Goal: Task Accomplishment & Management: Use online tool/utility

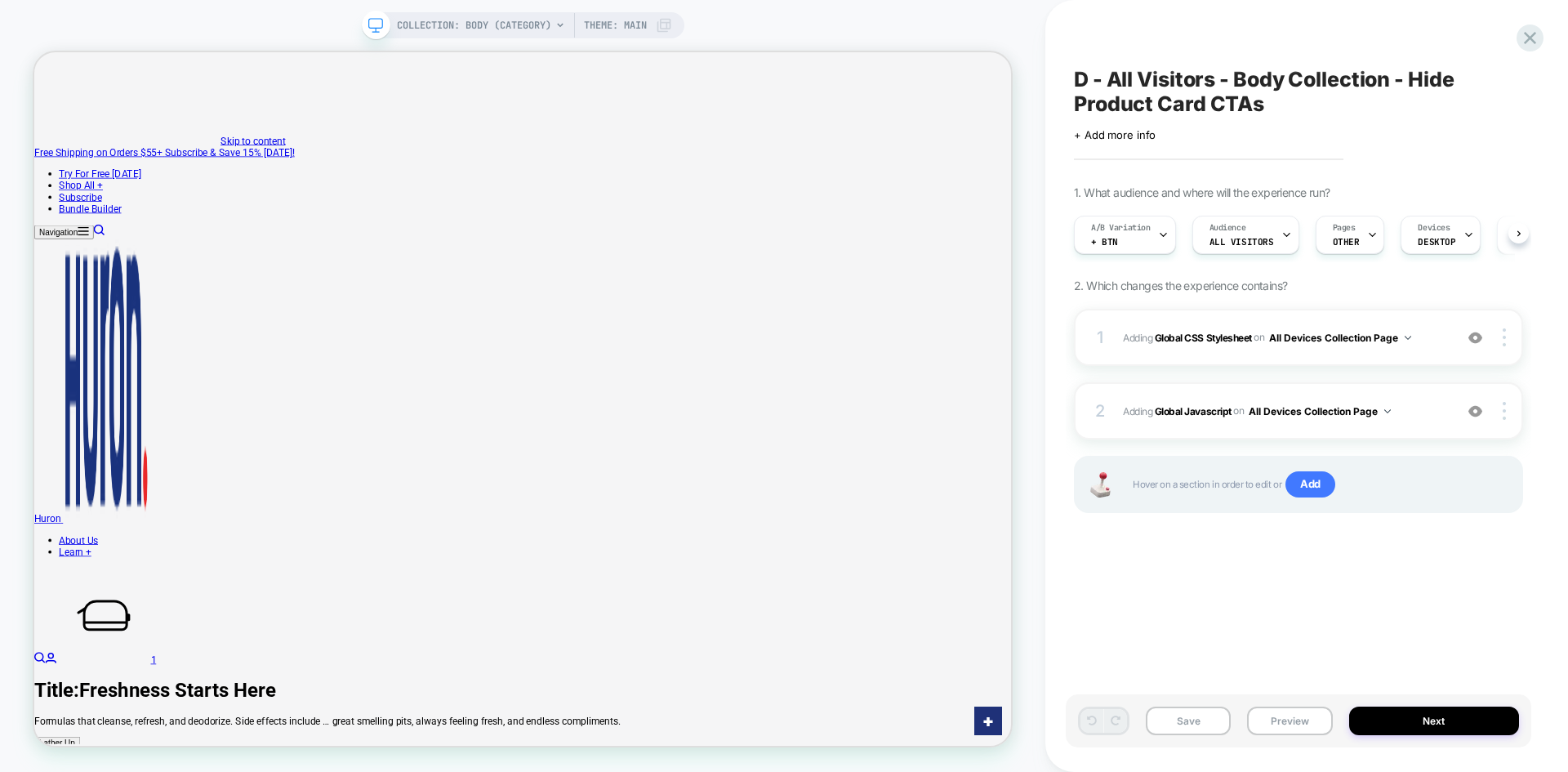
scroll to position [0, 1]
click at [1124, 246] on div "A/B Variation + Btn" at bounding box center [1120, 234] width 93 height 37
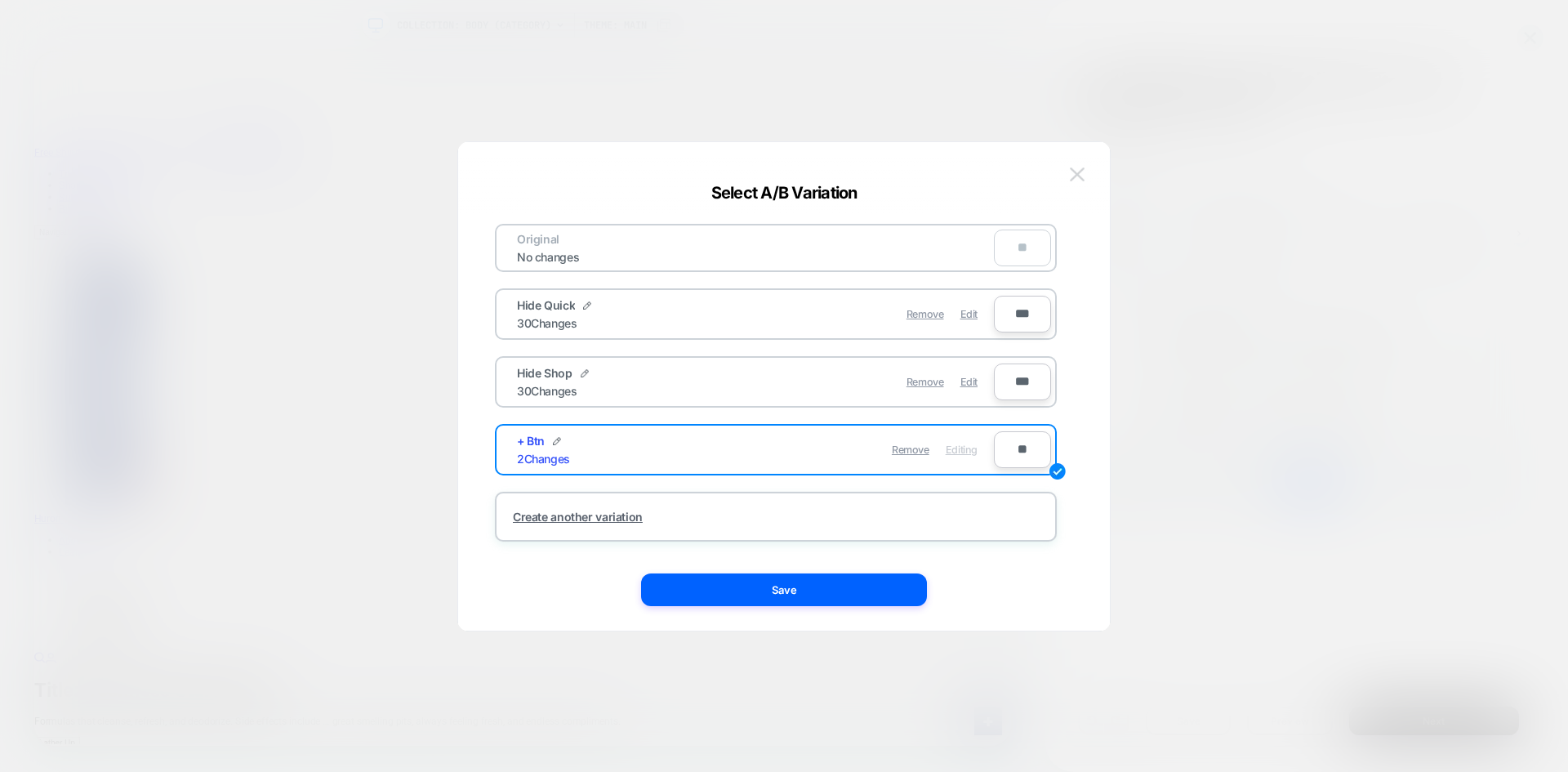
click at [1074, 178] on img at bounding box center [1077, 174] width 15 height 14
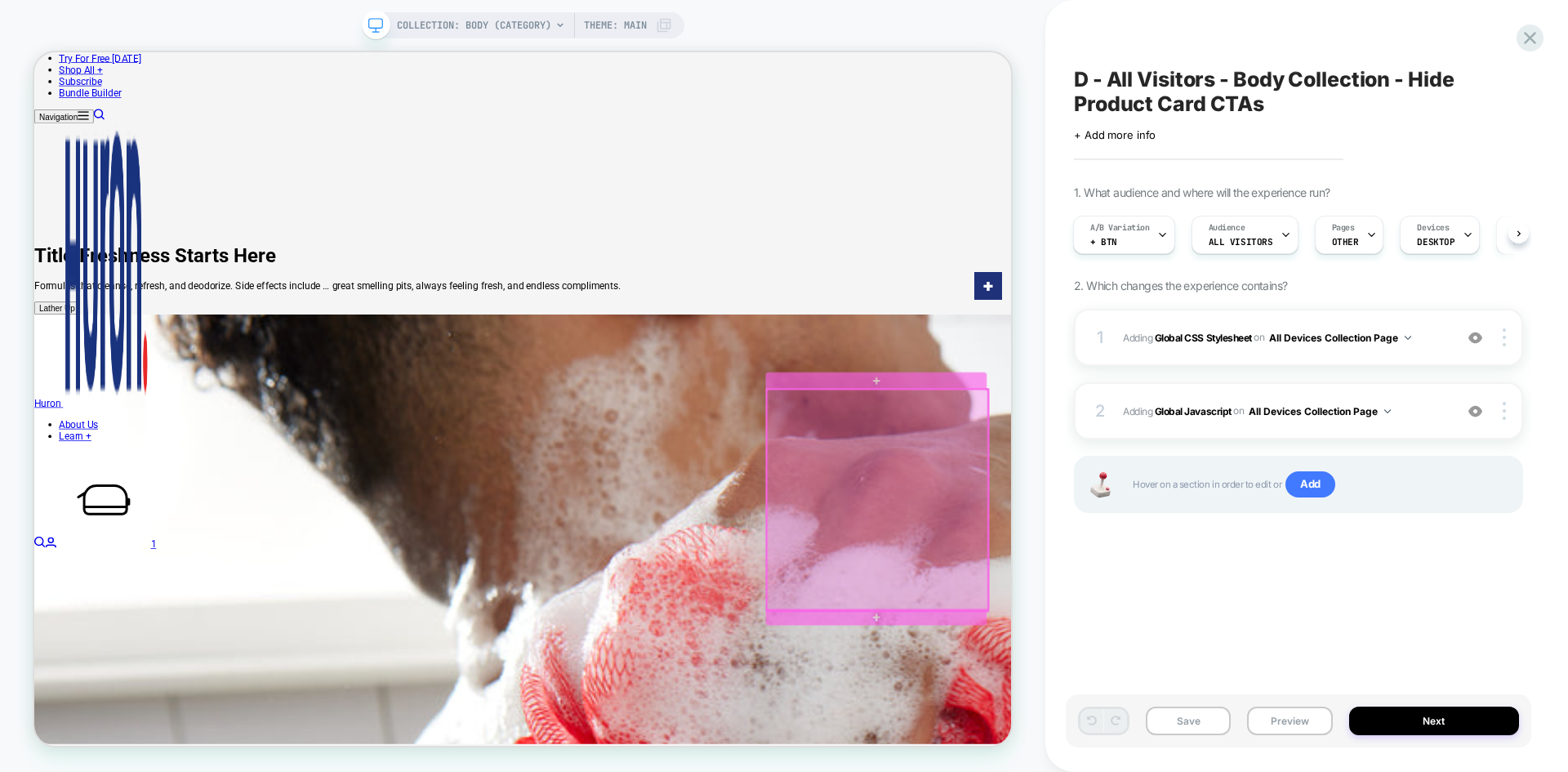
scroll to position [581, 0]
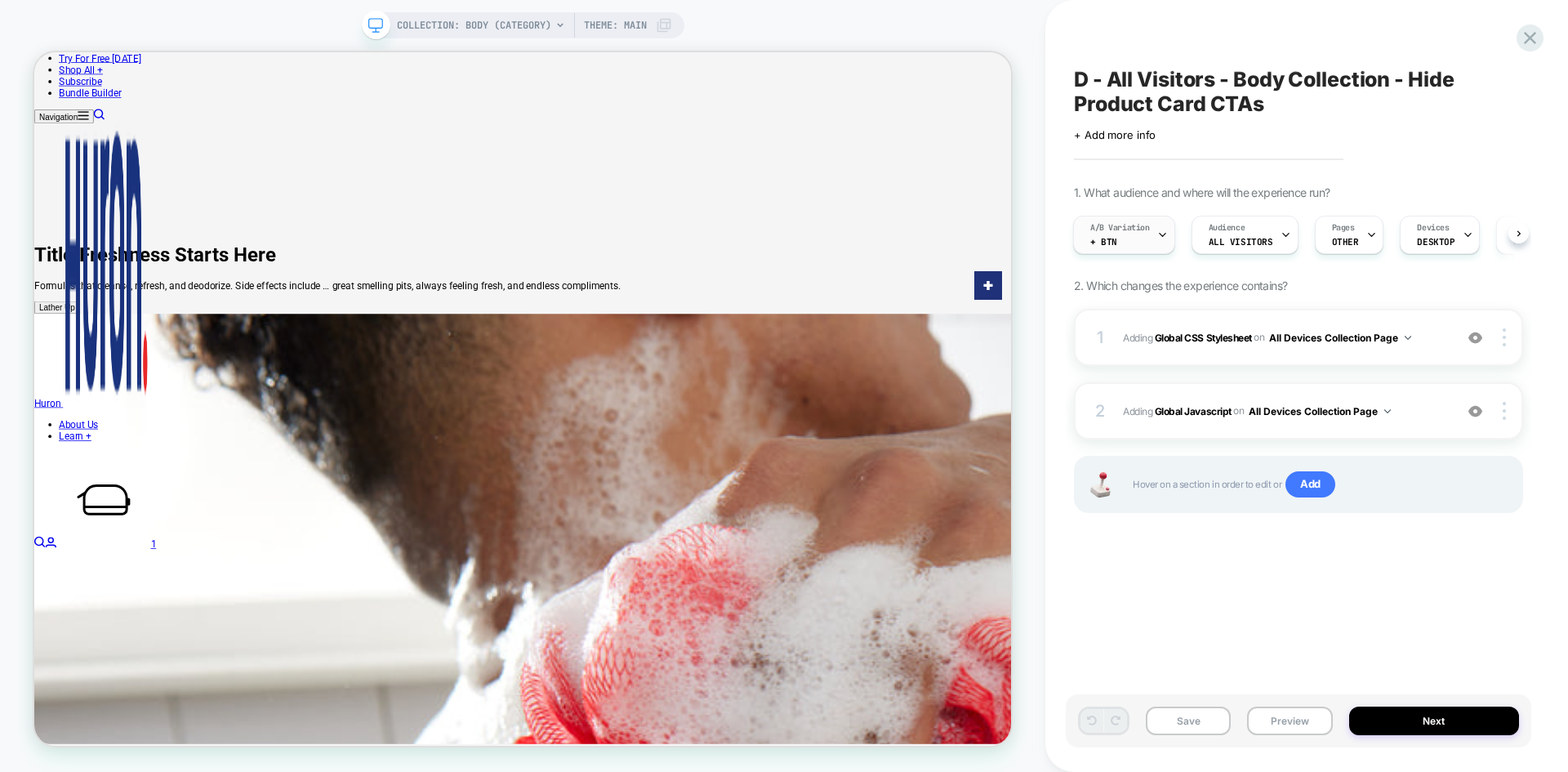
click at [1128, 236] on div "A/B Variation + Btn" at bounding box center [1120, 234] width 93 height 37
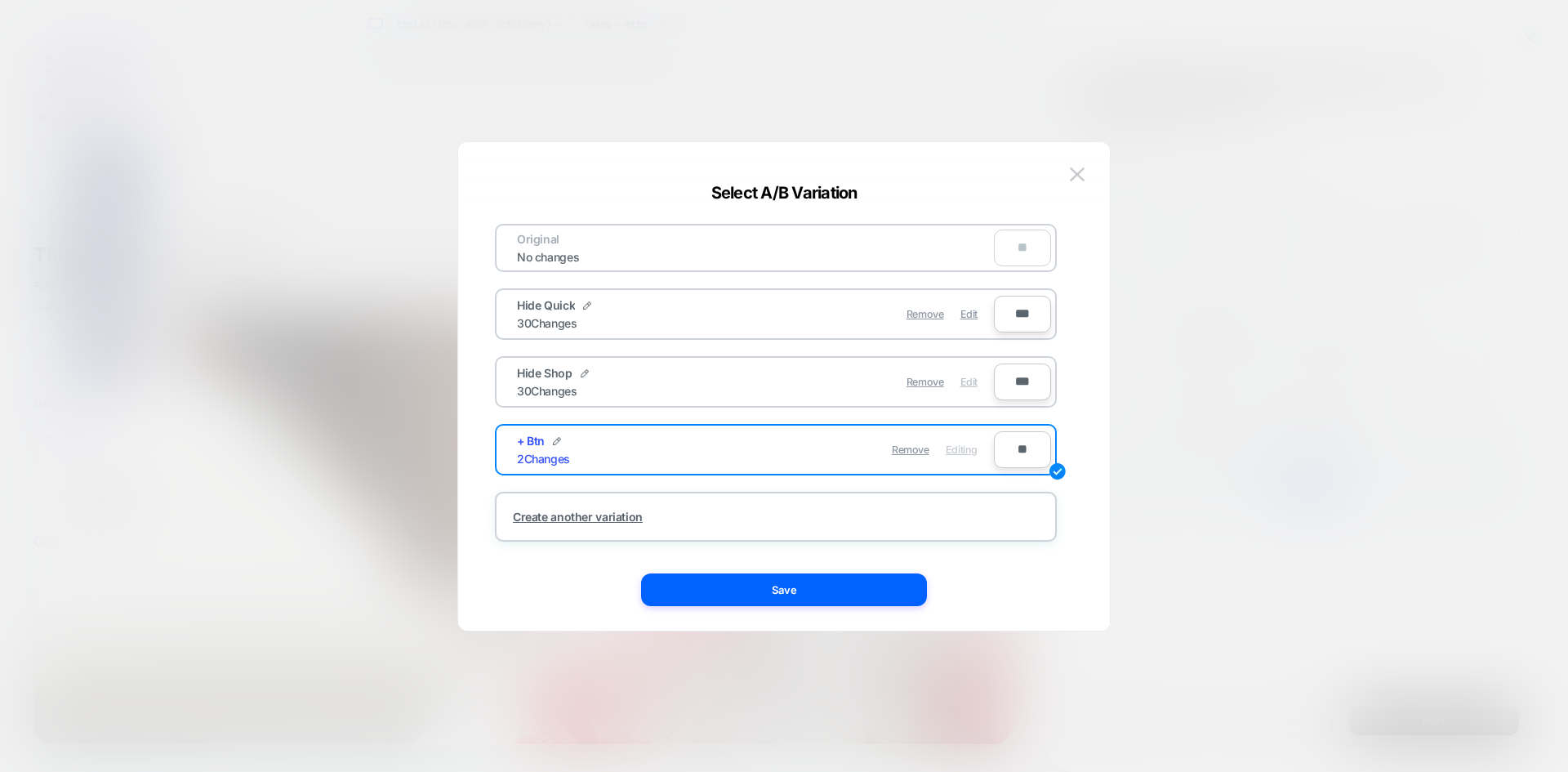
click at [961, 386] on span "Edit" at bounding box center [968, 382] width 17 height 12
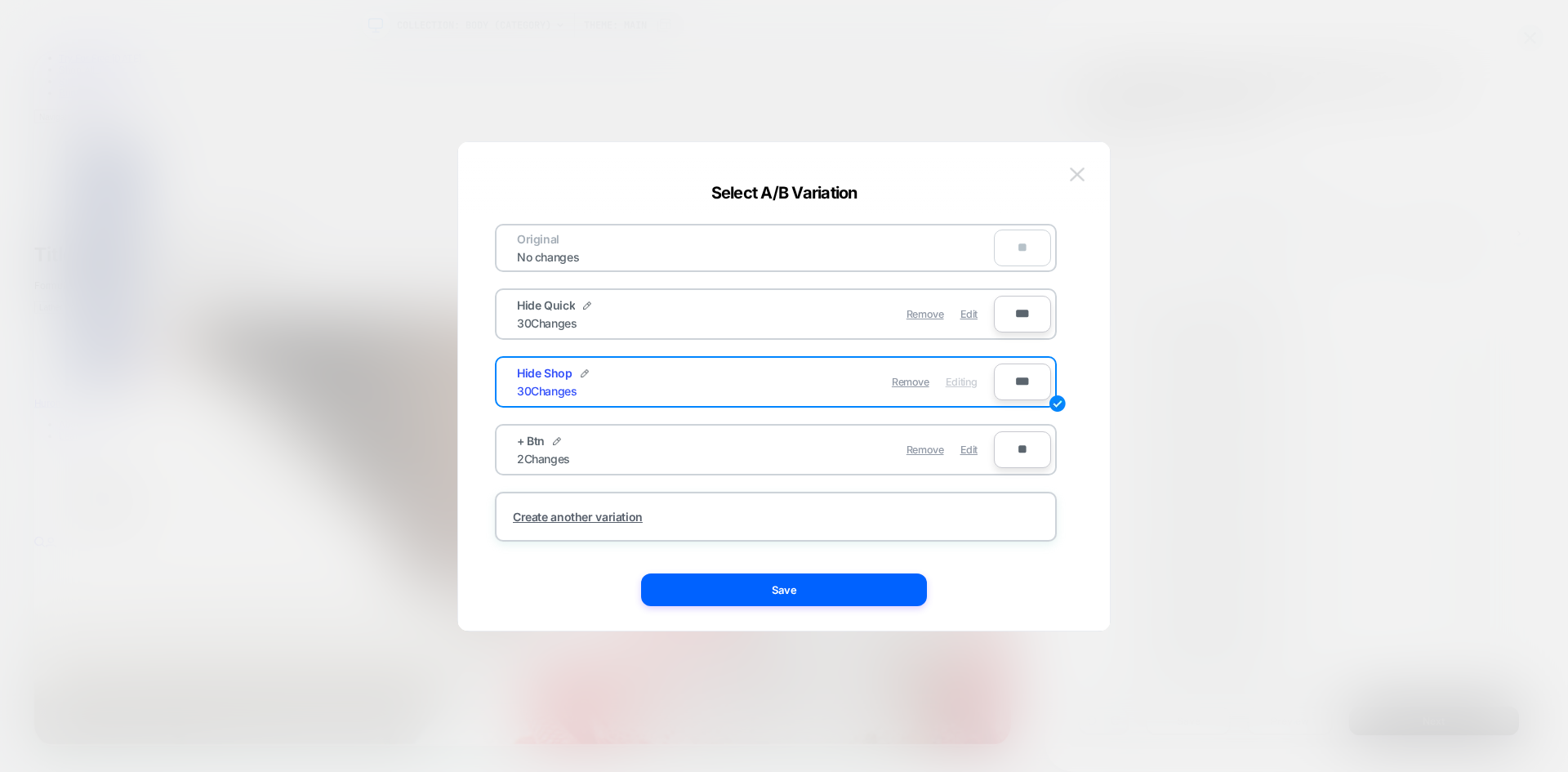
click at [1081, 181] on img at bounding box center [1077, 174] width 15 height 14
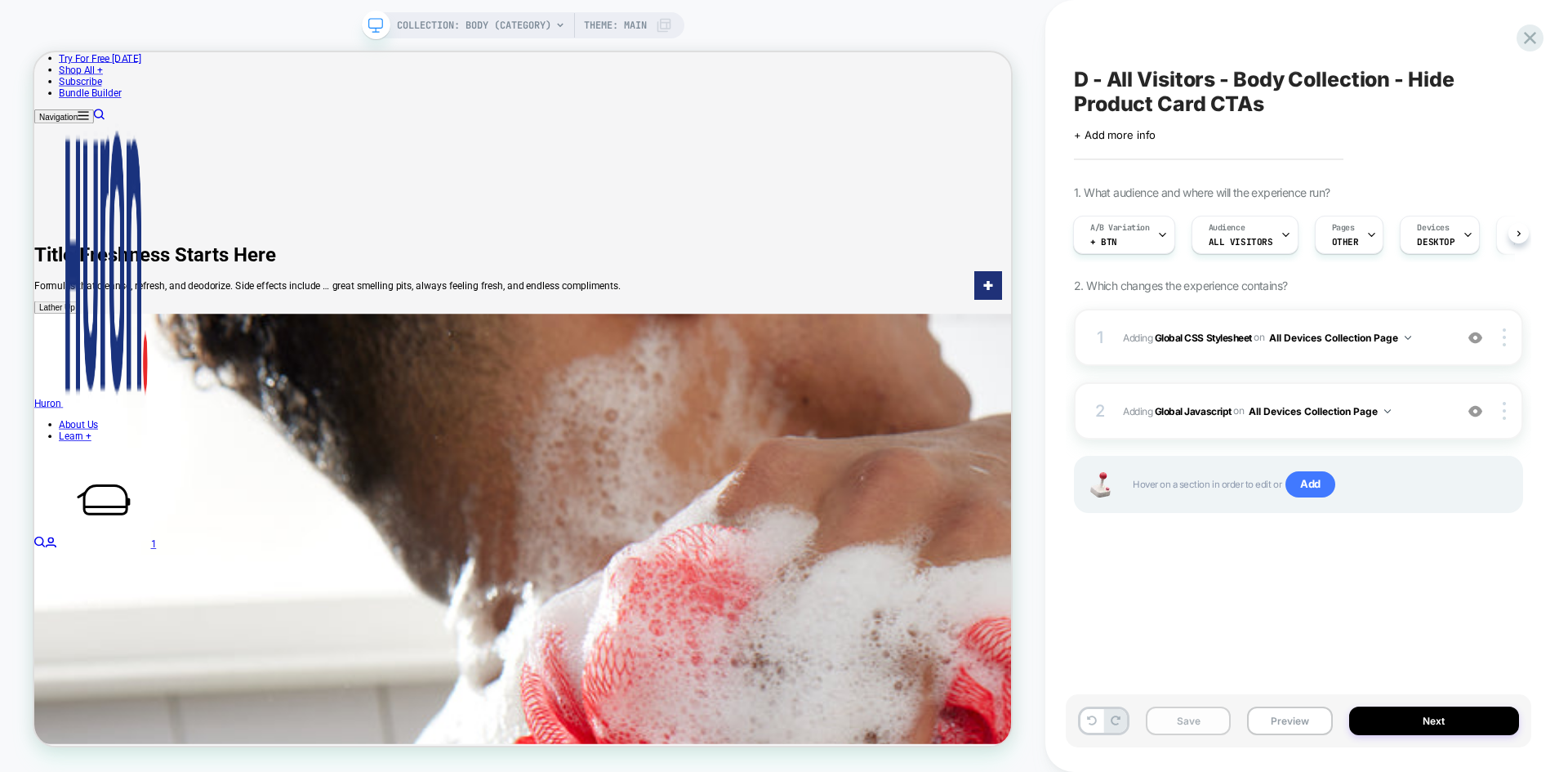
click at [1188, 714] on button "Save" at bounding box center [1188, 721] width 85 height 28
click at [1525, 40] on icon at bounding box center [1529, 38] width 22 height 22
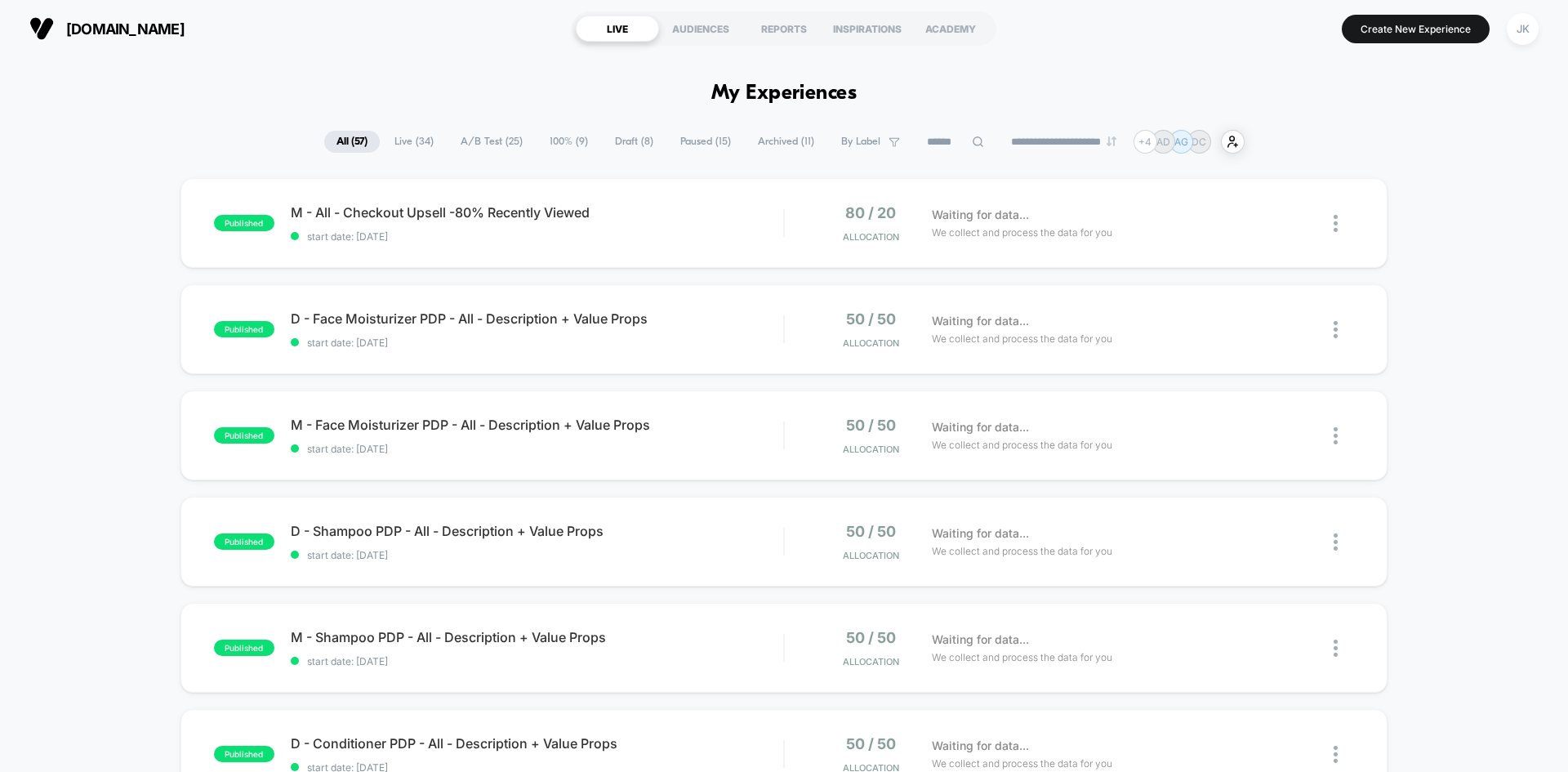
click at [613, 138] on span "Draft ( 8 )" at bounding box center [634, 141] width 63 height 22
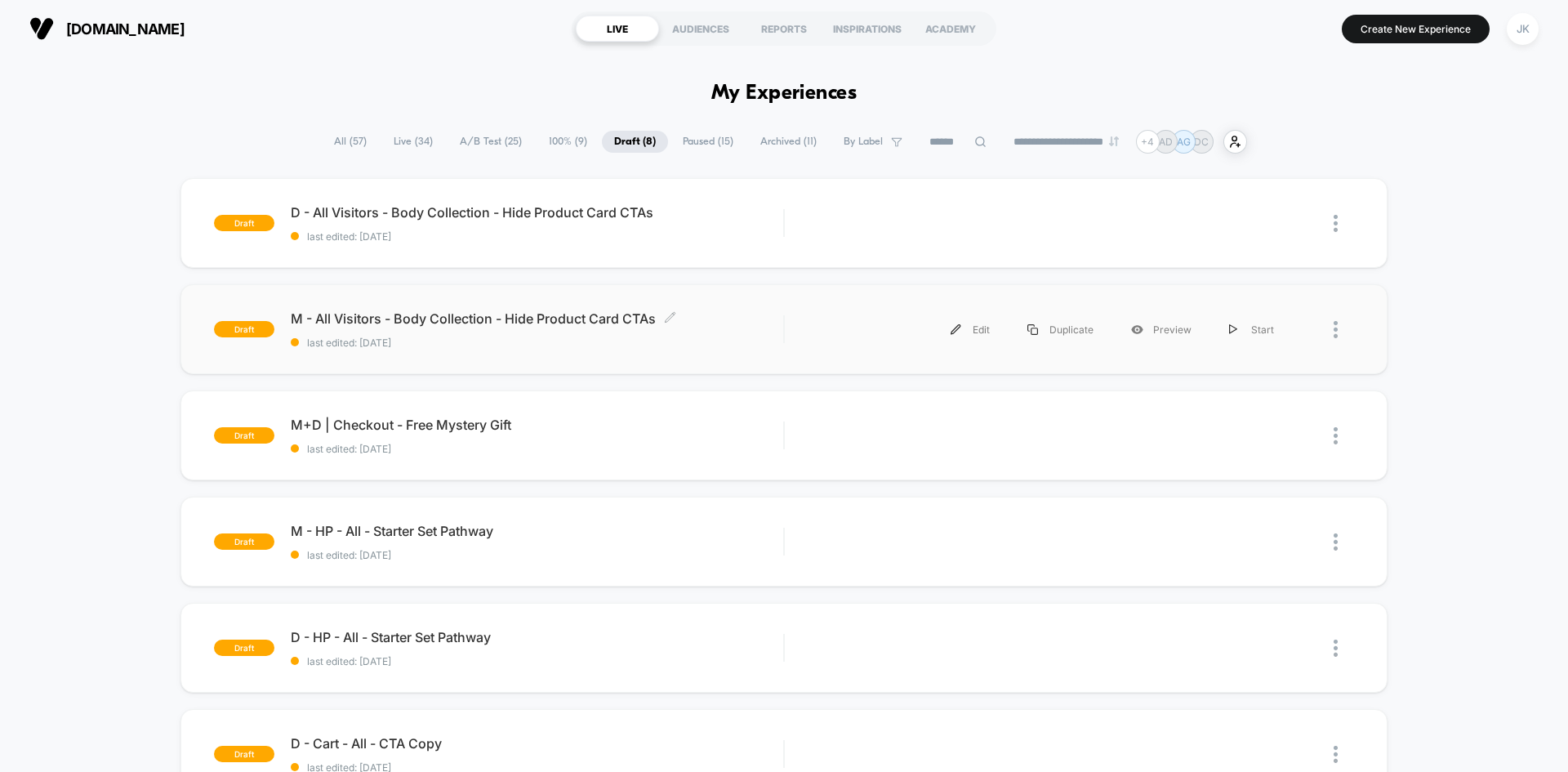
click at [446, 318] on span "M - All Visitors - Body Collection - Hide Product Card CTAs Click to edit exper…" at bounding box center [537, 317] width 492 height 16
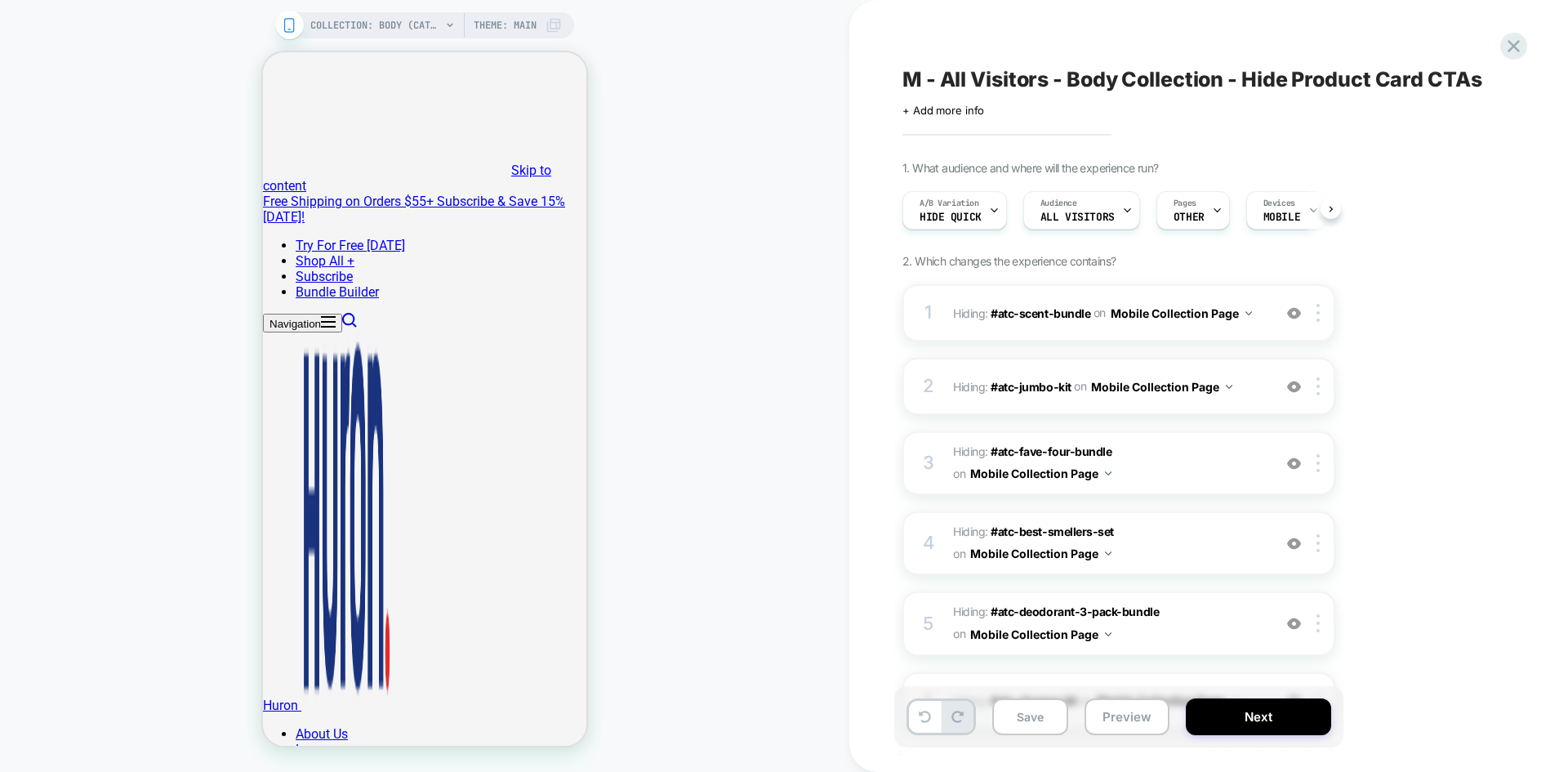
scroll to position [0, 1]
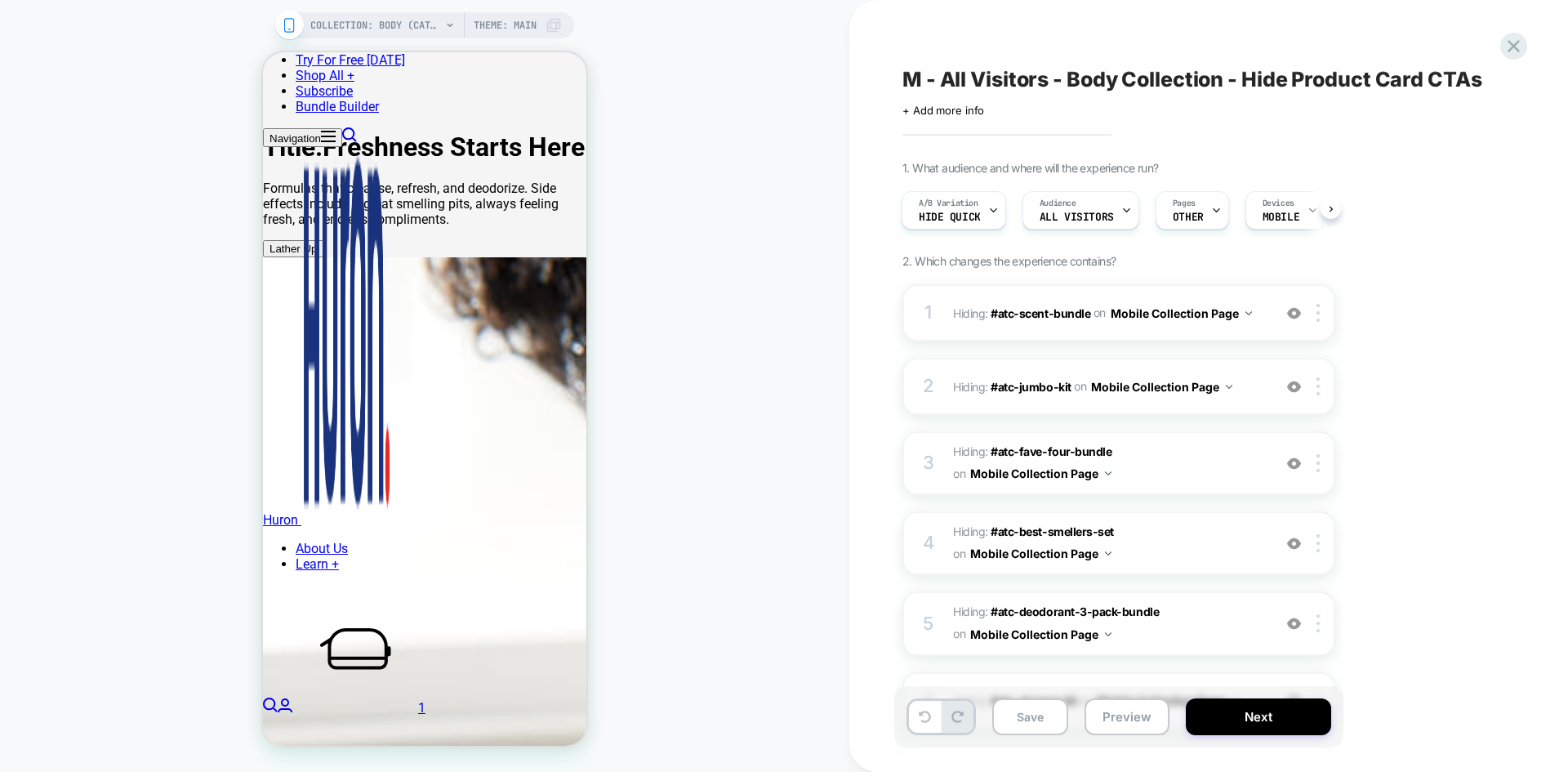
scroll to position [792, 0]
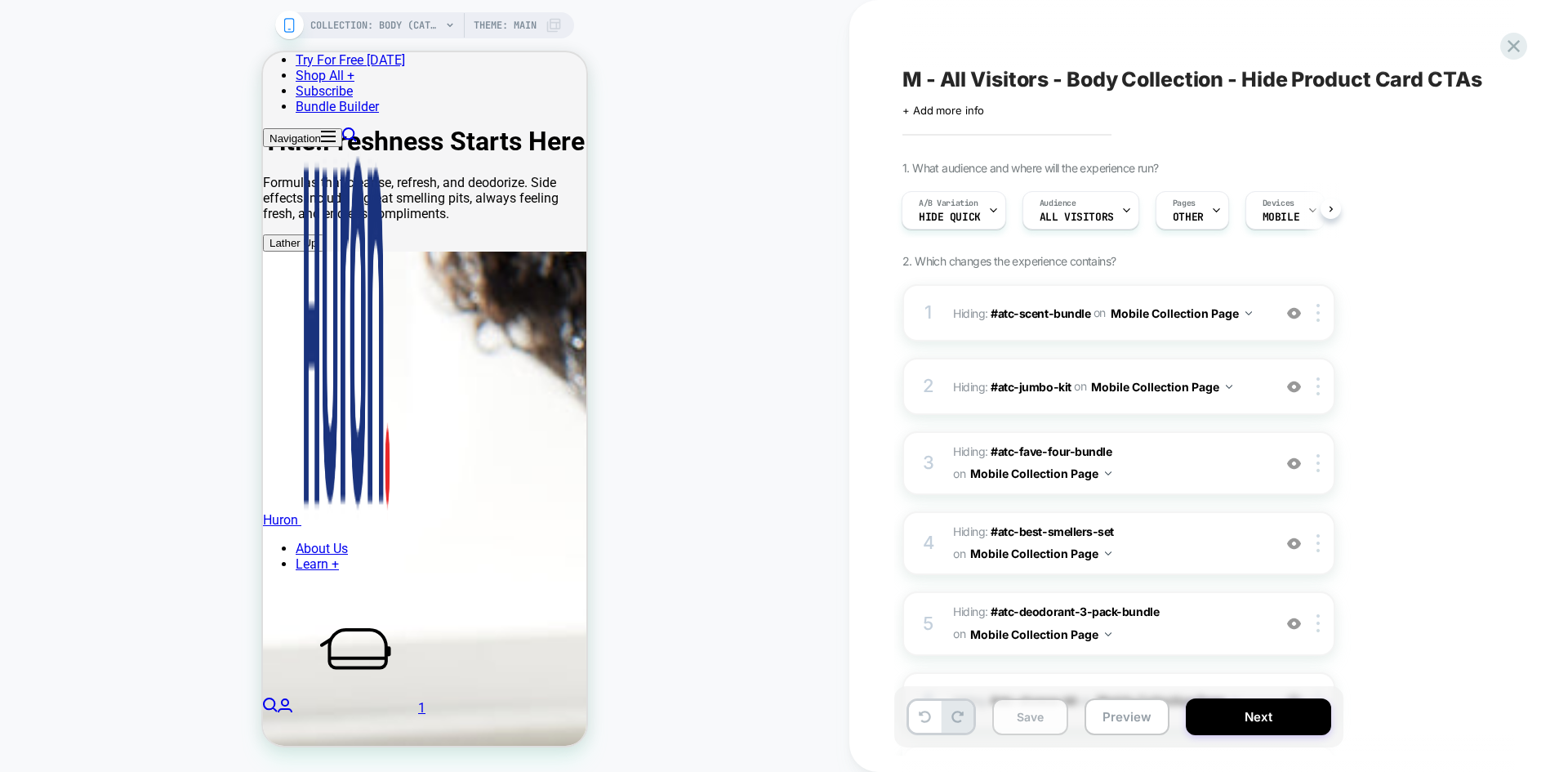
click at [1033, 725] on button "Save" at bounding box center [1030, 716] width 76 height 37
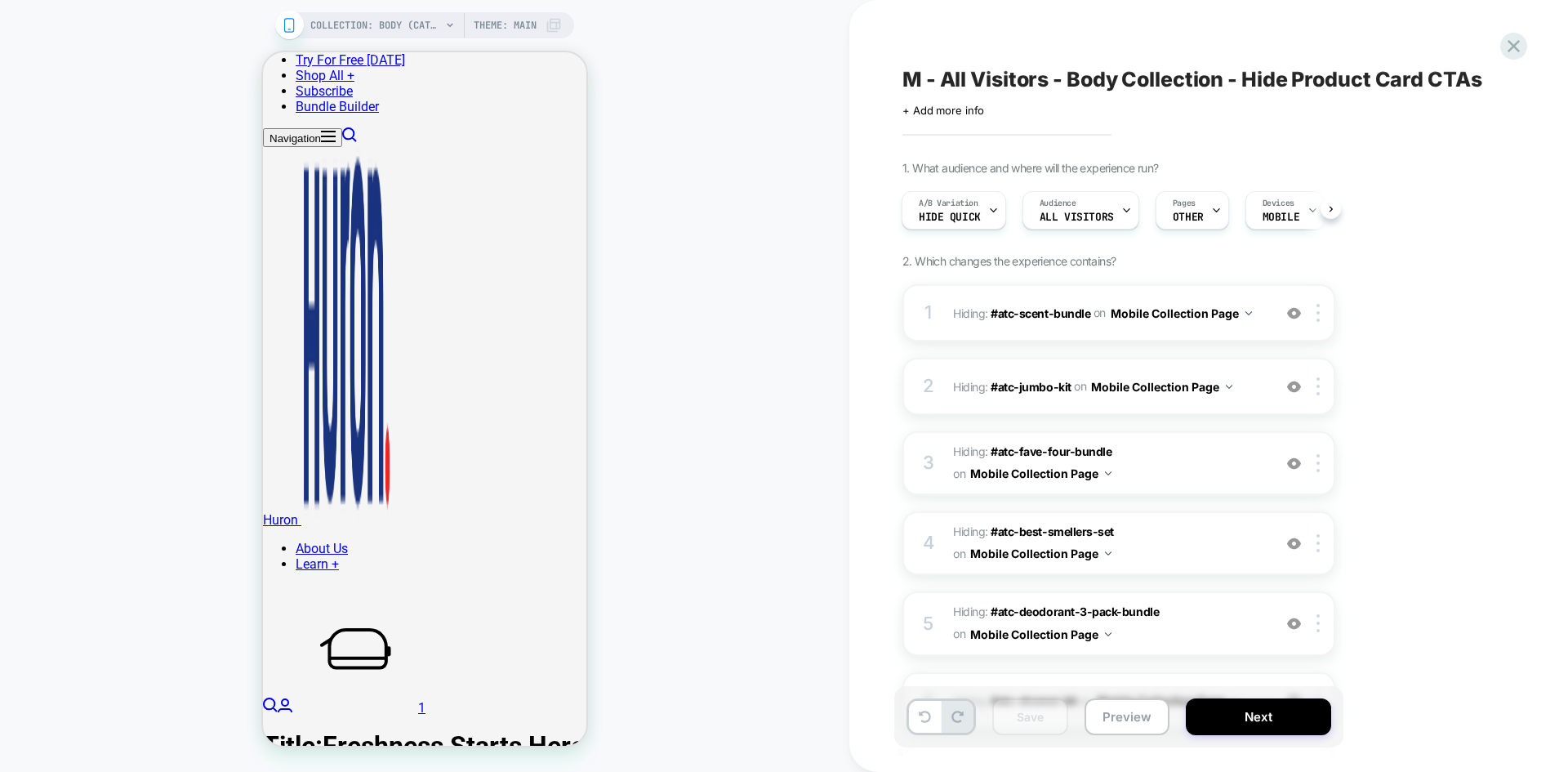
scroll to position [157, 0]
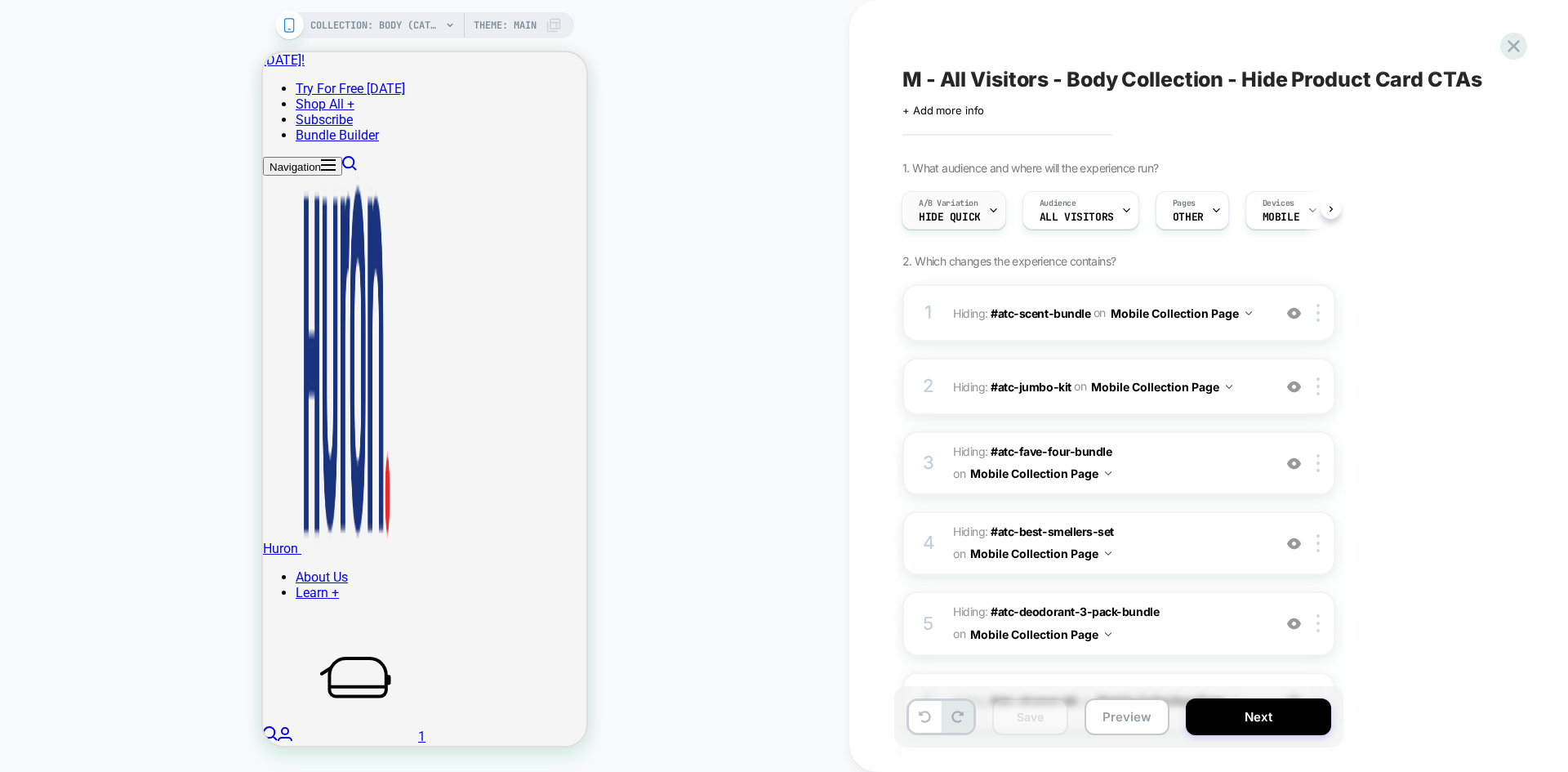
click at [984, 216] on div "A/B Variation Hide Quick" at bounding box center [949, 210] width 94 height 37
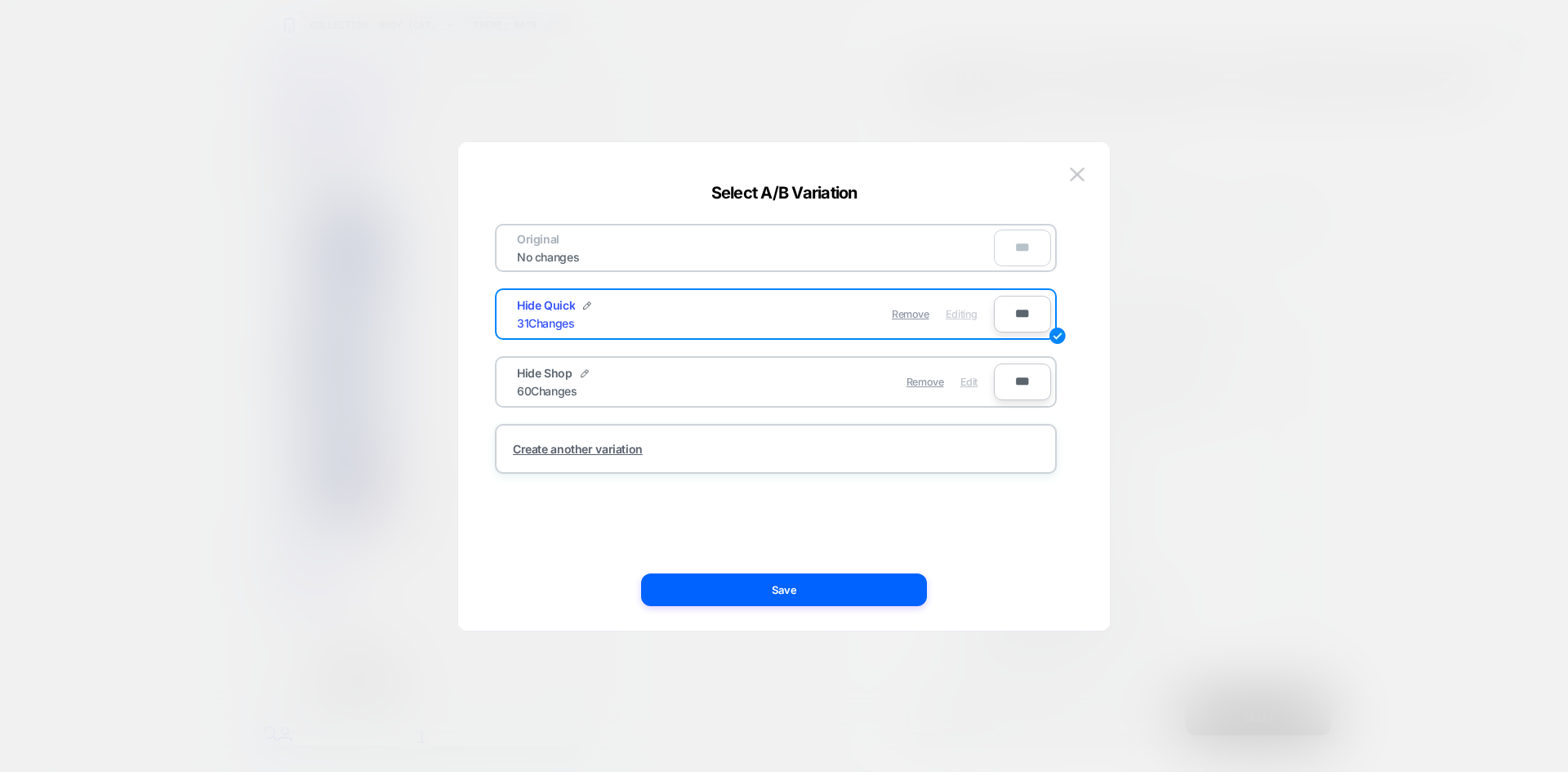
click at [970, 386] on span "Edit" at bounding box center [968, 382] width 17 height 12
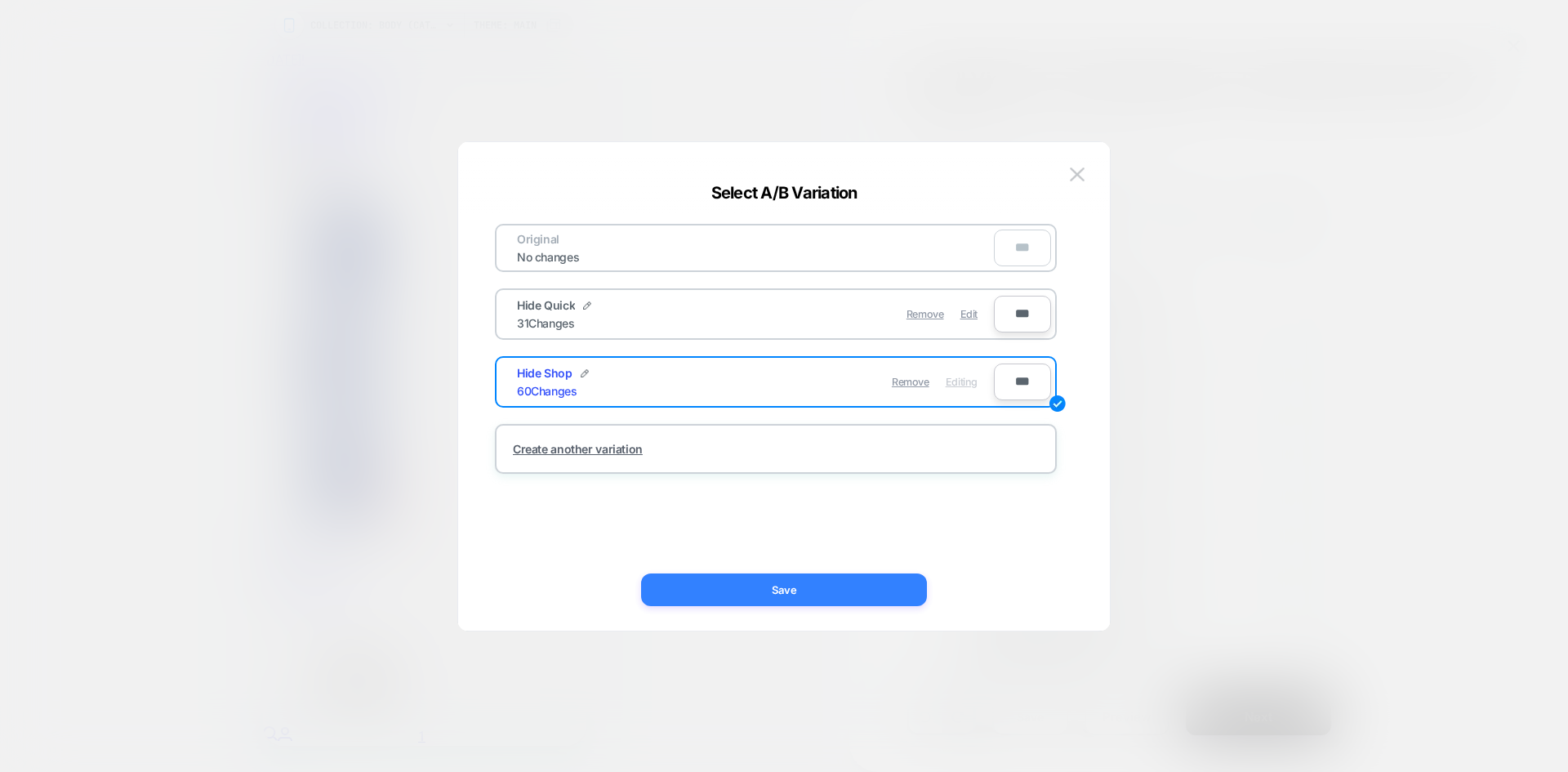
click at [806, 587] on button "Save" at bounding box center [784, 590] width 286 height 33
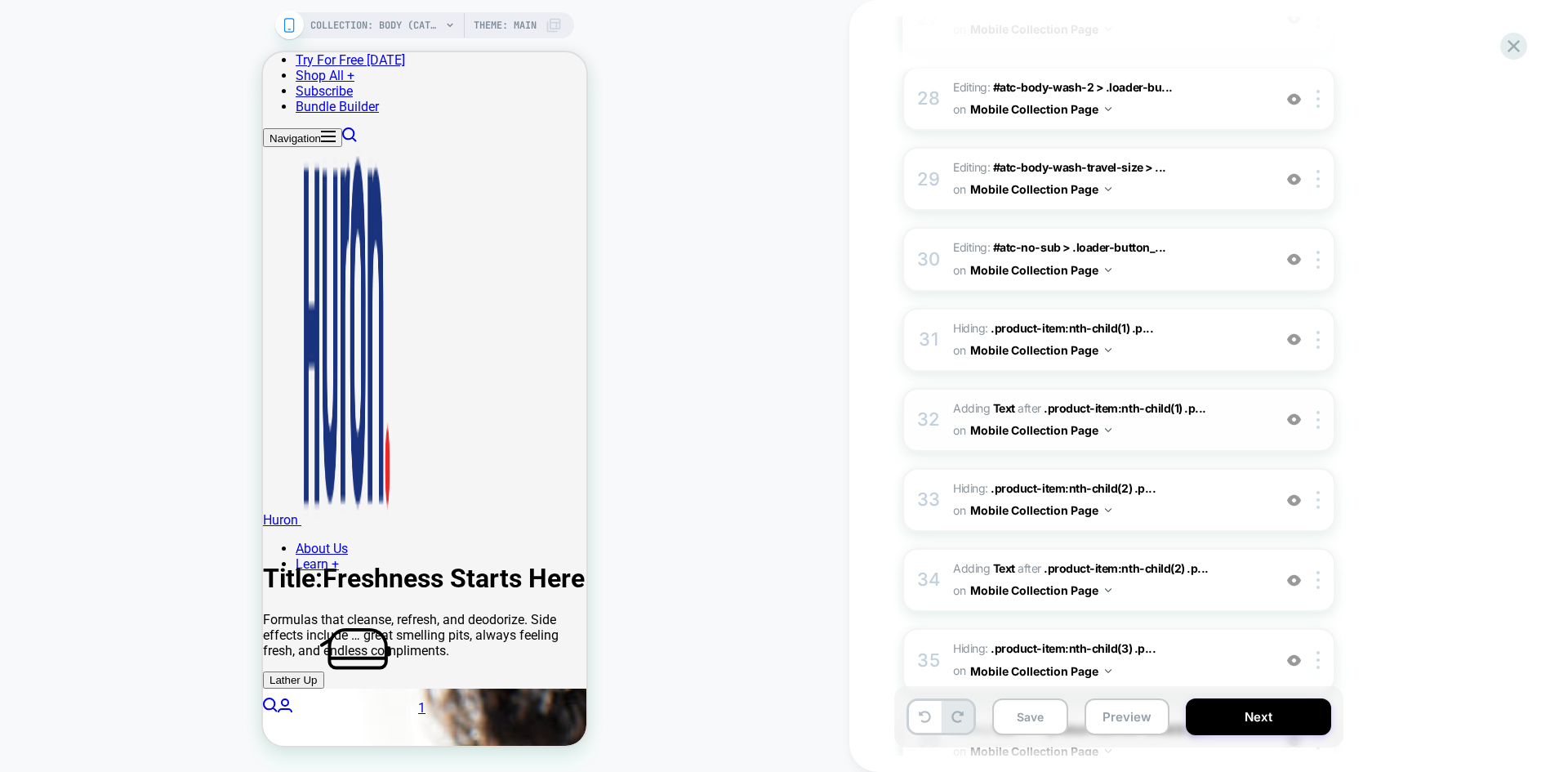
scroll to position [2382, 0]
click at [1295, 421] on img at bounding box center [1293, 419] width 14 height 14
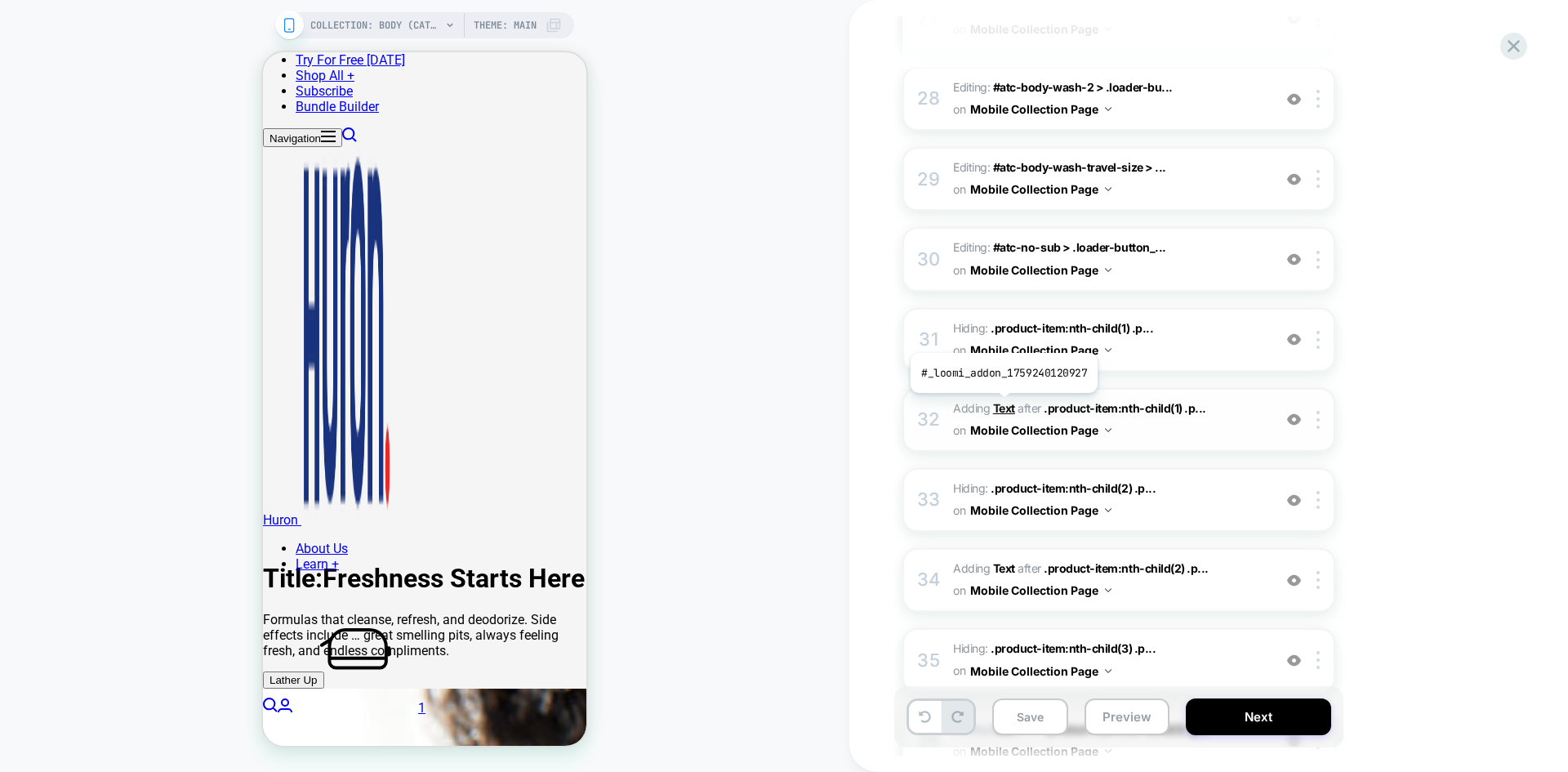
click at [997, 404] on b "Text" at bounding box center [1003, 407] width 22 height 14
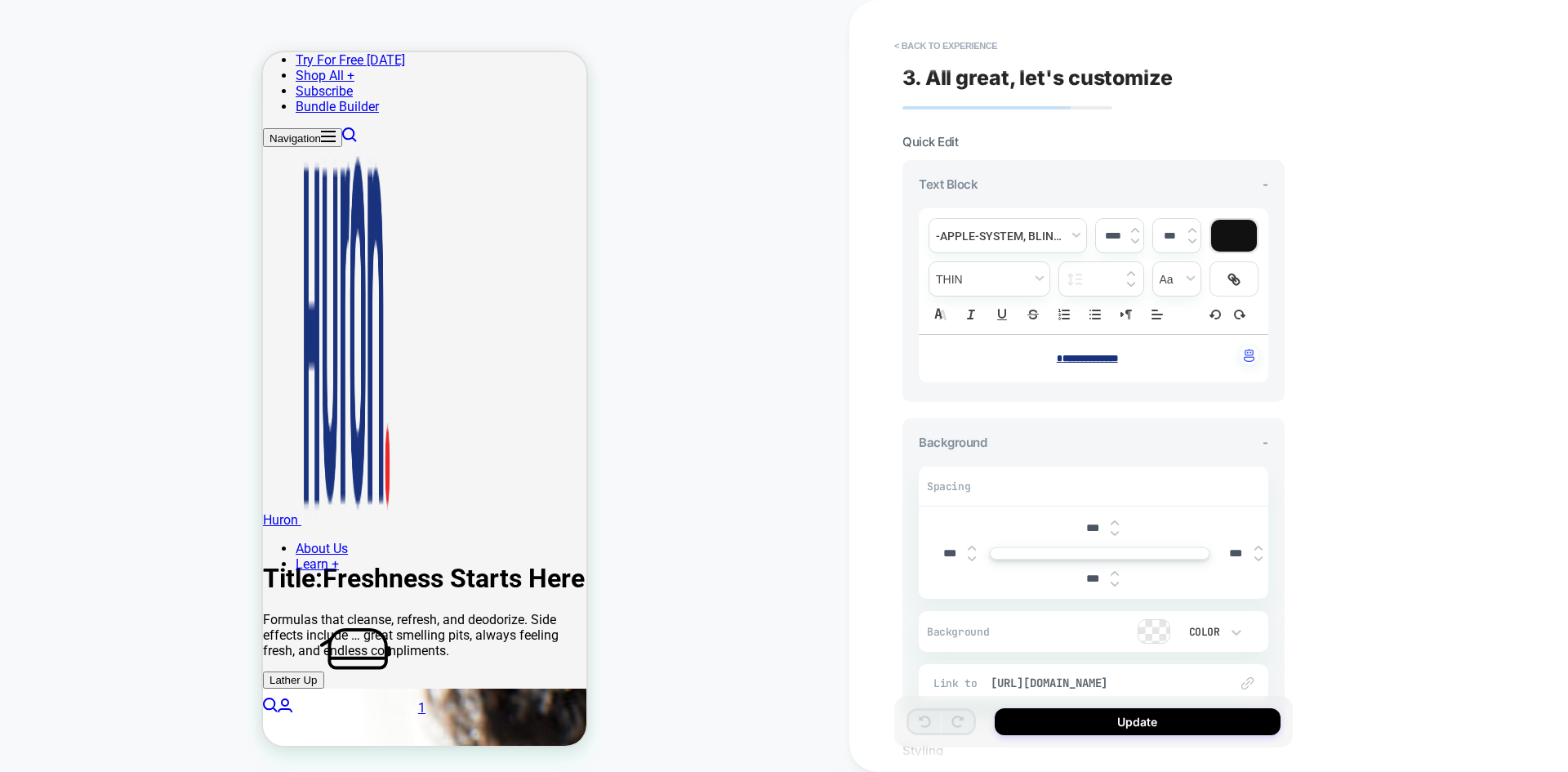
click at [804, 502] on div "COLLECTION: Body (Category) COLLECTION: Body (Category) Theme: MAIN" at bounding box center [424, 386] width 849 height 739
click at [965, 47] on button "< Back to experience" at bounding box center [946, 46] width 119 height 26
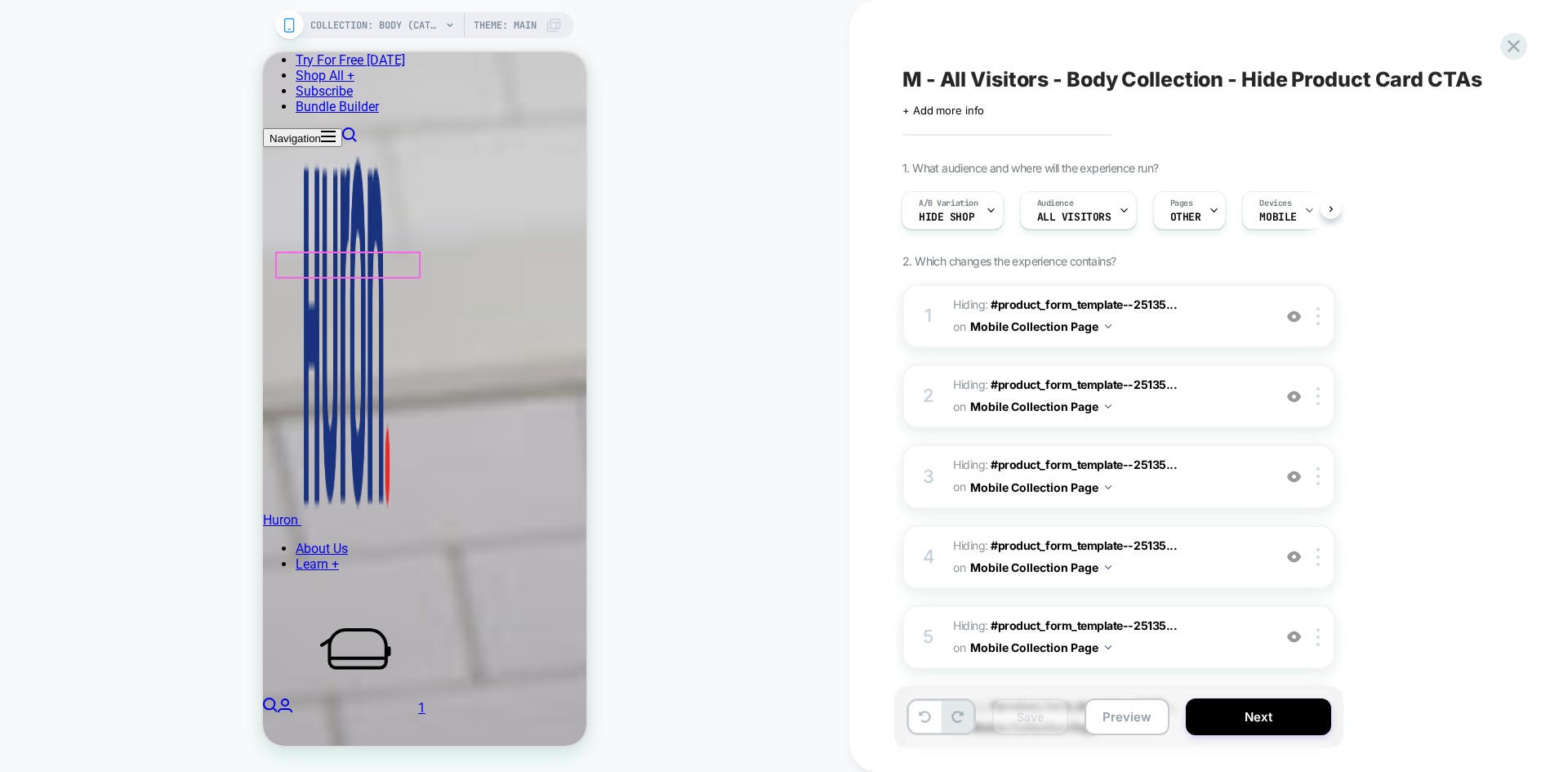
scroll to position [1831, 0]
click at [730, 438] on div "COLLECTION: Body (Category) COLLECTION: Body (Category) Theme: MAIN" at bounding box center [424, 386] width 849 height 739
click at [1511, 41] on icon at bounding box center [1512, 45] width 22 height 22
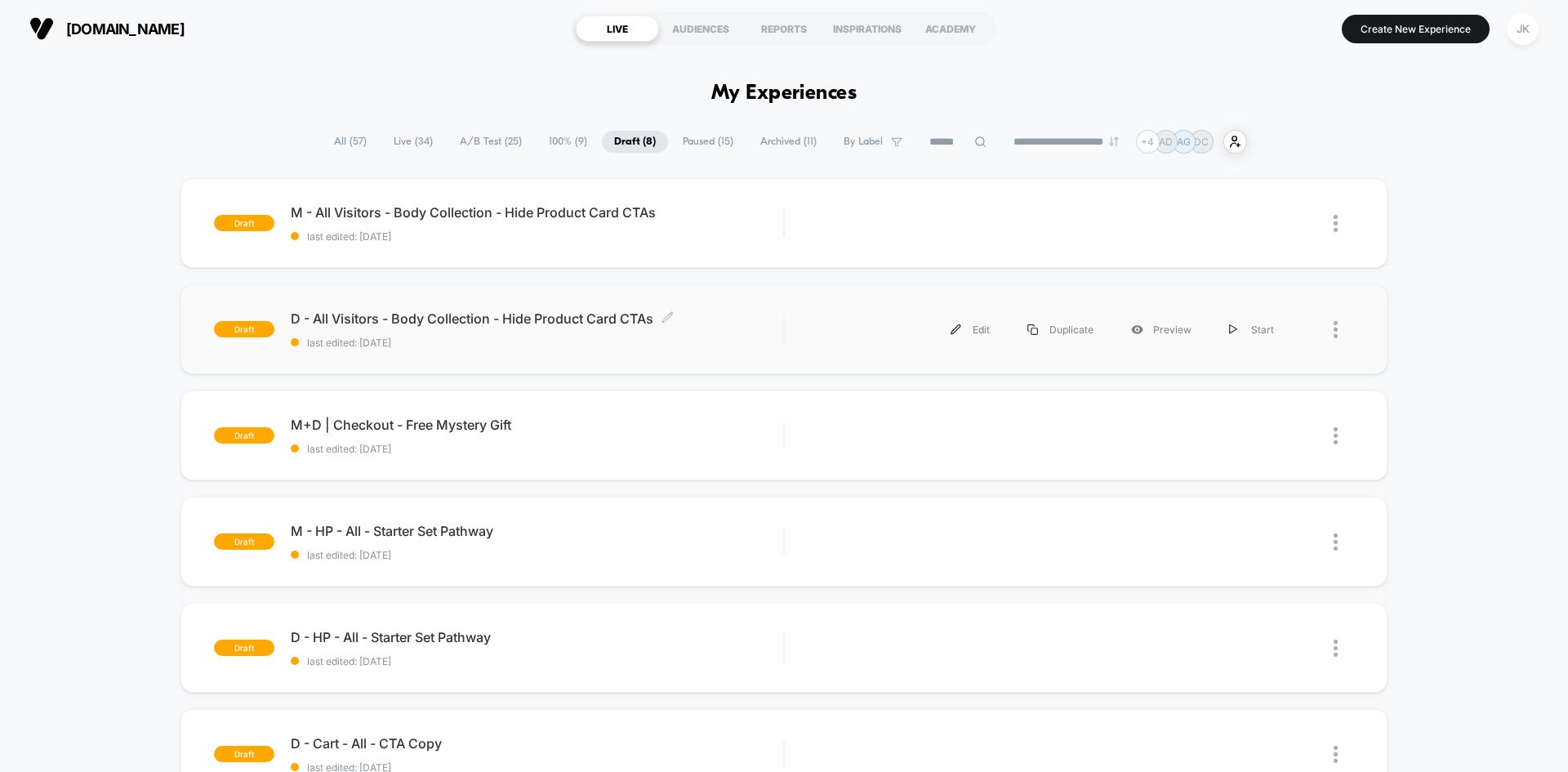
click at [410, 315] on span "D - All Visitors - Body Collection - Hide Product Card CTAs Click to edit exper…" at bounding box center [537, 317] width 492 height 16
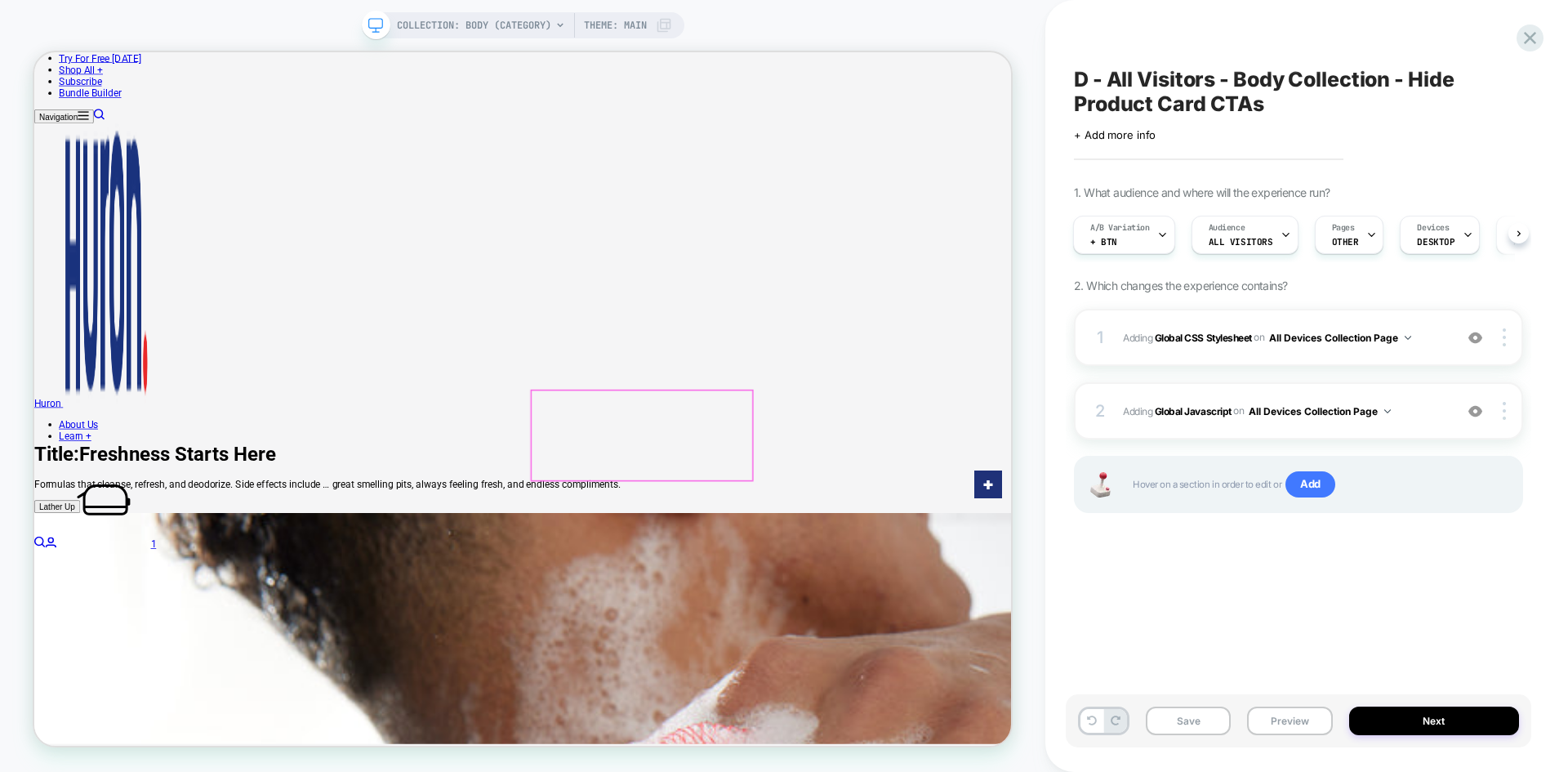
scroll to position [317, 0]
click at [1154, 232] on div "A/B Variation + Btn" at bounding box center [1120, 234] width 93 height 37
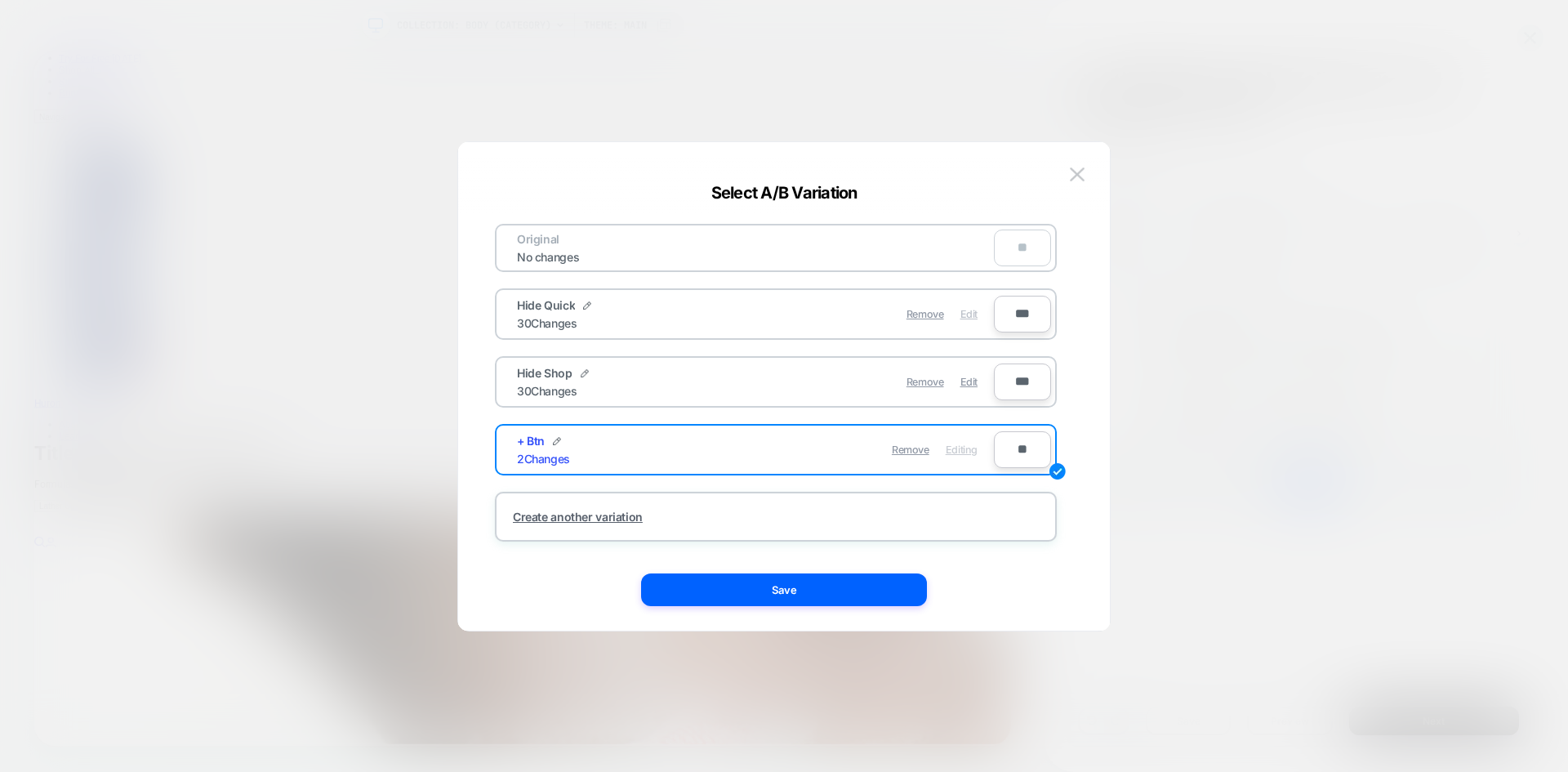
click at [972, 313] on span "Edit" at bounding box center [968, 314] width 17 height 12
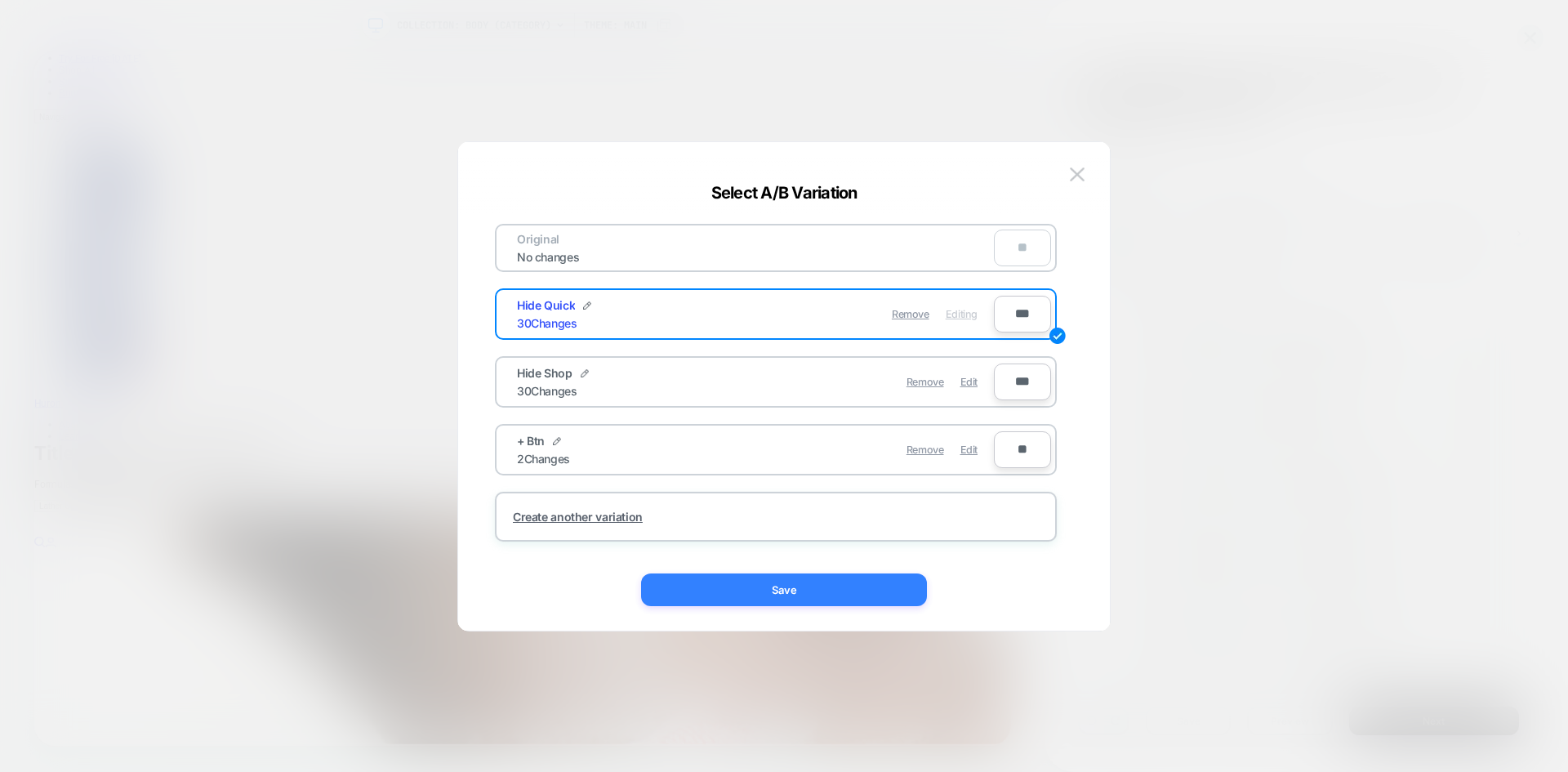
click at [810, 598] on button "Save" at bounding box center [784, 590] width 286 height 33
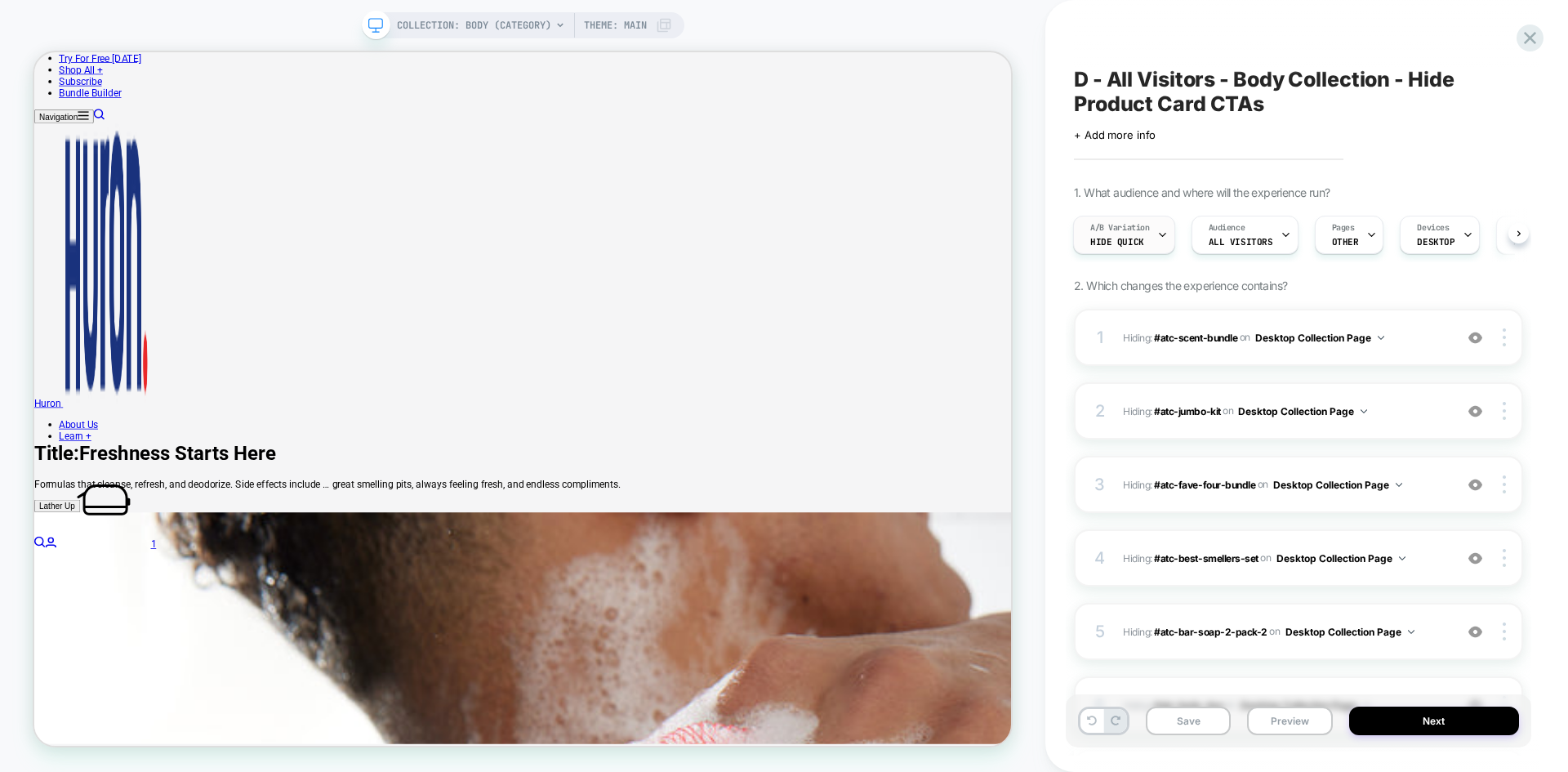
click at [1132, 230] on span "A/B Variation" at bounding box center [1119, 228] width 60 height 11
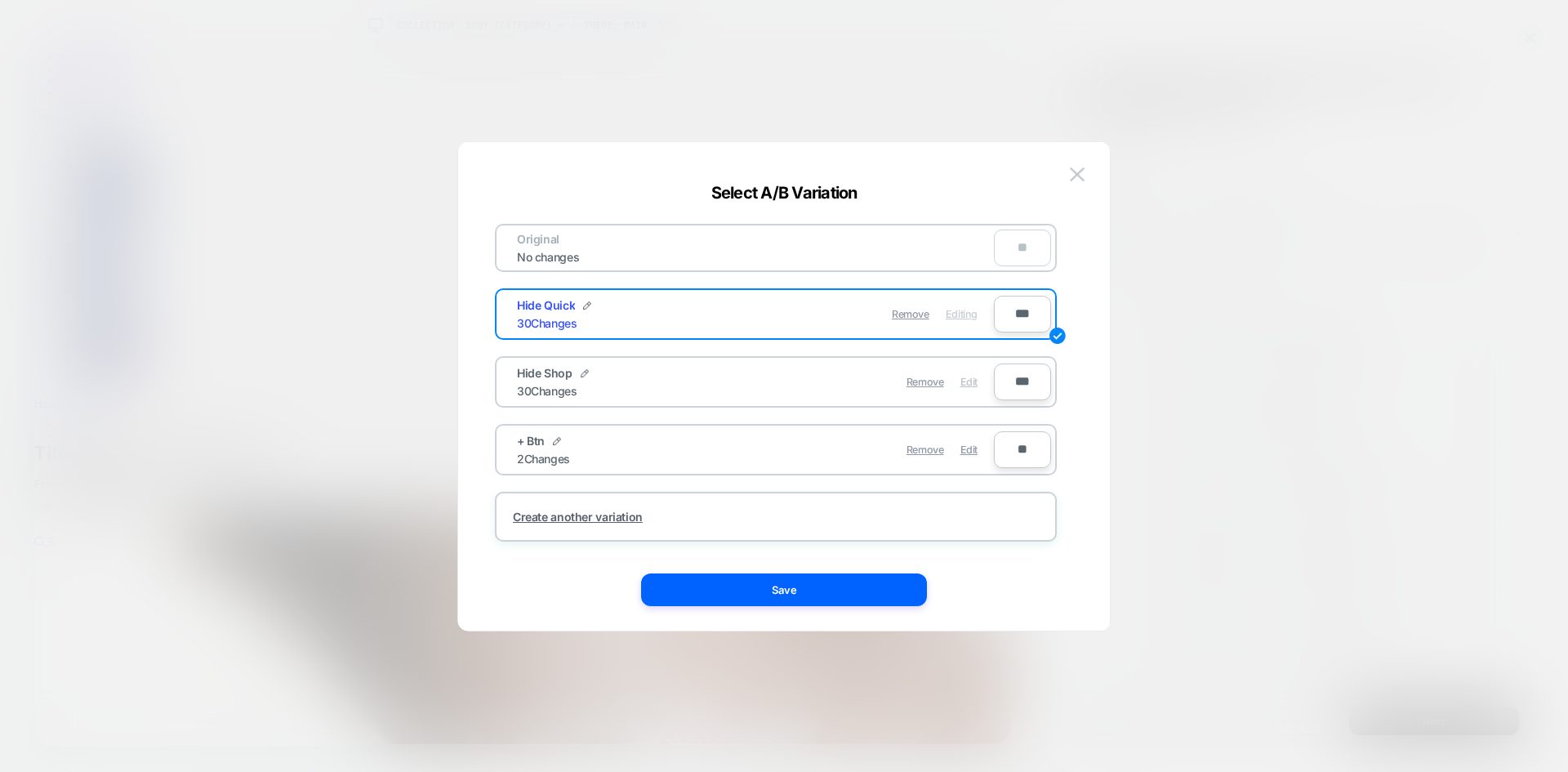
click at [974, 384] on span "Edit" at bounding box center [968, 382] width 17 height 12
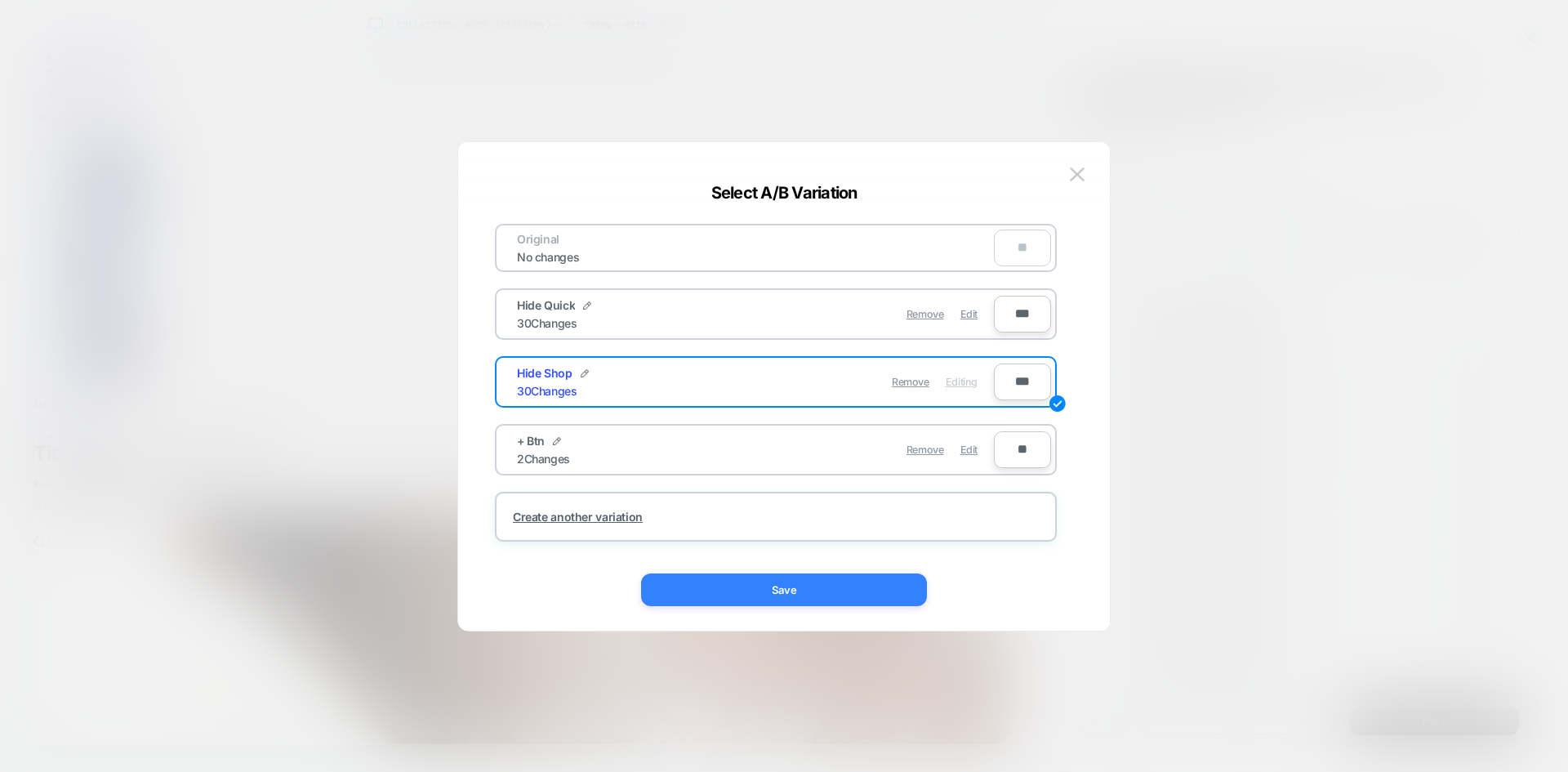
click at [800, 595] on button "Save" at bounding box center [784, 590] width 286 height 33
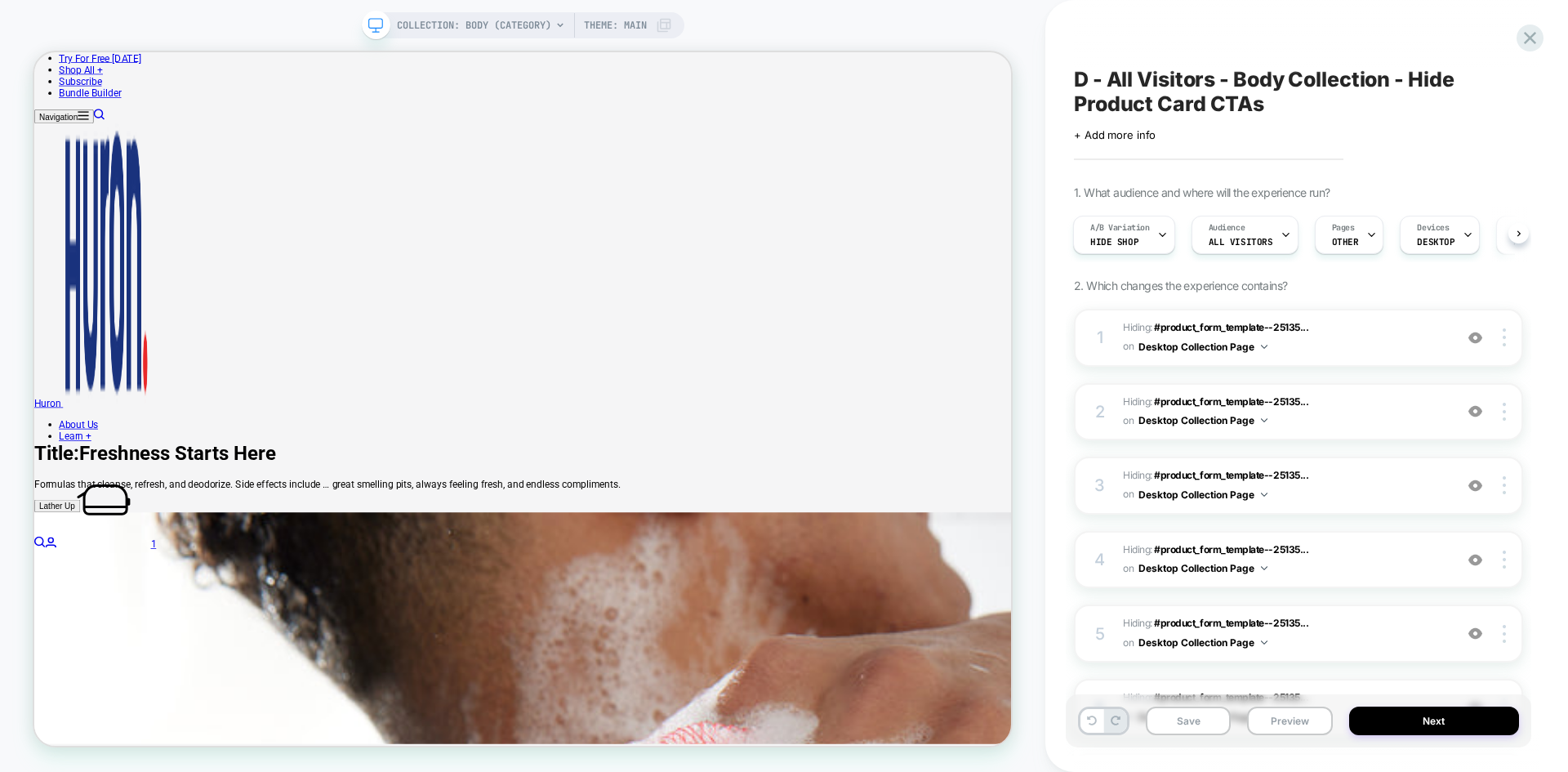
drag, startPoint x: 1204, startPoint y: 726, endPoint x: 1425, endPoint y: 176, distance: 592.7
click at [1425, 176] on div "D - All Visitors - Body Collection - Hide Product Card CTAs Click to edit exper…" at bounding box center [1298, 386] width 466 height 739
click at [1548, 38] on div "D - All Visitors - Body Collection - Hide Product Card CTAs Click to edit exper…" at bounding box center [1305, 386] width 522 height 772
click at [1540, 37] on icon at bounding box center [1529, 38] width 22 height 22
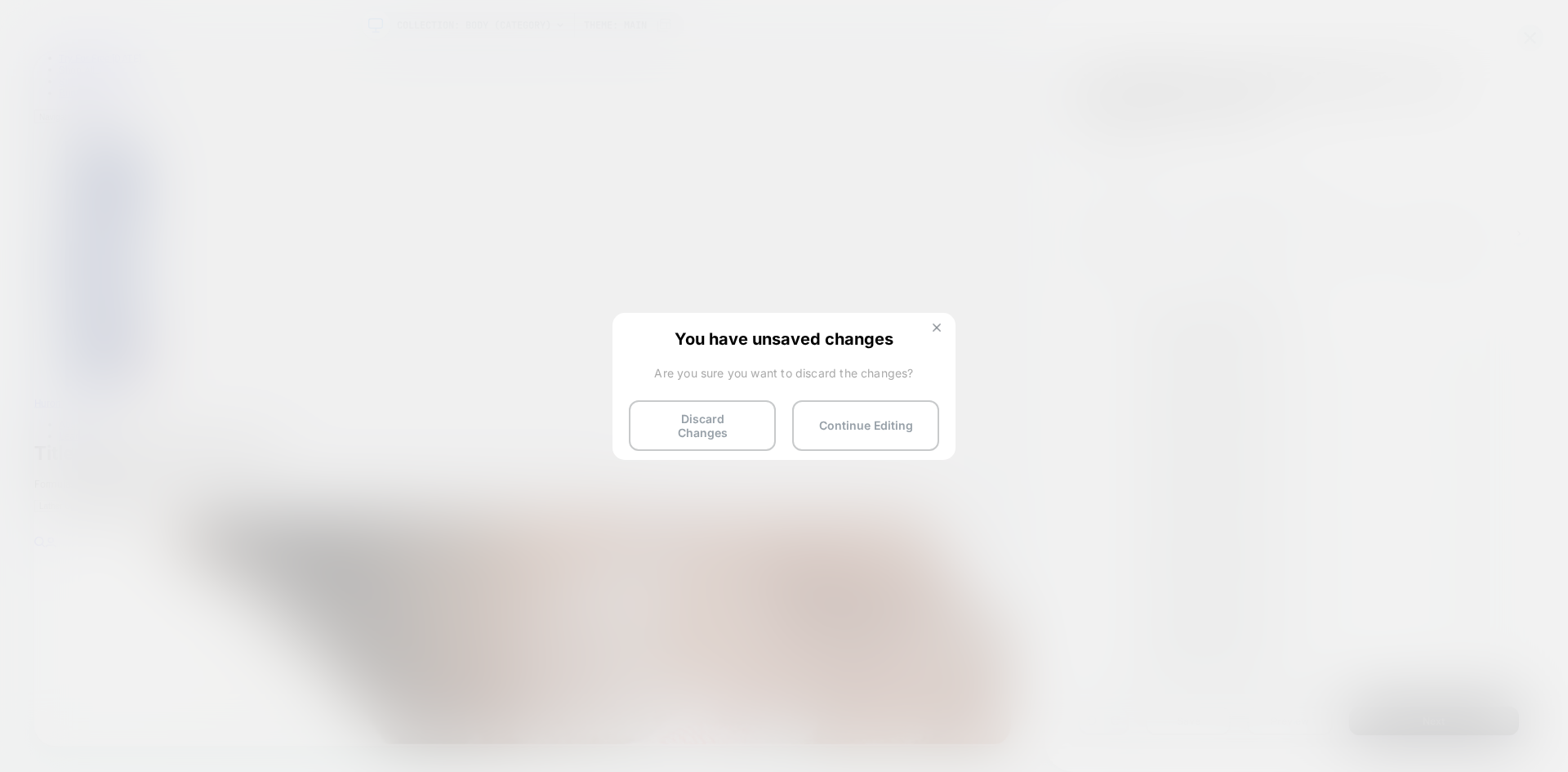
click at [931, 324] on button at bounding box center [936, 329] width 18 height 14
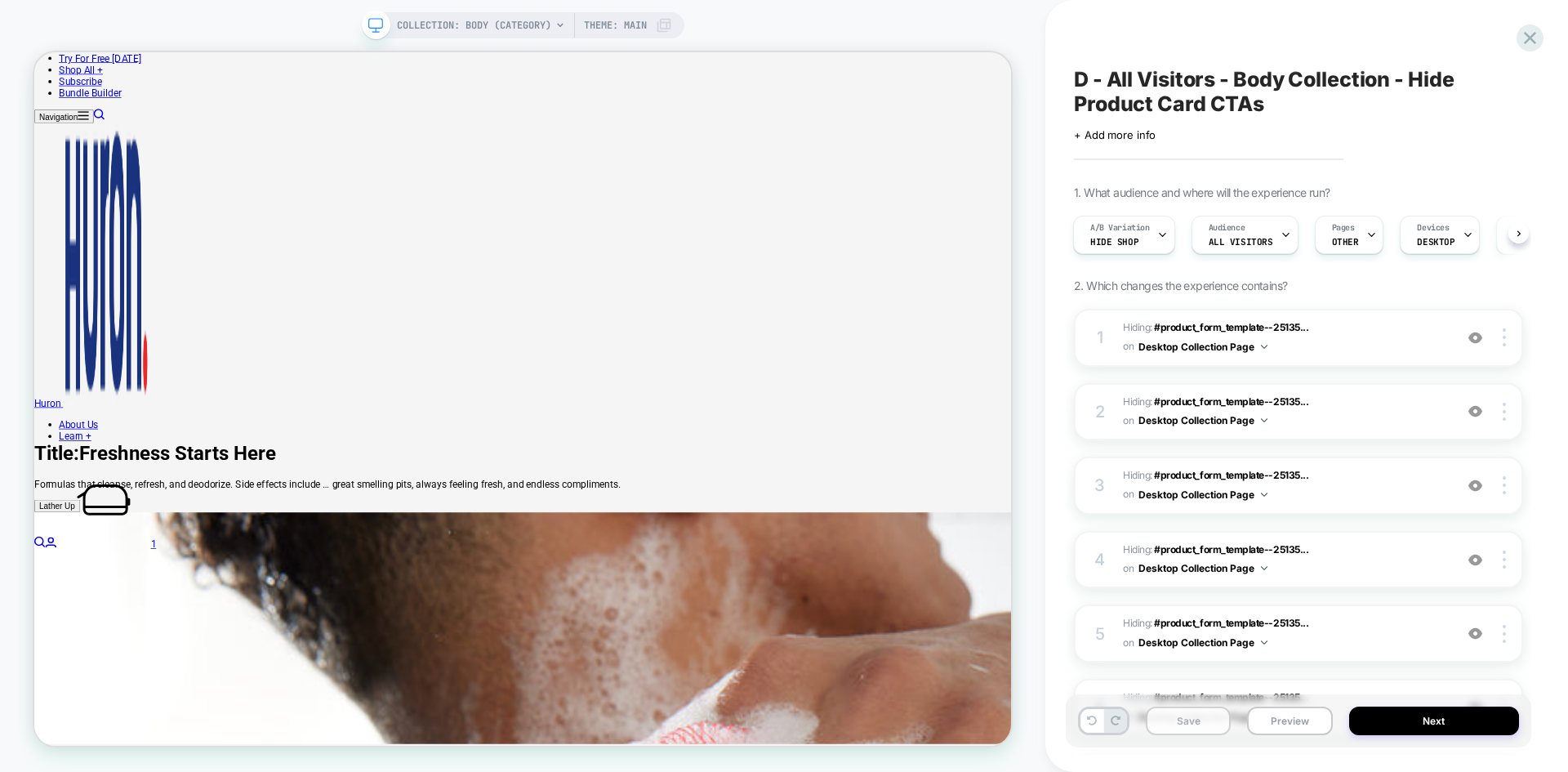
click at [1186, 719] on button "Save" at bounding box center [1188, 721] width 85 height 28
click at [1530, 47] on icon at bounding box center [1529, 38] width 22 height 22
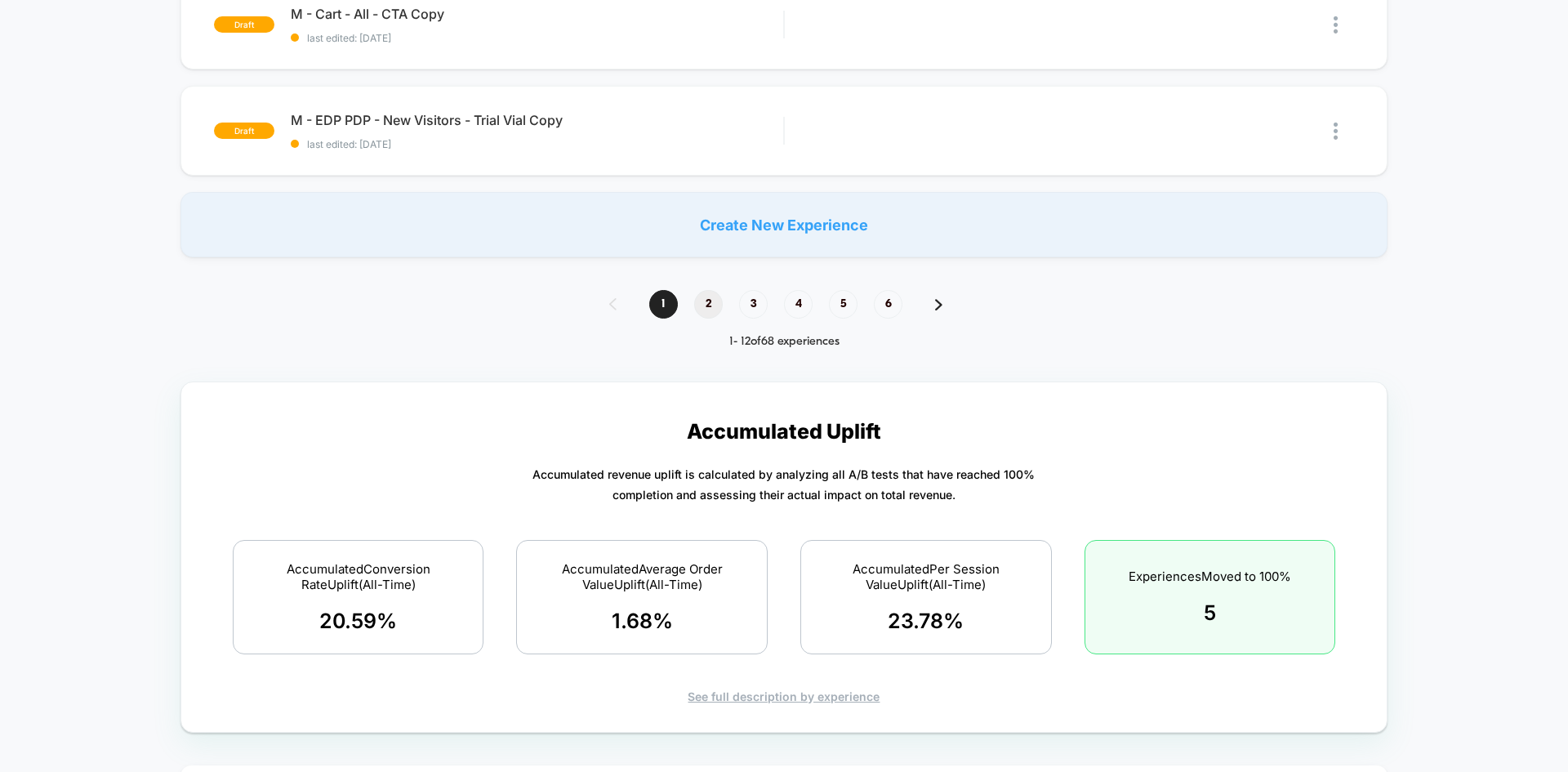
click at [707, 304] on span "2" at bounding box center [708, 304] width 28 height 28
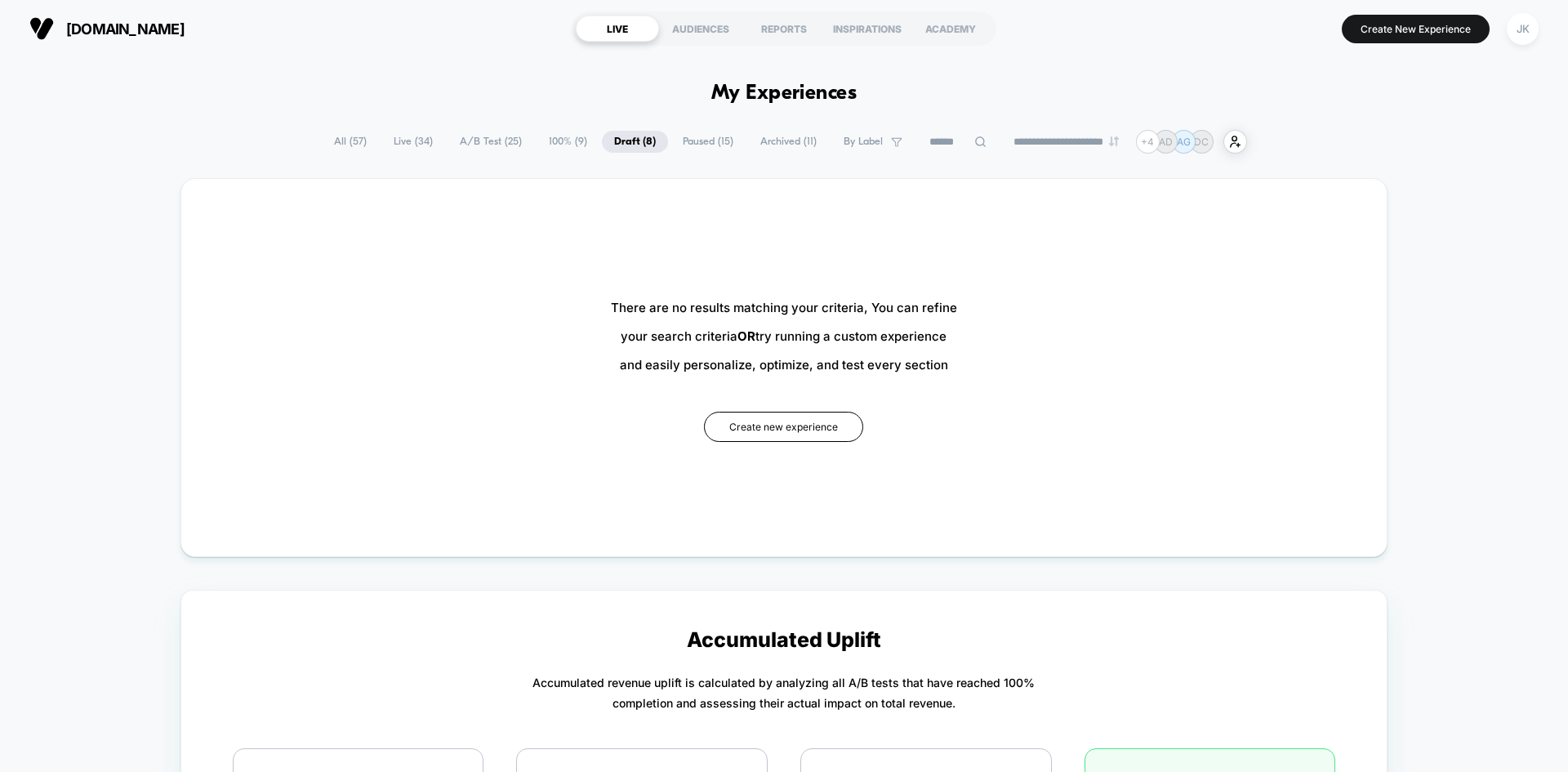
click at [568, 140] on span "100% ( 9 )" at bounding box center [568, 141] width 63 height 22
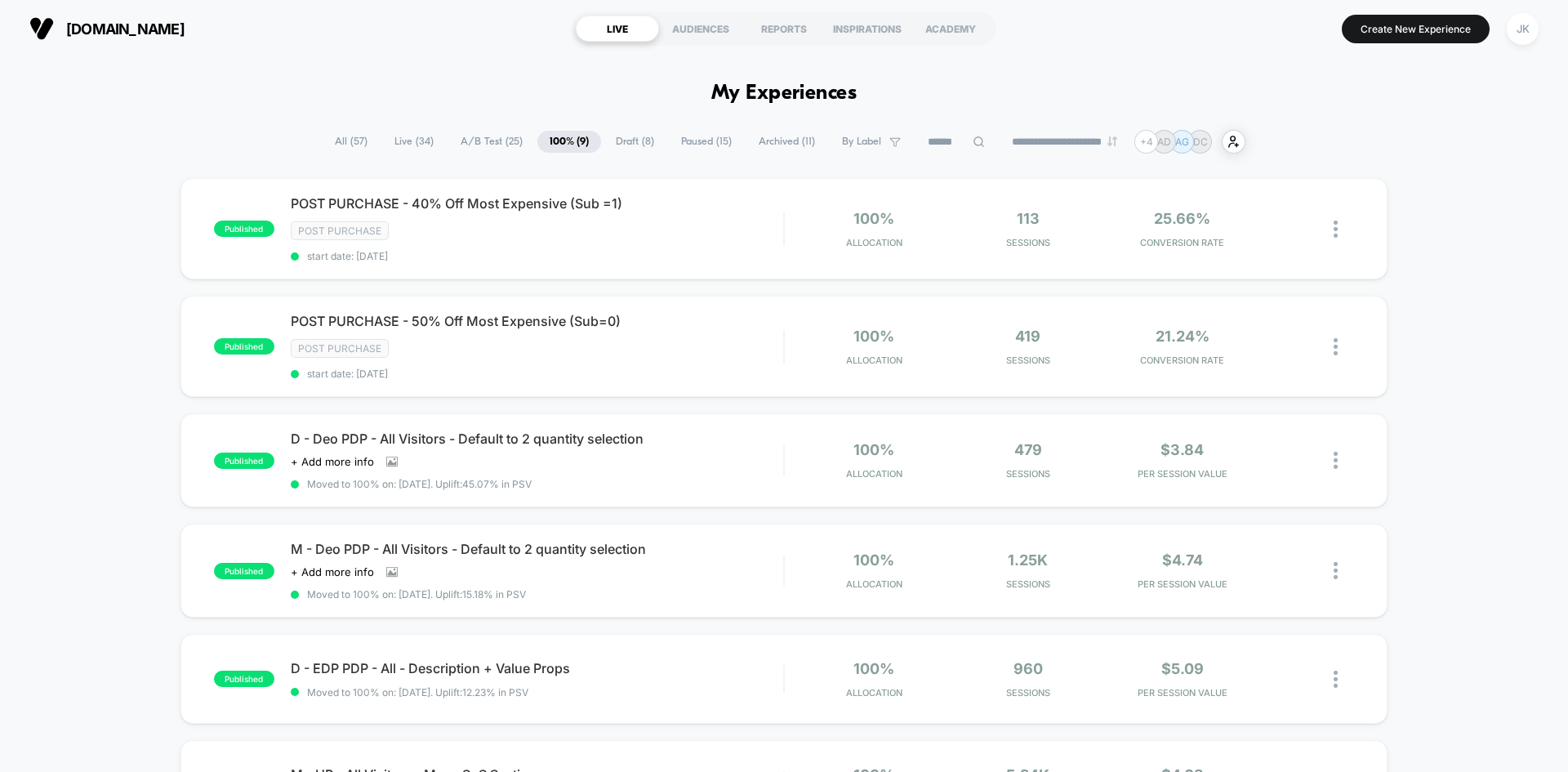
click at [612, 137] on span "Draft ( 8 )" at bounding box center [635, 141] width 63 height 22
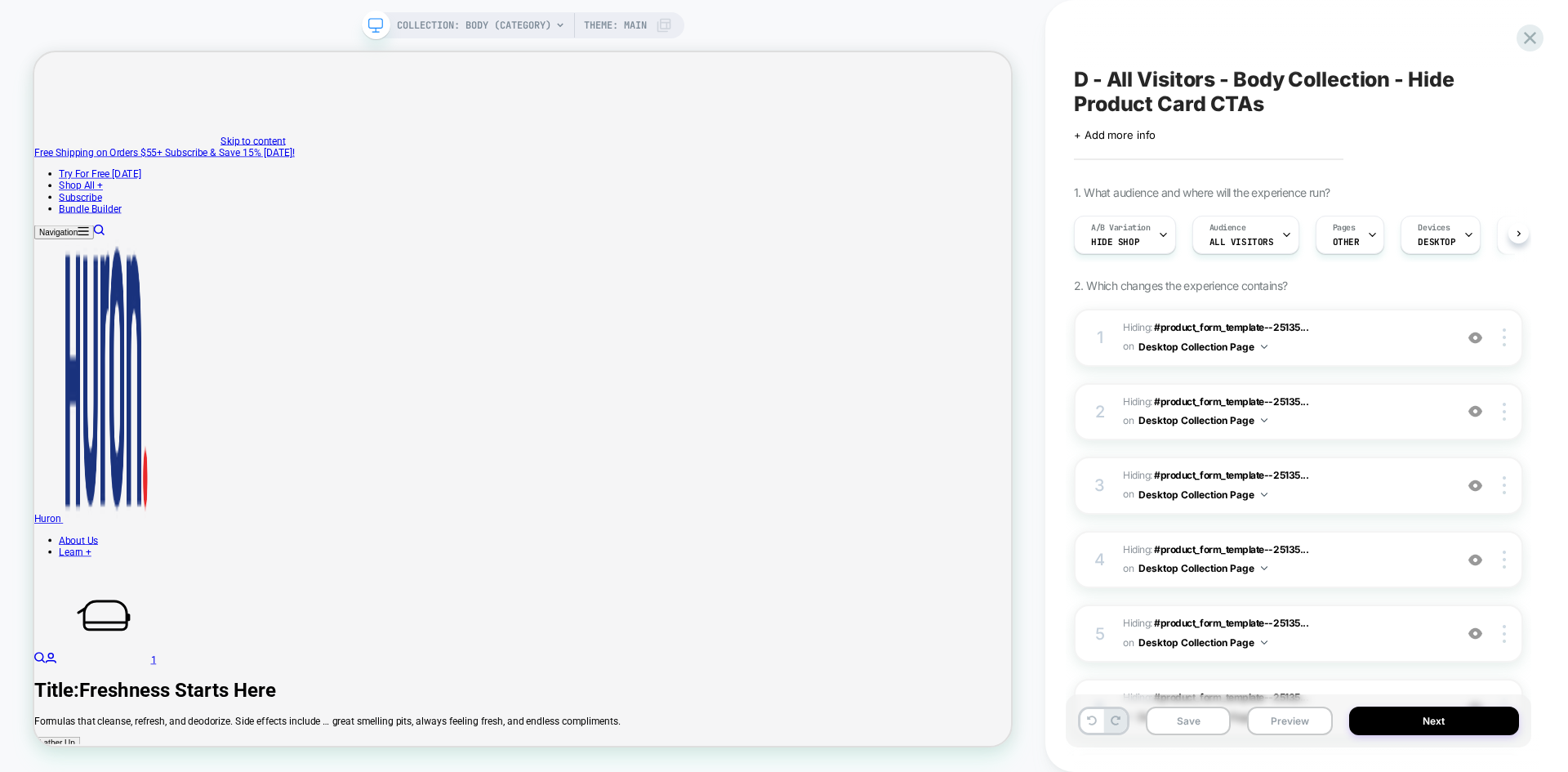
scroll to position [0, 1]
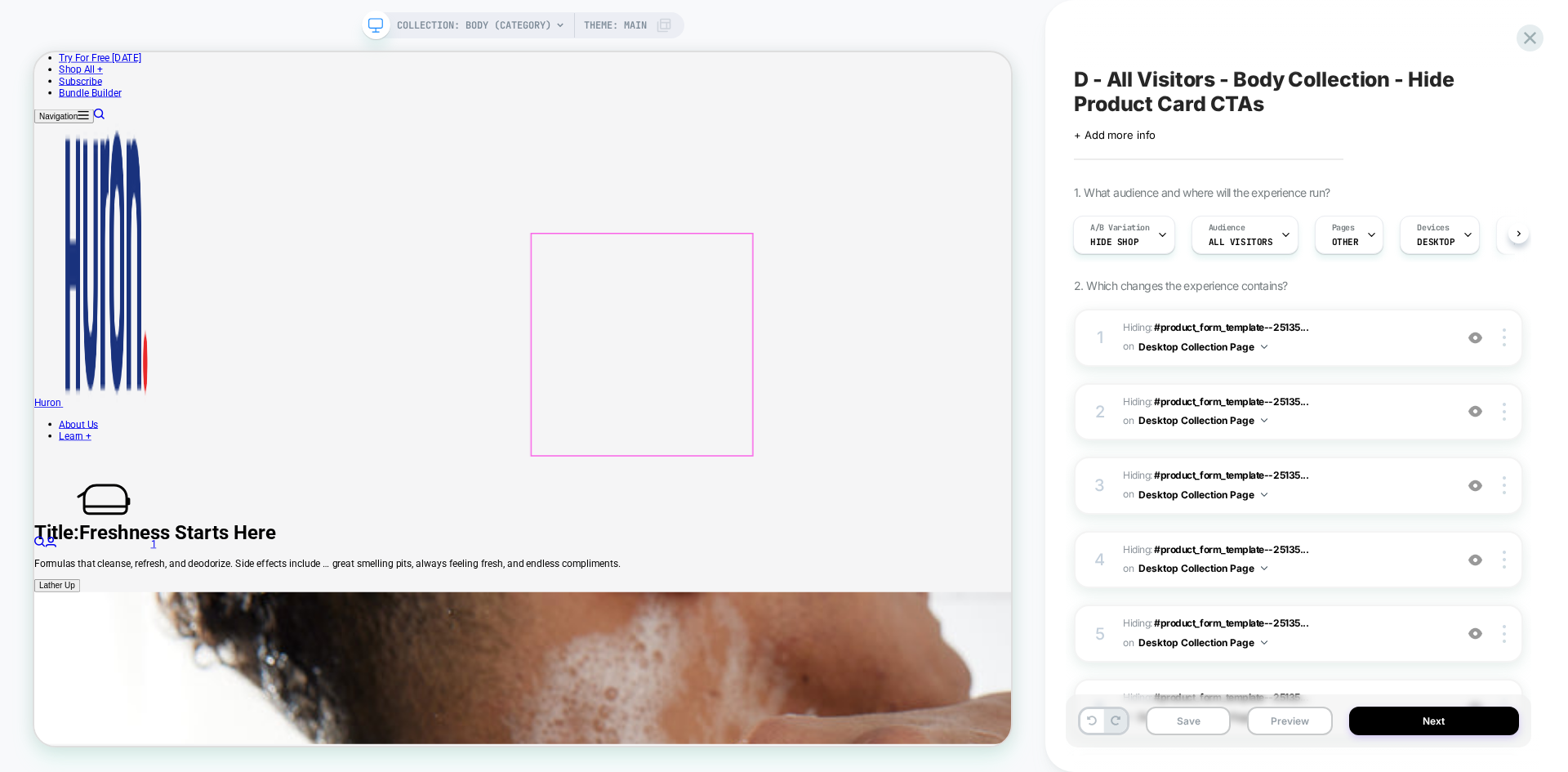
scroll to position [120, 0]
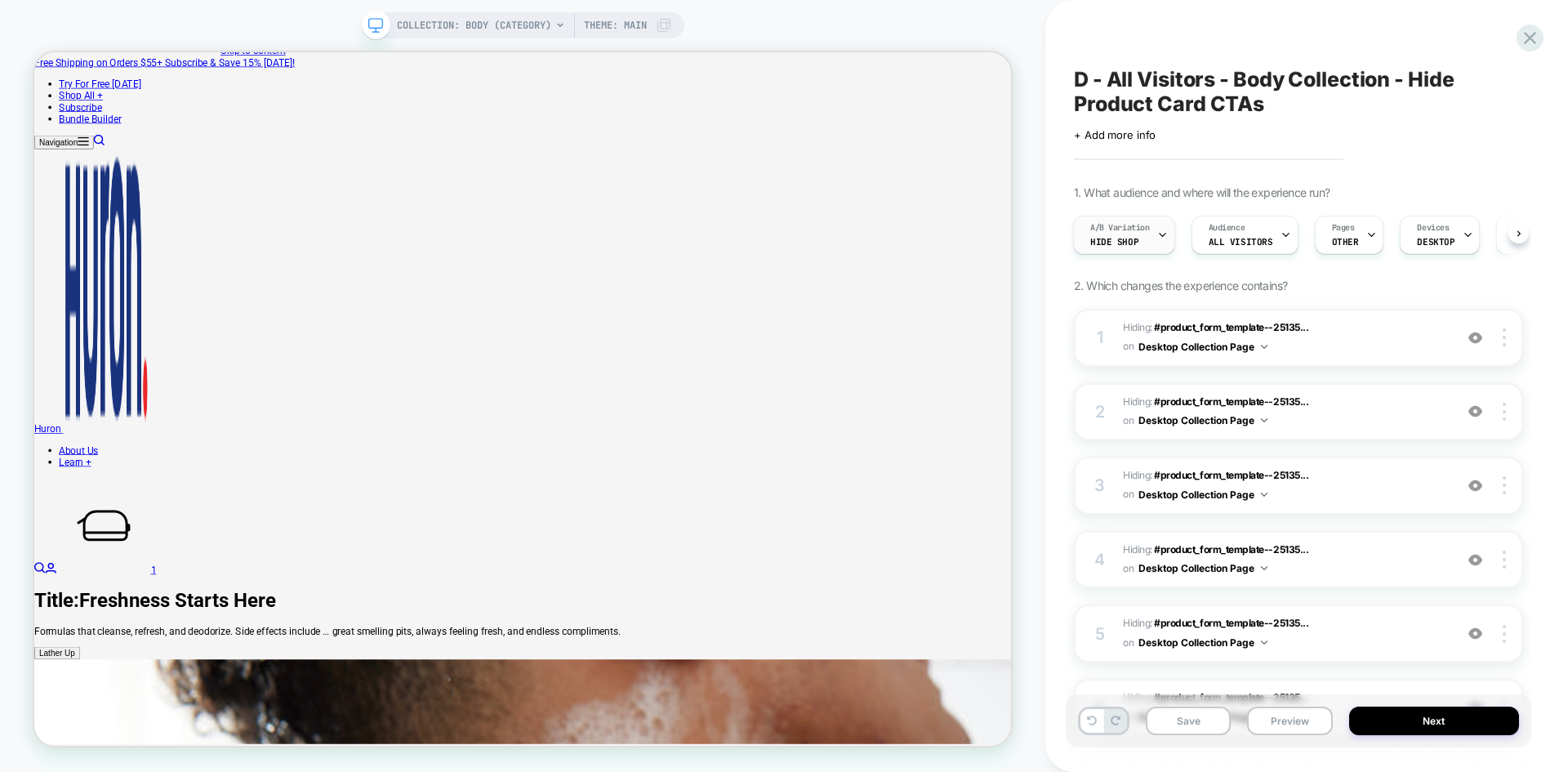
click at [1135, 221] on div "A/B Variation Hide Shop" at bounding box center [1120, 234] width 93 height 37
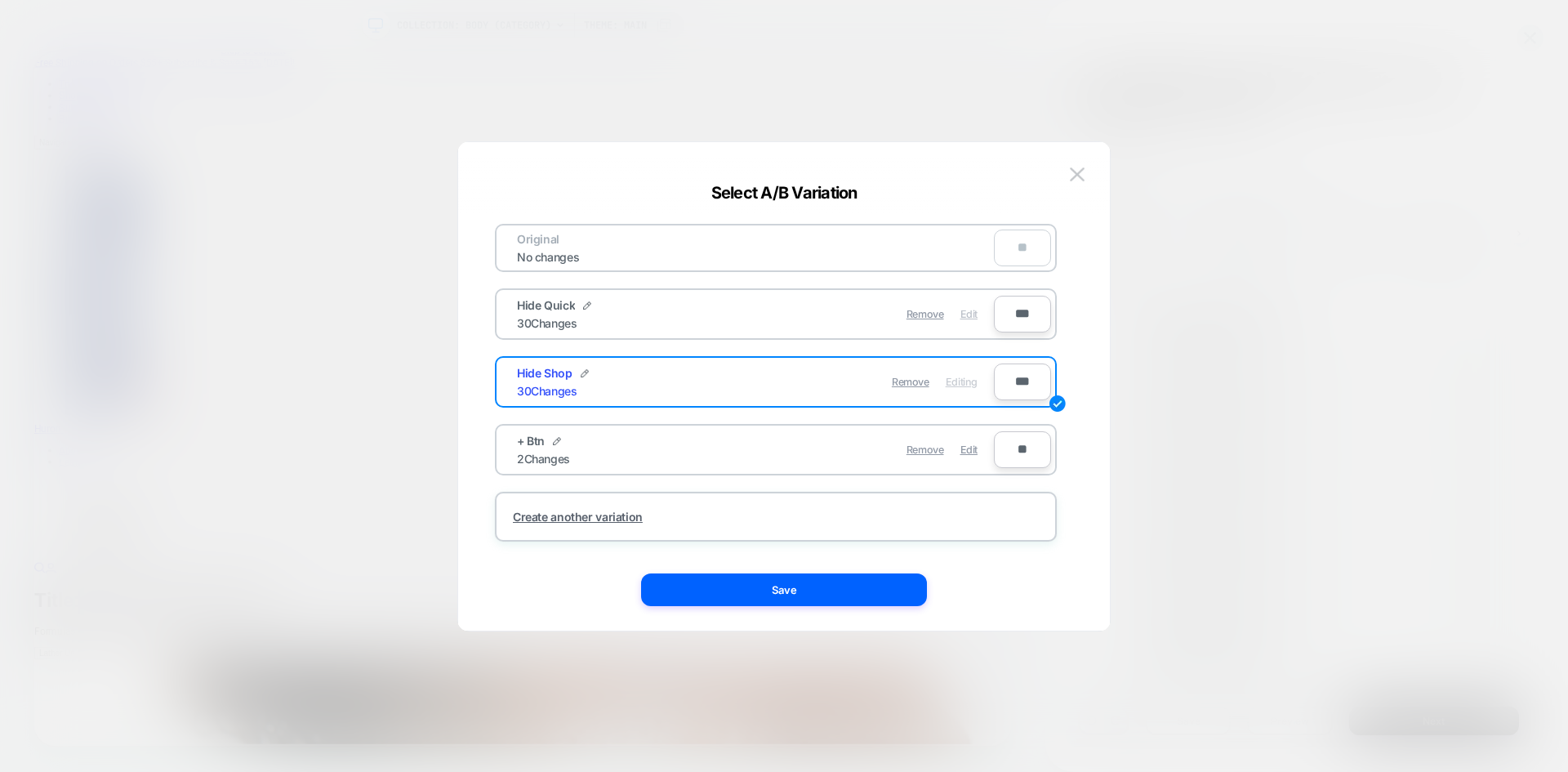
click at [966, 312] on span "Edit" at bounding box center [968, 314] width 17 height 12
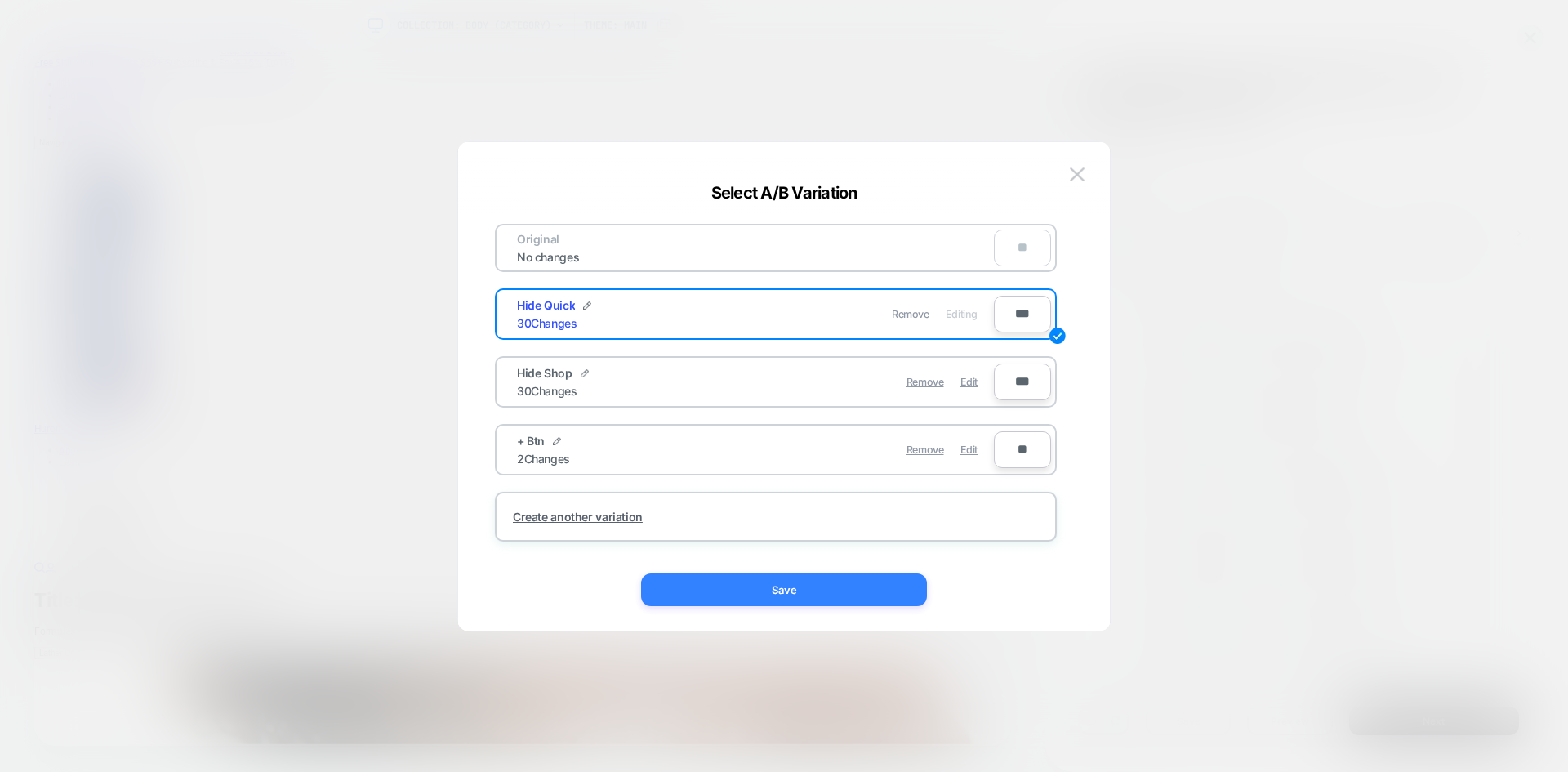
click at [787, 593] on button "Save" at bounding box center [784, 590] width 286 height 33
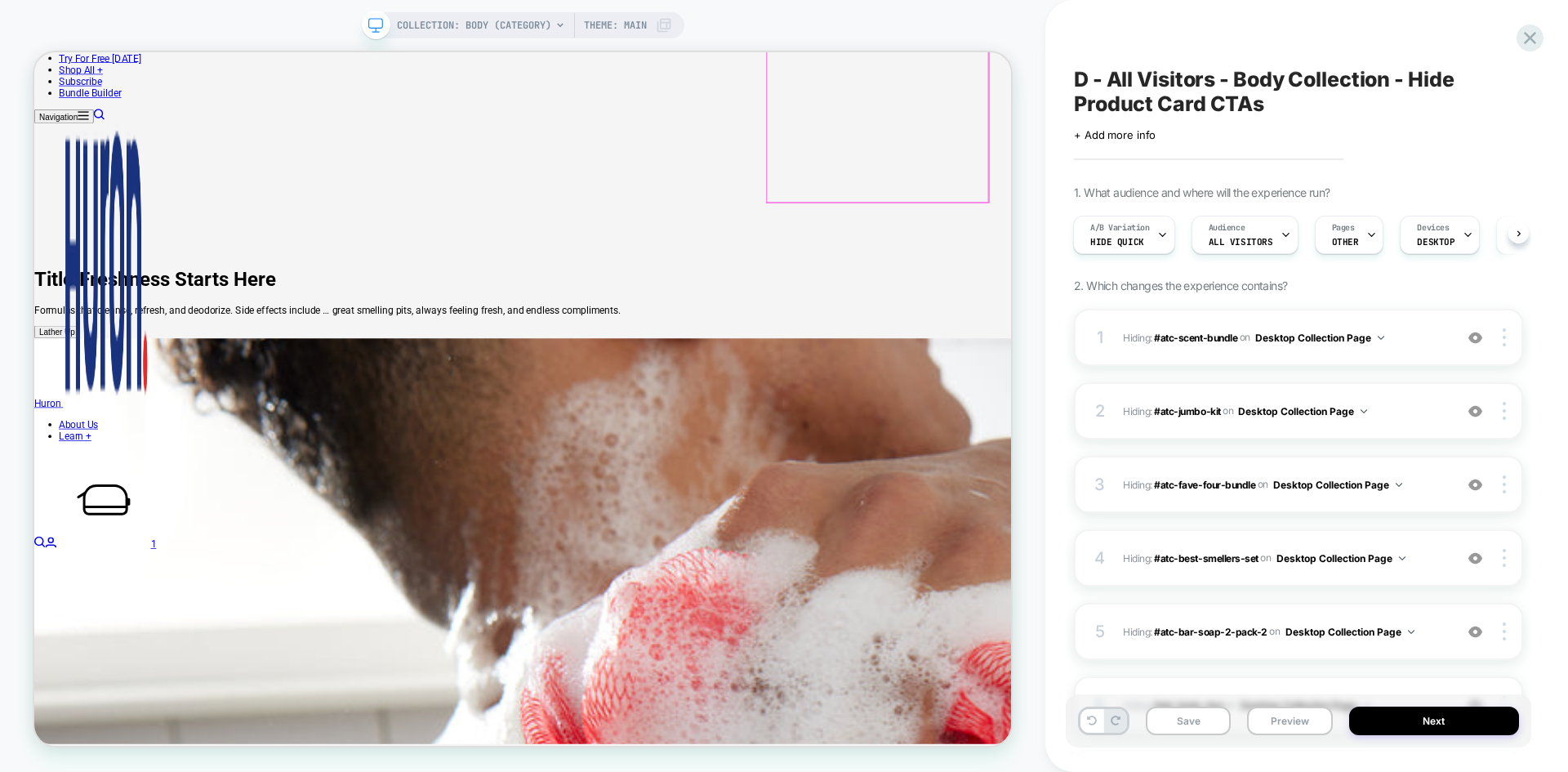
scroll to position [837, 0]
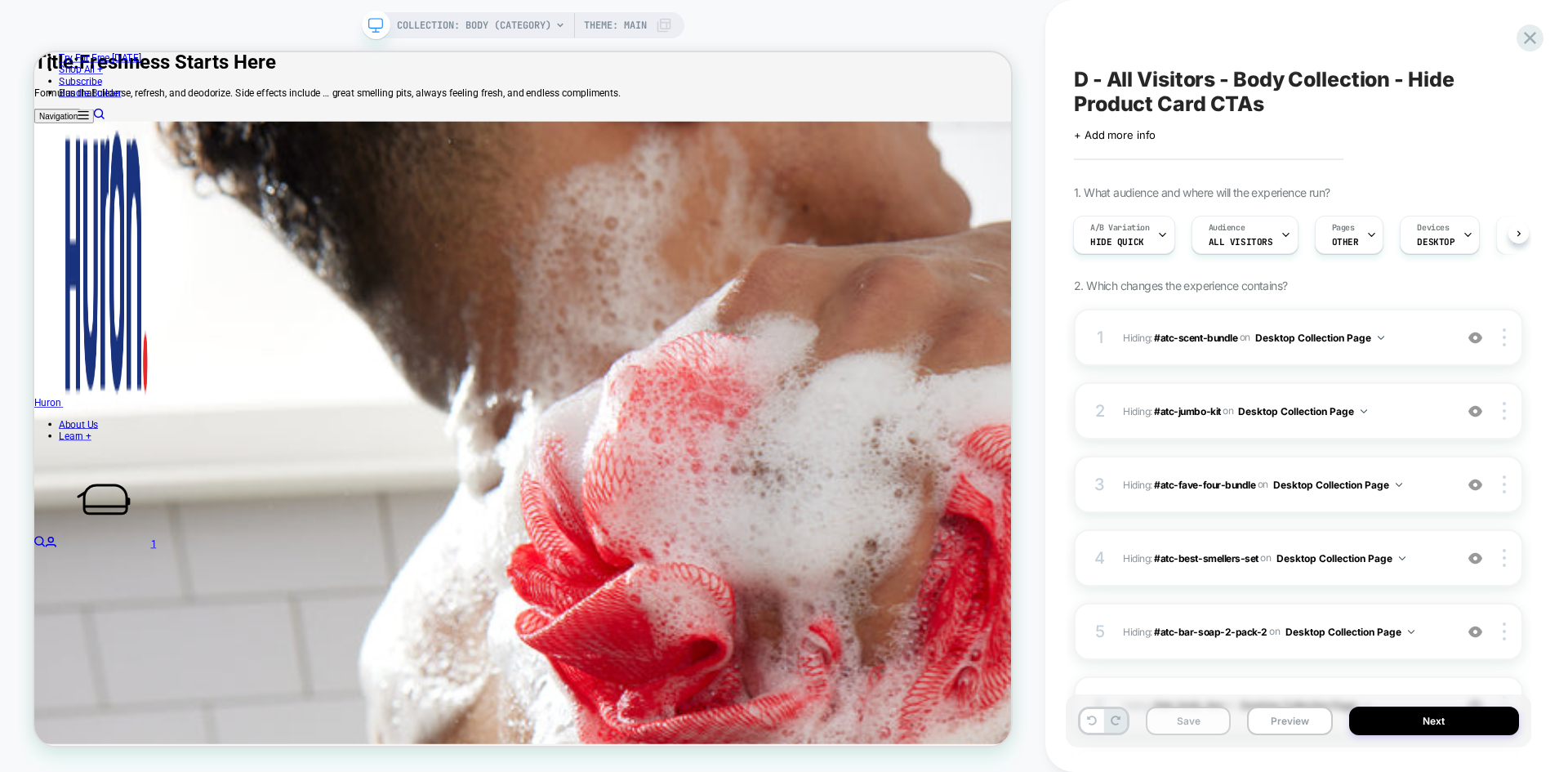
click at [1188, 714] on button "Save" at bounding box center [1188, 721] width 85 height 28
click at [1530, 40] on icon at bounding box center [1529, 38] width 22 height 22
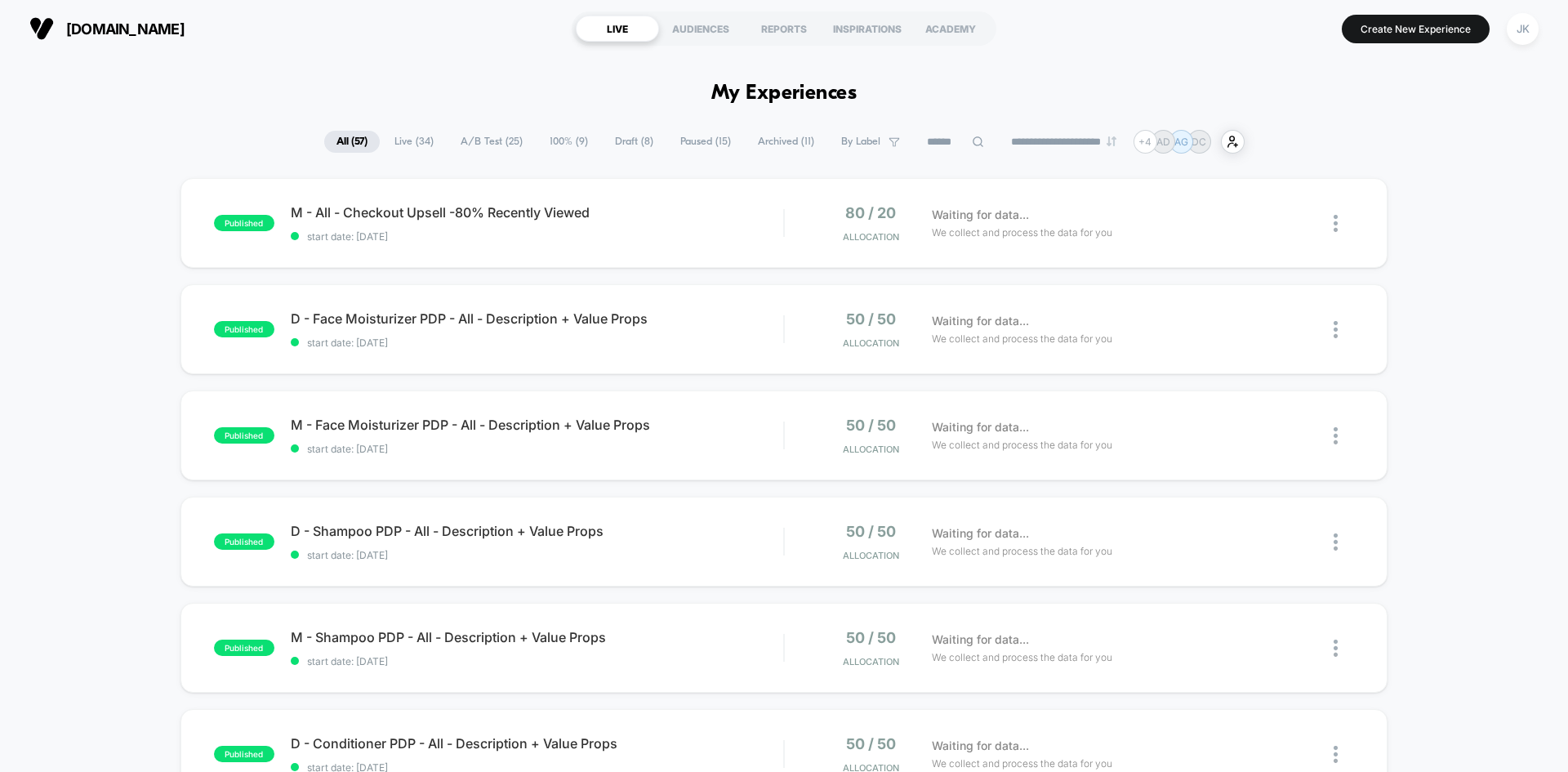
click at [489, 140] on span "A/B Test ( 25 )" at bounding box center [492, 141] width 87 height 22
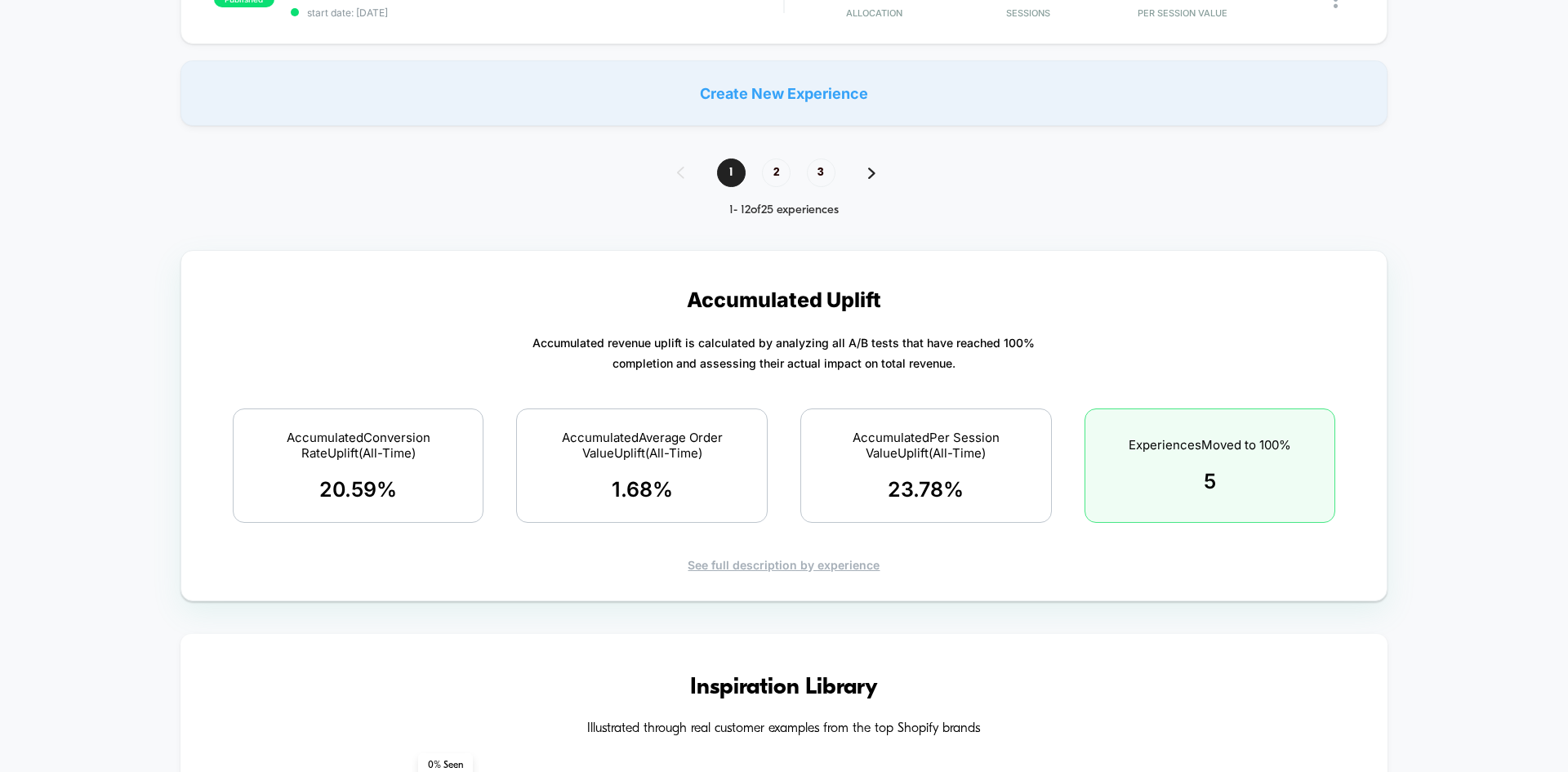
scroll to position [1391, 0]
click at [839, 165] on div "1 2 3" at bounding box center [784, 174] width 247 height 28
click at [829, 172] on span "3" at bounding box center [821, 174] width 28 height 28
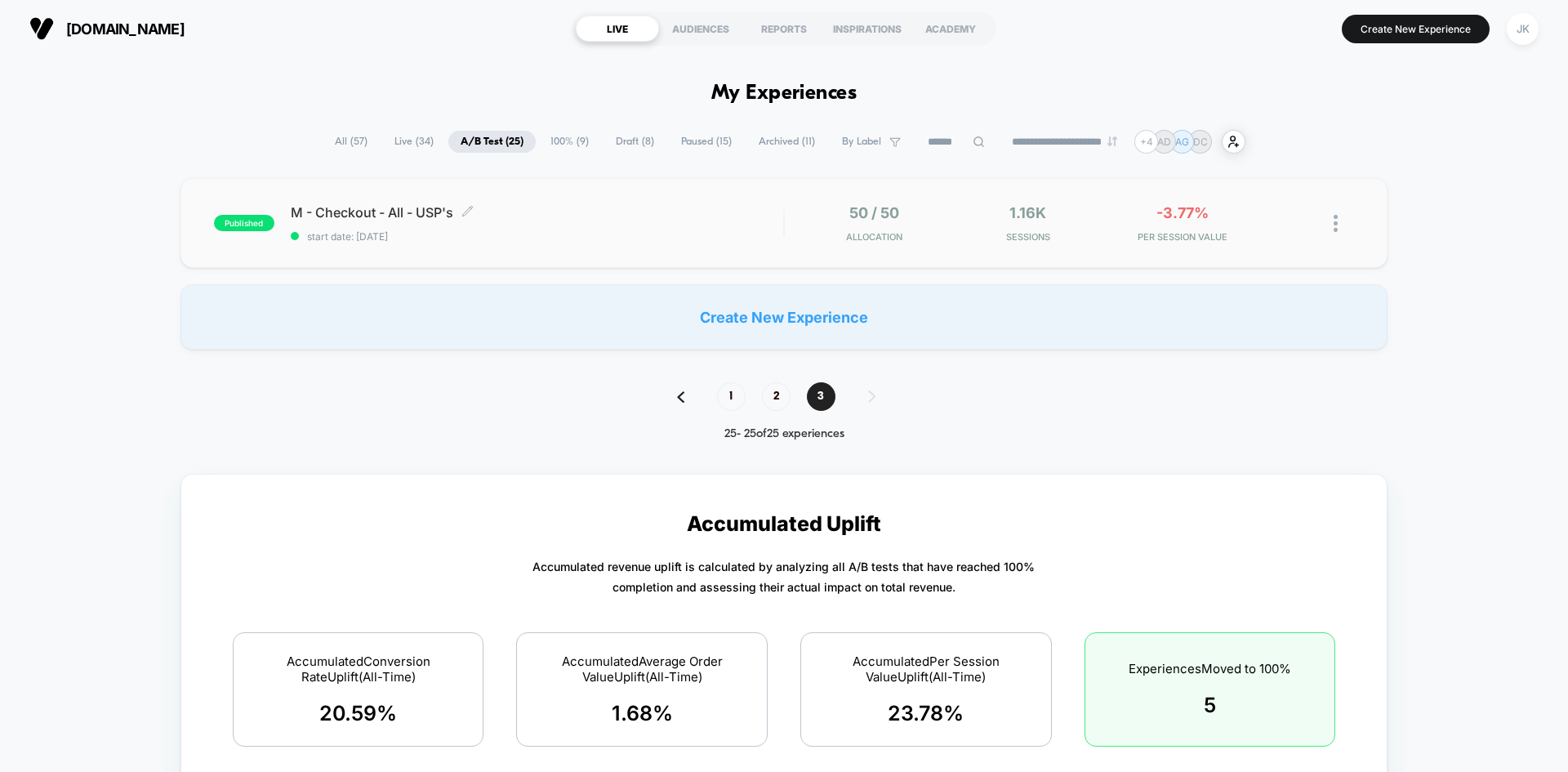
click at [362, 207] on span "M - Checkout - All - USP's Click to edit experience details" at bounding box center [537, 212] width 492 height 16
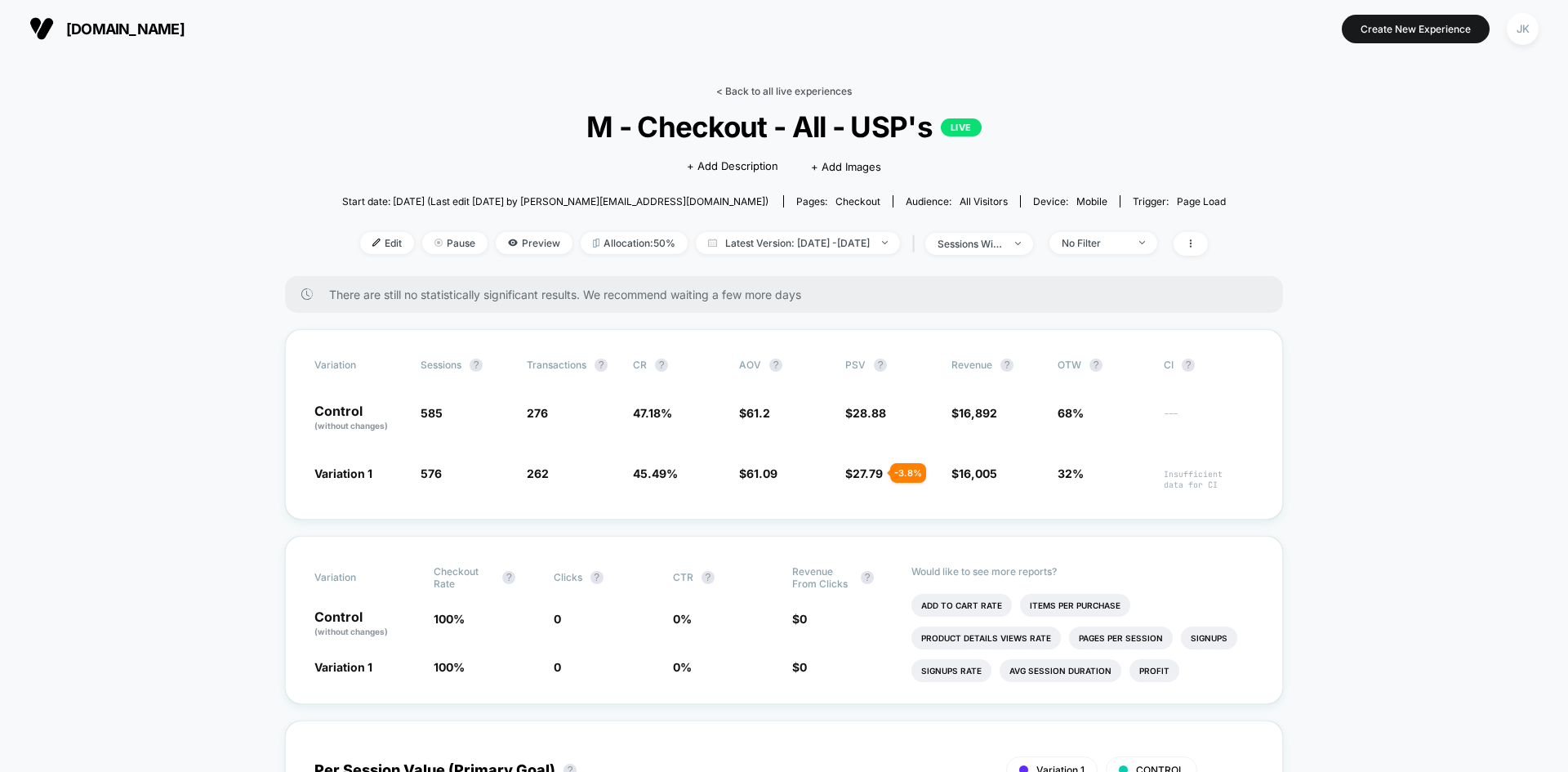
click at [834, 94] on link "< Back to all live experiences" at bounding box center [783, 91] width 135 height 12
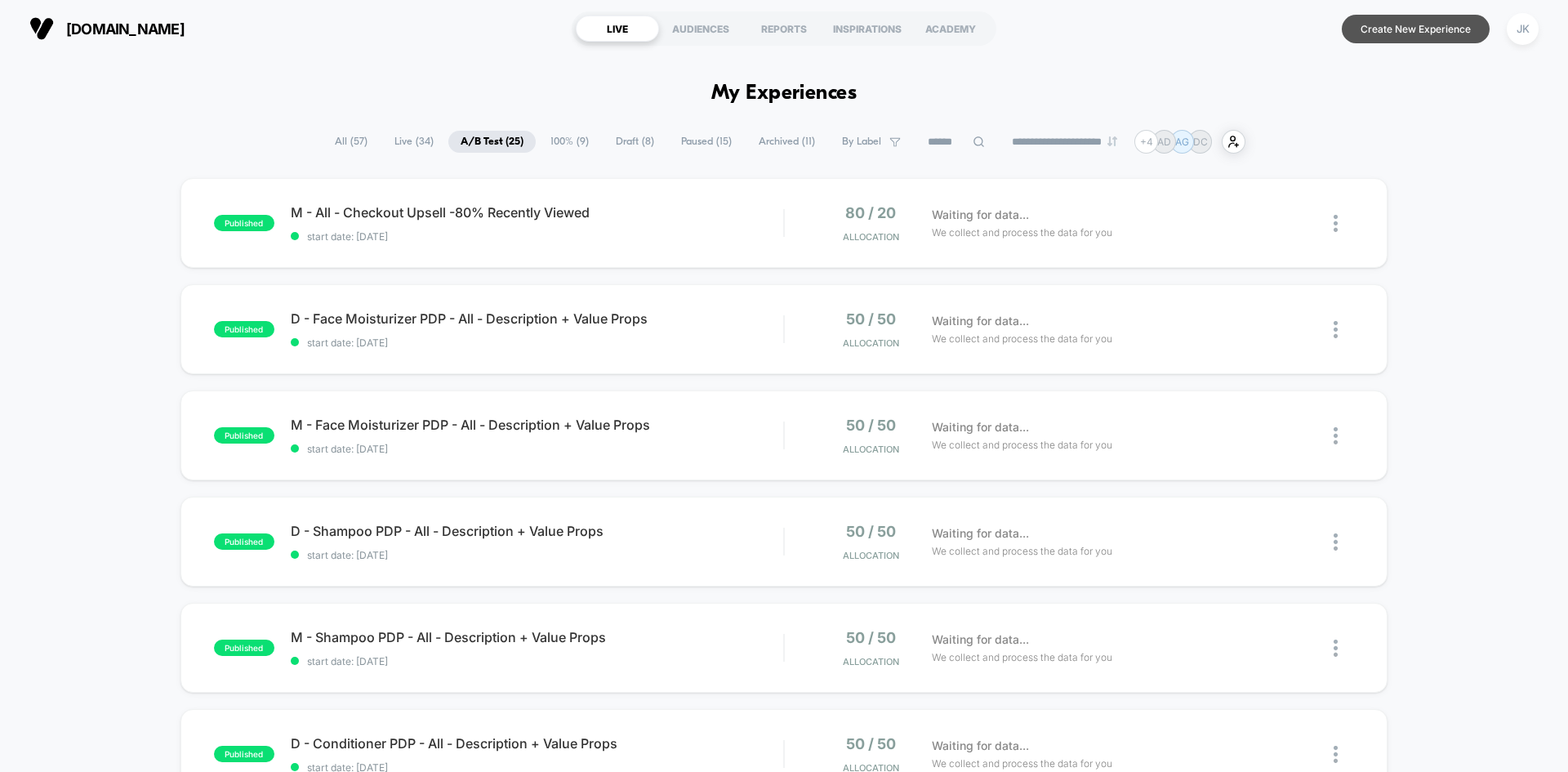
click at [1355, 37] on button "Create New Experience" at bounding box center [1415, 29] width 147 height 28
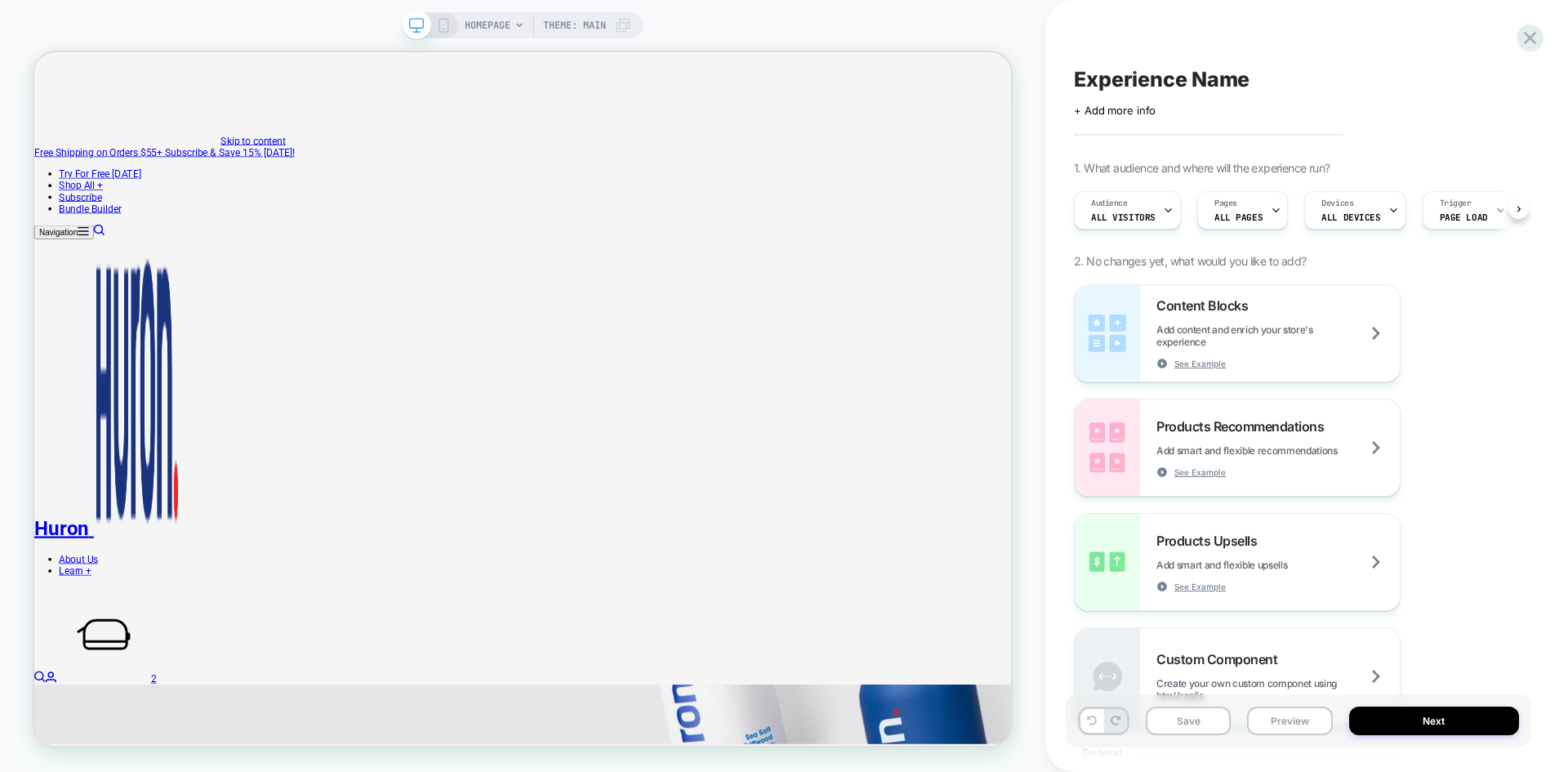
scroll to position [0, 1]
click at [1522, 45] on icon at bounding box center [1529, 38] width 22 height 22
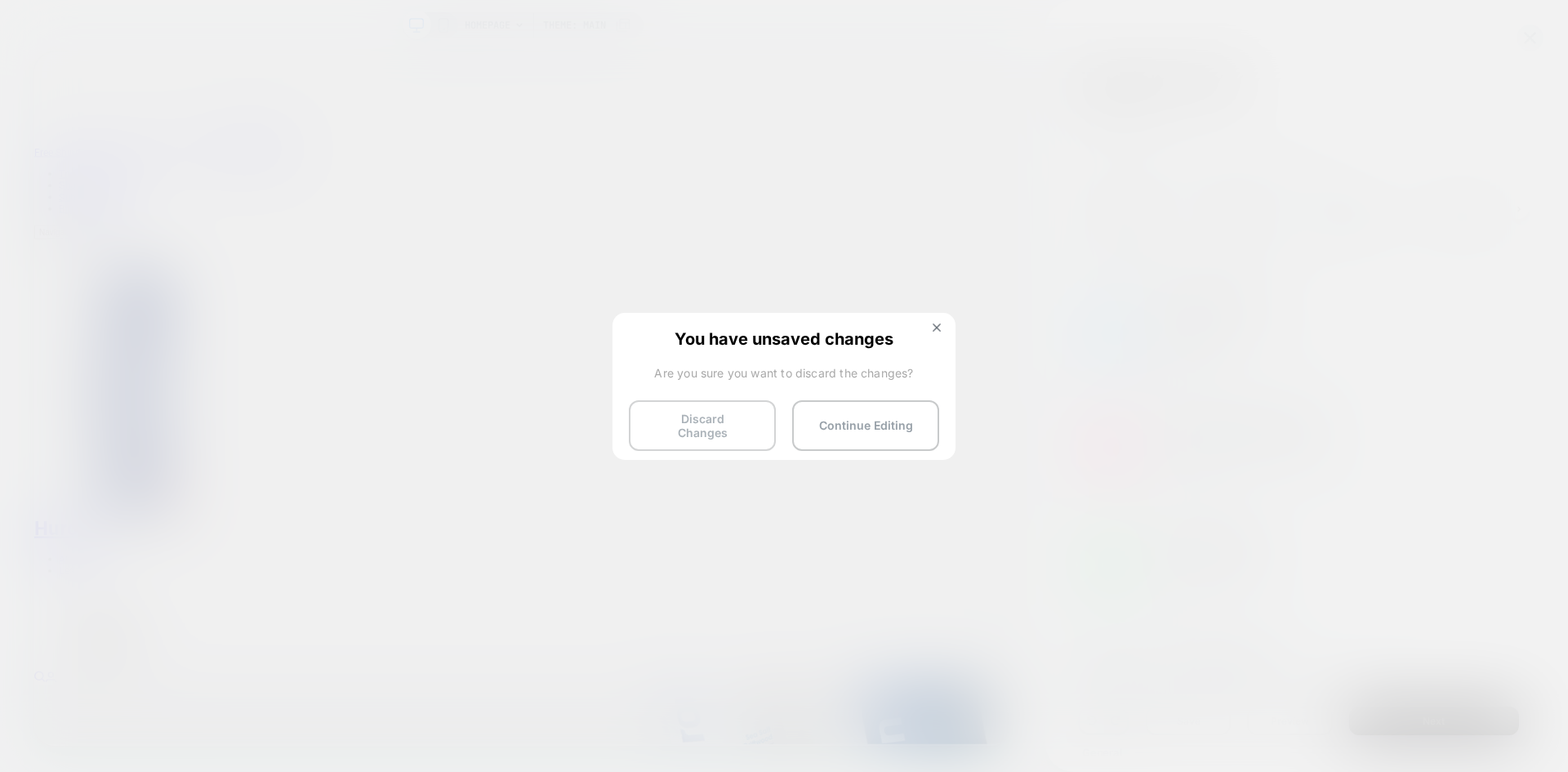
click at [725, 420] on button "Discard Changes" at bounding box center [703, 426] width 147 height 51
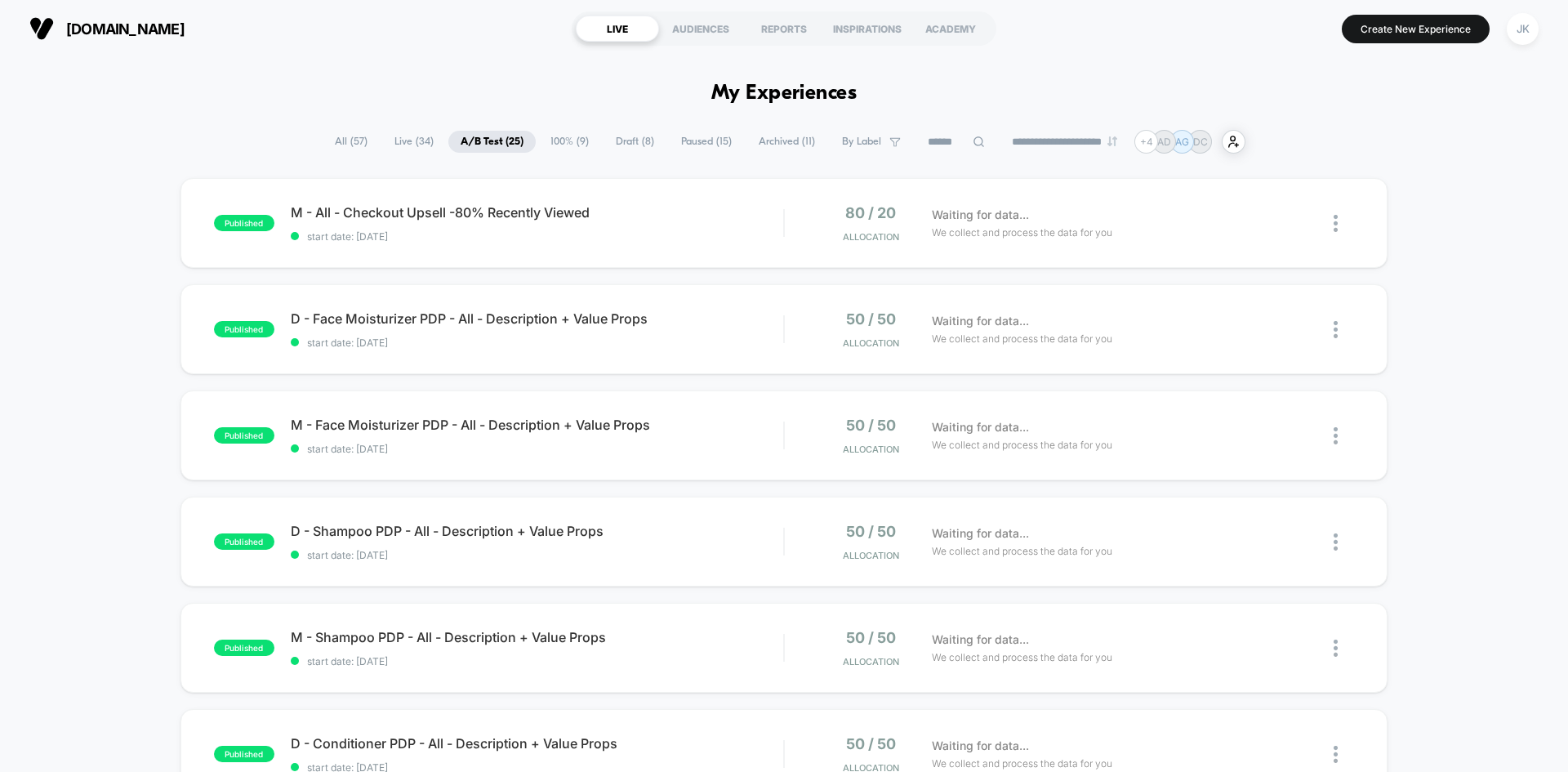
click at [556, 137] on span "100% ( 9 )" at bounding box center [570, 141] width 63 height 22
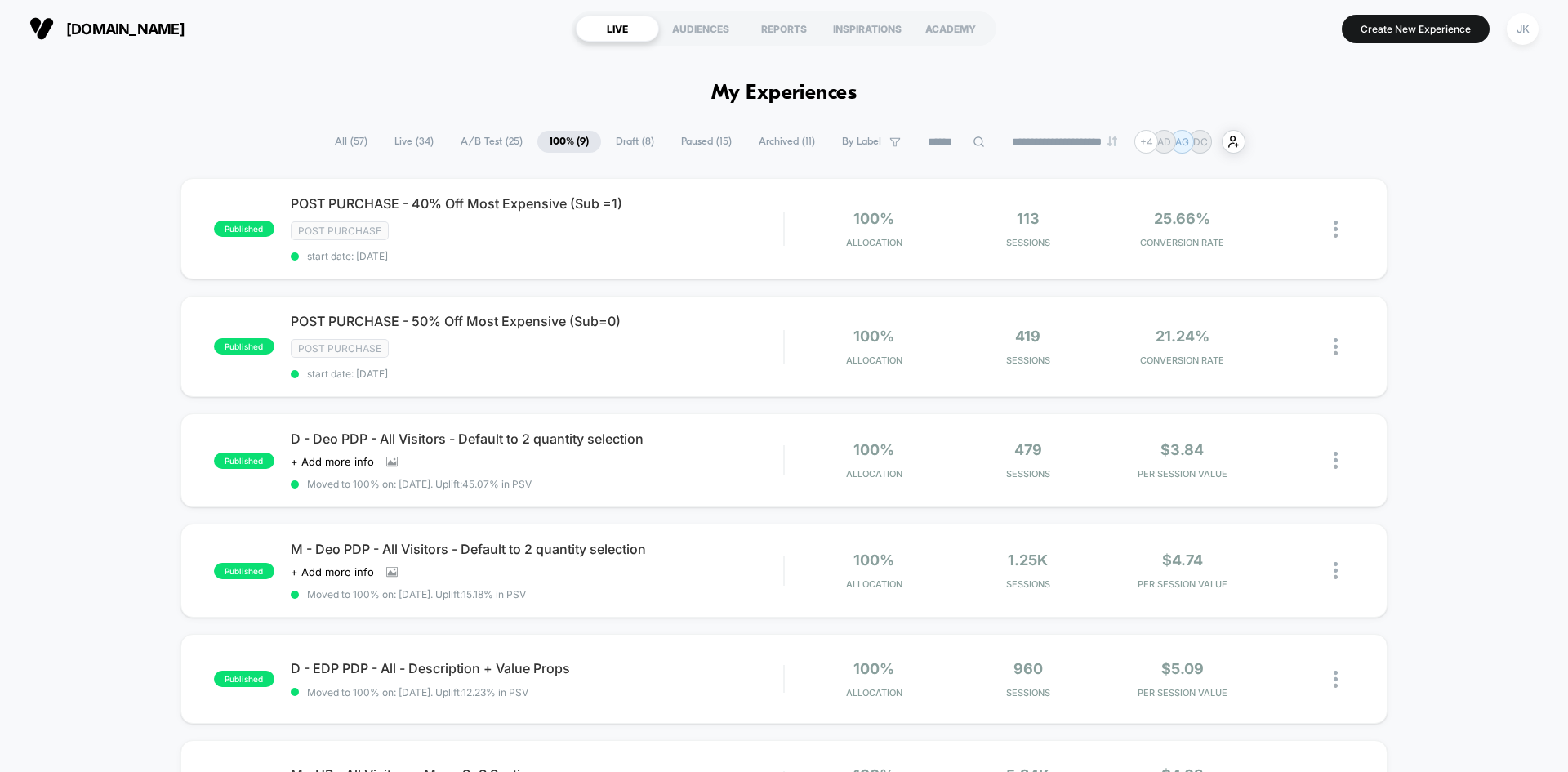
click at [618, 147] on span "Draft ( 8 )" at bounding box center [635, 141] width 63 height 22
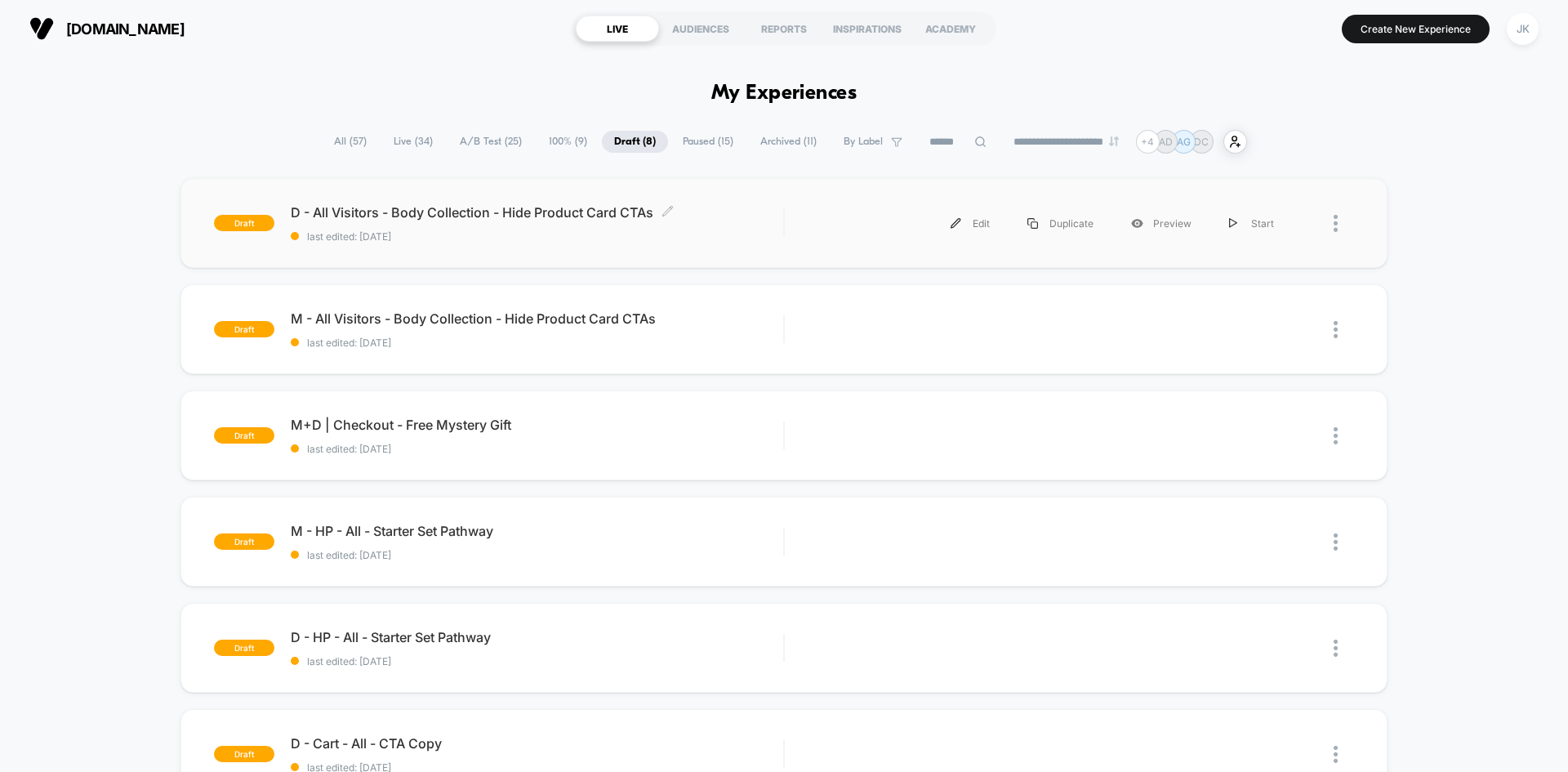
click at [459, 214] on span "D - All Visitors - Body Collection - Hide Product Card CTAs Click to edit exper…" at bounding box center [537, 212] width 492 height 16
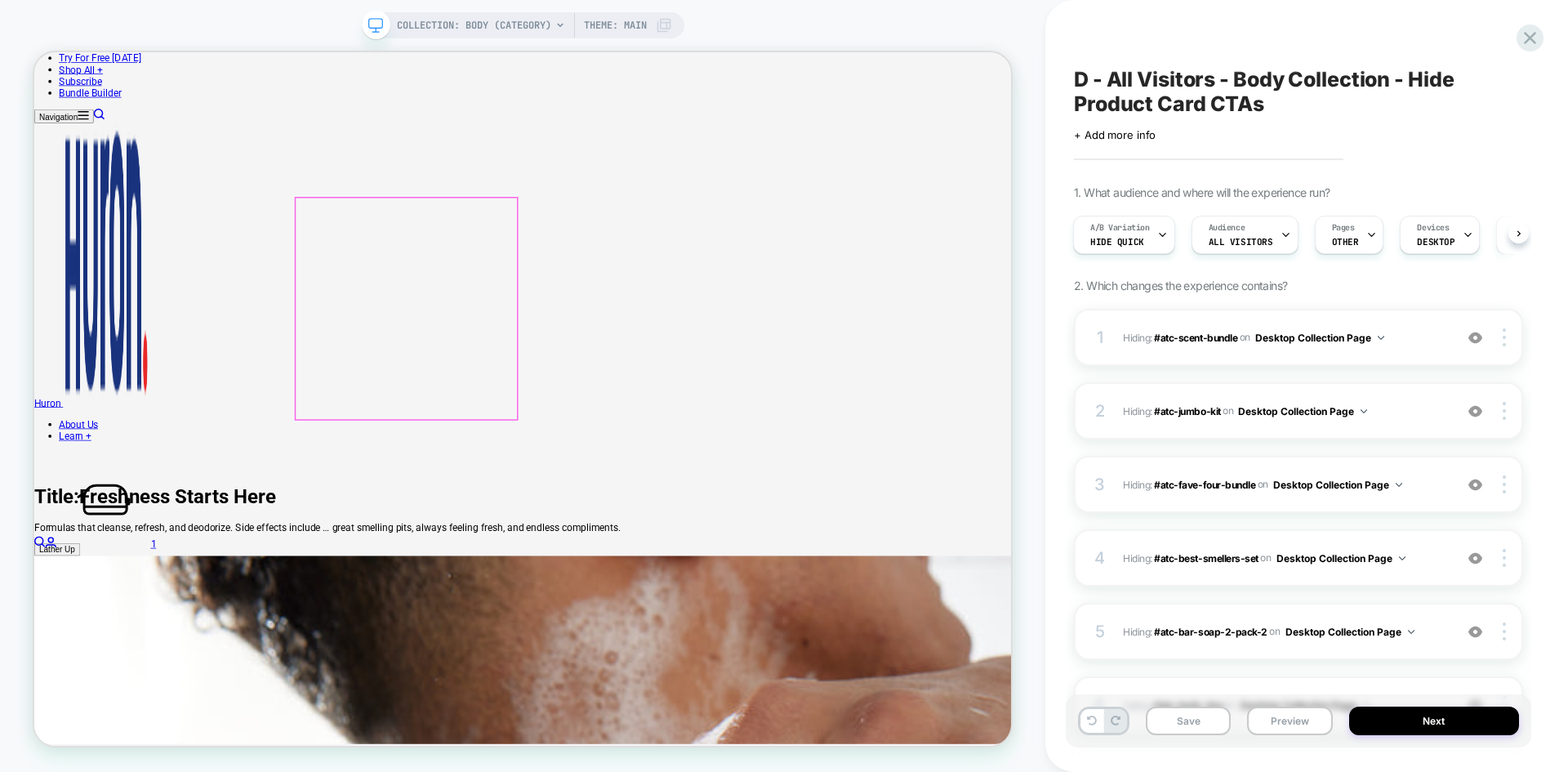
scroll to position [368, 0]
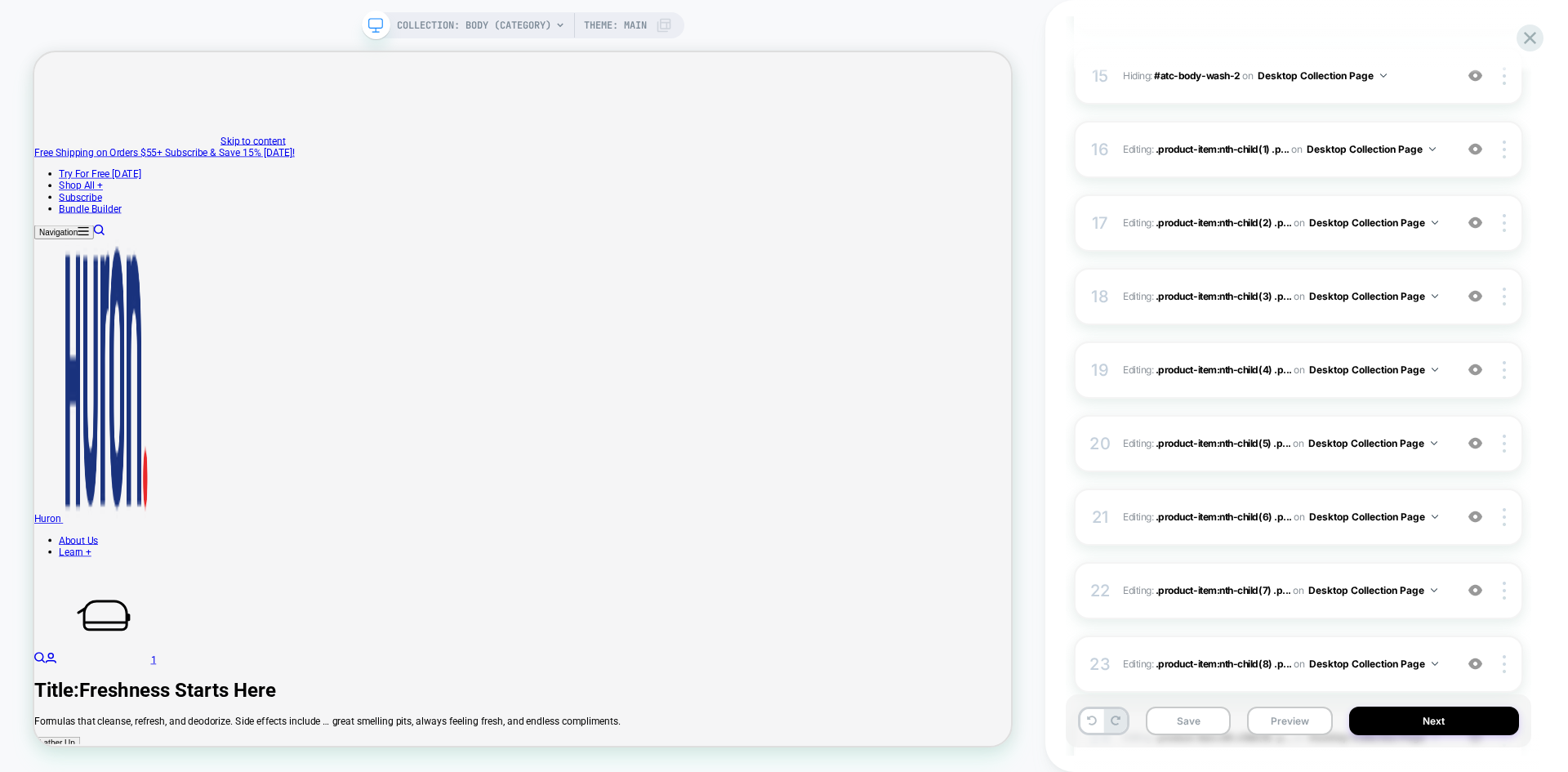
scroll to position [1923, 0]
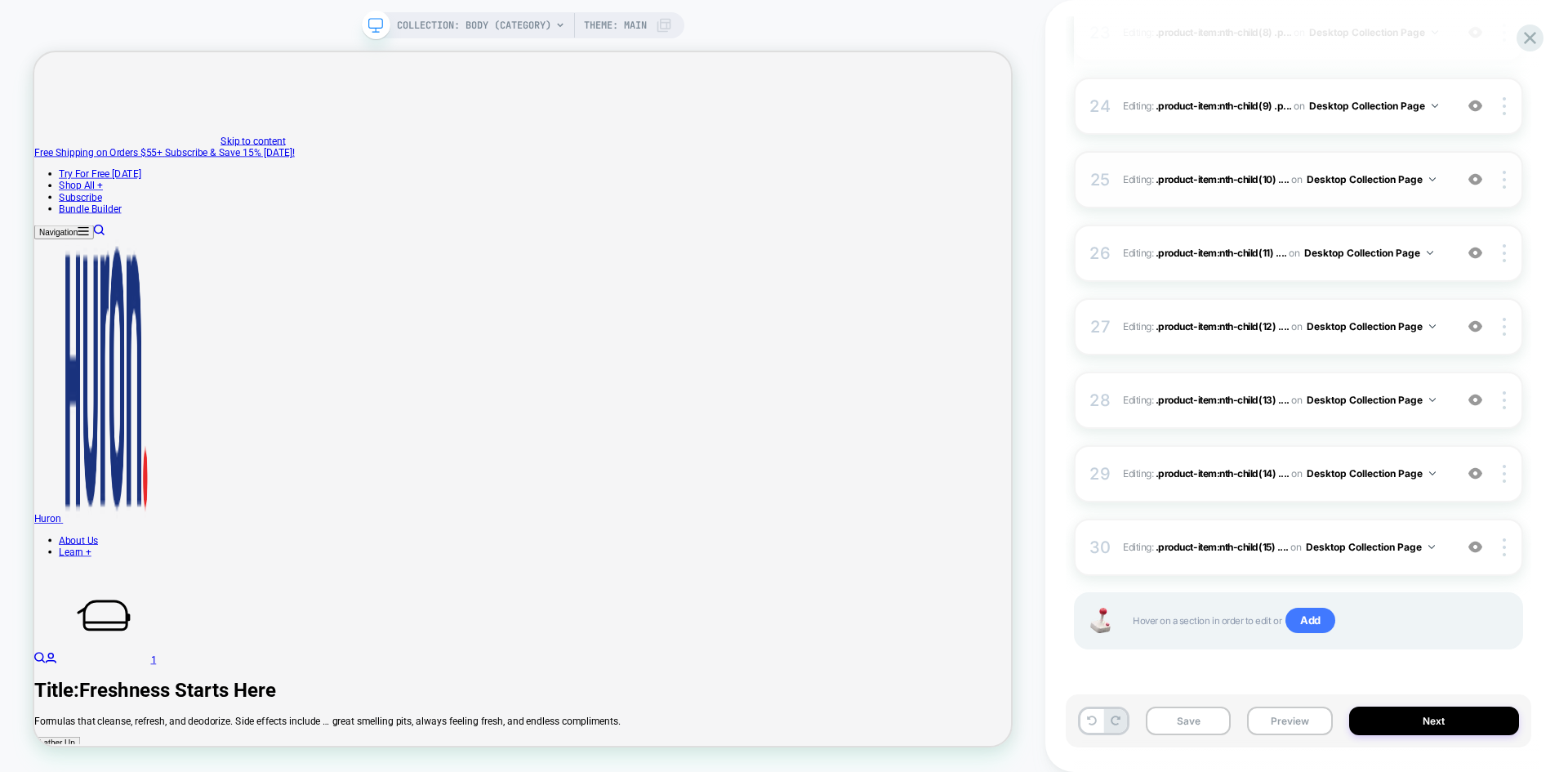
drag, startPoint x: 1196, startPoint y: 726, endPoint x: 1486, endPoint y: 172, distance: 625.3
click at [1196, 726] on button "Save" at bounding box center [1188, 721] width 85 height 28
click at [1521, 45] on icon at bounding box center [1529, 38] width 22 height 22
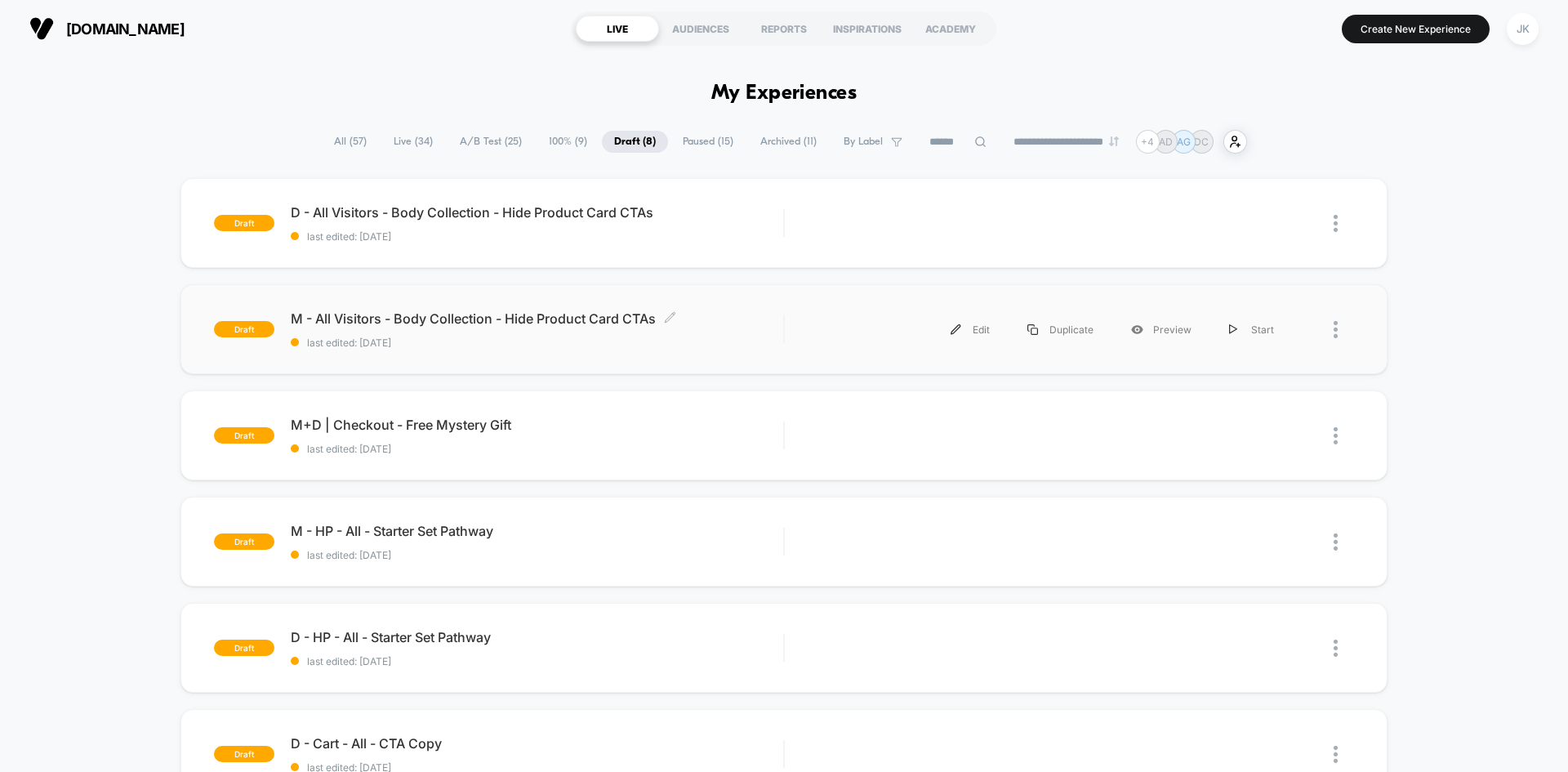
click at [544, 327] on div "M - All Visitors - Body Collection - Hide Product Card CTAs Click to edit exper…" at bounding box center [537, 329] width 492 height 39
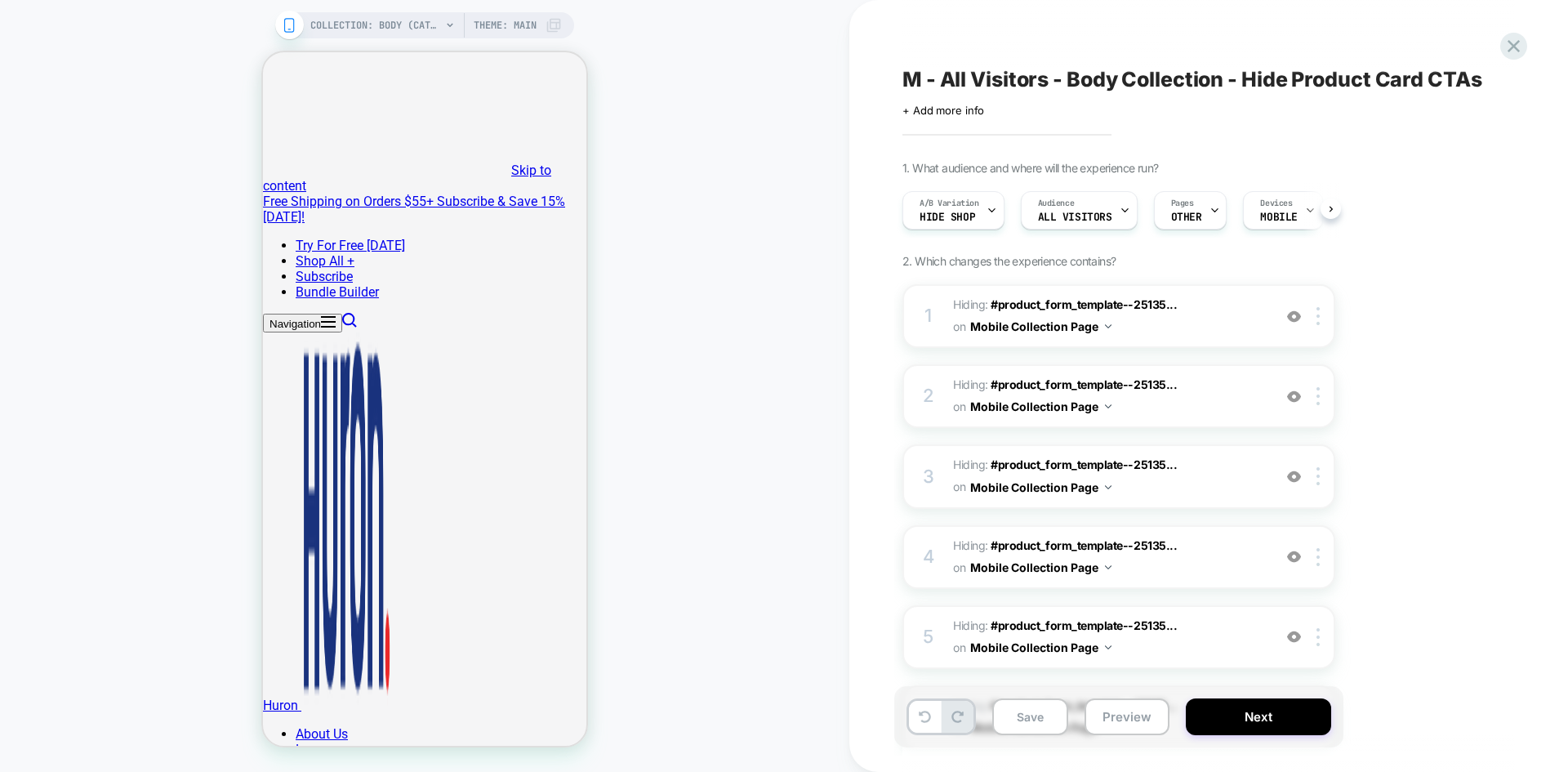
scroll to position [0, 1]
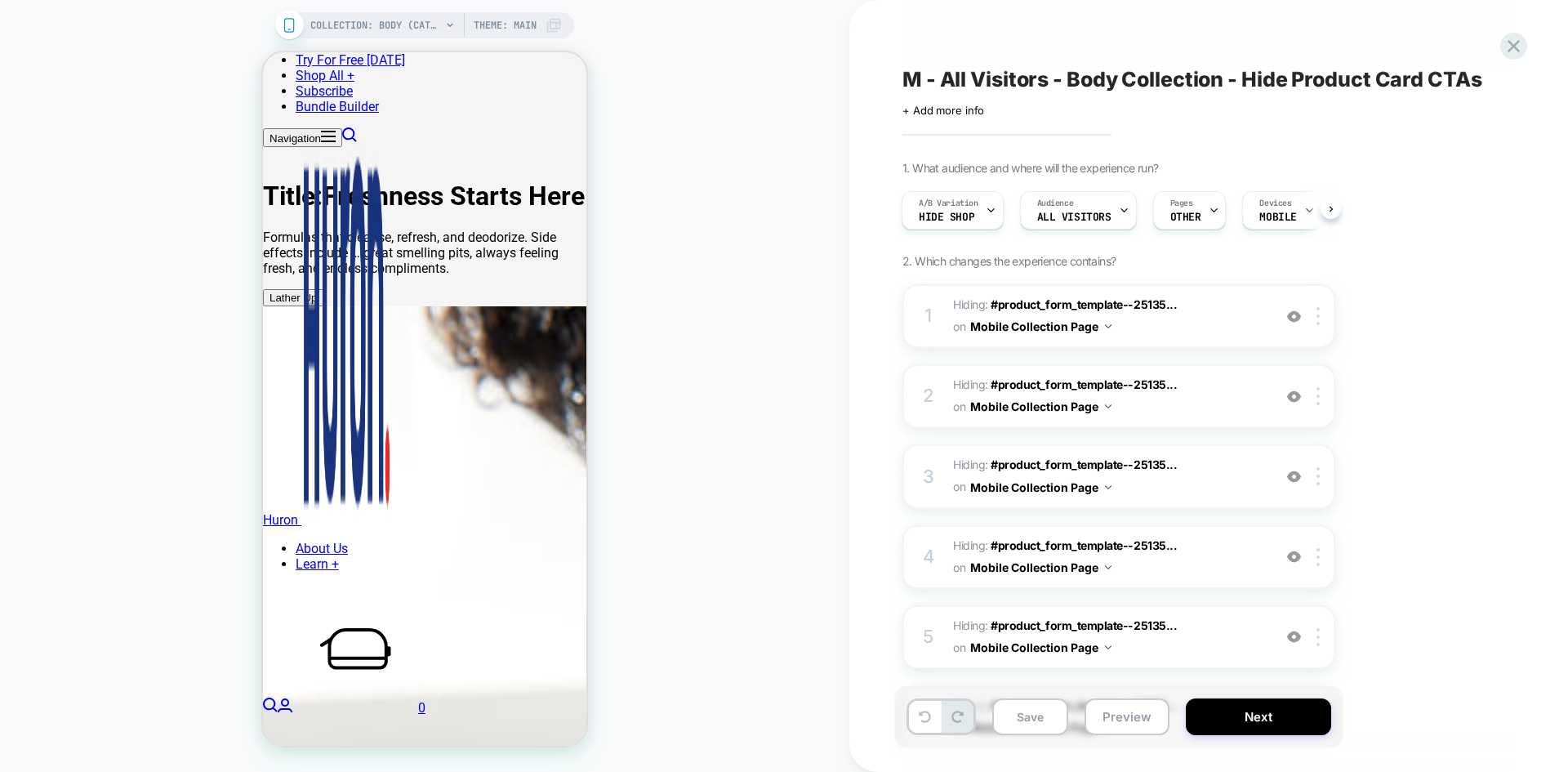
scroll to position [738, 0]
click at [964, 203] on span "A/B Variation" at bounding box center [947, 203] width 60 height 11
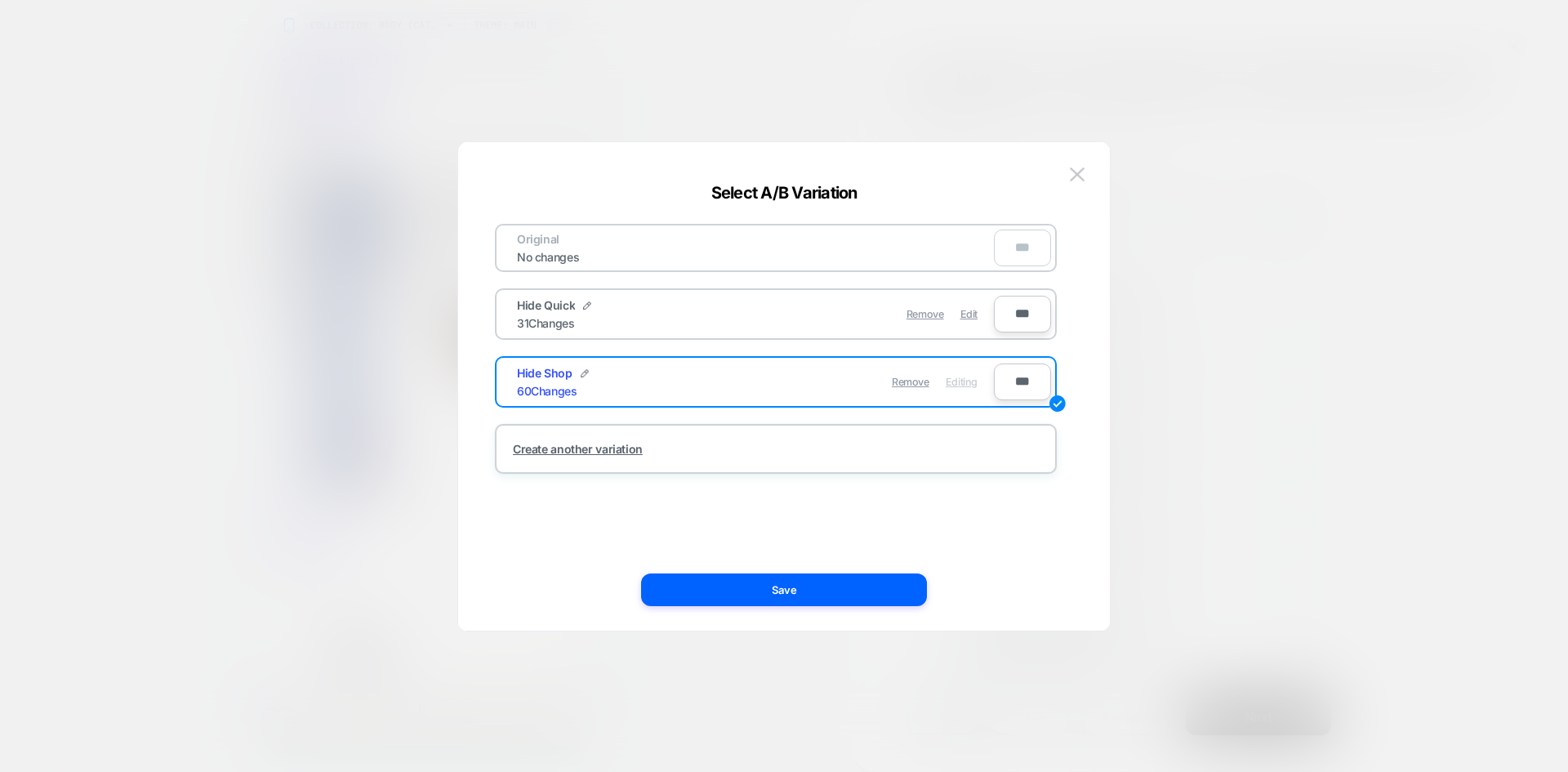
click at [958, 316] on div "Remove Edit" at bounding box center [871, 314] width 230 height 32
click at [967, 317] on span "Edit" at bounding box center [968, 314] width 17 height 12
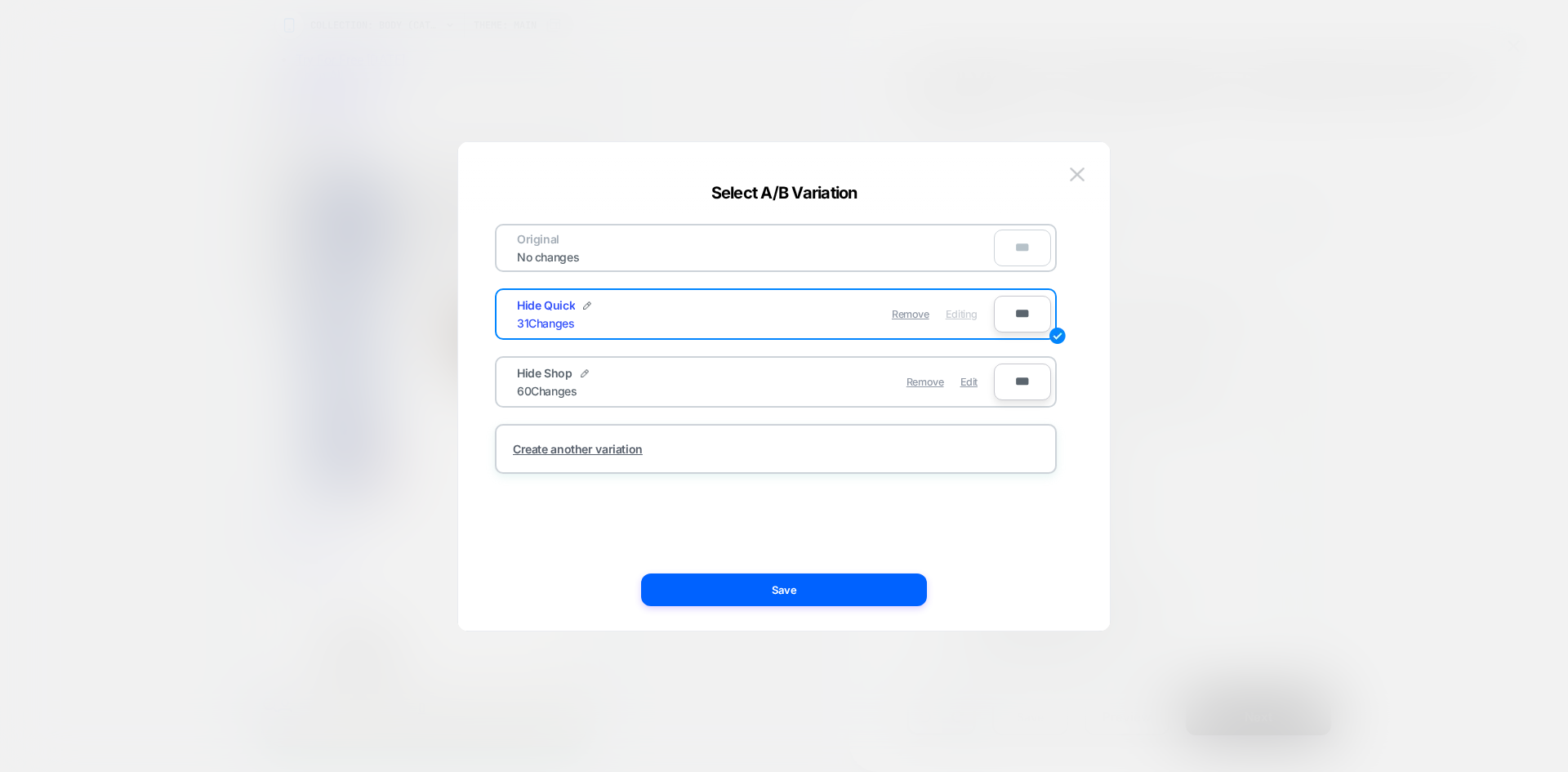
click at [278, 607] on div at bounding box center [784, 386] width 1568 height 772
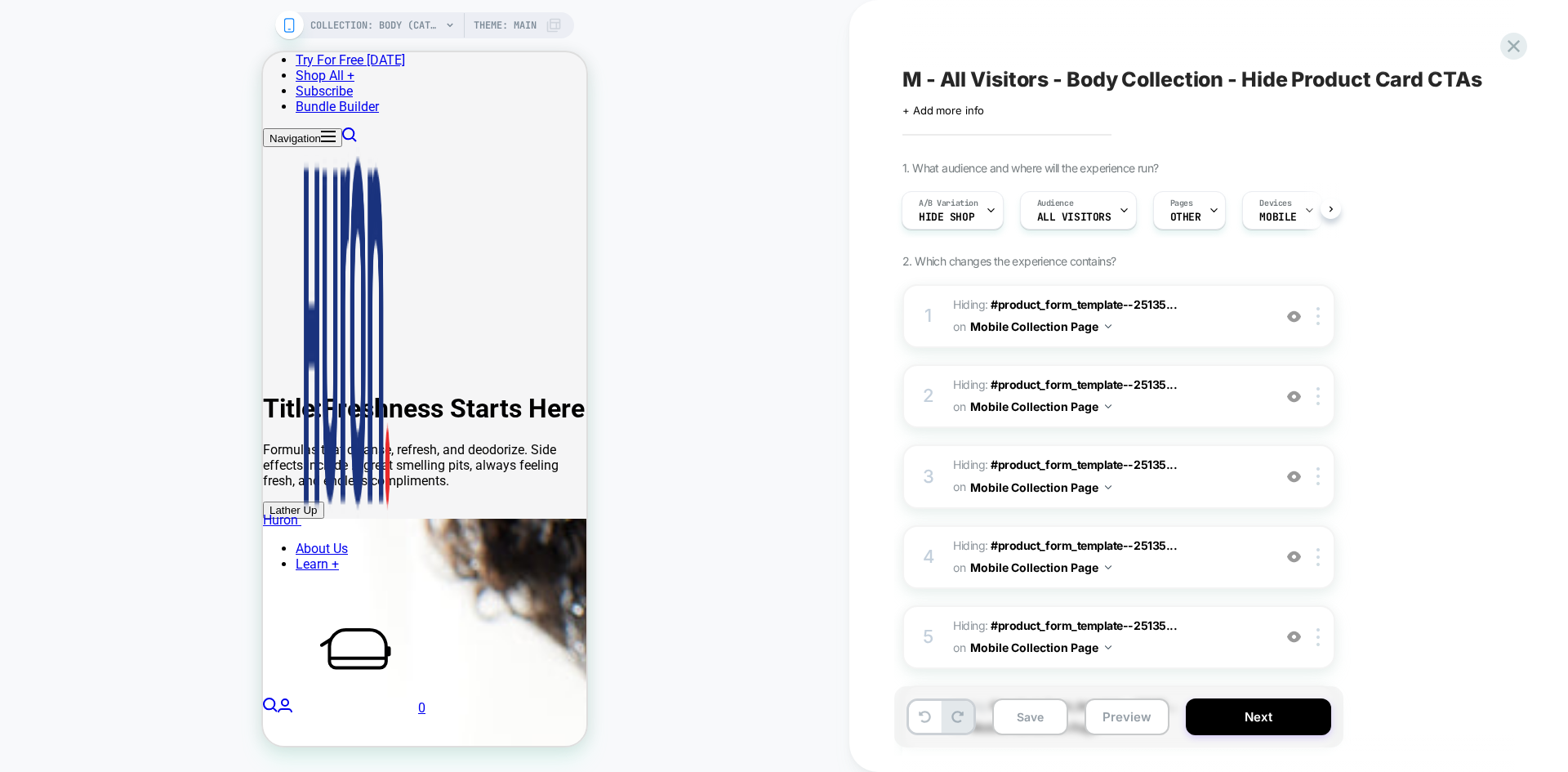
scroll to position [526, 0]
click at [958, 208] on span "A/B Variation" at bounding box center [947, 203] width 60 height 11
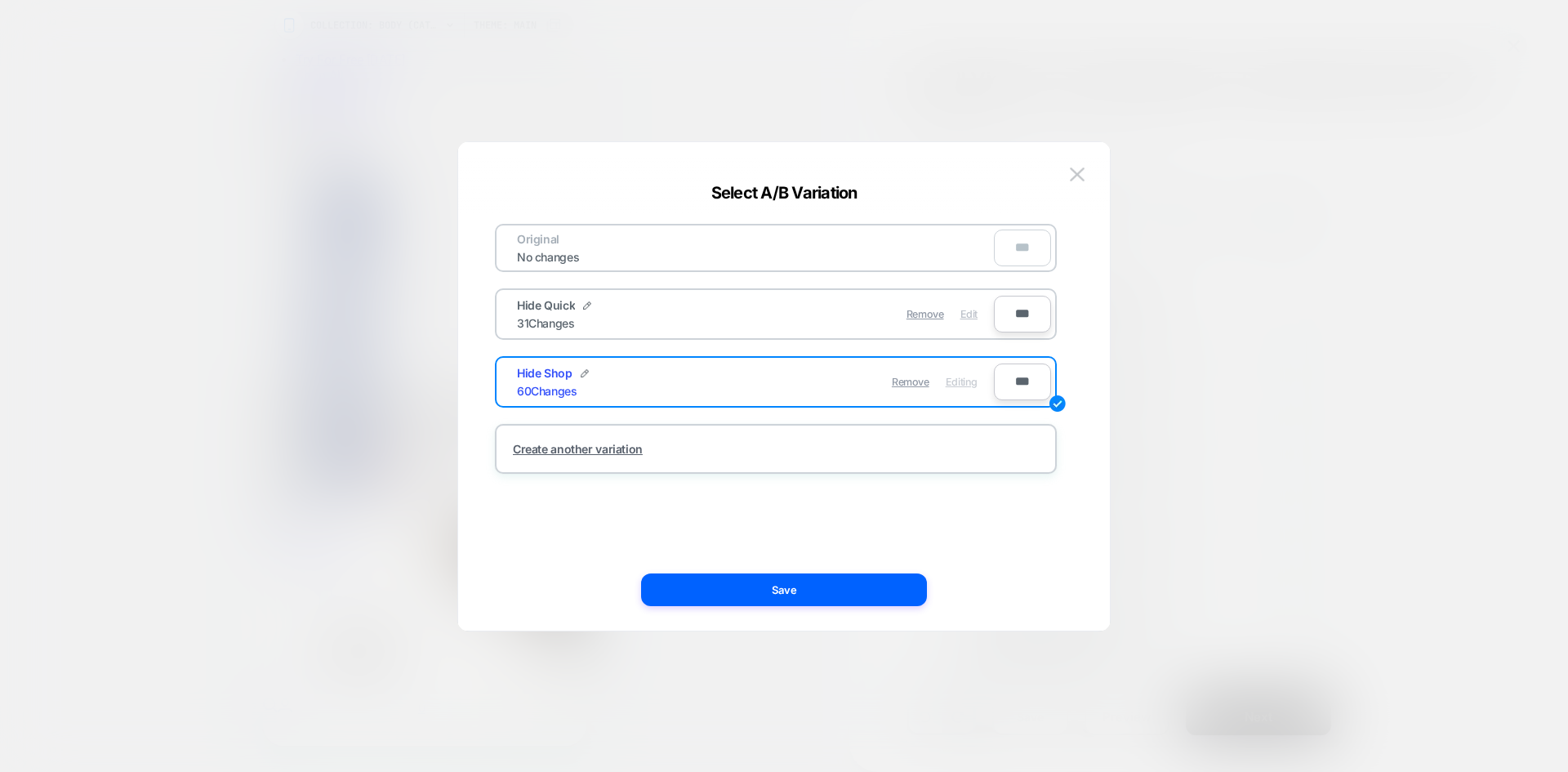
click at [964, 316] on span "Edit" at bounding box center [968, 314] width 17 height 12
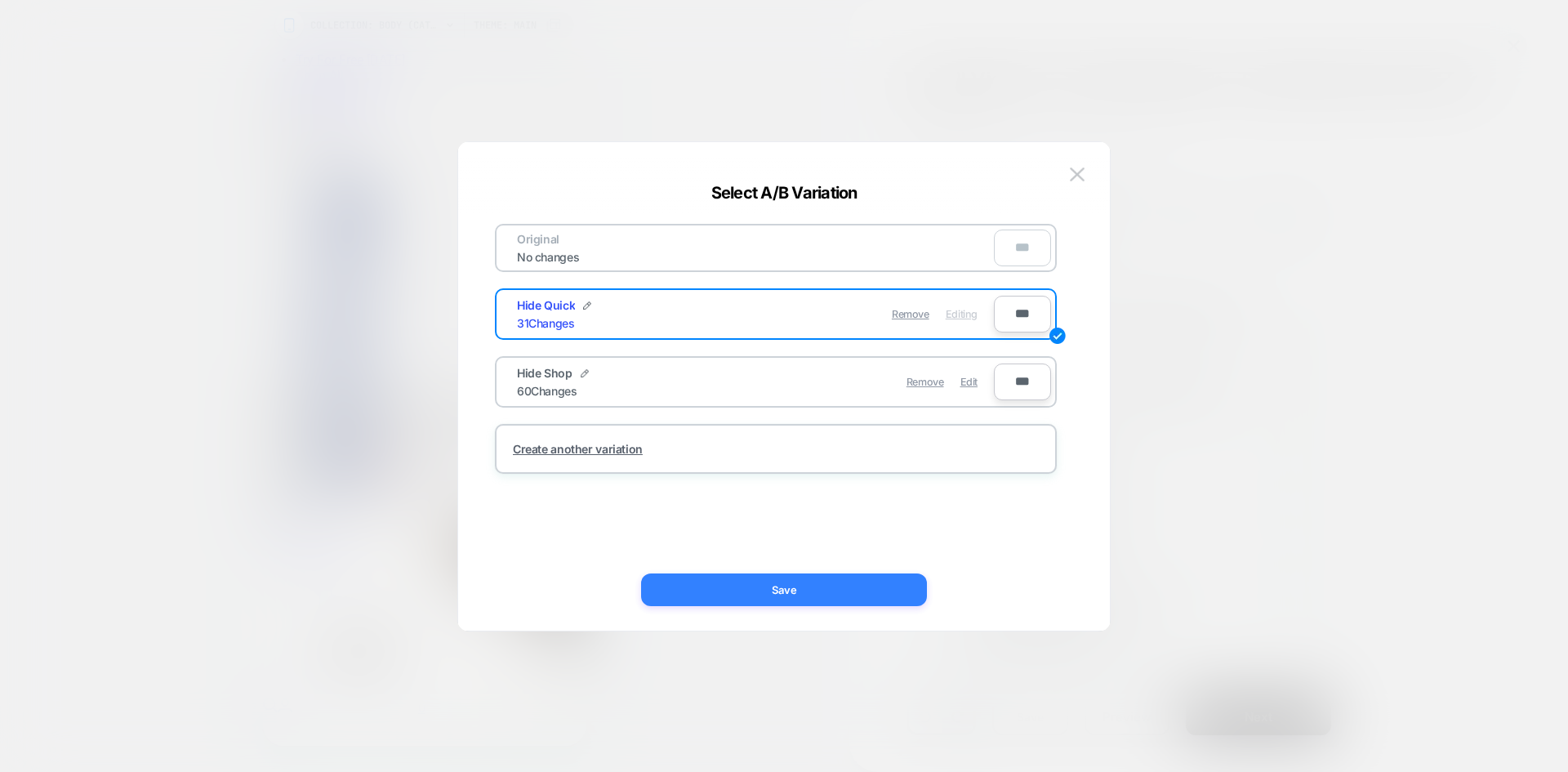
click at [817, 587] on button "Save" at bounding box center [784, 590] width 286 height 33
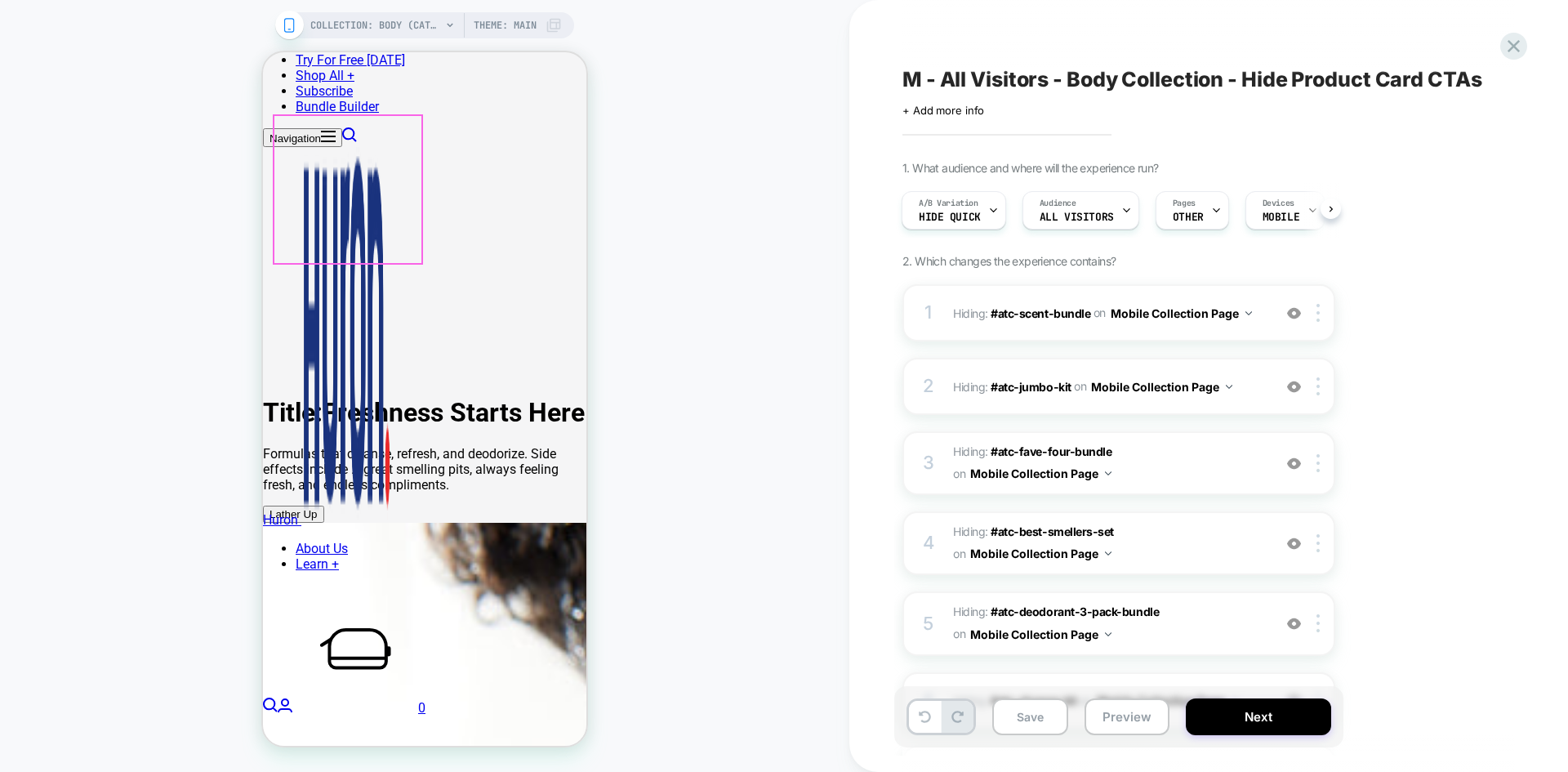
scroll to position [522, 0]
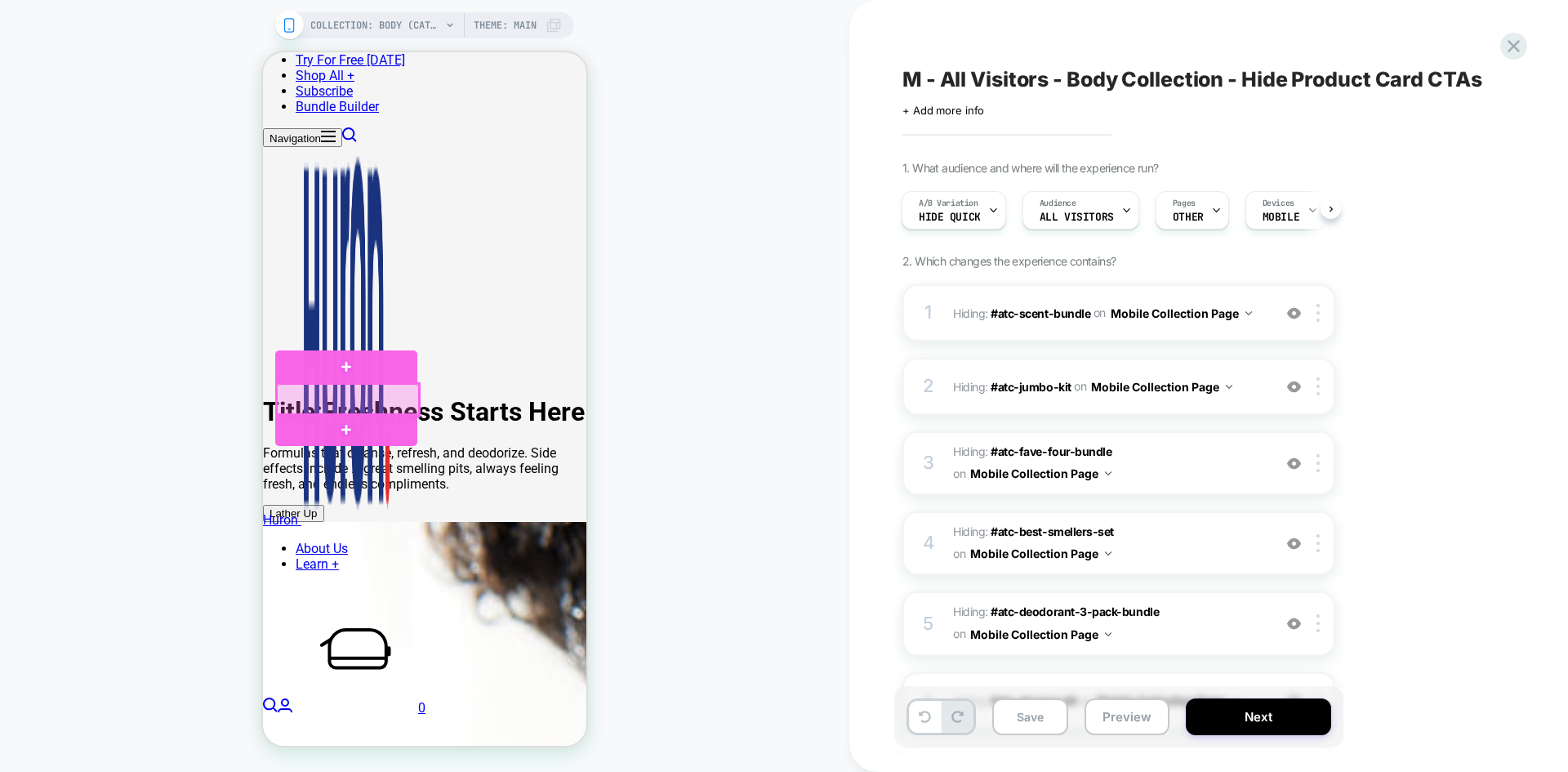
click at [350, 396] on div at bounding box center [348, 400] width 142 height 32
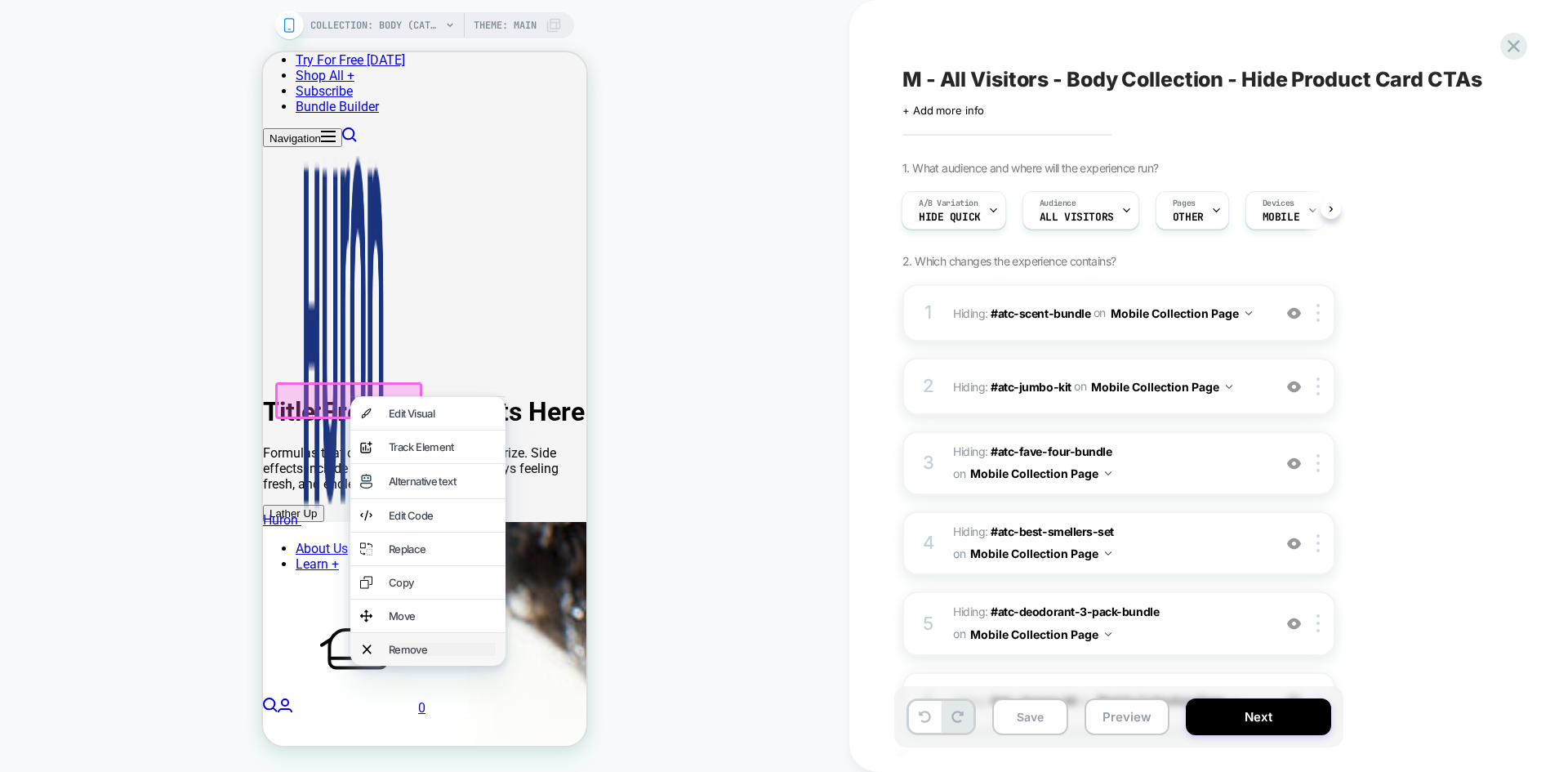
click at [418, 656] on div "Remove" at bounding box center [441, 649] width 107 height 13
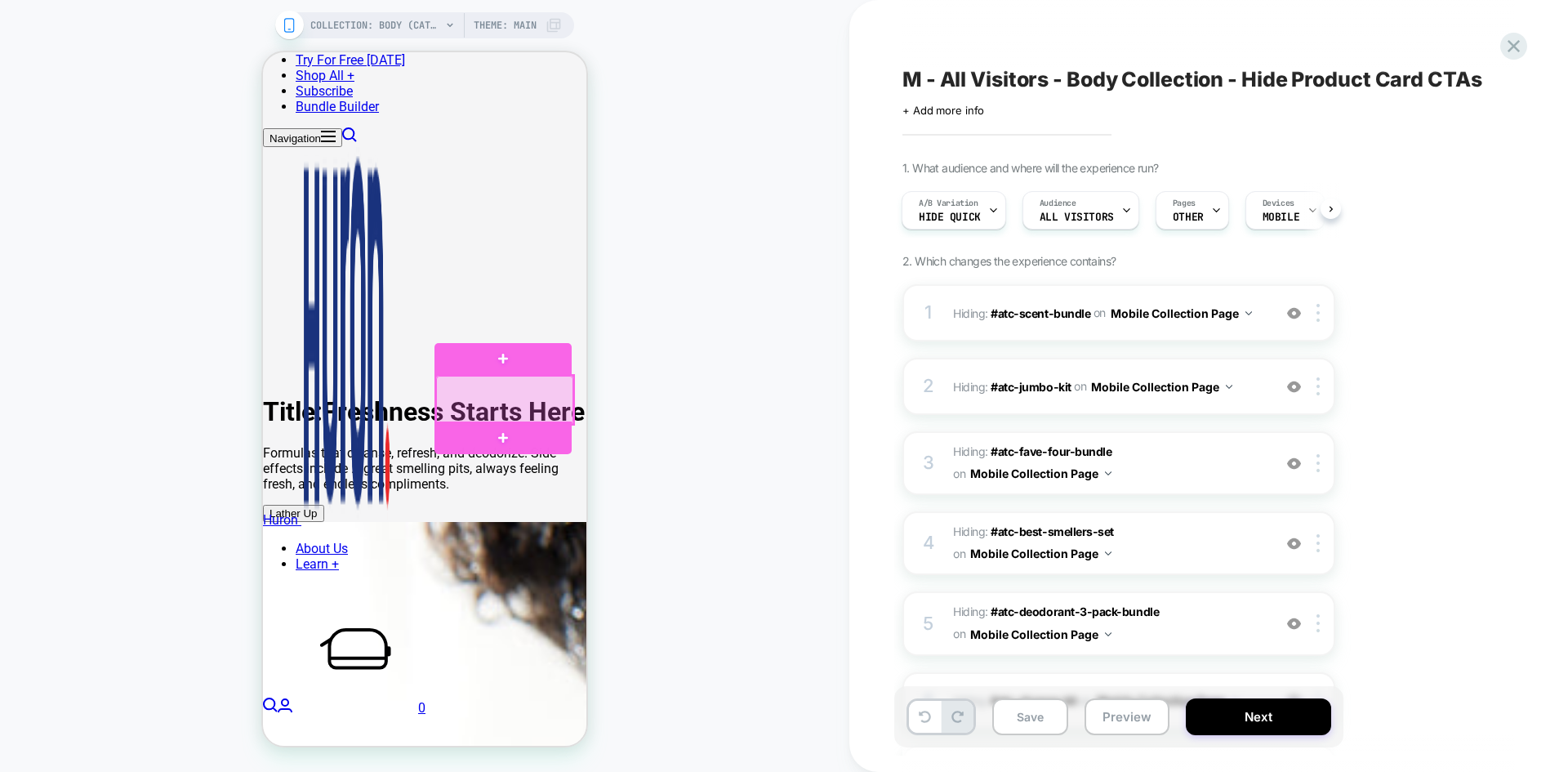
click at [539, 396] on div at bounding box center [504, 400] width 137 height 48
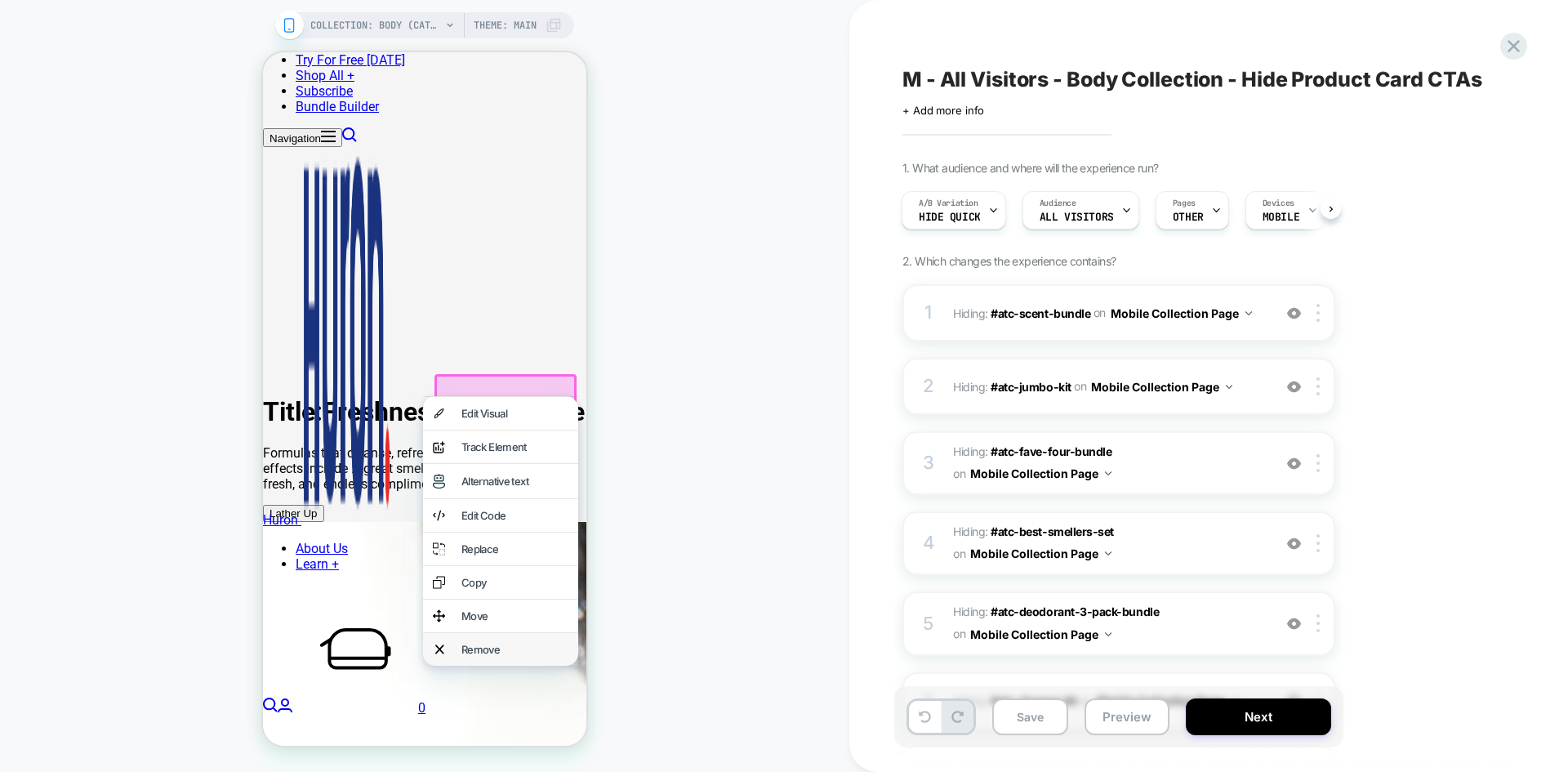
click at [489, 665] on div "Remove" at bounding box center [501, 649] width 155 height 33
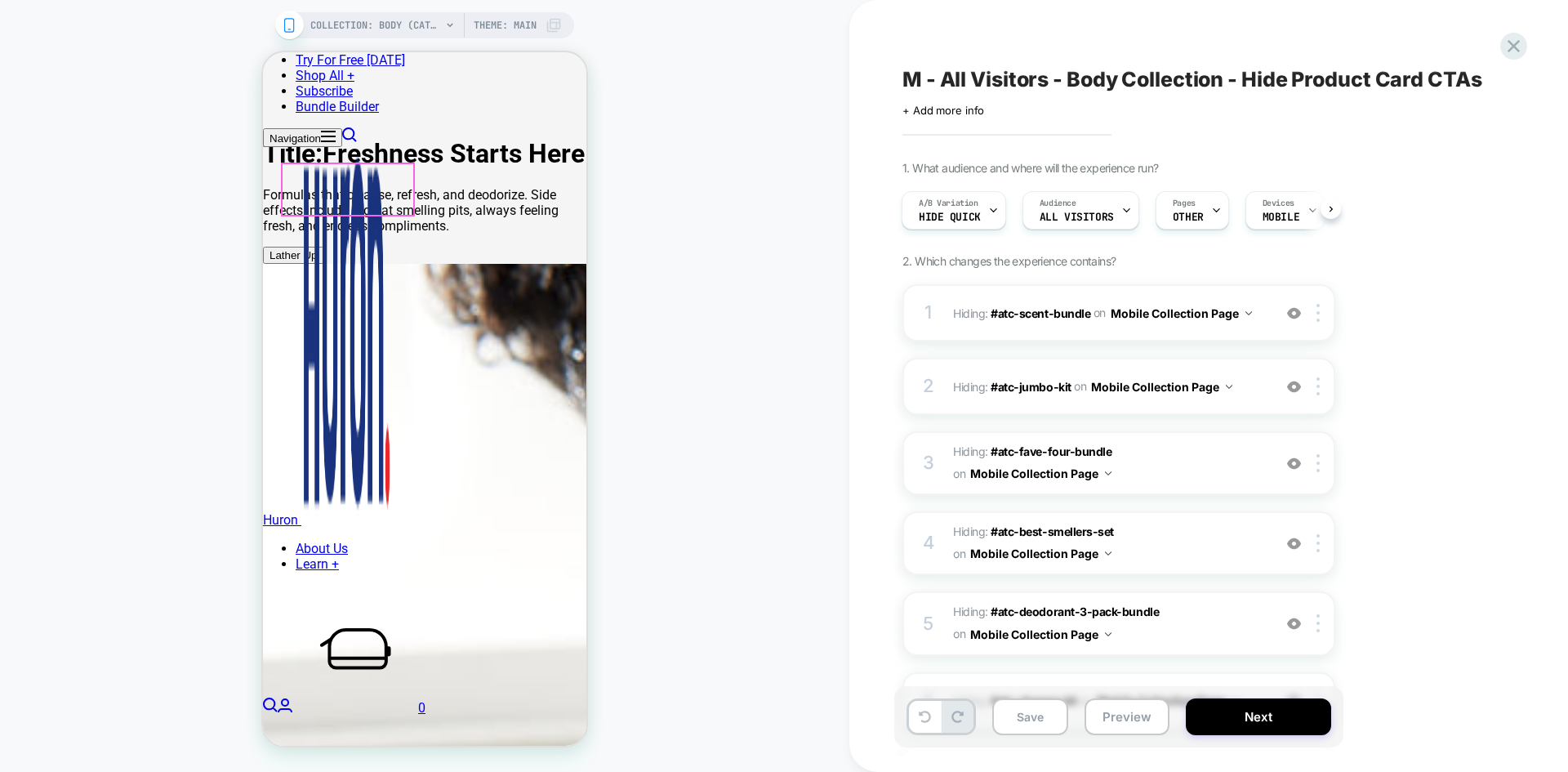
scroll to position [785, 0]
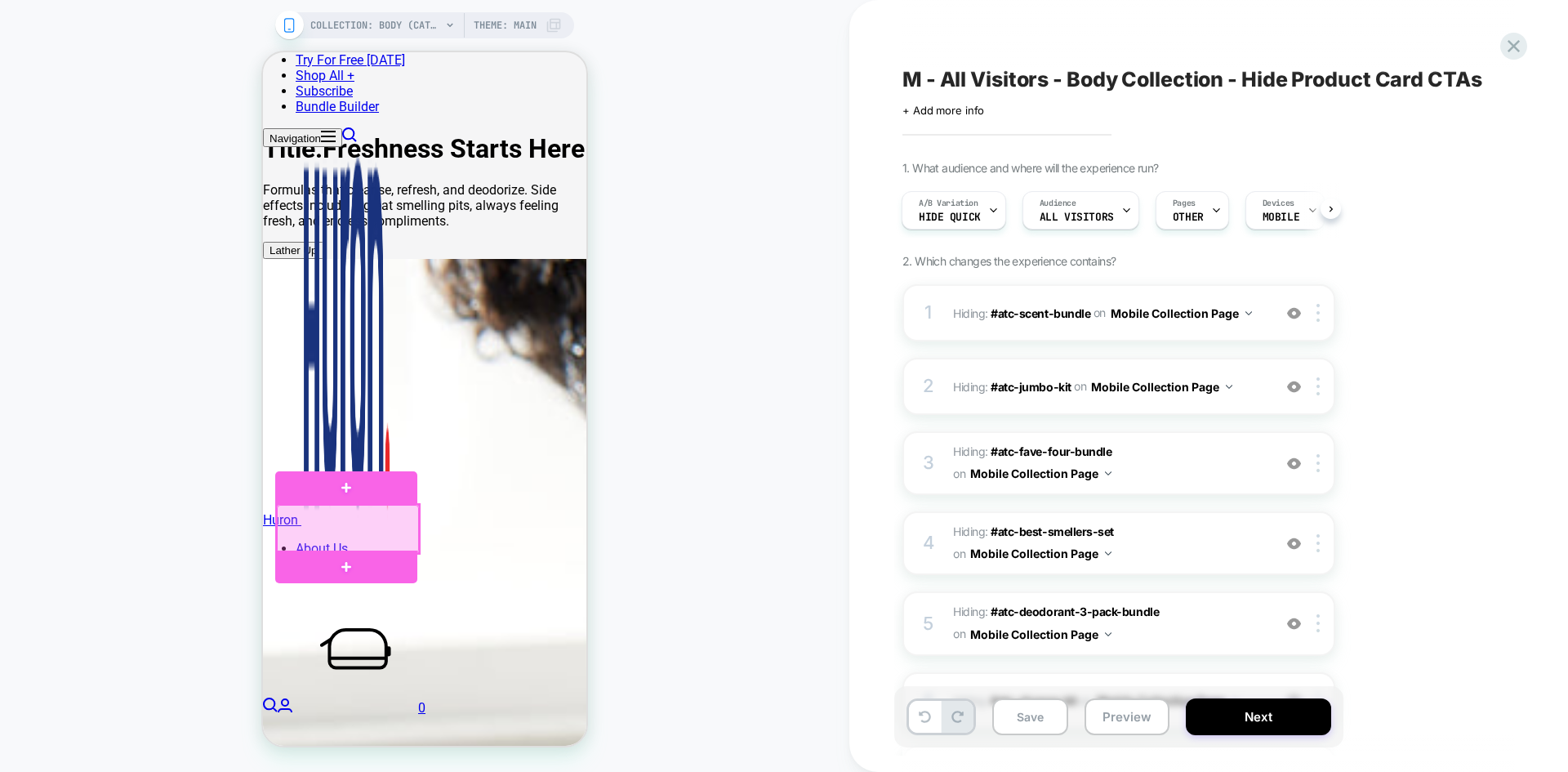
drag, startPoint x: 352, startPoint y: 515, endPoint x: 315, endPoint y: 532, distance: 40.7
click at [315, 532] on div at bounding box center [348, 528] width 142 height 48
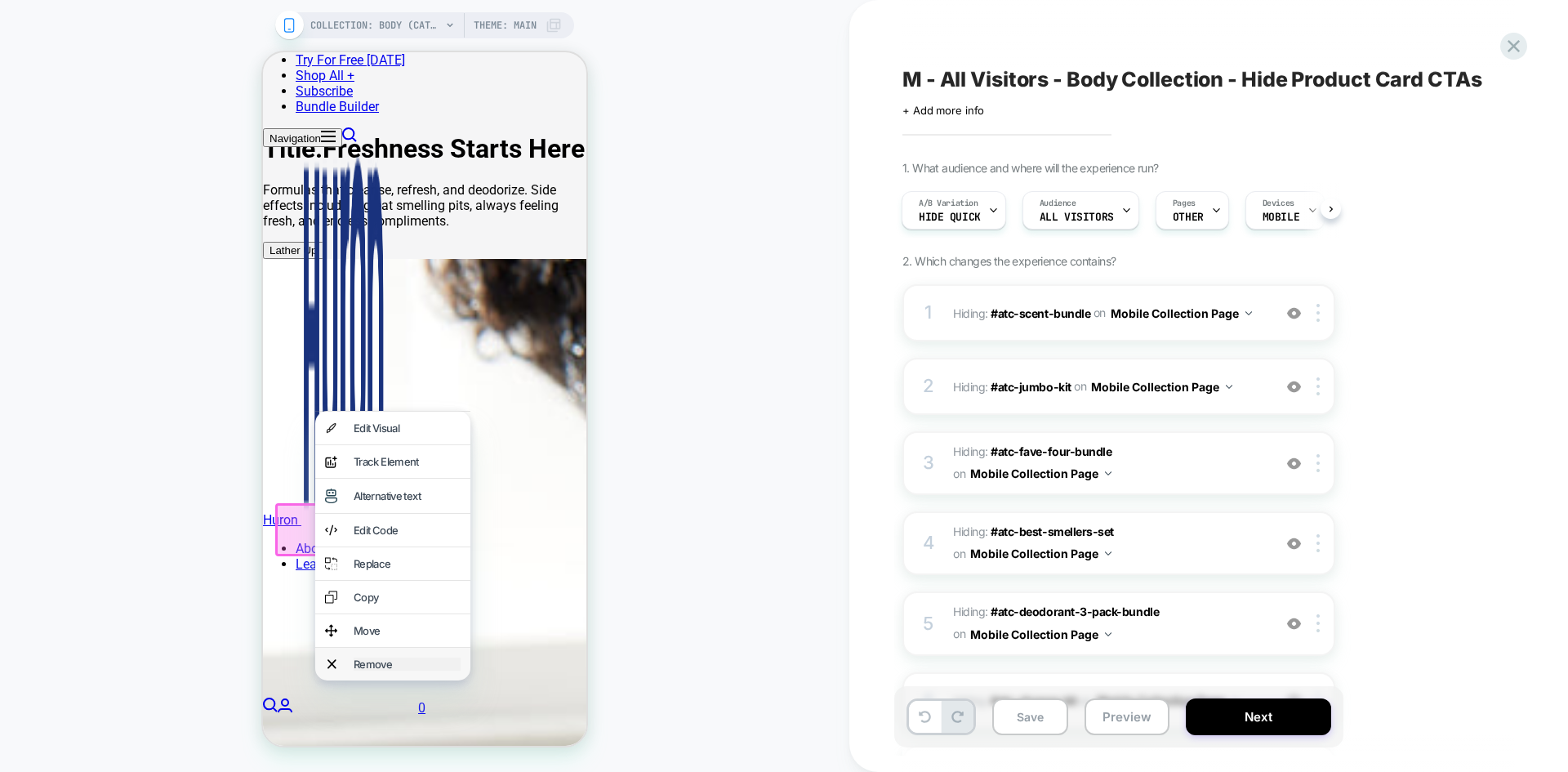
click at [385, 671] on div "Remove" at bounding box center [406, 664] width 107 height 13
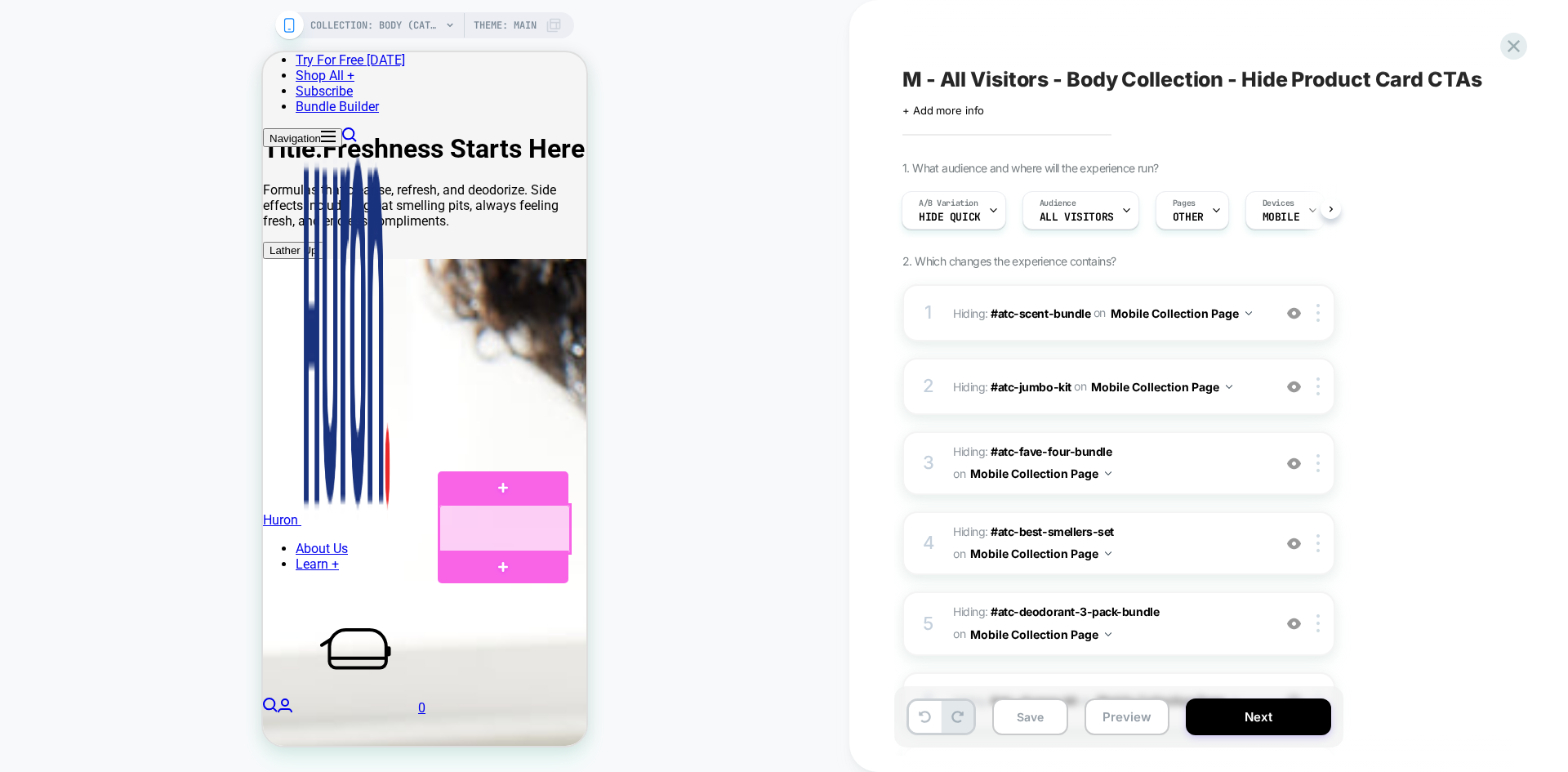
click at [508, 525] on div at bounding box center [504, 528] width 130 height 48
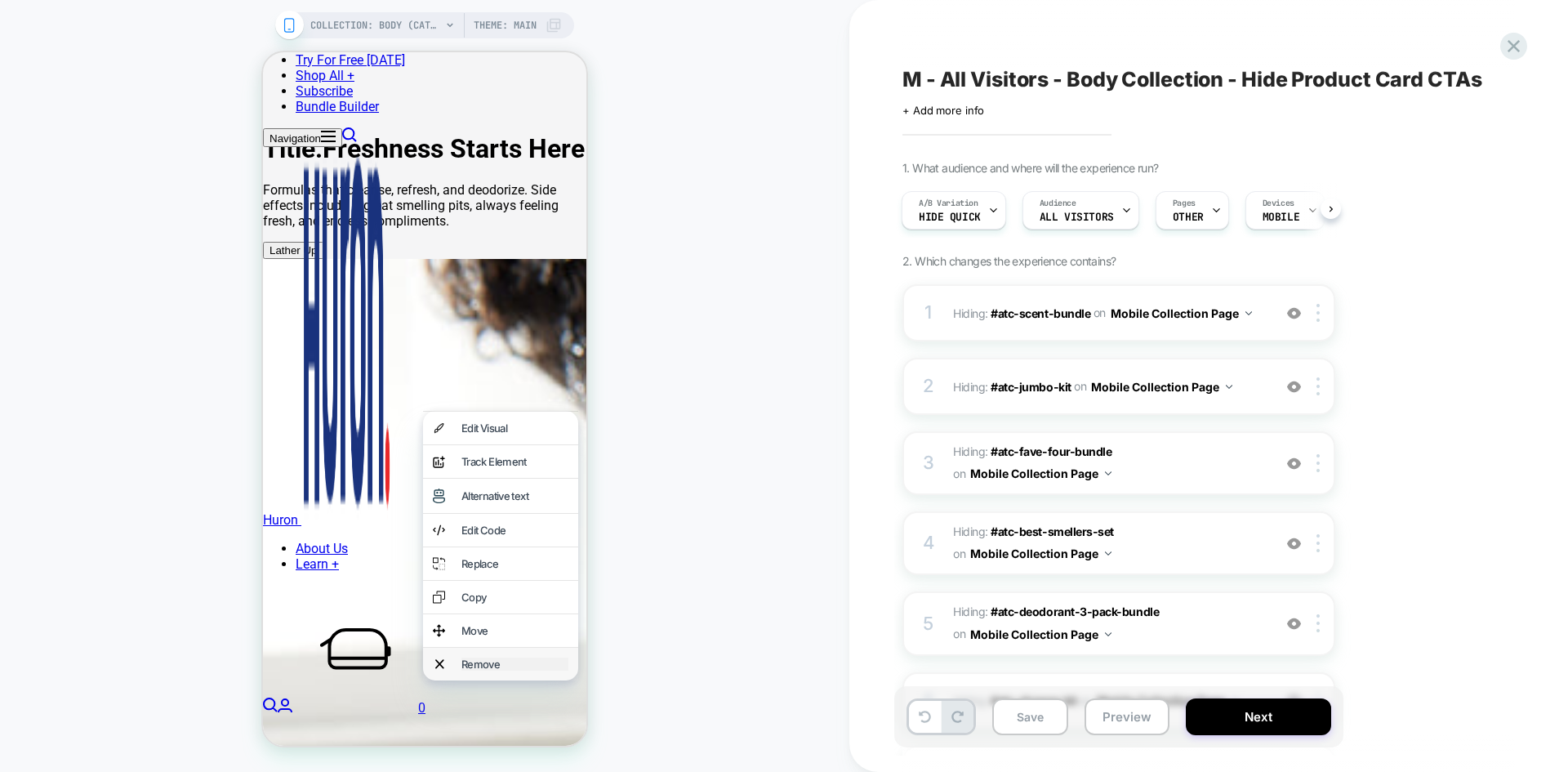
click at [498, 671] on div "Remove" at bounding box center [514, 664] width 107 height 13
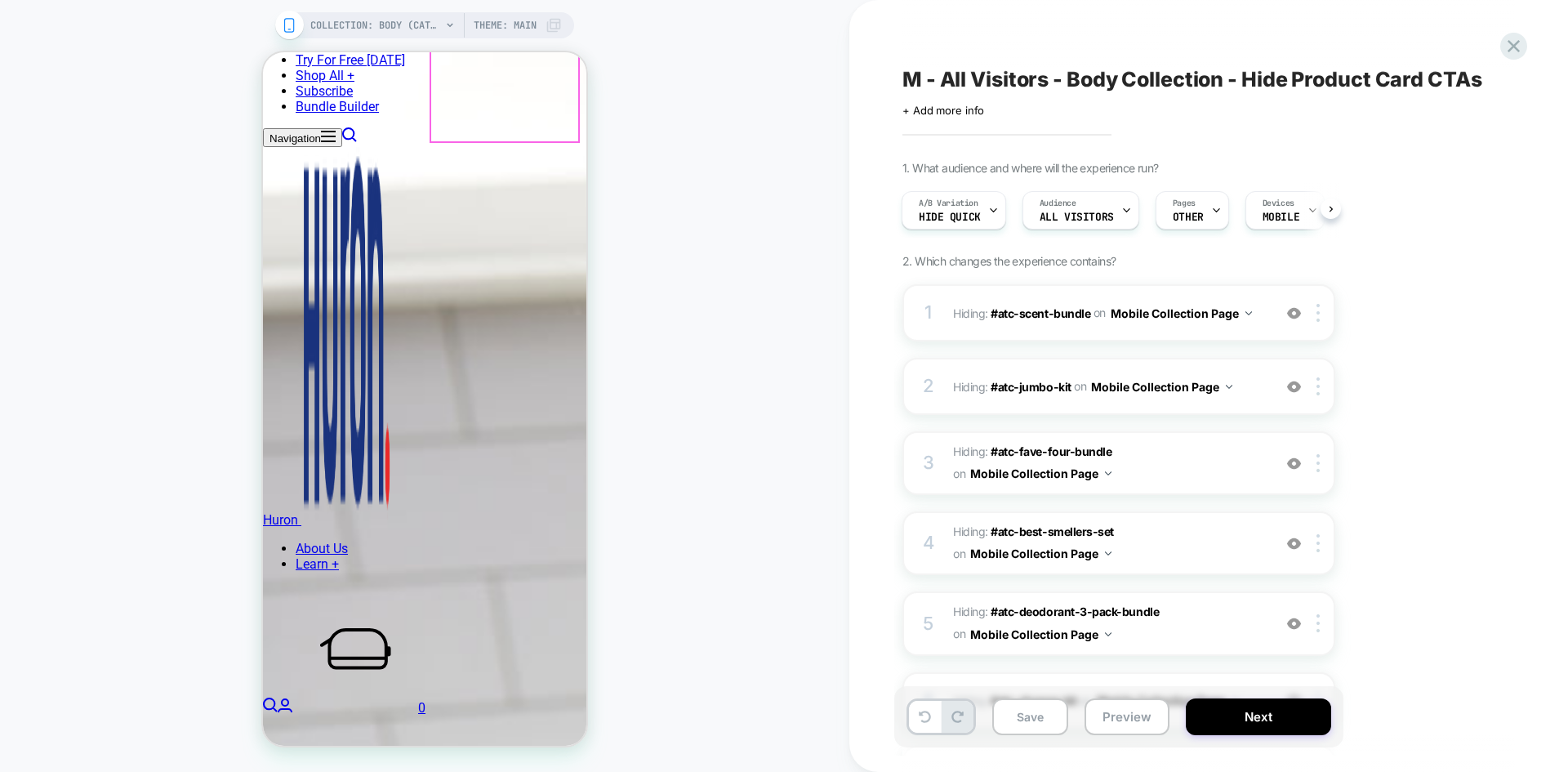
scroll to position [1246, 0]
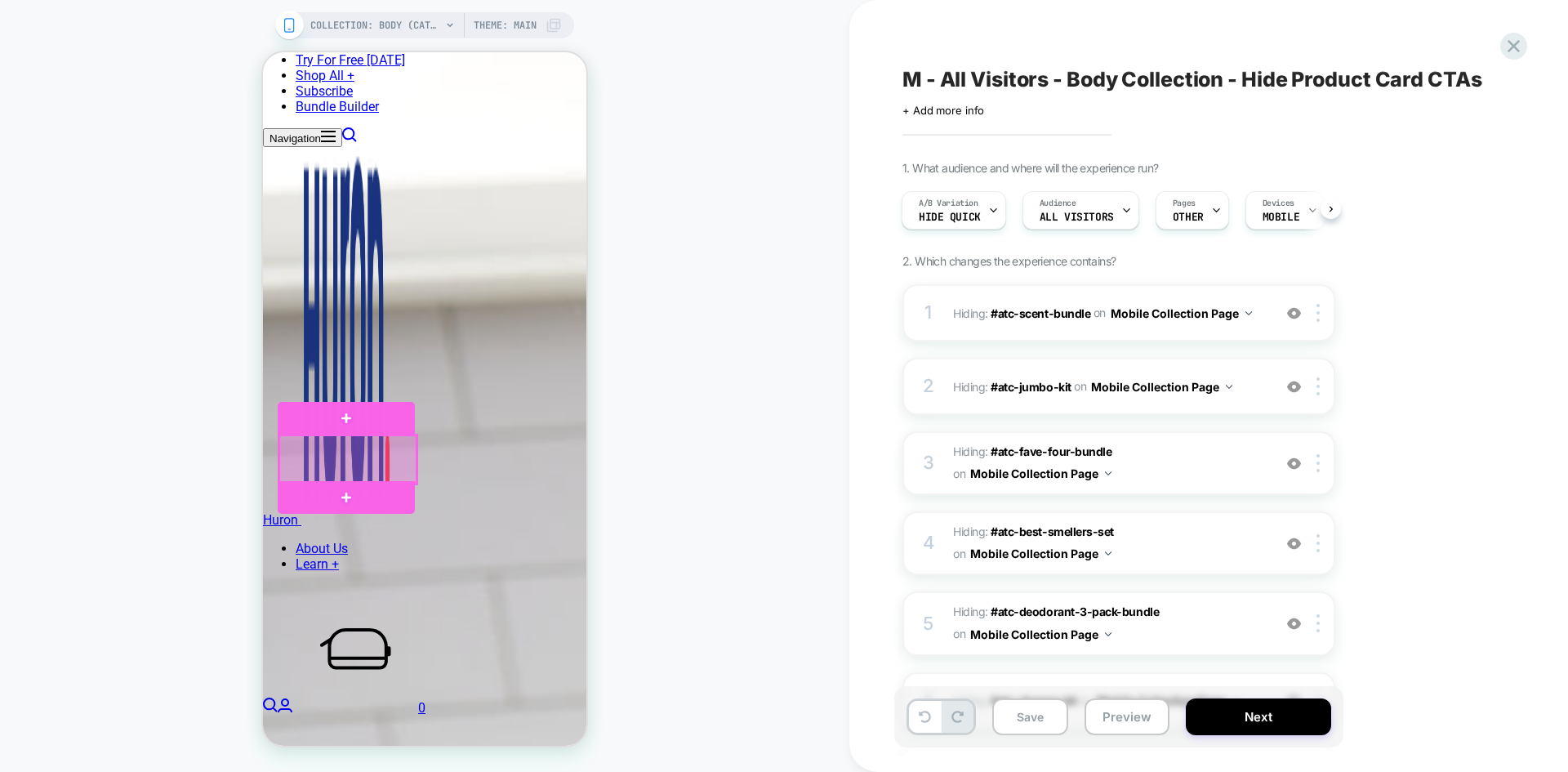
click at [362, 457] on div at bounding box center [348, 459] width 137 height 48
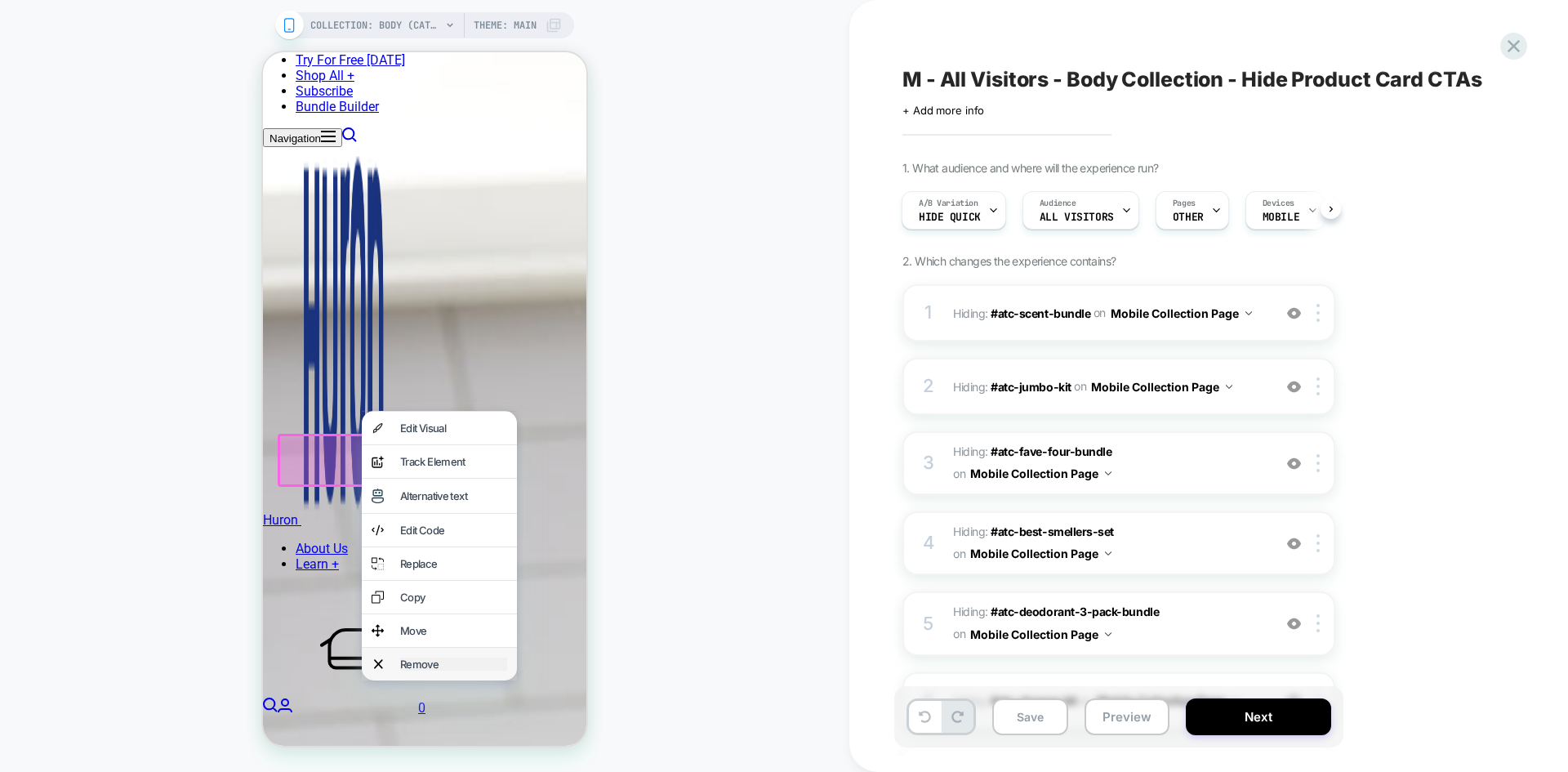
click at [401, 671] on div "Remove" at bounding box center [453, 664] width 107 height 13
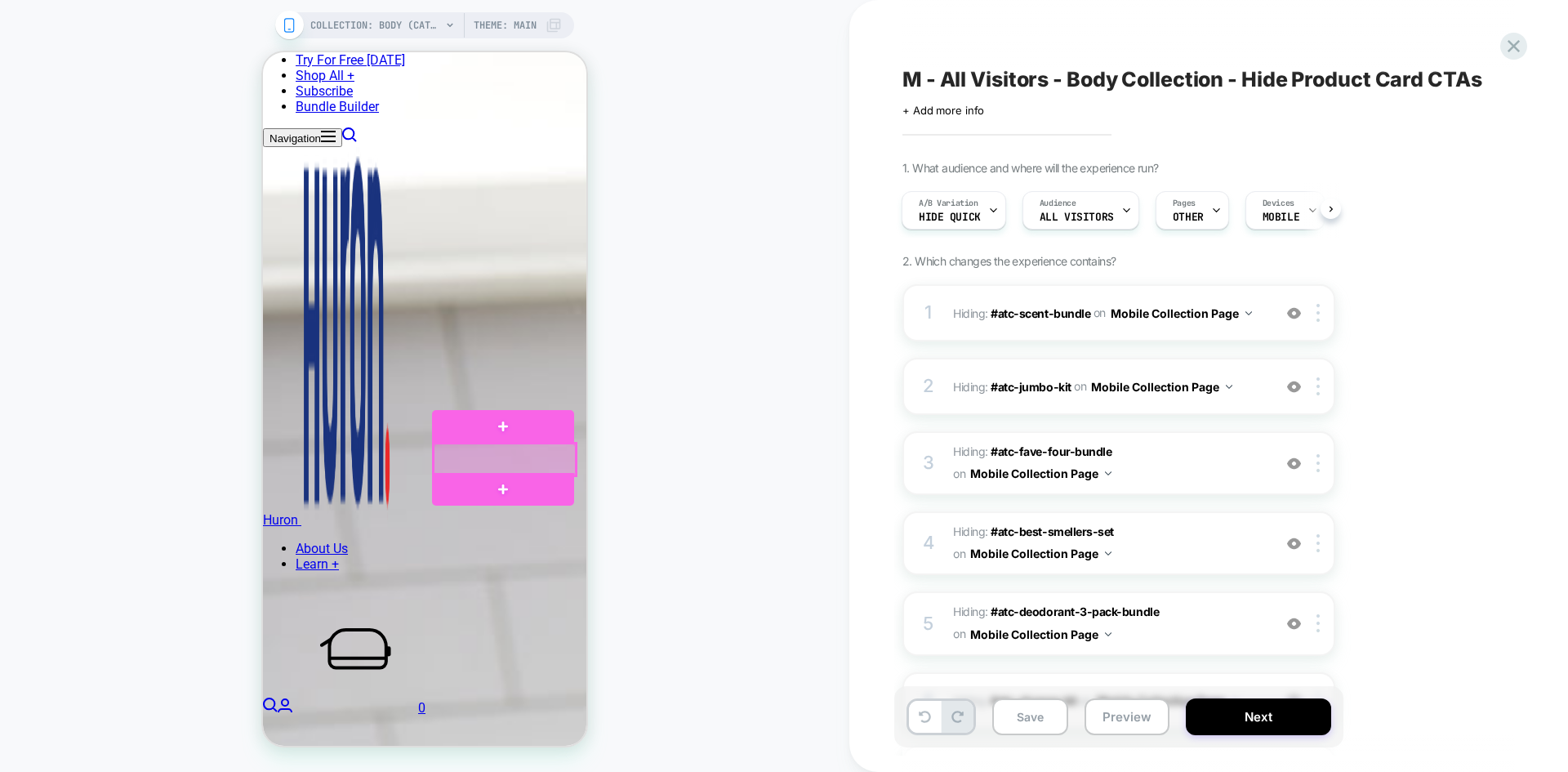
click at [520, 464] on div at bounding box center [504, 459] width 142 height 32
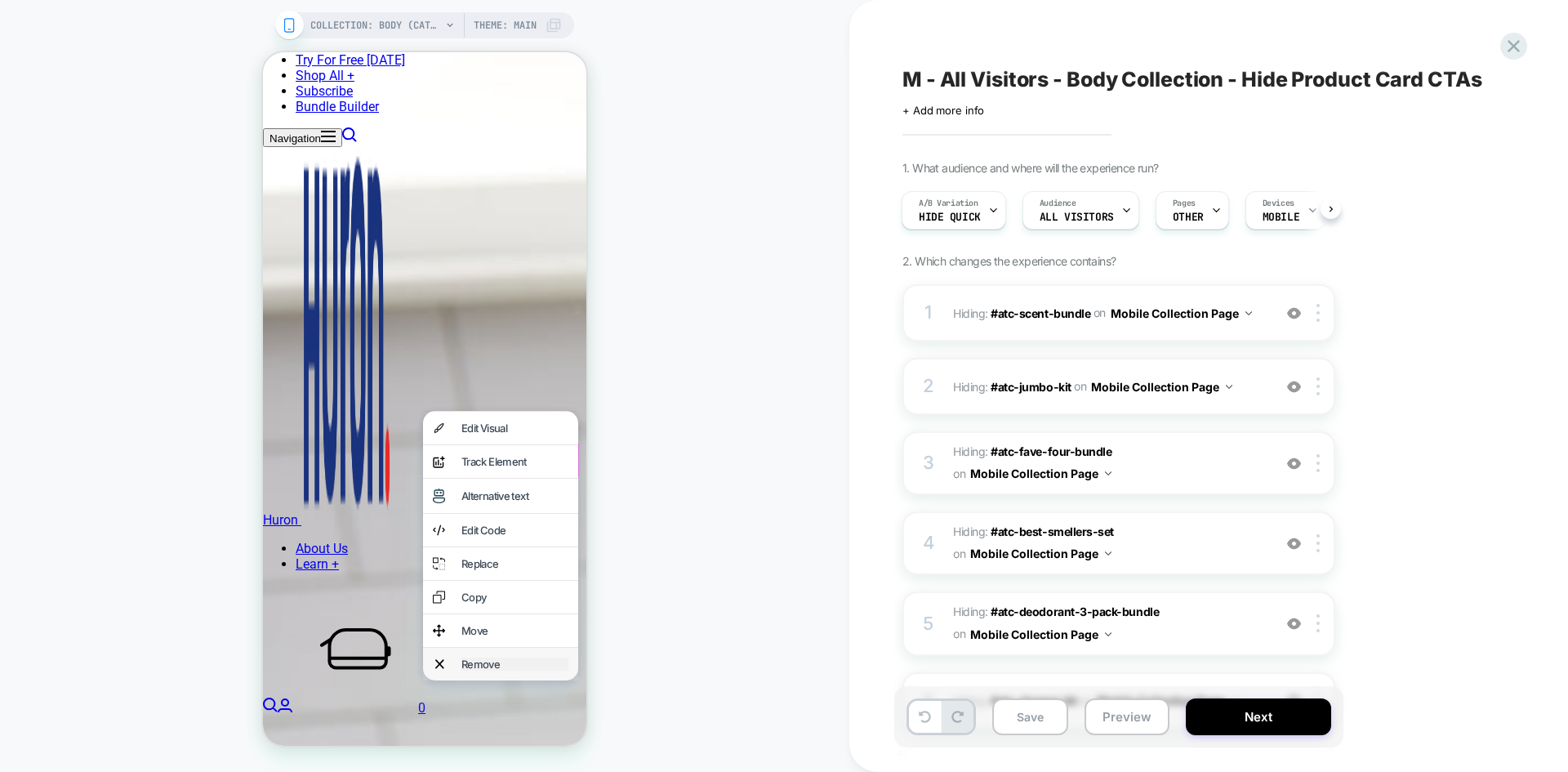
click at [492, 671] on div "Remove" at bounding box center [514, 664] width 107 height 13
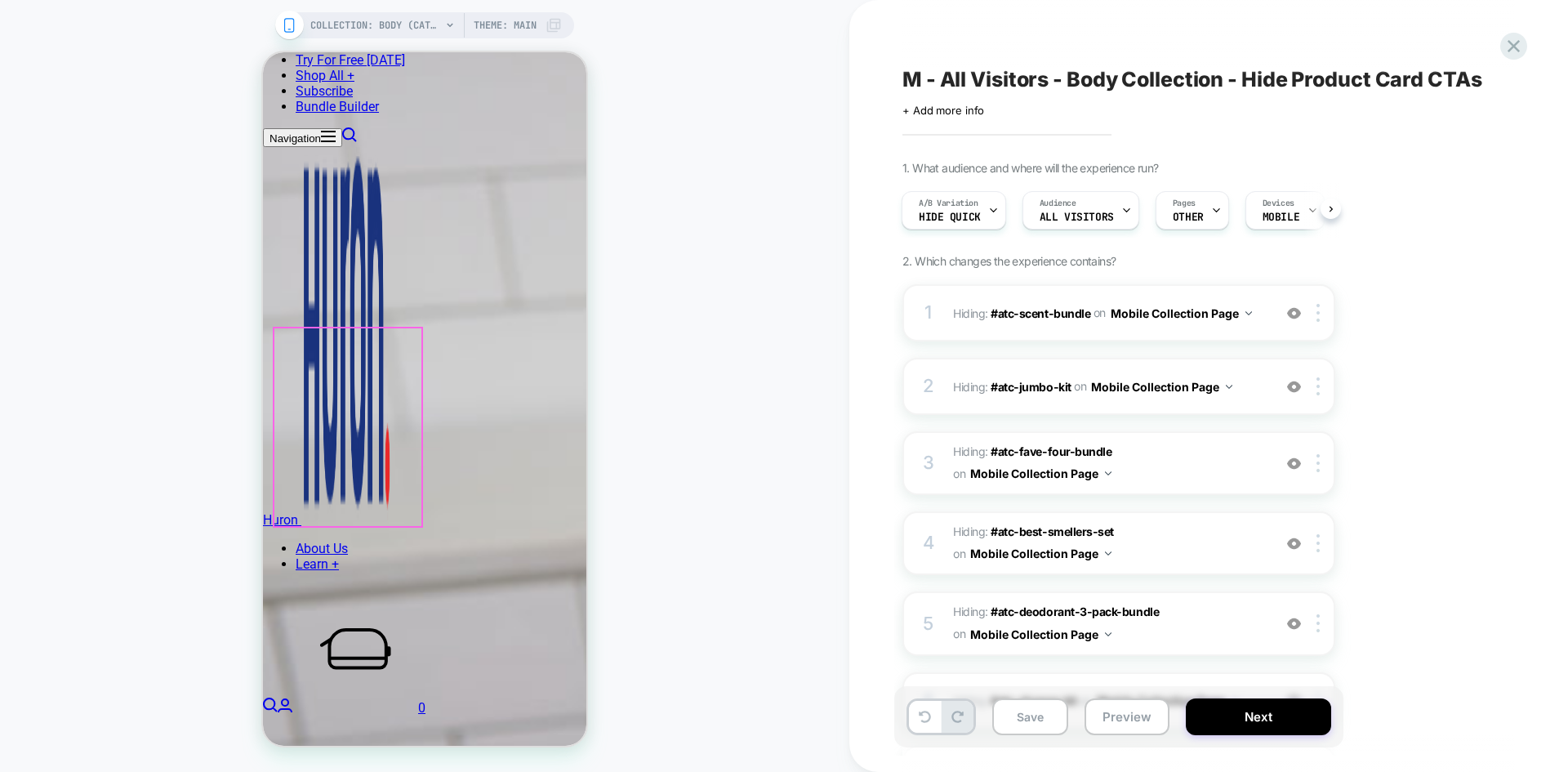
scroll to position [1646, 0]
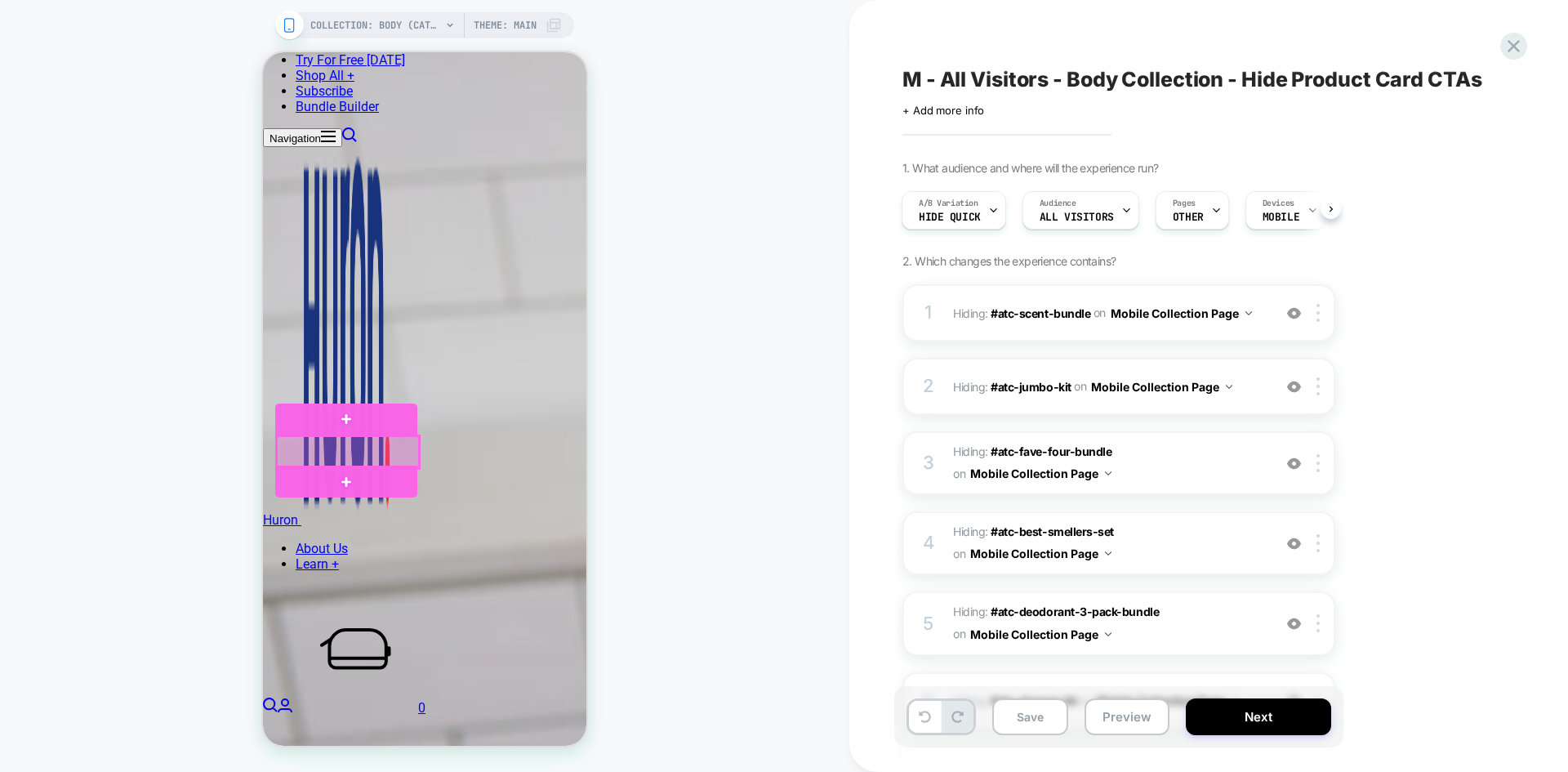
click at [352, 449] on div at bounding box center [348, 453] width 142 height 32
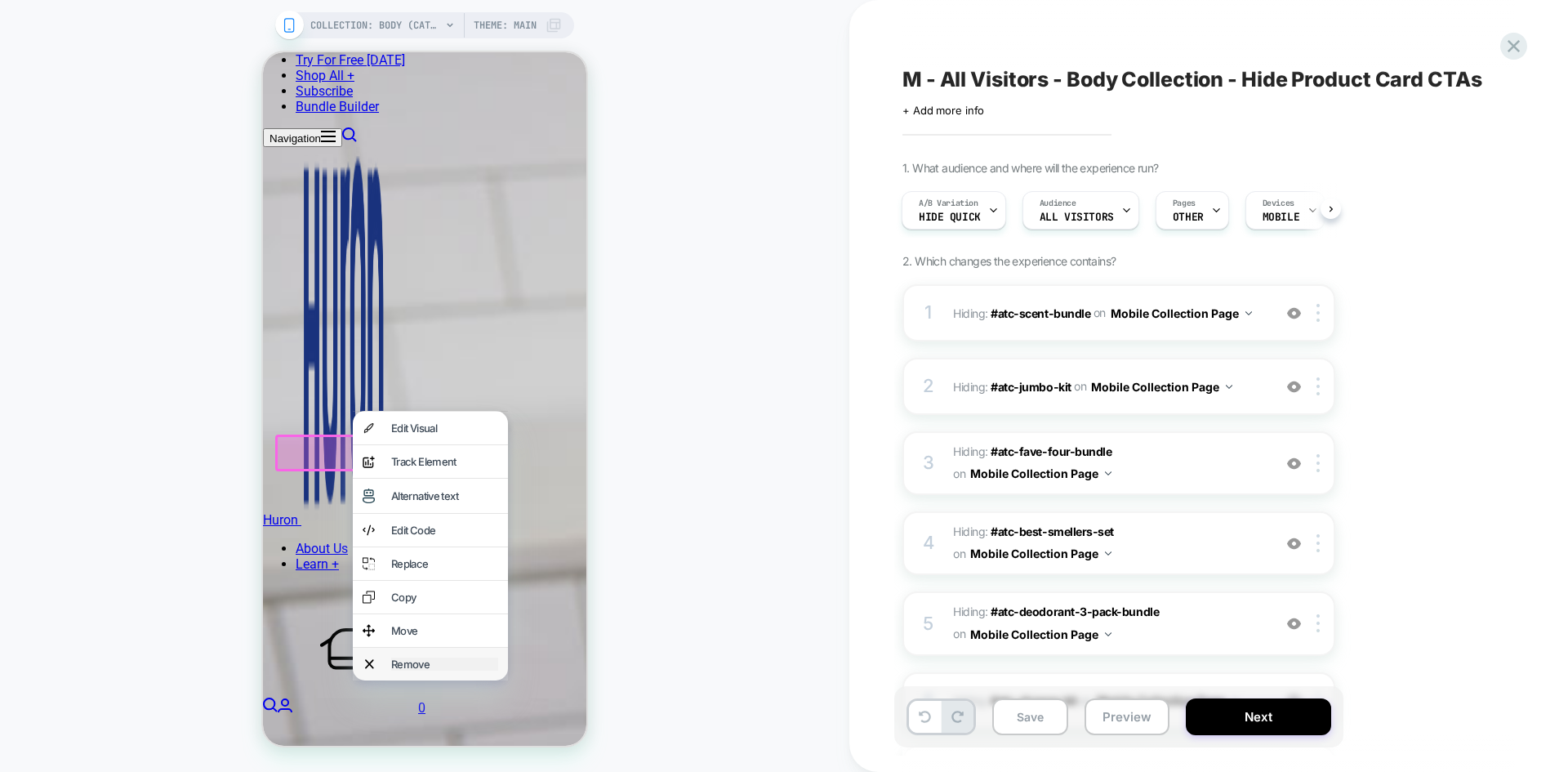
click at [411, 671] on div "Remove" at bounding box center [444, 664] width 107 height 13
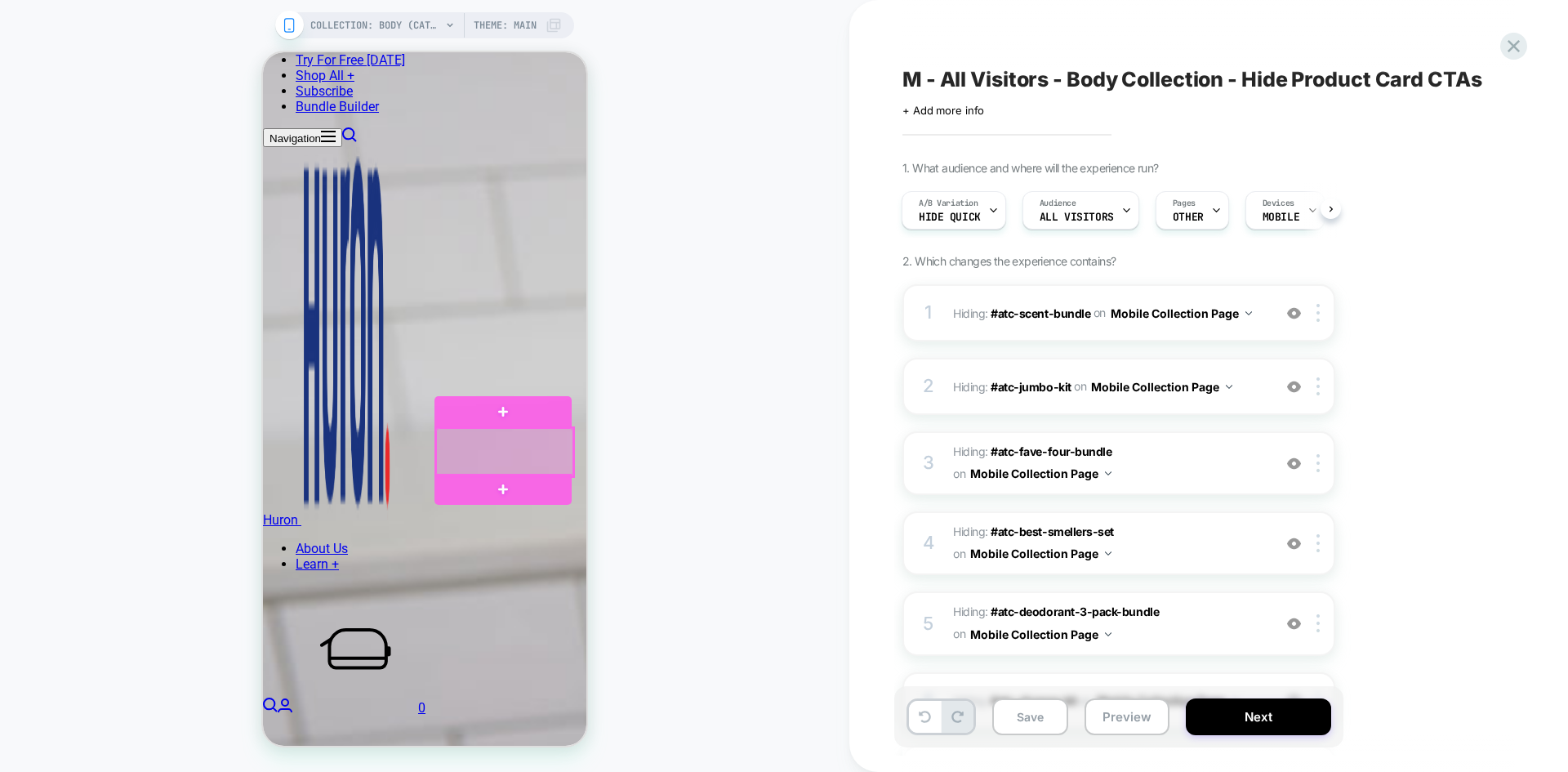
click at [551, 445] on div at bounding box center [504, 452] width 137 height 48
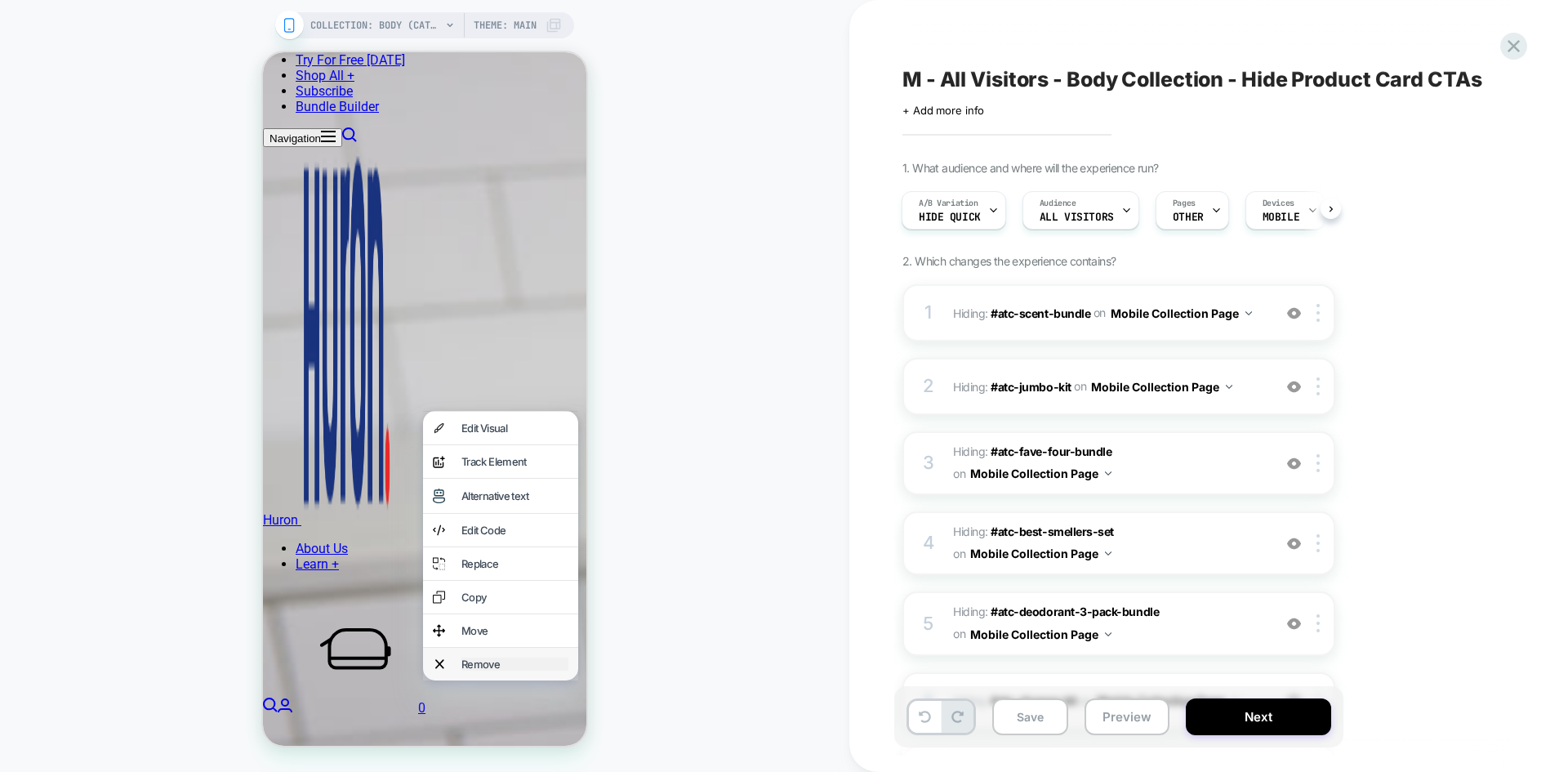
click at [495, 671] on div "Remove" at bounding box center [514, 664] width 107 height 13
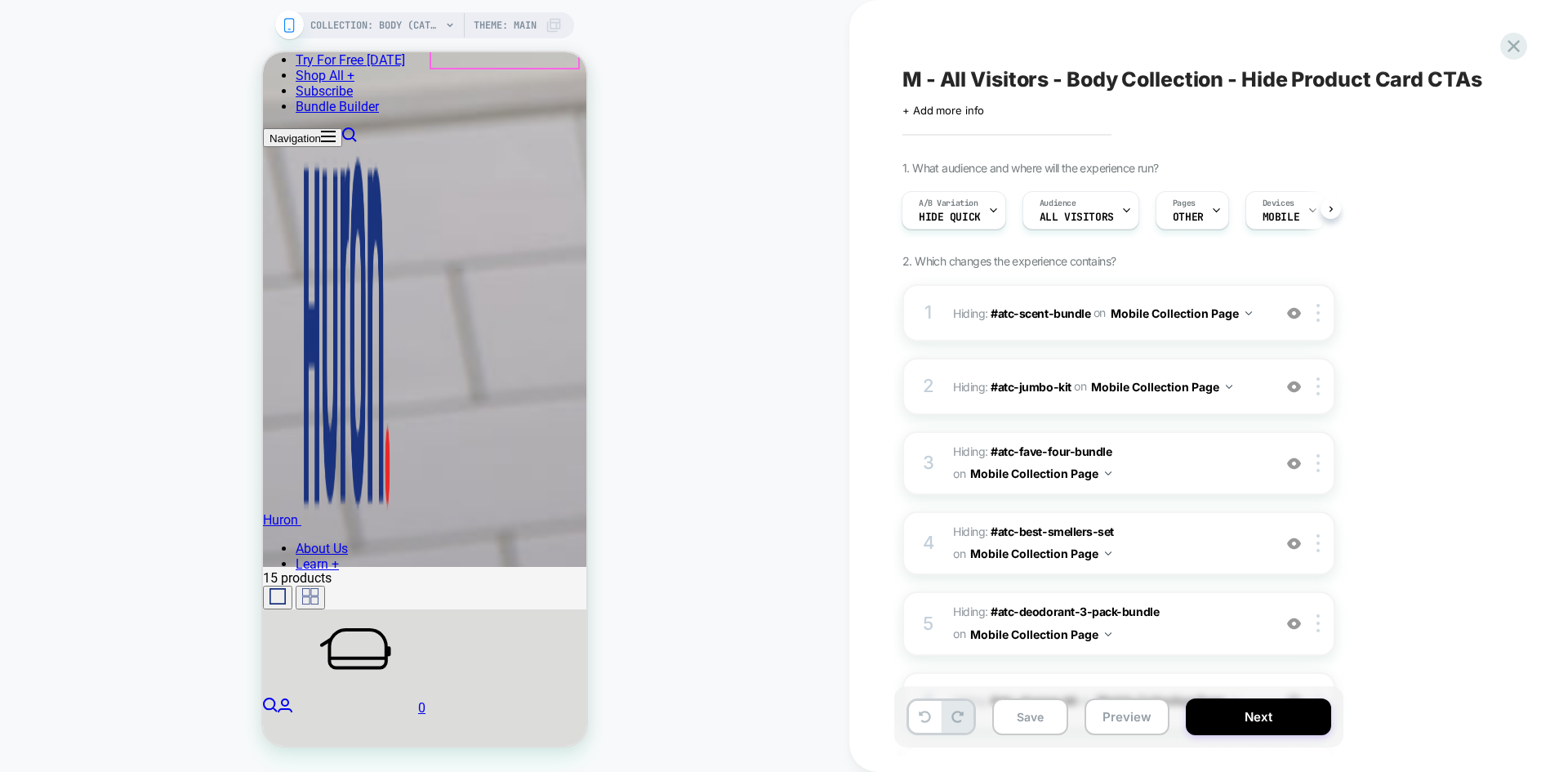
scroll to position [2112, 0]
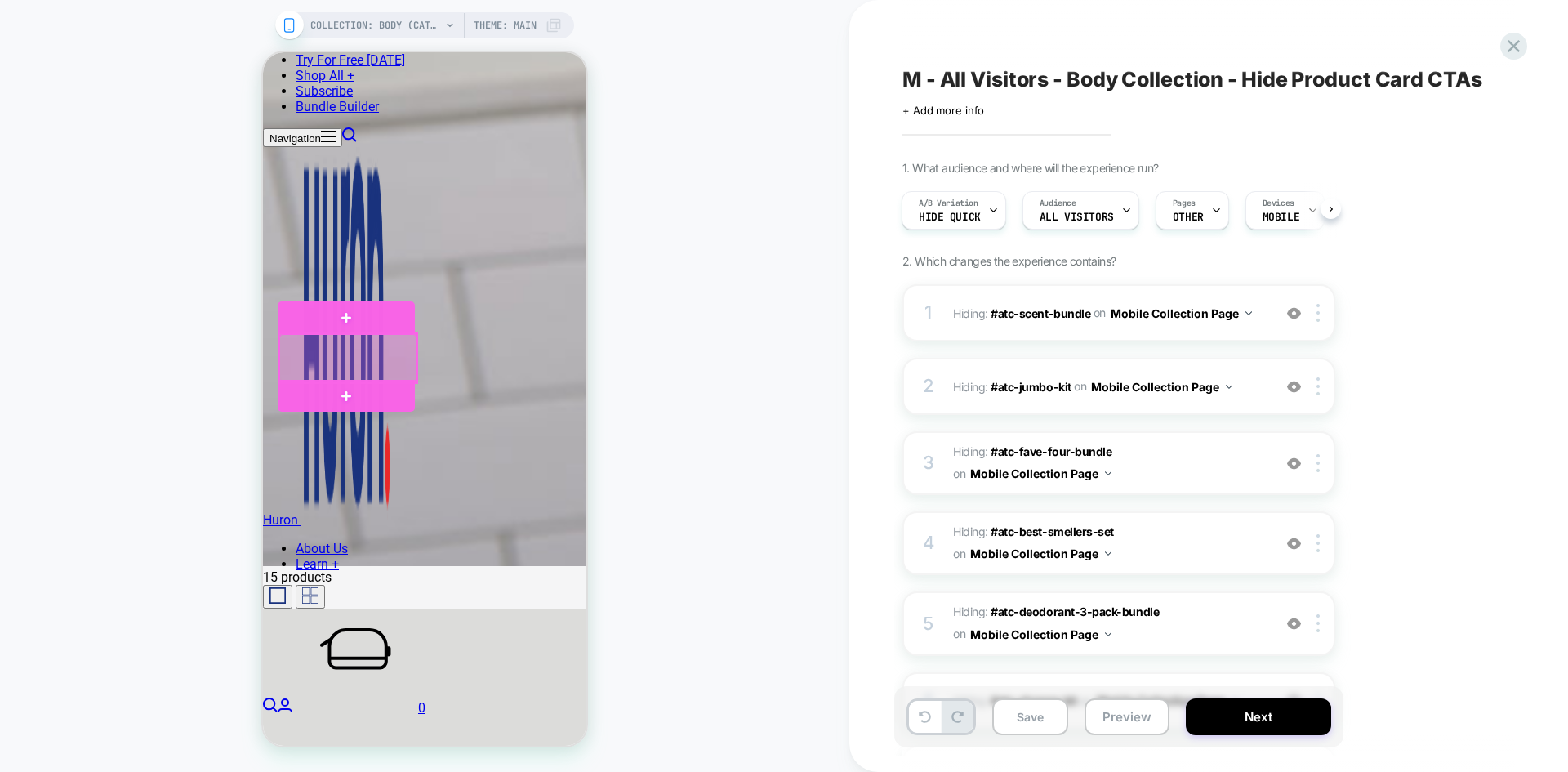
click at [341, 358] on div at bounding box center [348, 358] width 137 height 48
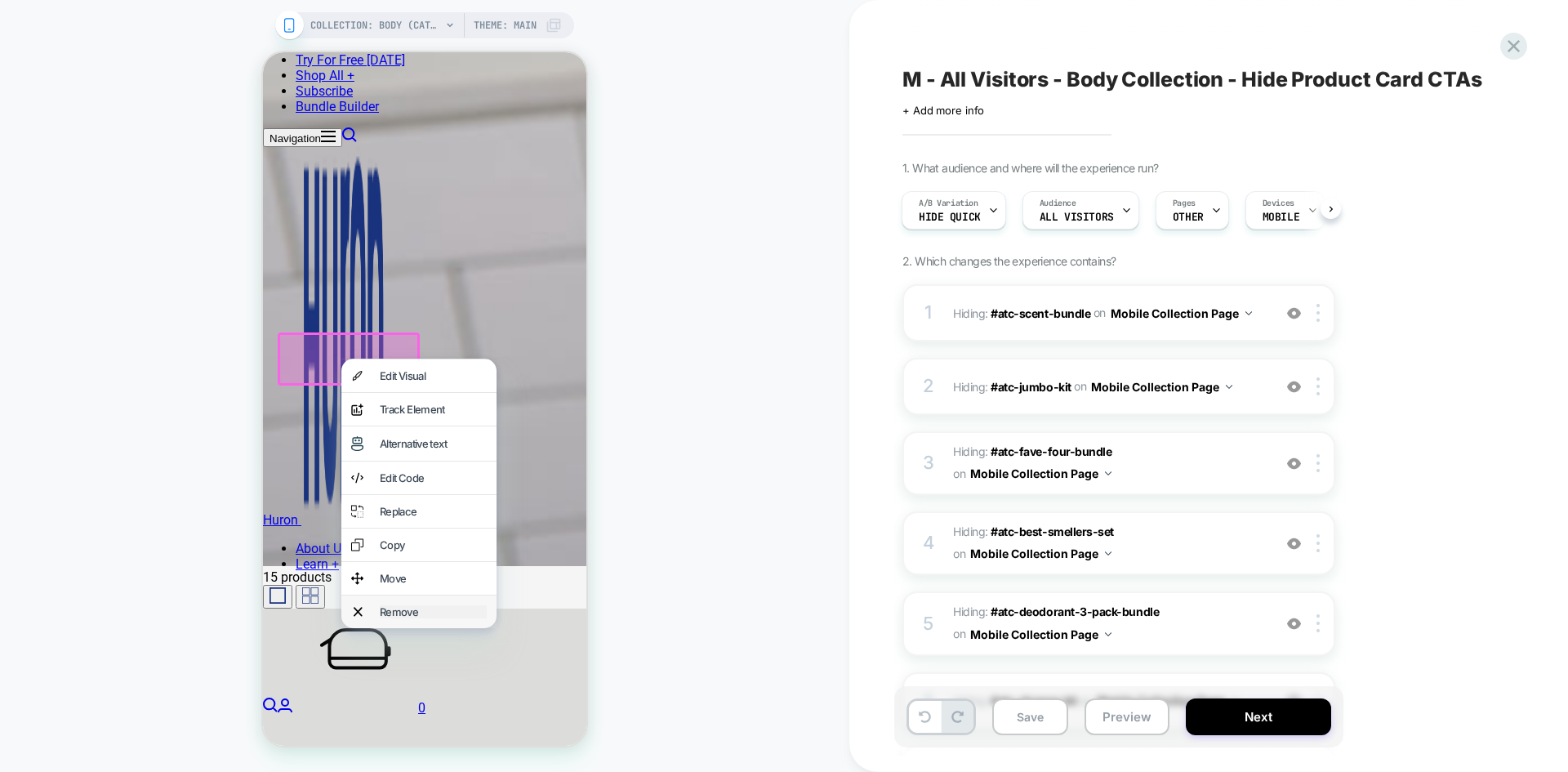
click at [388, 618] on div "Remove" at bounding box center [433, 611] width 107 height 13
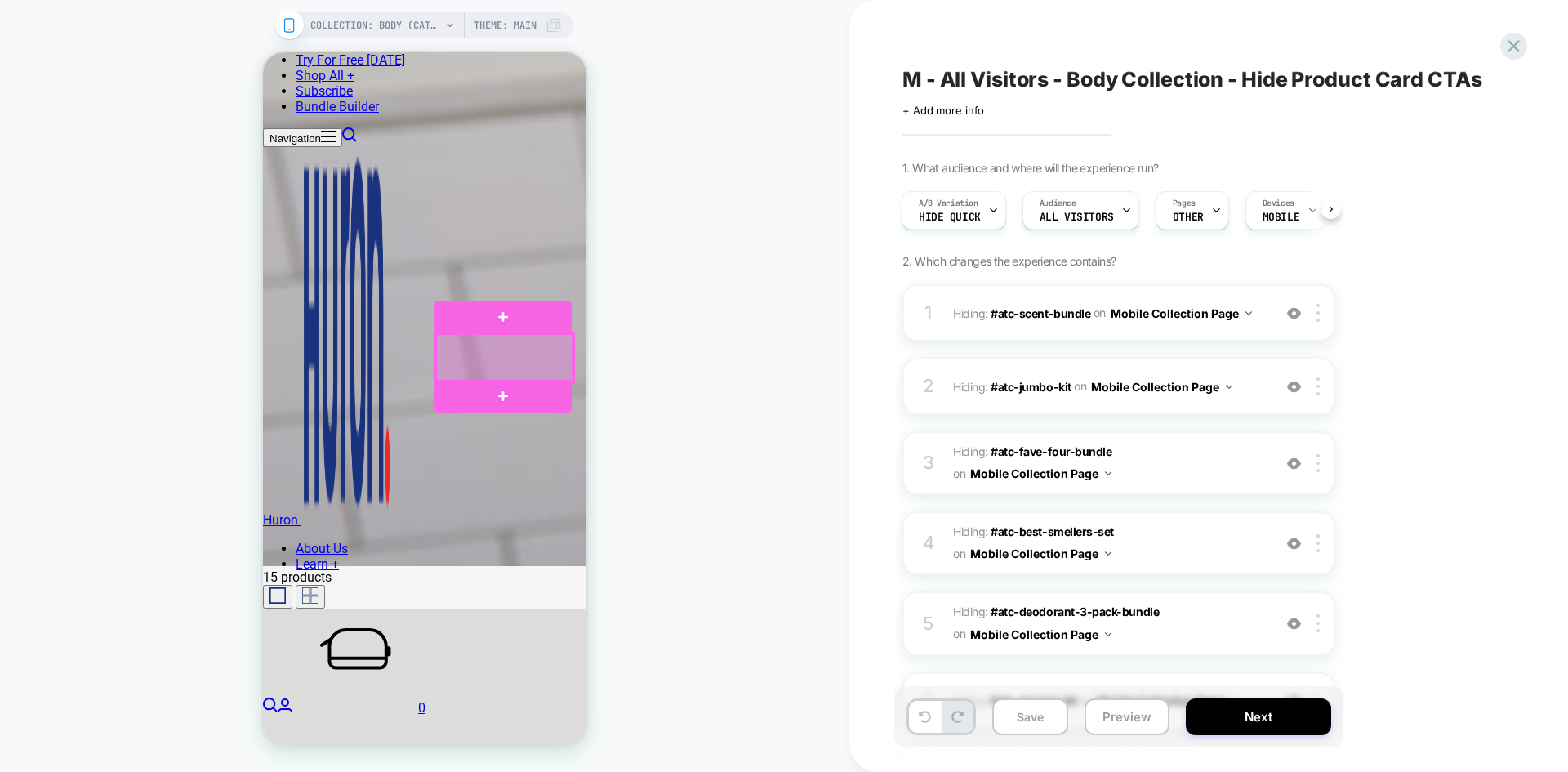
click at [538, 362] on div at bounding box center [504, 358] width 137 height 48
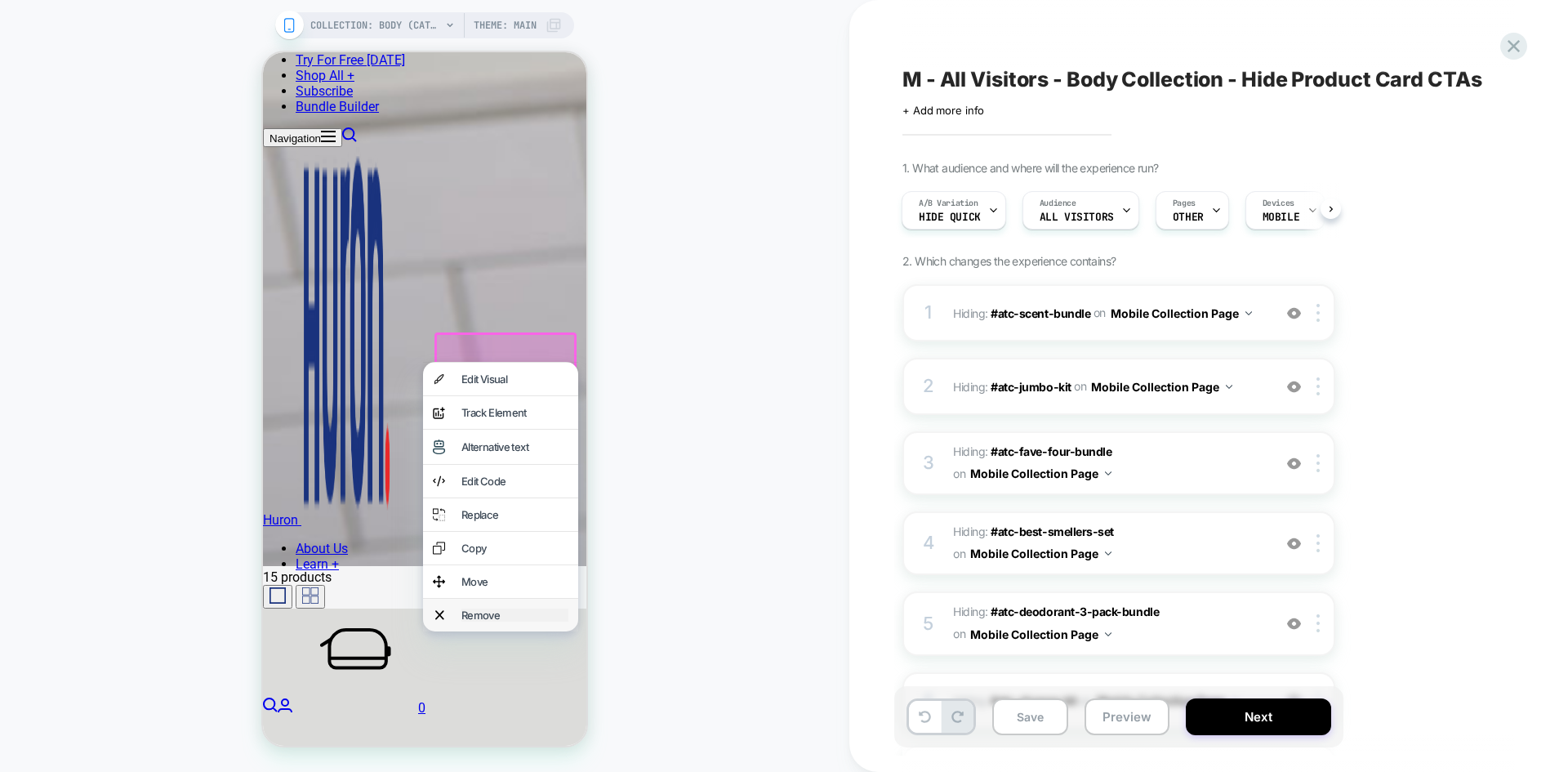
click at [503, 622] on div "Remove" at bounding box center [514, 615] width 107 height 13
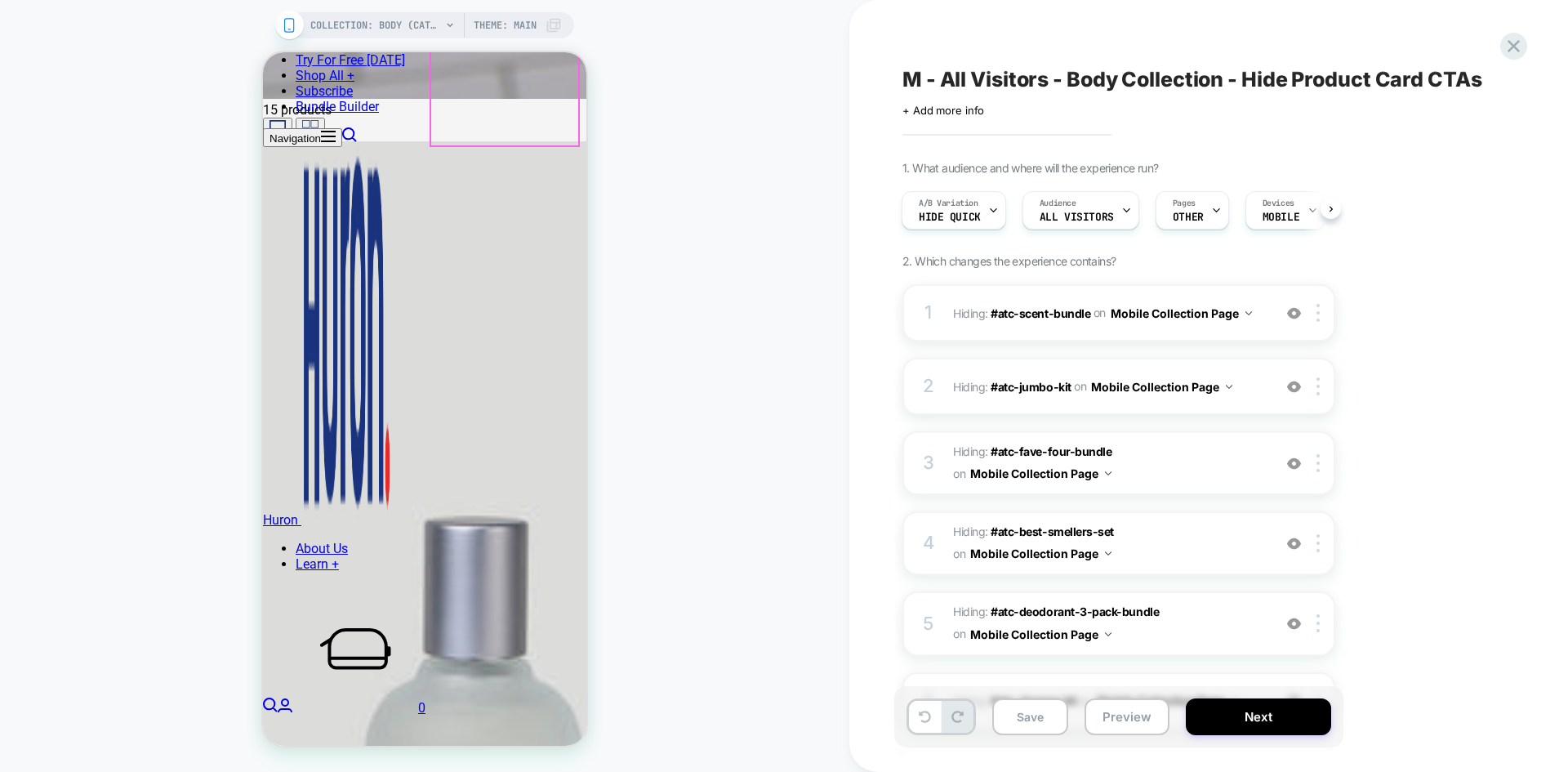
scroll to position [2601, 0]
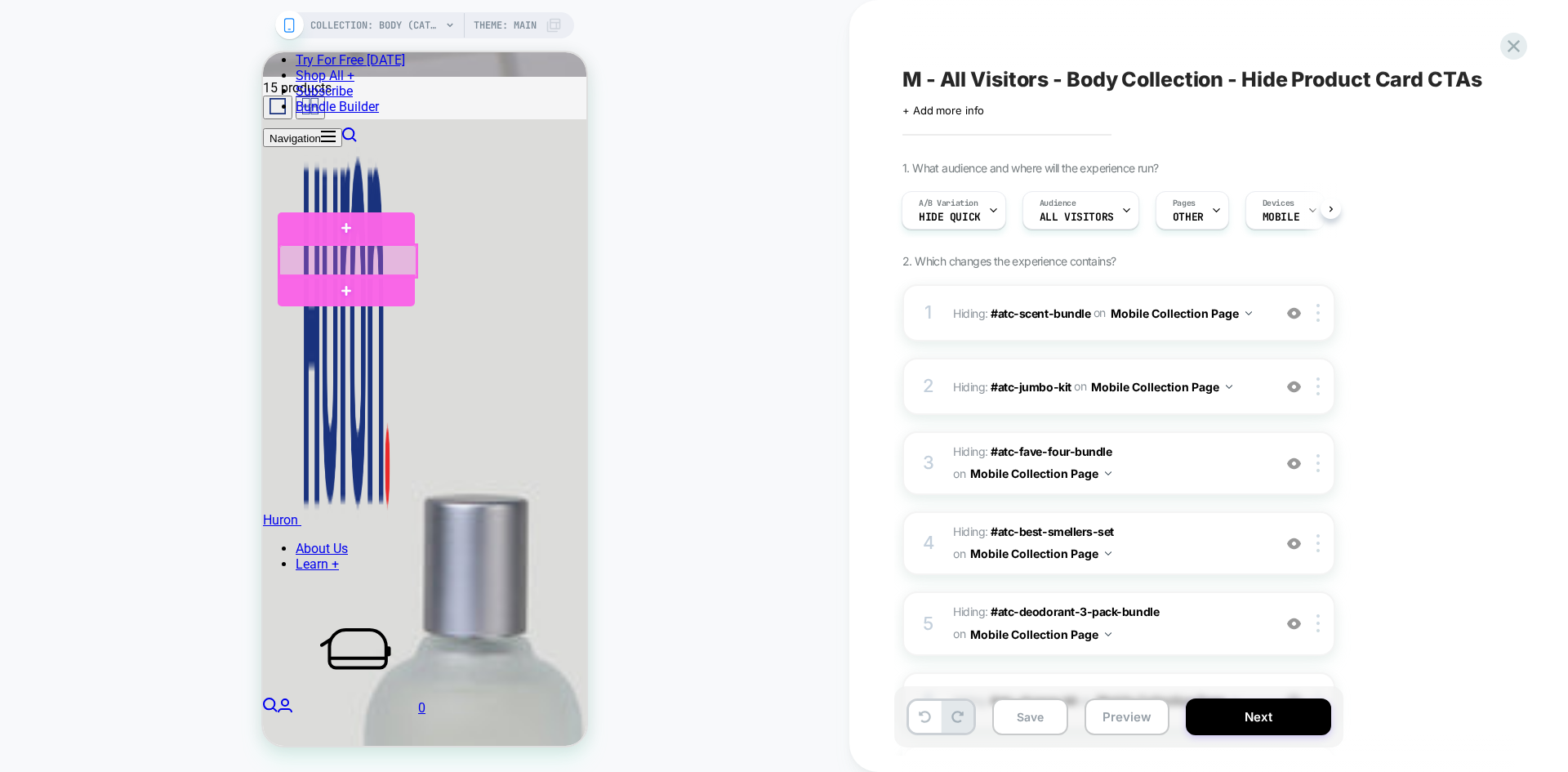
click at [370, 255] on div at bounding box center [348, 261] width 137 height 32
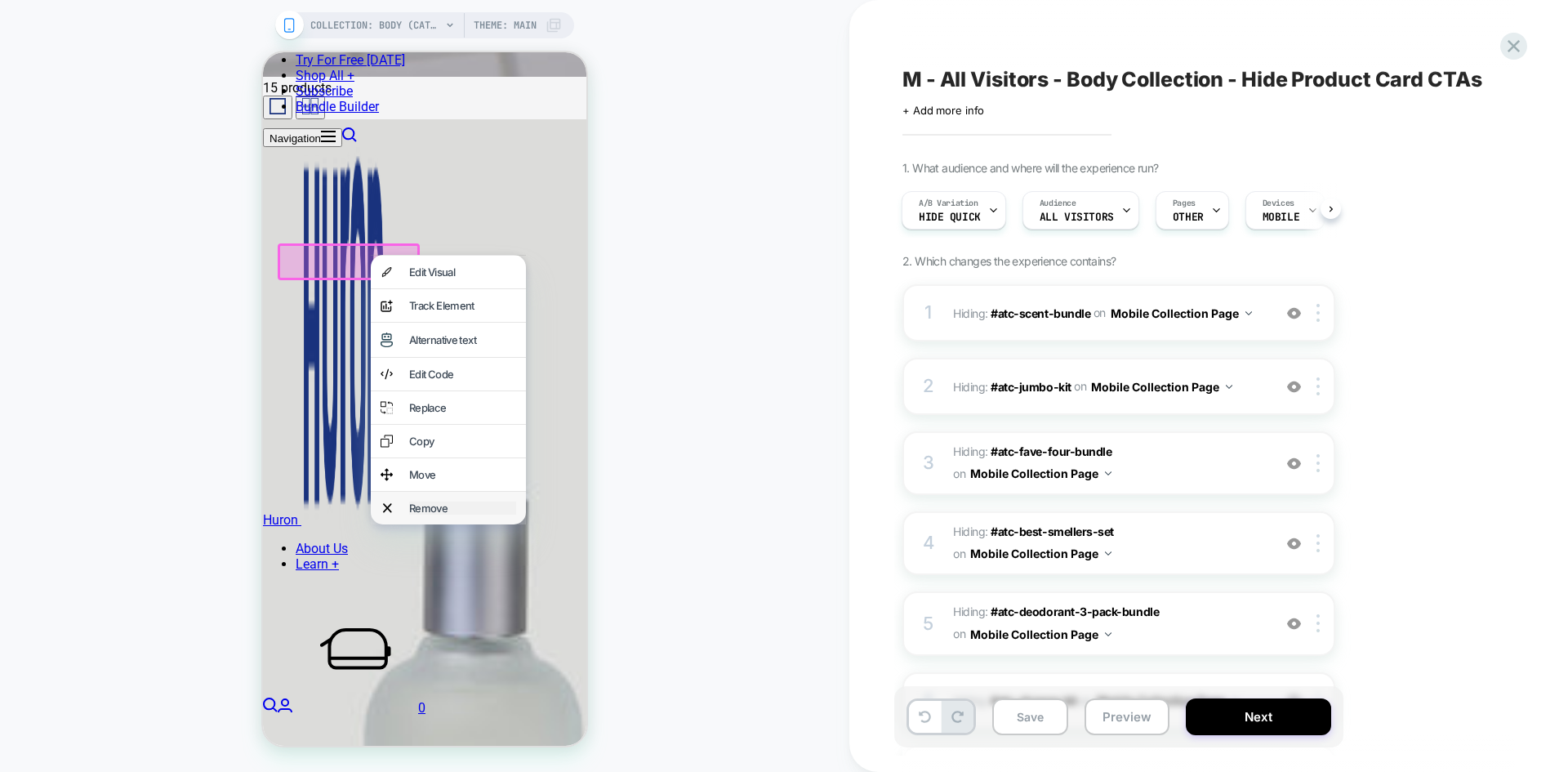
click at [434, 515] on div "Remove" at bounding box center [462, 508] width 107 height 13
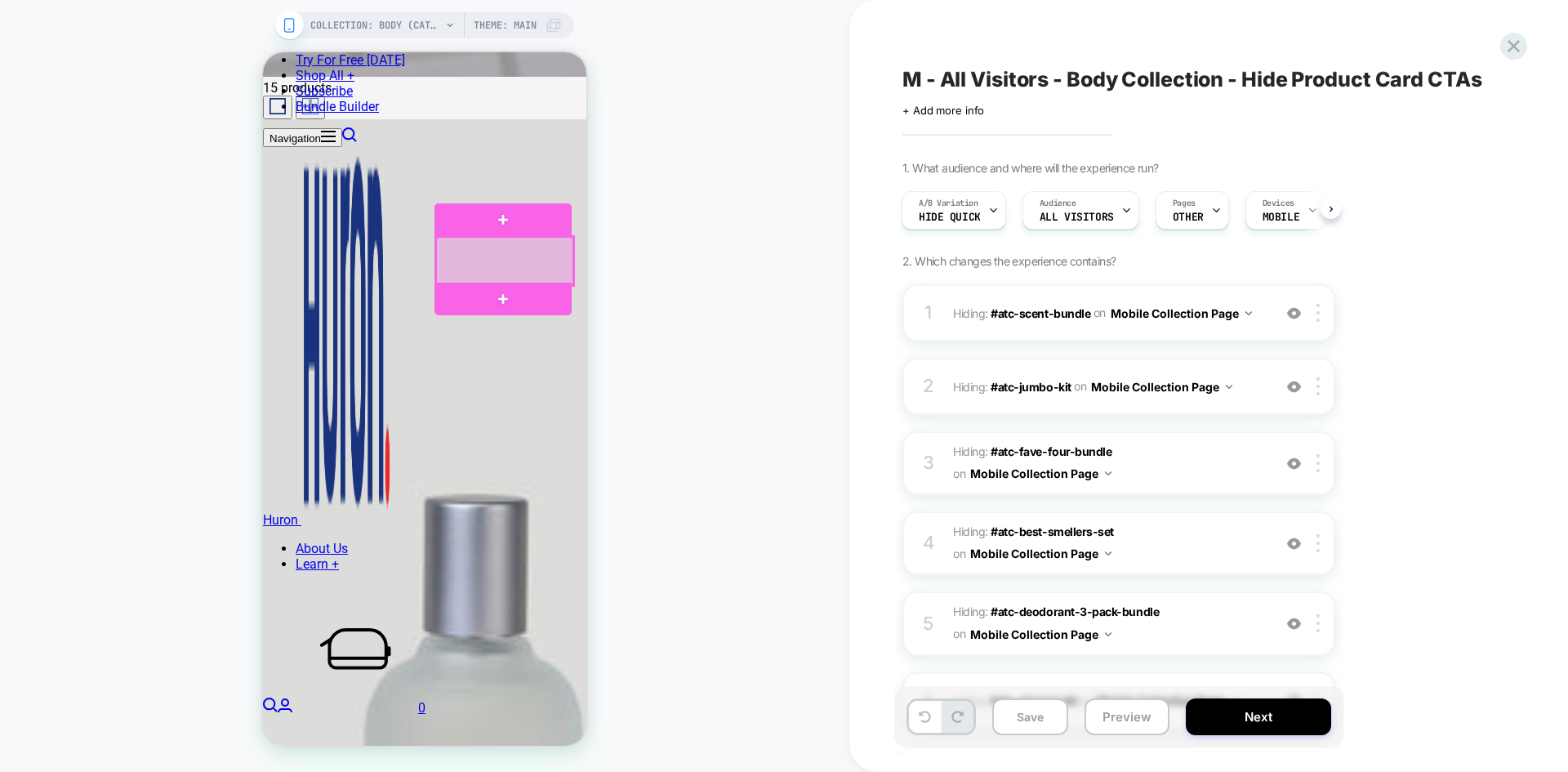
click at [534, 265] on div at bounding box center [504, 261] width 137 height 48
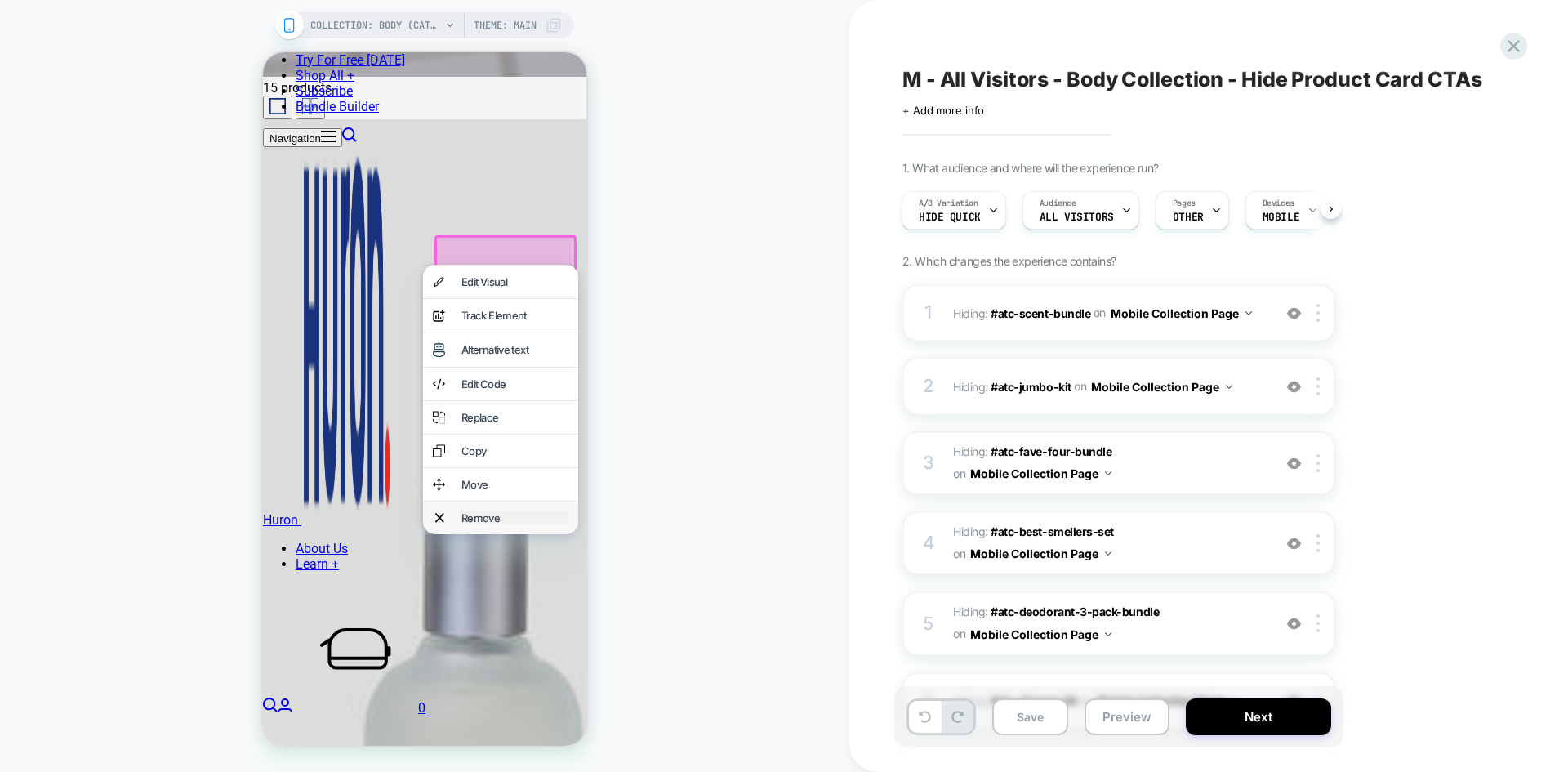
click at [514, 524] on div "Remove" at bounding box center [514, 518] width 107 height 13
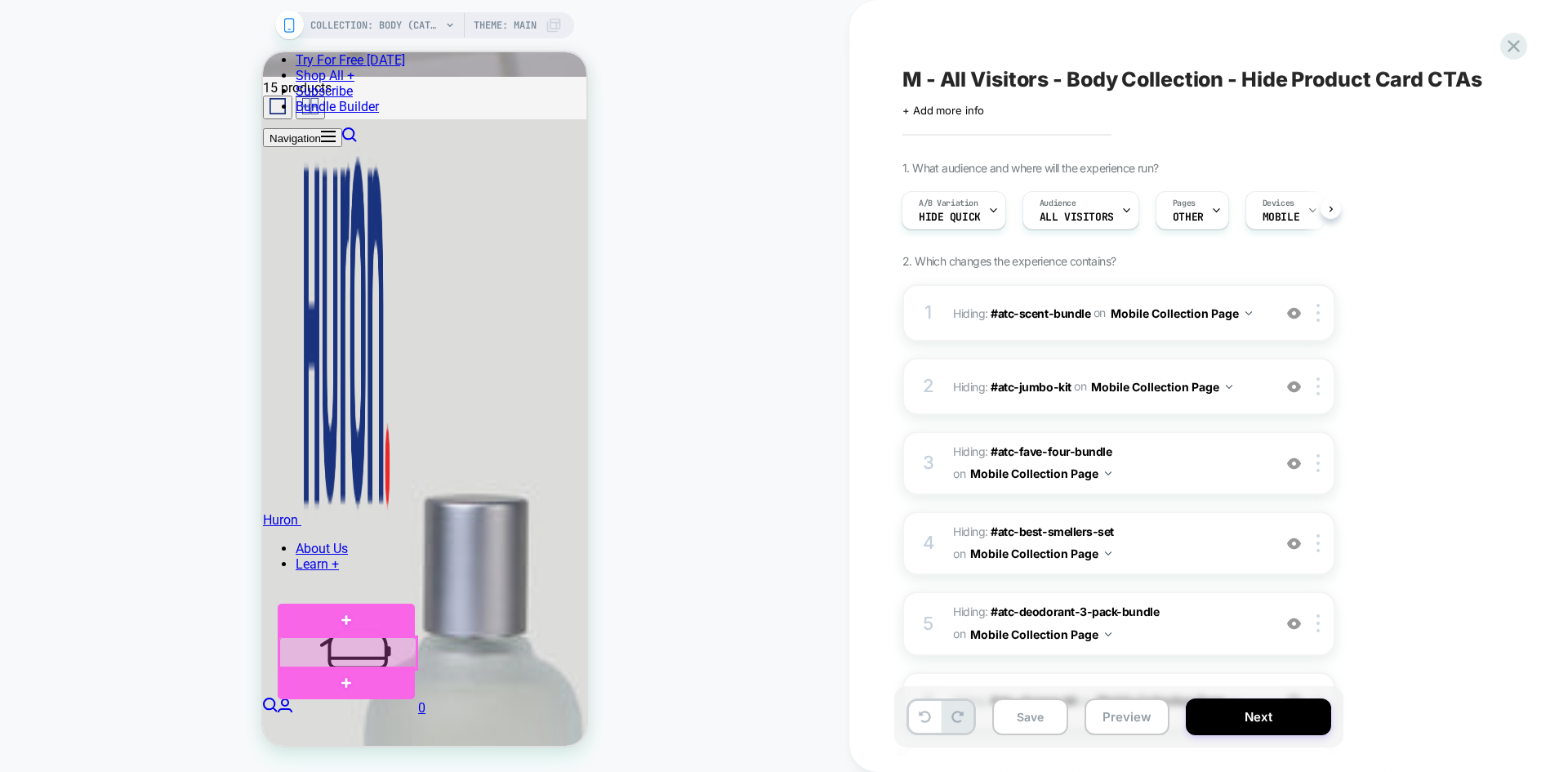
click at [366, 653] on div at bounding box center [348, 653] width 137 height 32
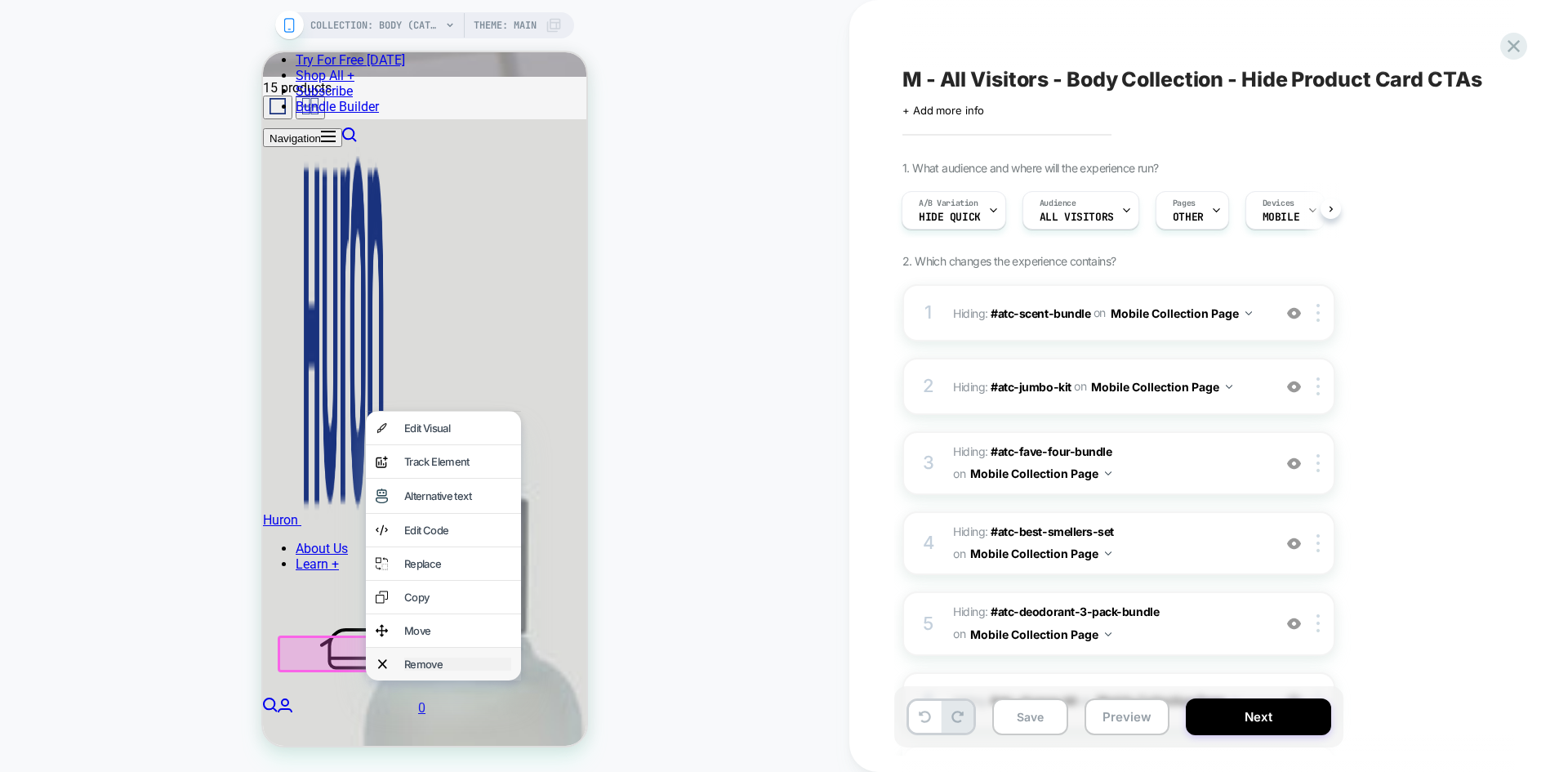
click at [444, 671] on div "Remove" at bounding box center [457, 664] width 107 height 13
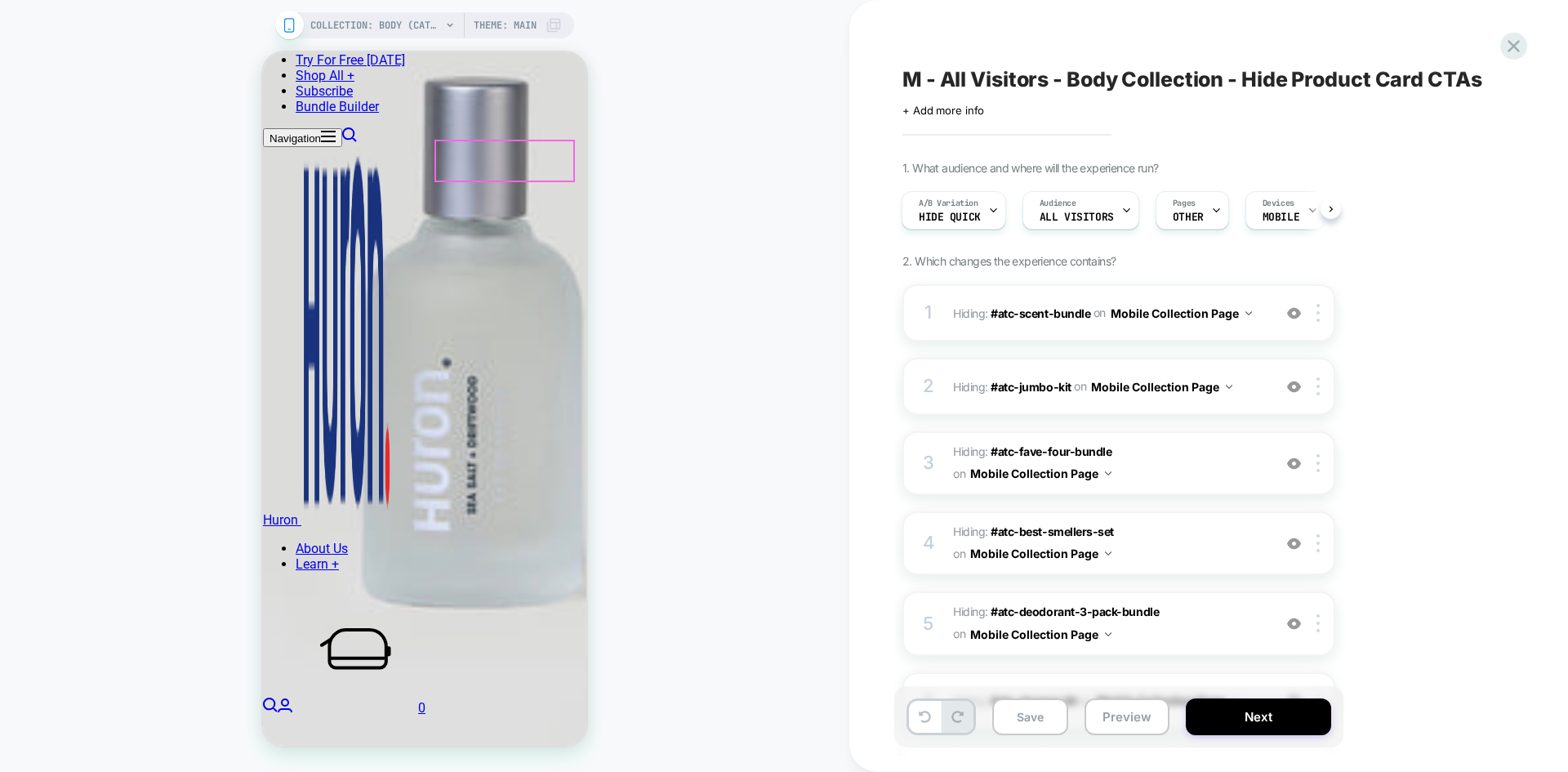
scroll to position [3019, 0]
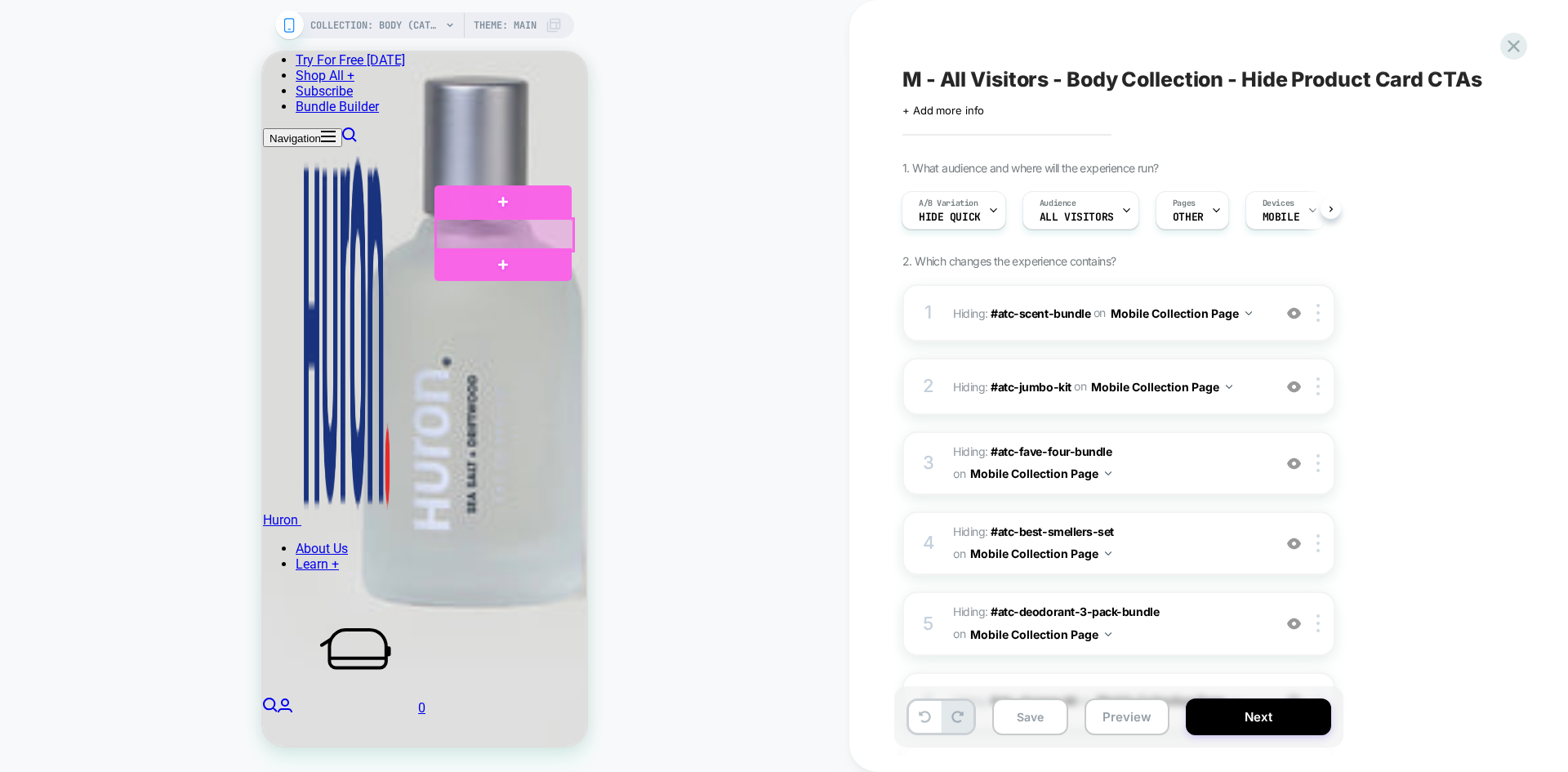
click at [532, 227] on div at bounding box center [504, 235] width 137 height 32
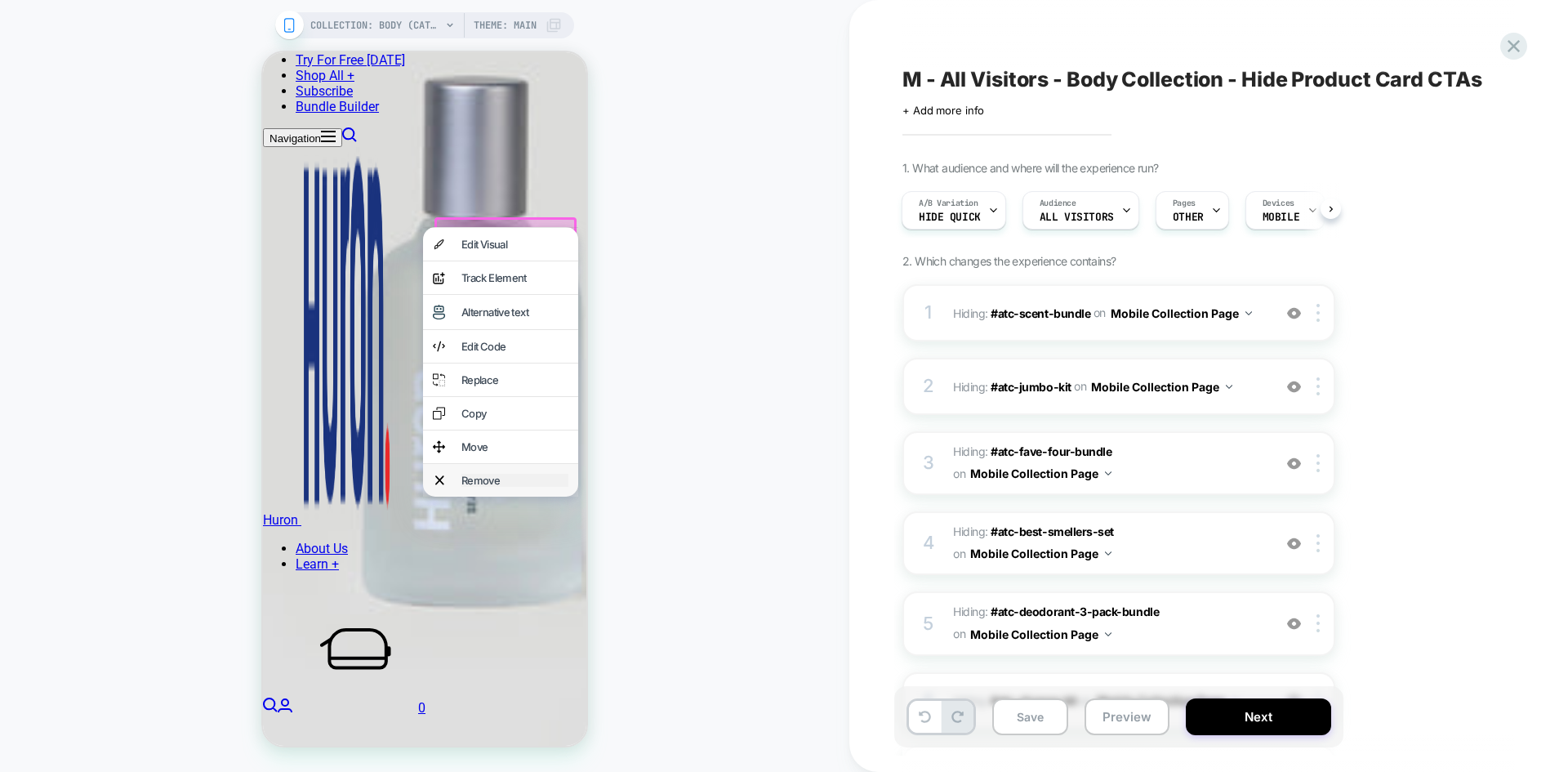
click at [483, 487] on div "Remove" at bounding box center [514, 480] width 107 height 13
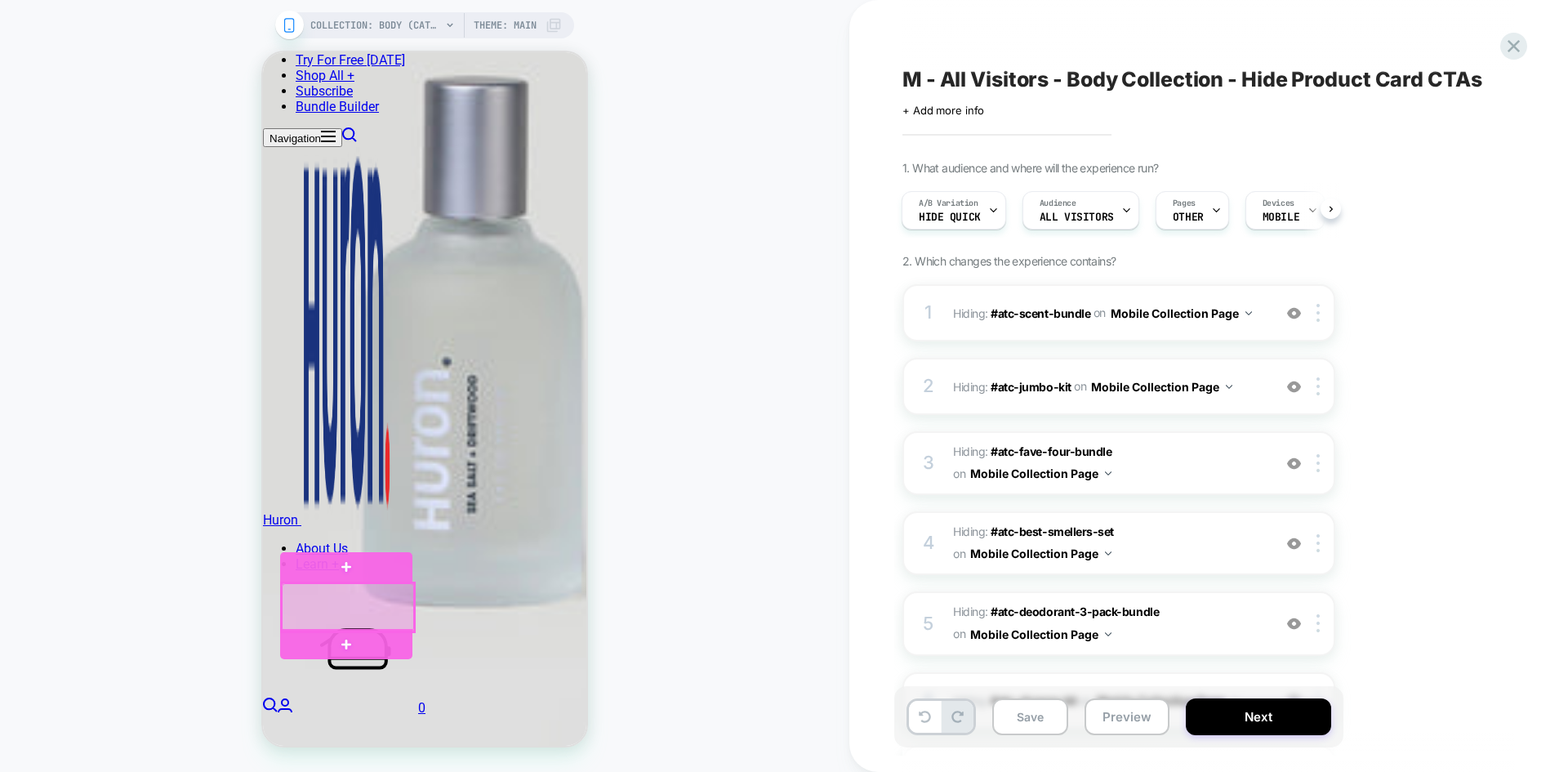
click at [352, 608] on div at bounding box center [347, 607] width 131 height 48
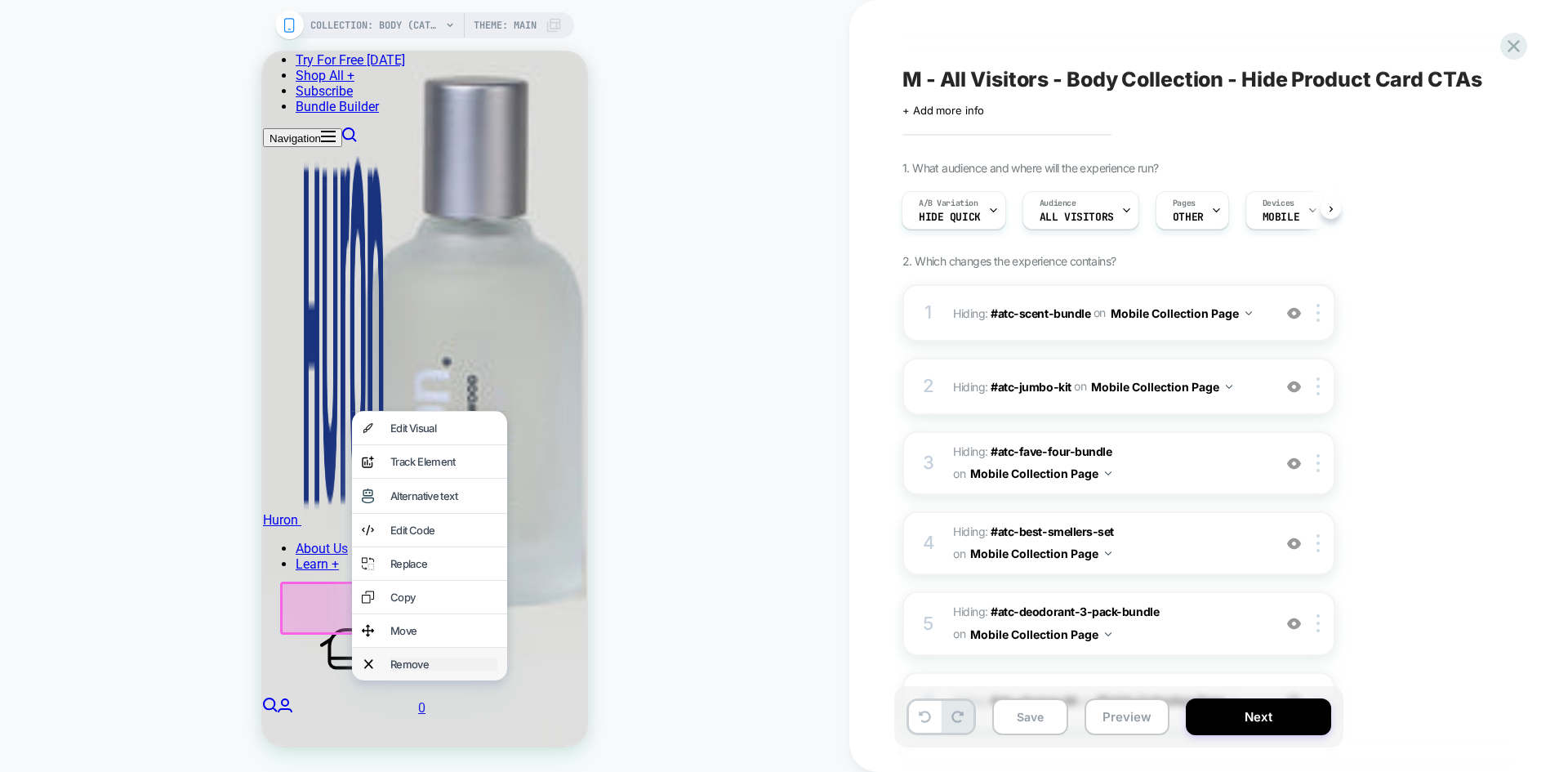
click at [394, 671] on div "Remove" at bounding box center [443, 664] width 107 height 13
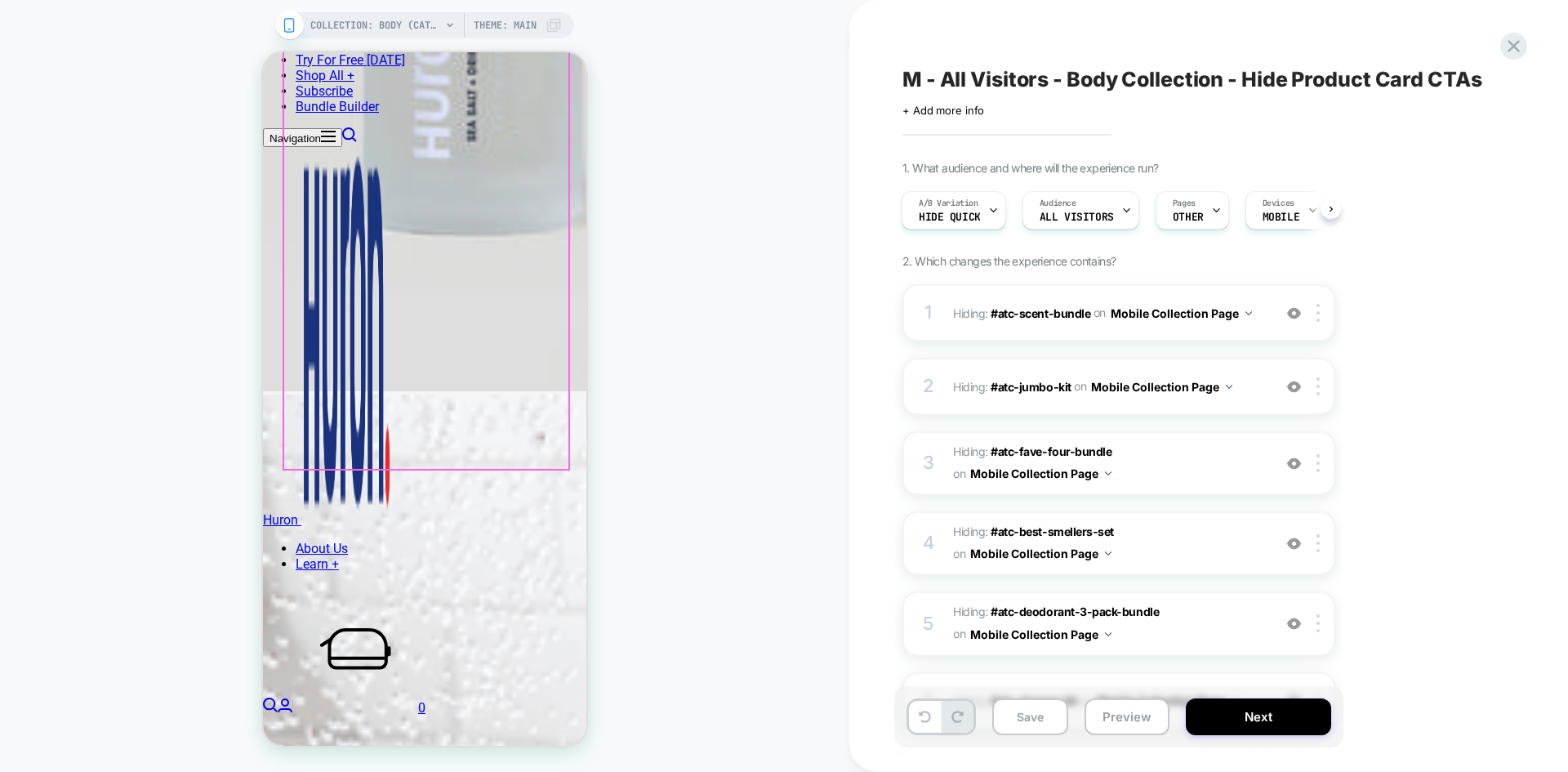
scroll to position [3456, 0]
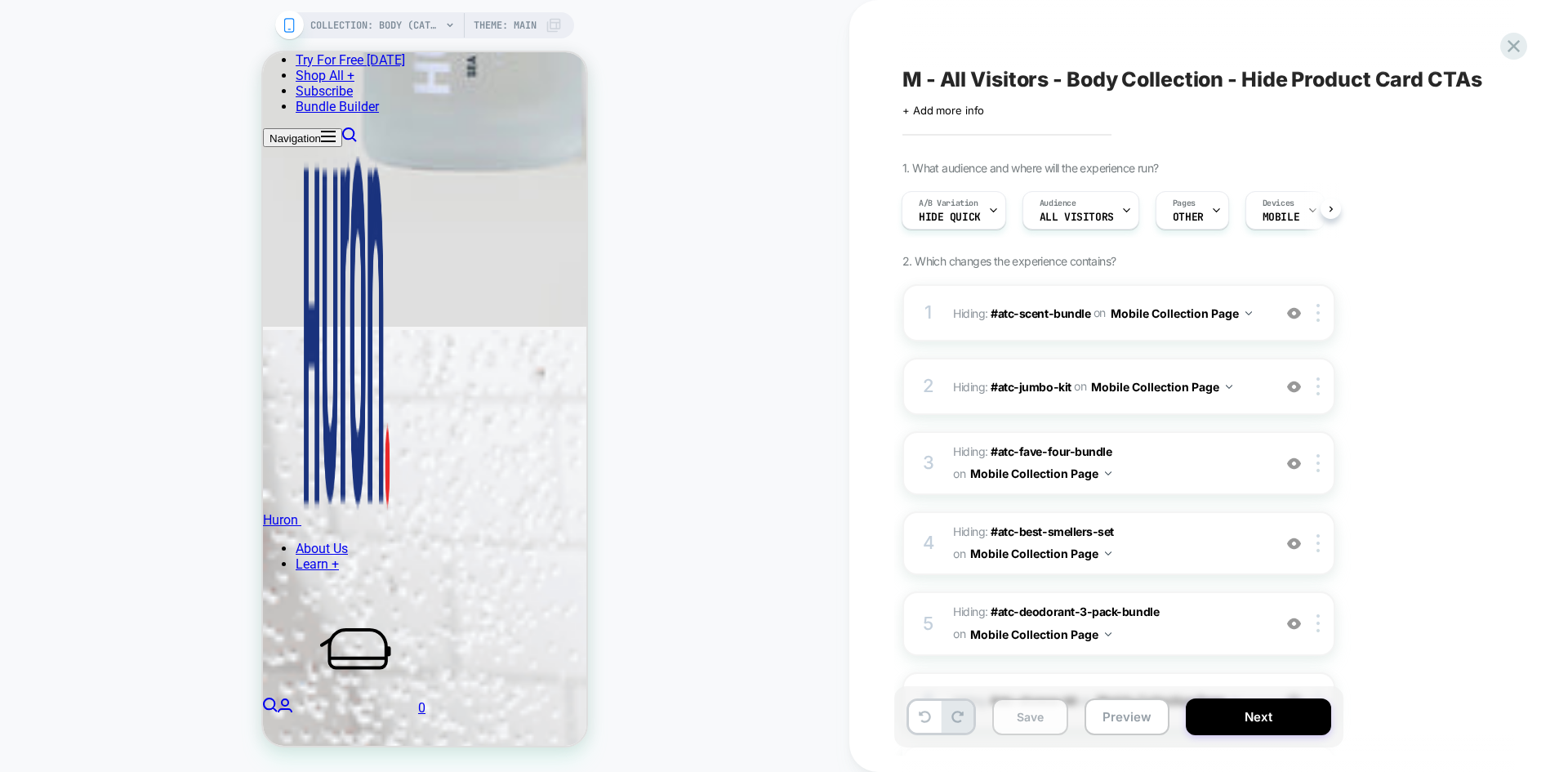
click at [1048, 716] on button "Save" at bounding box center [1030, 716] width 76 height 37
click at [967, 207] on span "A/B Variation" at bounding box center [947, 203] width 60 height 11
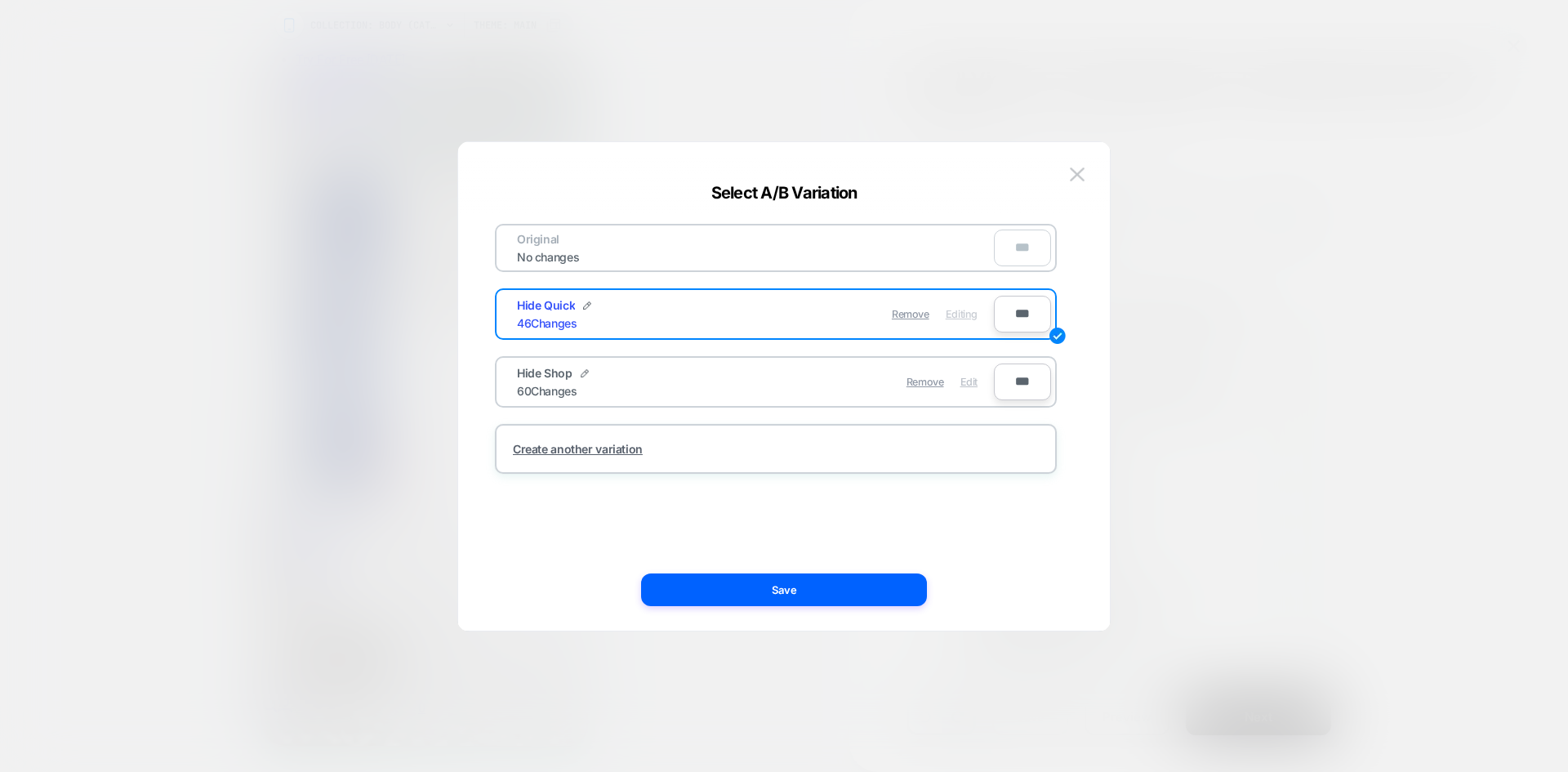
click at [968, 383] on span "Edit" at bounding box center [968, 382] width 17 height 12
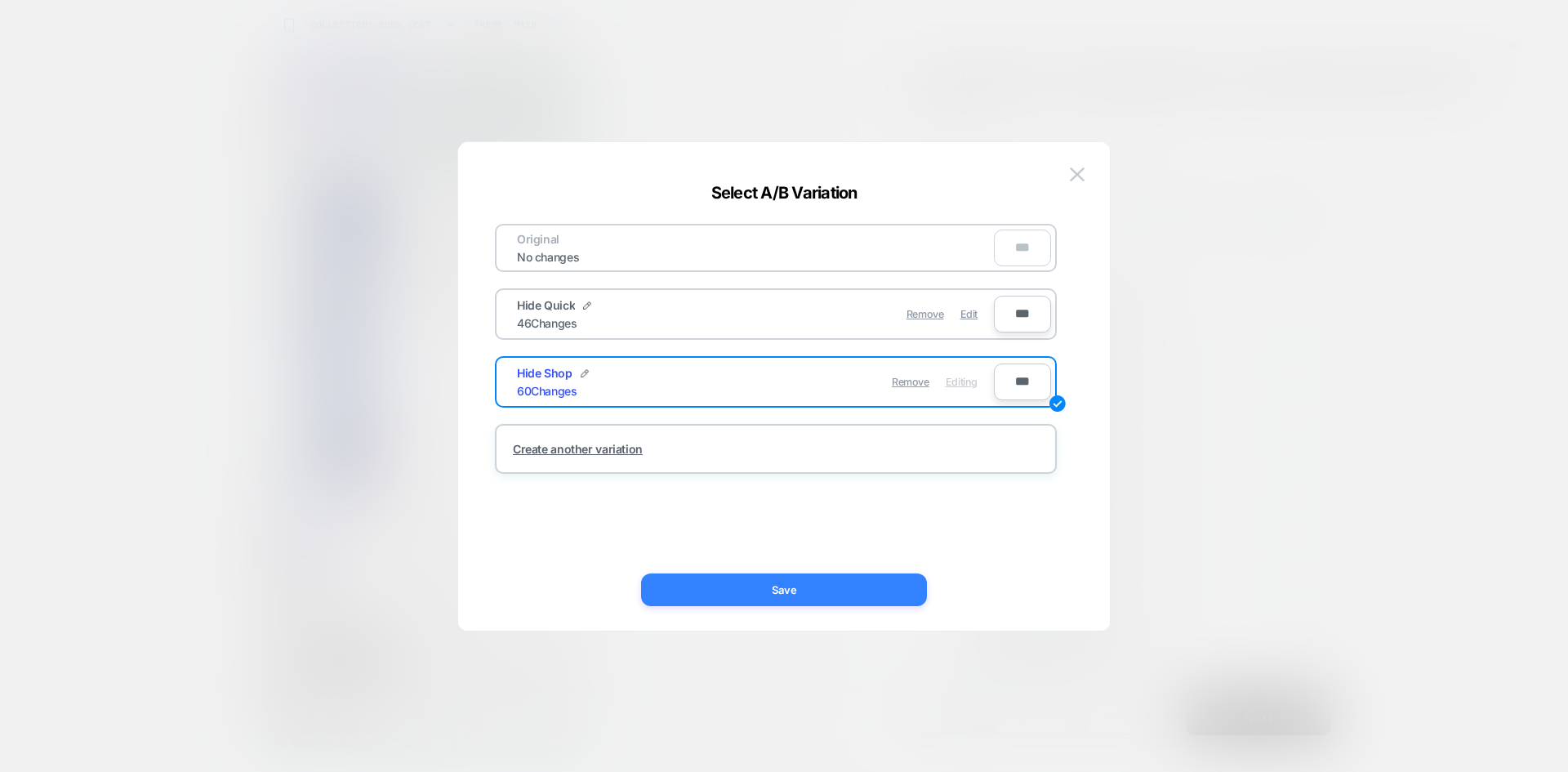
scroll to position [3450, 0]
click at [786, 593] on button "Save" at bounding box center [784, 590] width 286 height 33
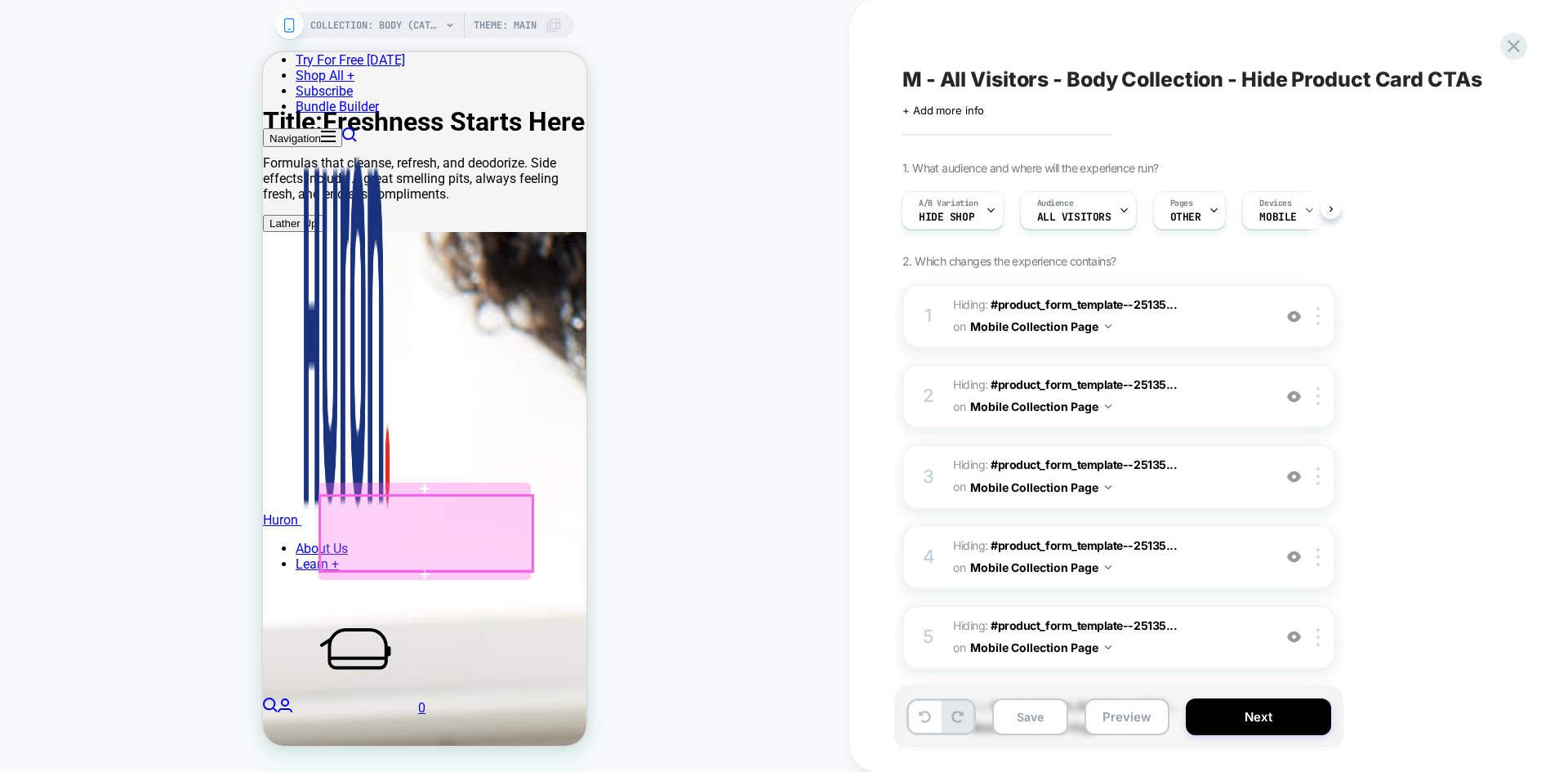
scroll to position [0, 0]
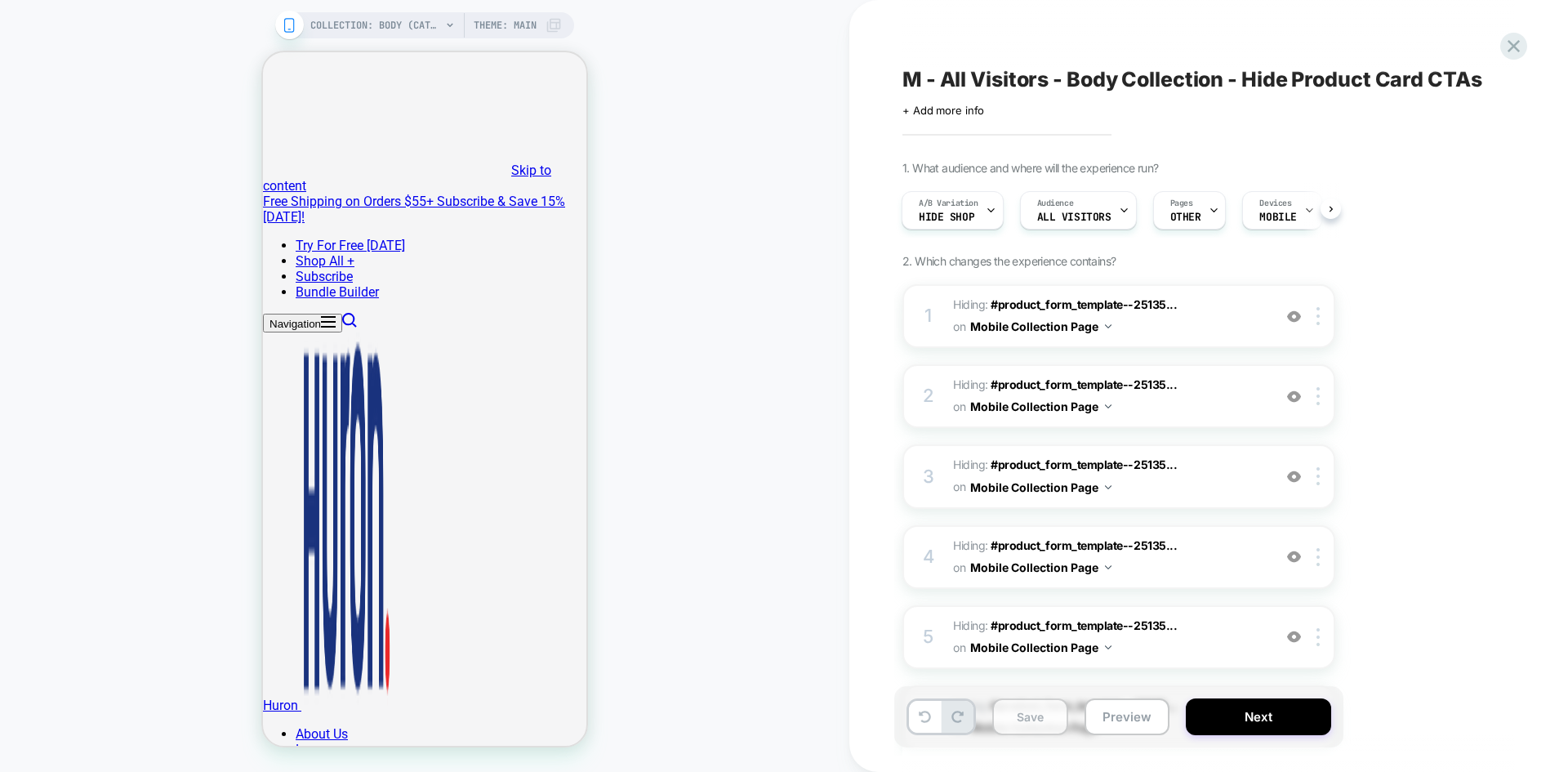
click at [1038, 713] on button "Save" at bounding box center [1030, 716] width 76 height 37
click at [1517, 41] on icon at bounding box center [1512, 45] width 22 height 22
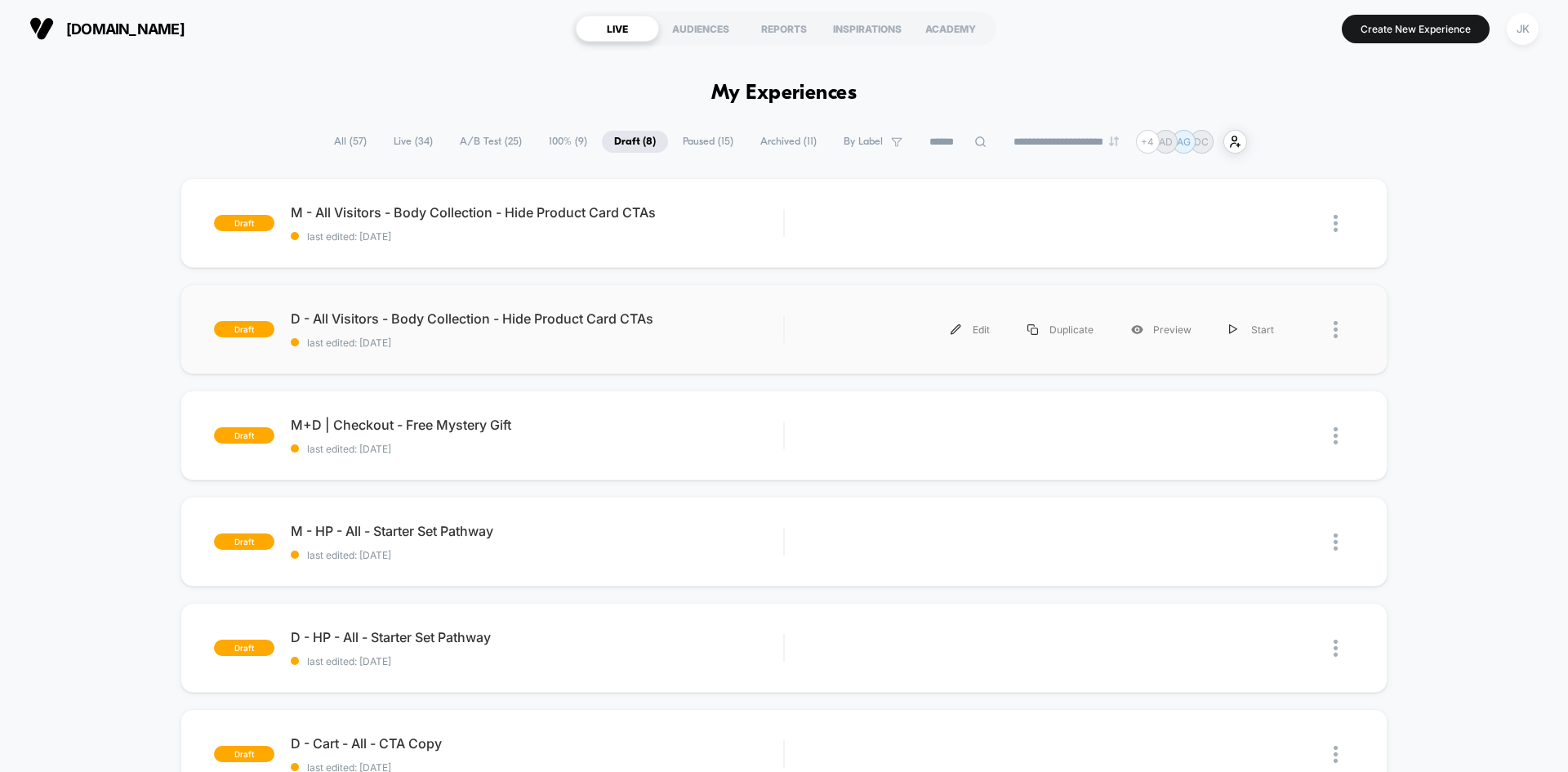
click at [592, 303] on div "draft D - All Visitors - Body Collection - Hide Product Card CTAs last edited: …" at bounding box center [784, 329] width 1207 height 90
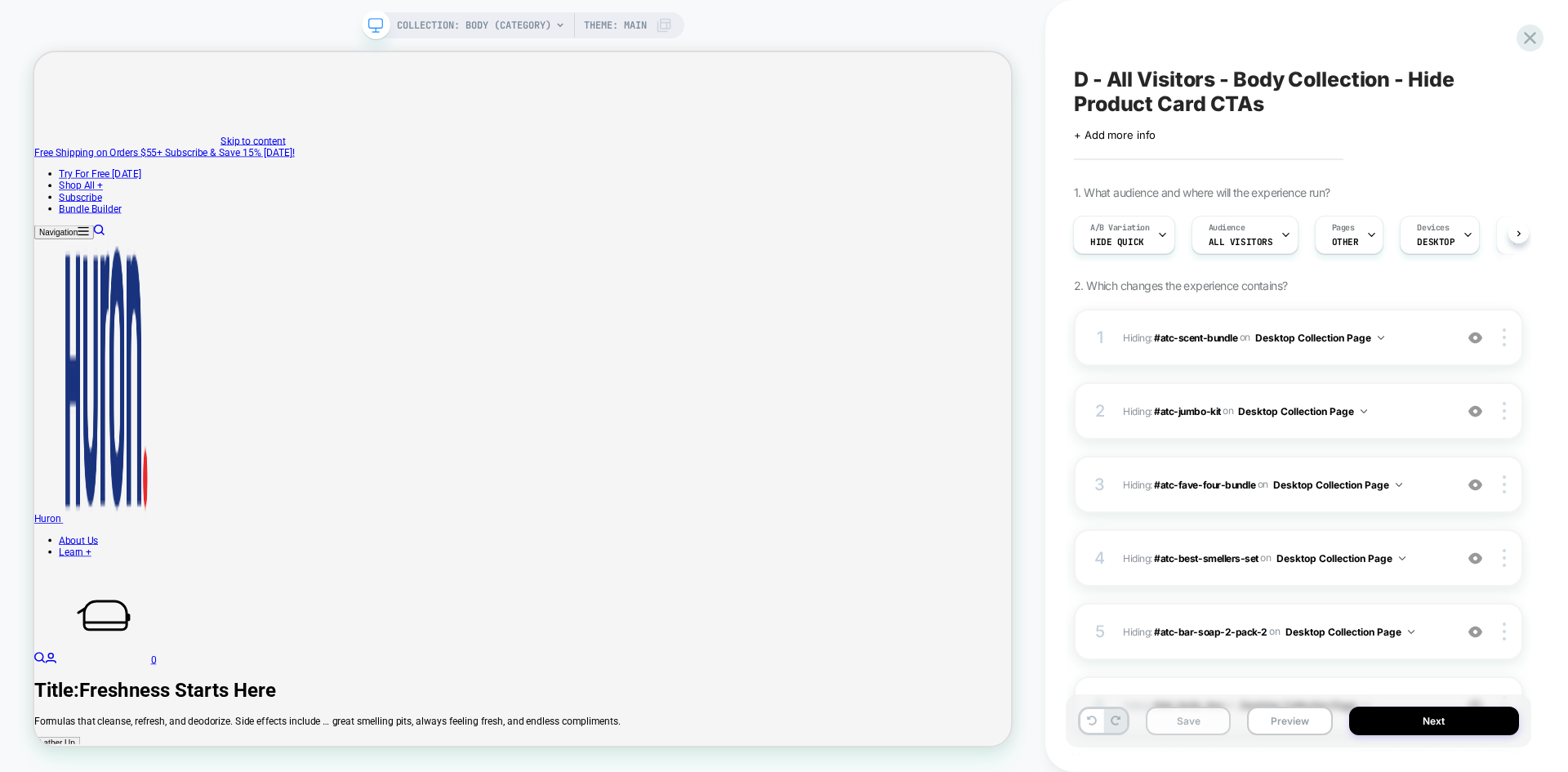
click at [1200, 719] on button "Save" at bounding box center [1188, 721] width 85 height 28
click at [1528, 35] on icon at bounding box center [1529, 38] width 22 height 22
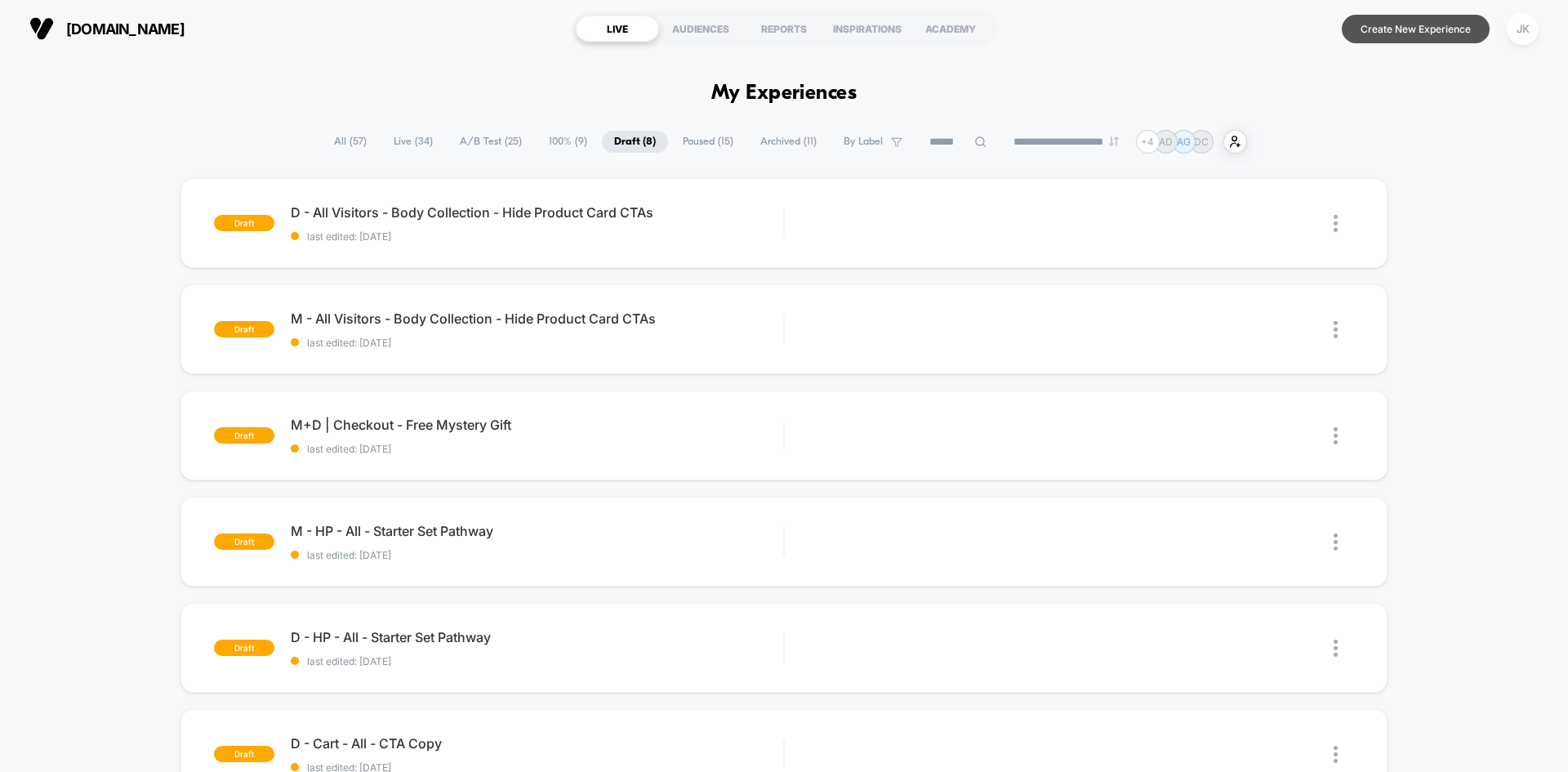
click at [1435, 31] on button "Create New Experience" at bounding box center [1415, 29] width 147 height 28
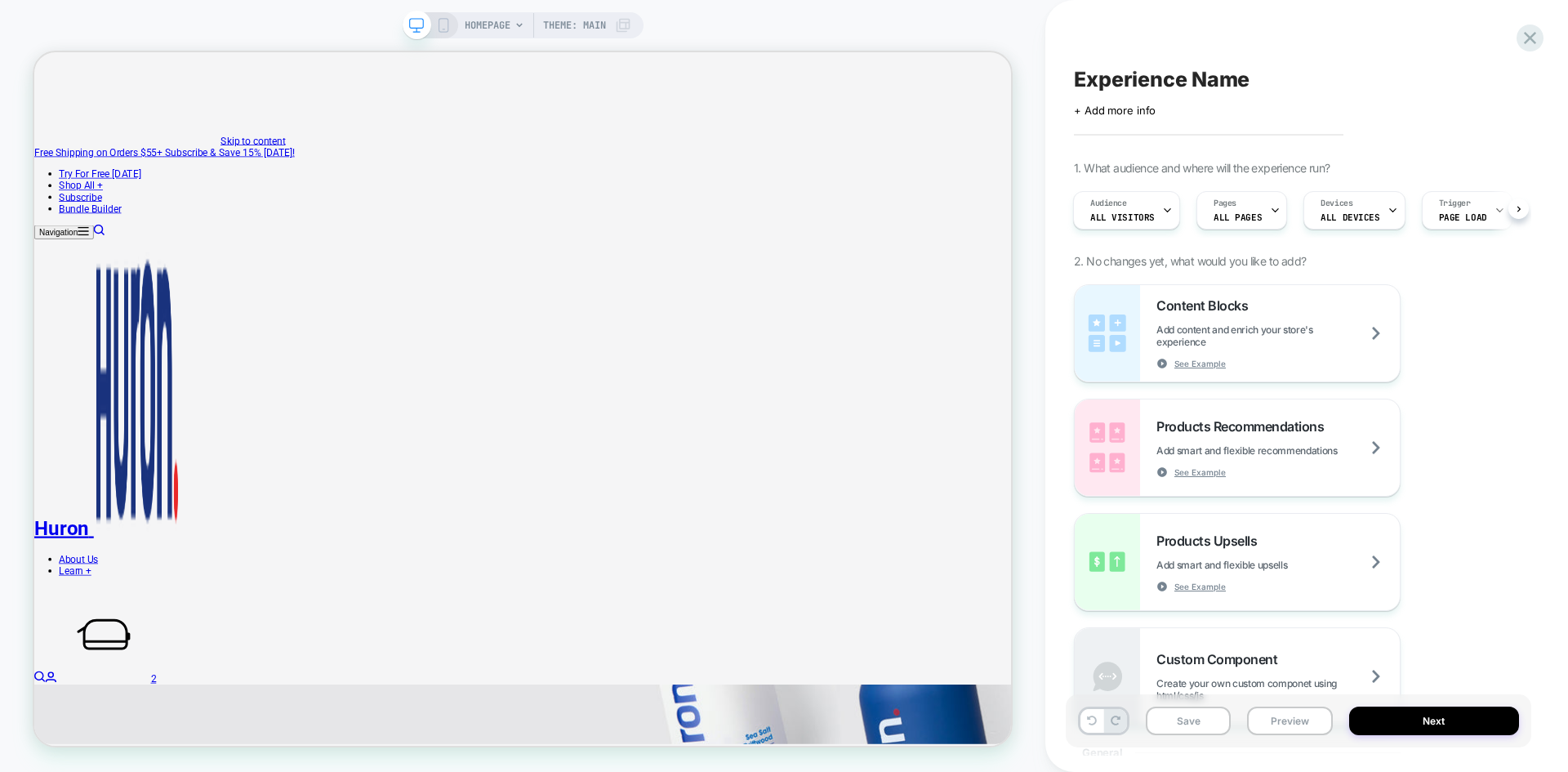
click at [505, 12] on span "HOMEPAGE" at bounding box center [487, 26] width 45 height 26
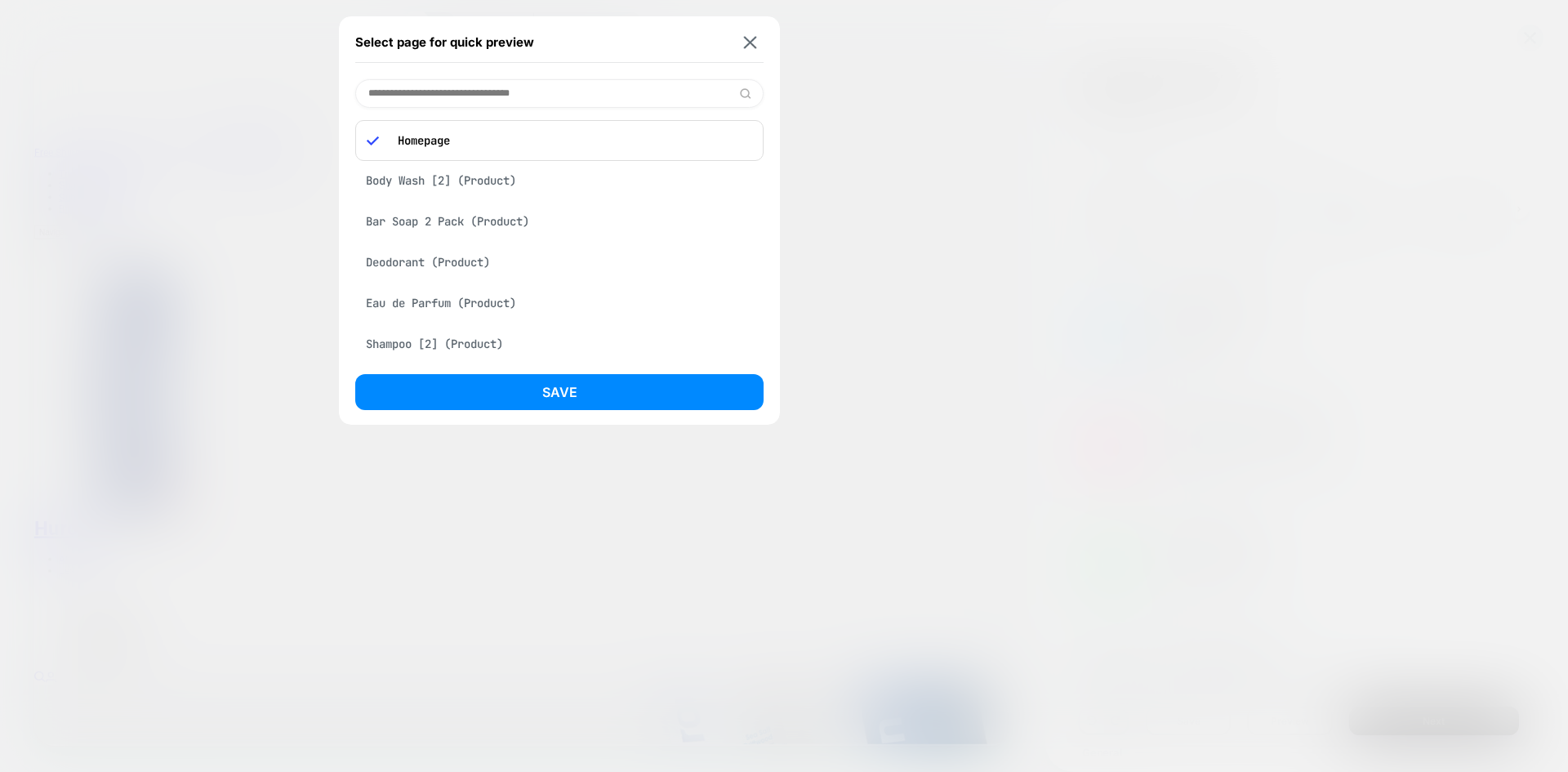
click at [503, 95] on input at bounding box center [559, 94] width 408 height 28
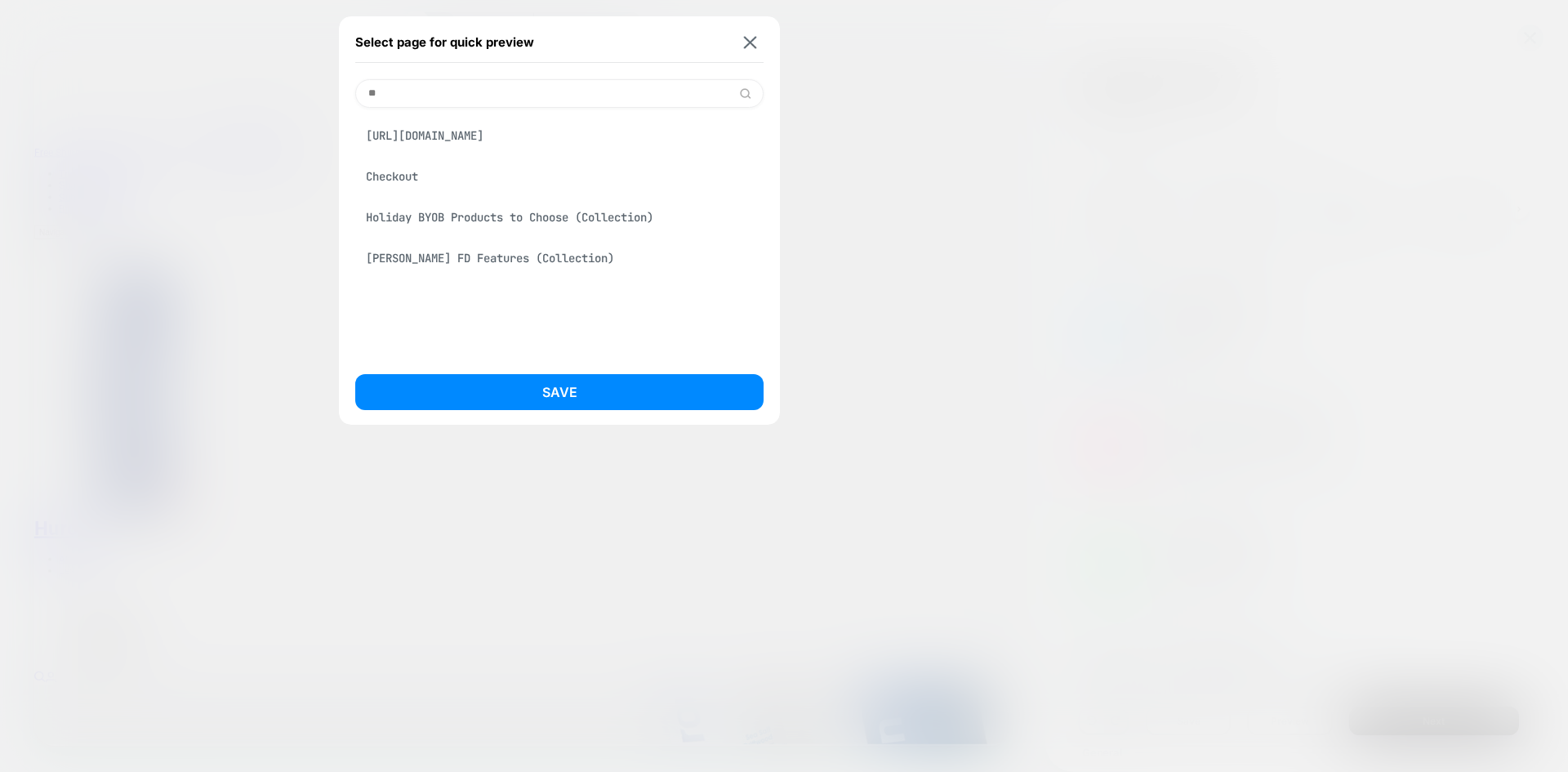
type input "**"
click at [429, 163] on div "Checkout" at bounding box center [559, 176] width 408 height 31
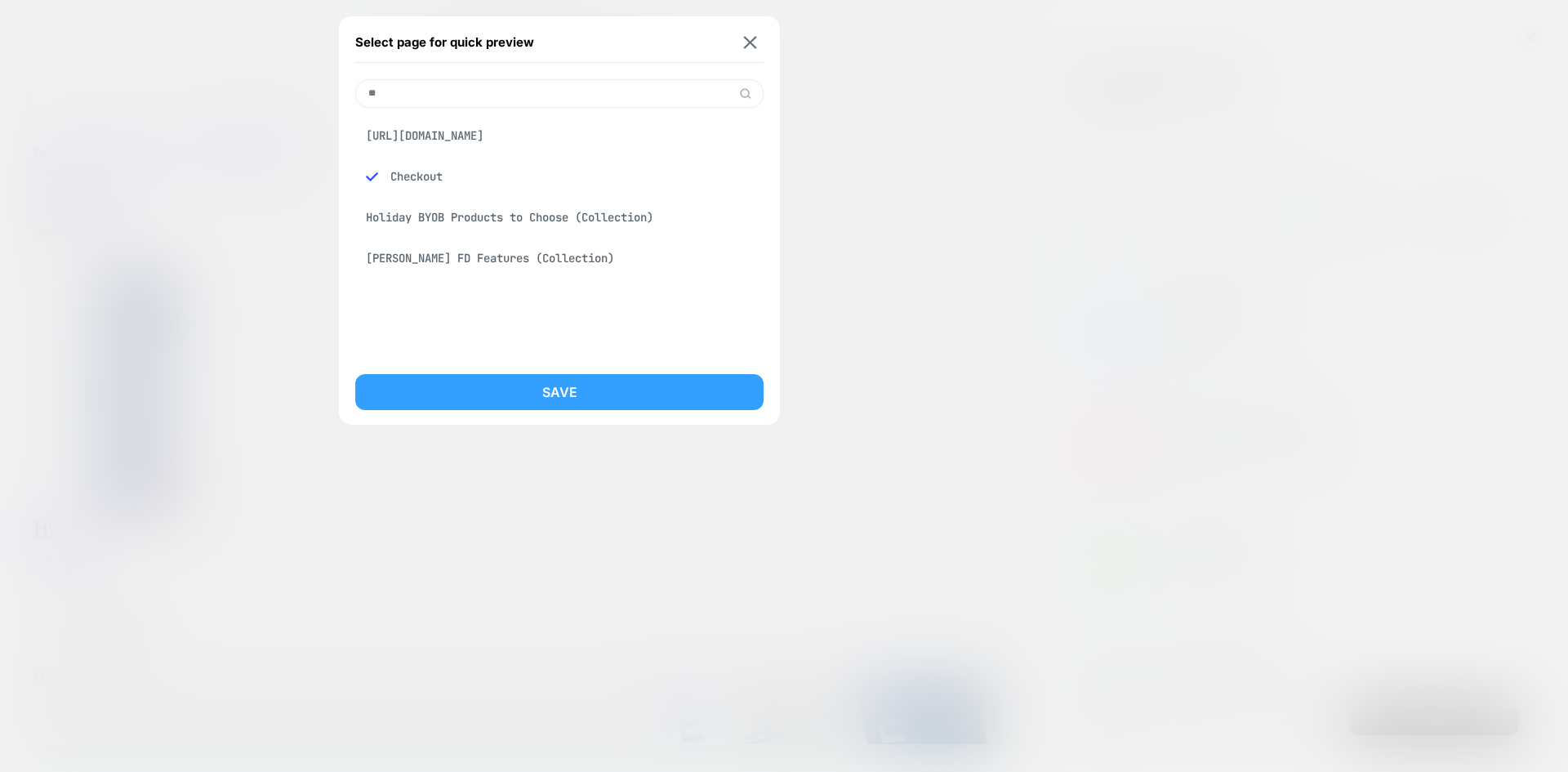
click at [553, 379] on button "Save" at bounding box center [559, 392] width 408 height 36
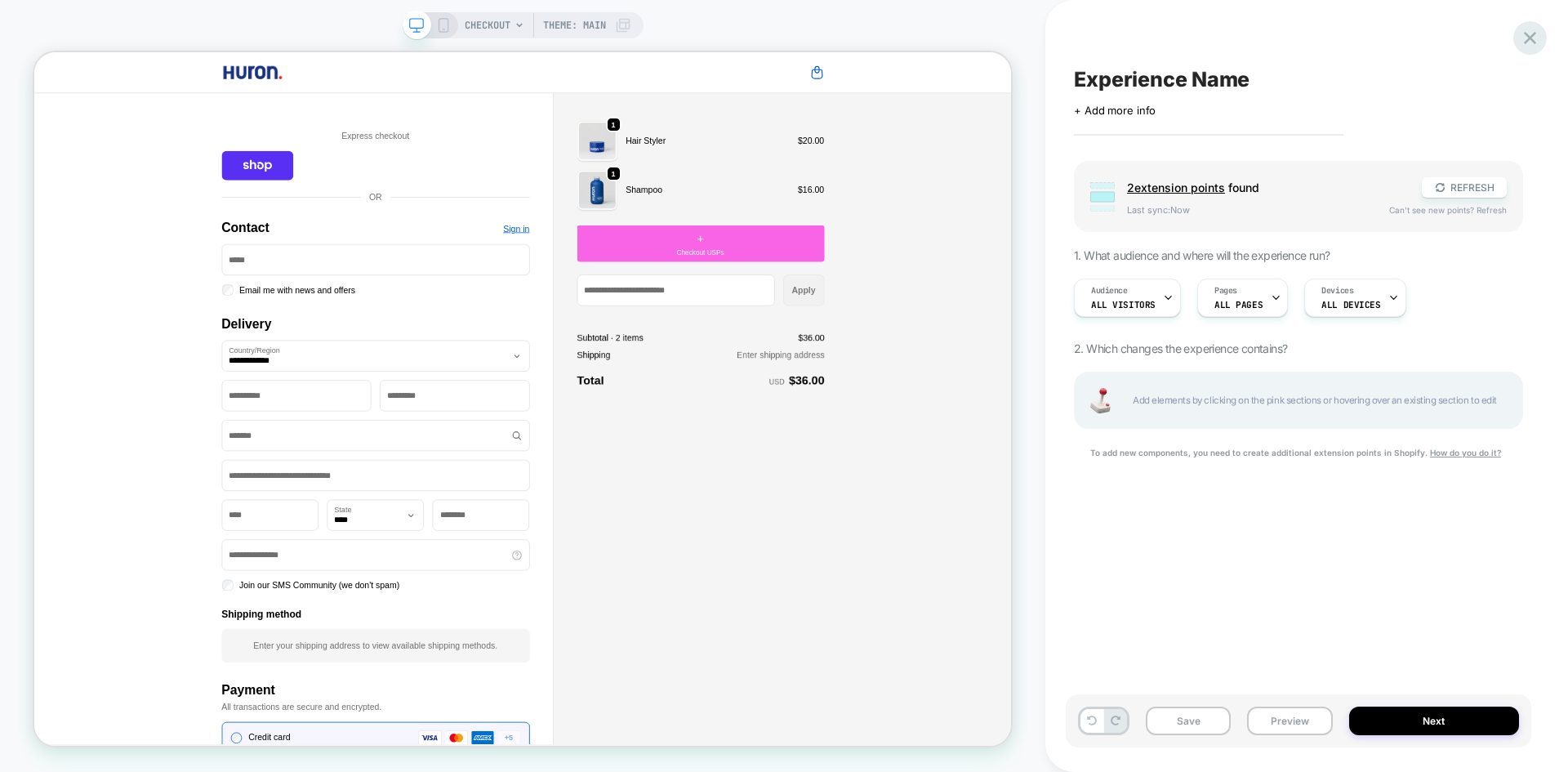
click at [1530, 43] on icon at bounding box center [1529, 38] width 22 height 22
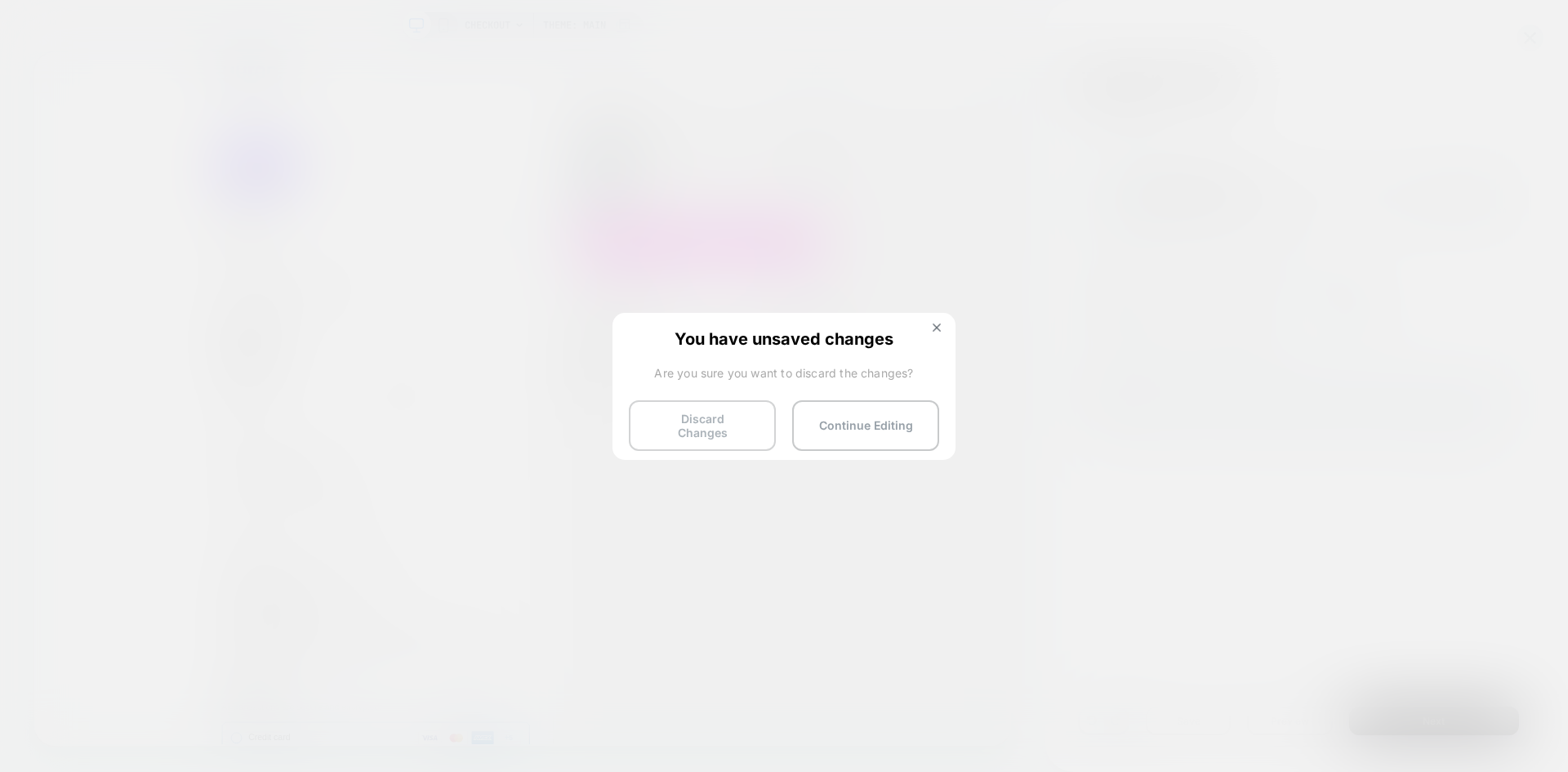
click at [718, 437] on button "Discard Changes" at bounding box center [703, 426] width 147 height 51
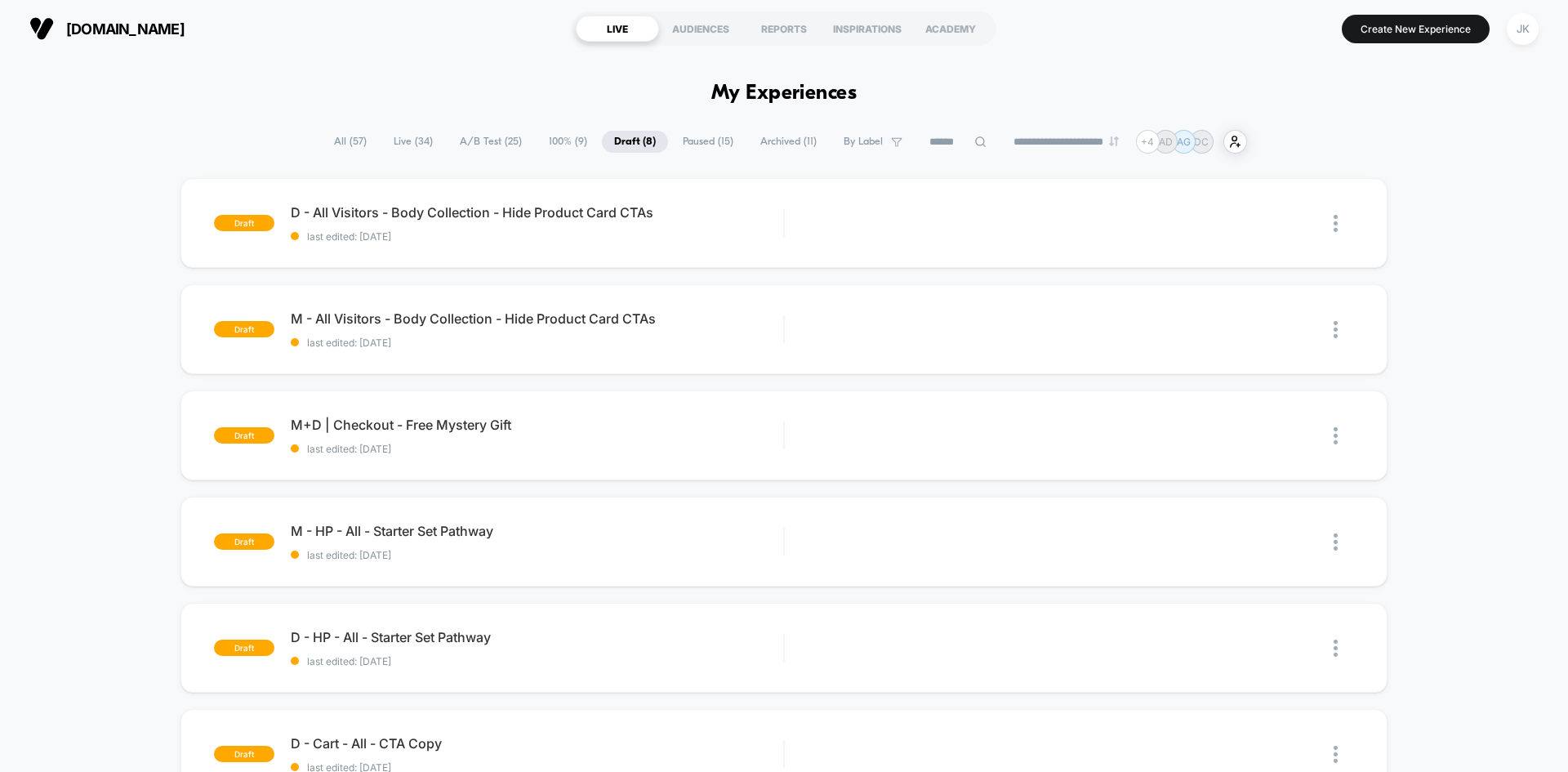
click at [459, 141] on span "A/B Test ( 25 )" at bounding box center [491, 141] width 87 height 22
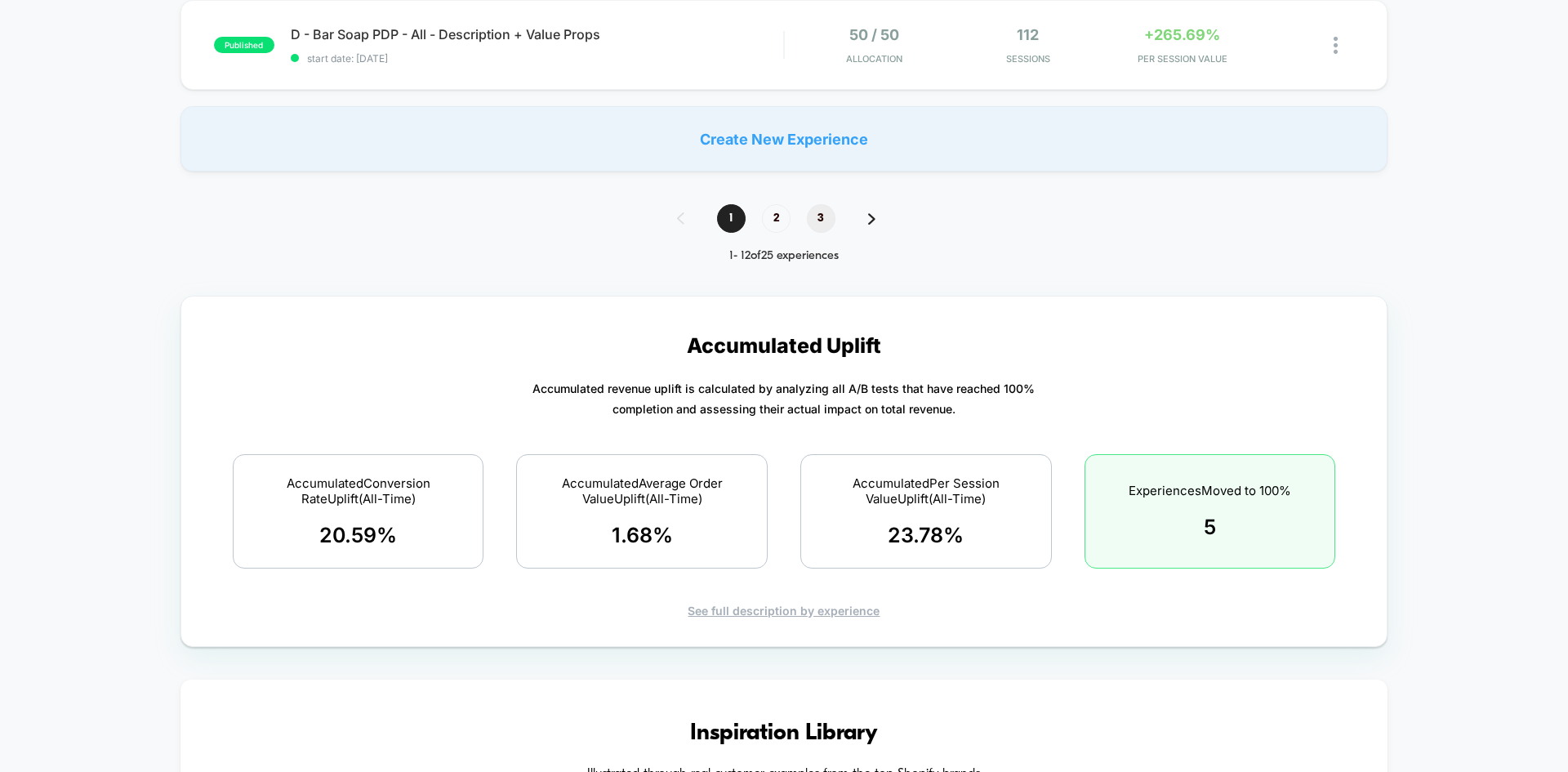
click at [833, 220] on span "3" at bounding box center [821, 218] width 28 height 28
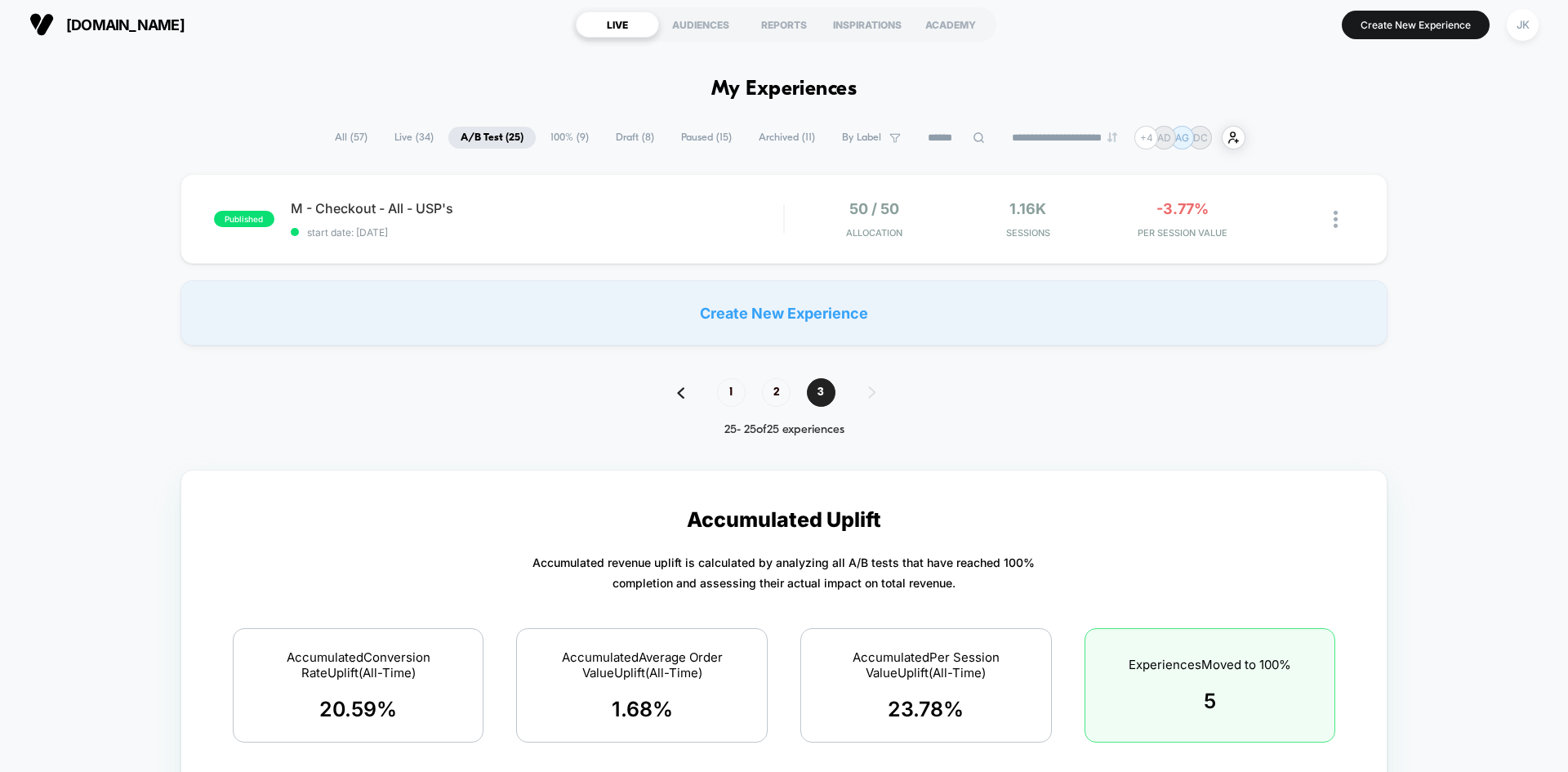
scroll to position [3, 0]
click at [1331, 217] on div at bounding box center [1322, 220] width 61 height 39
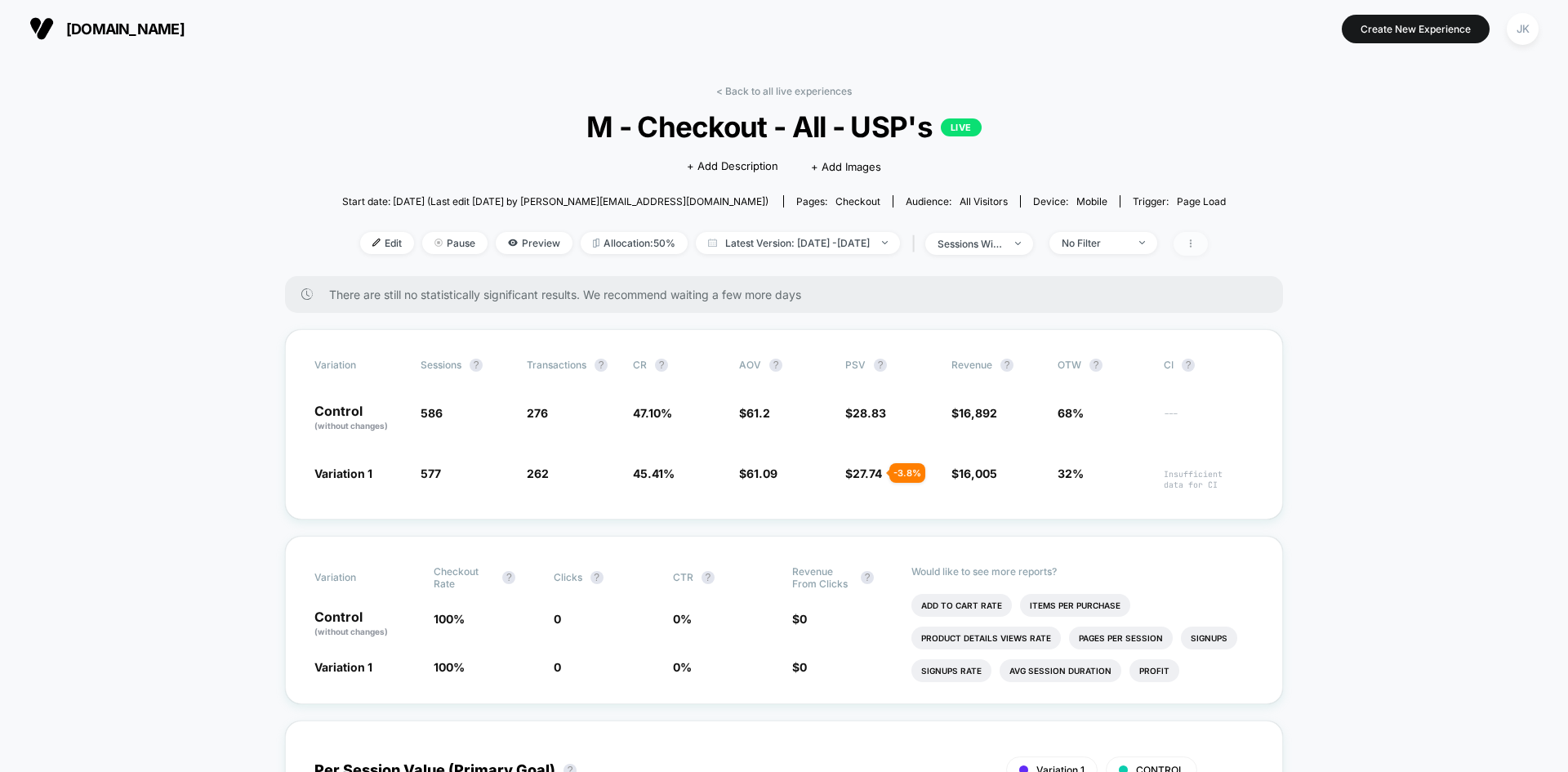
click at [1195, 245] on icon at bounding box center [1190, 243] width 9 height 9
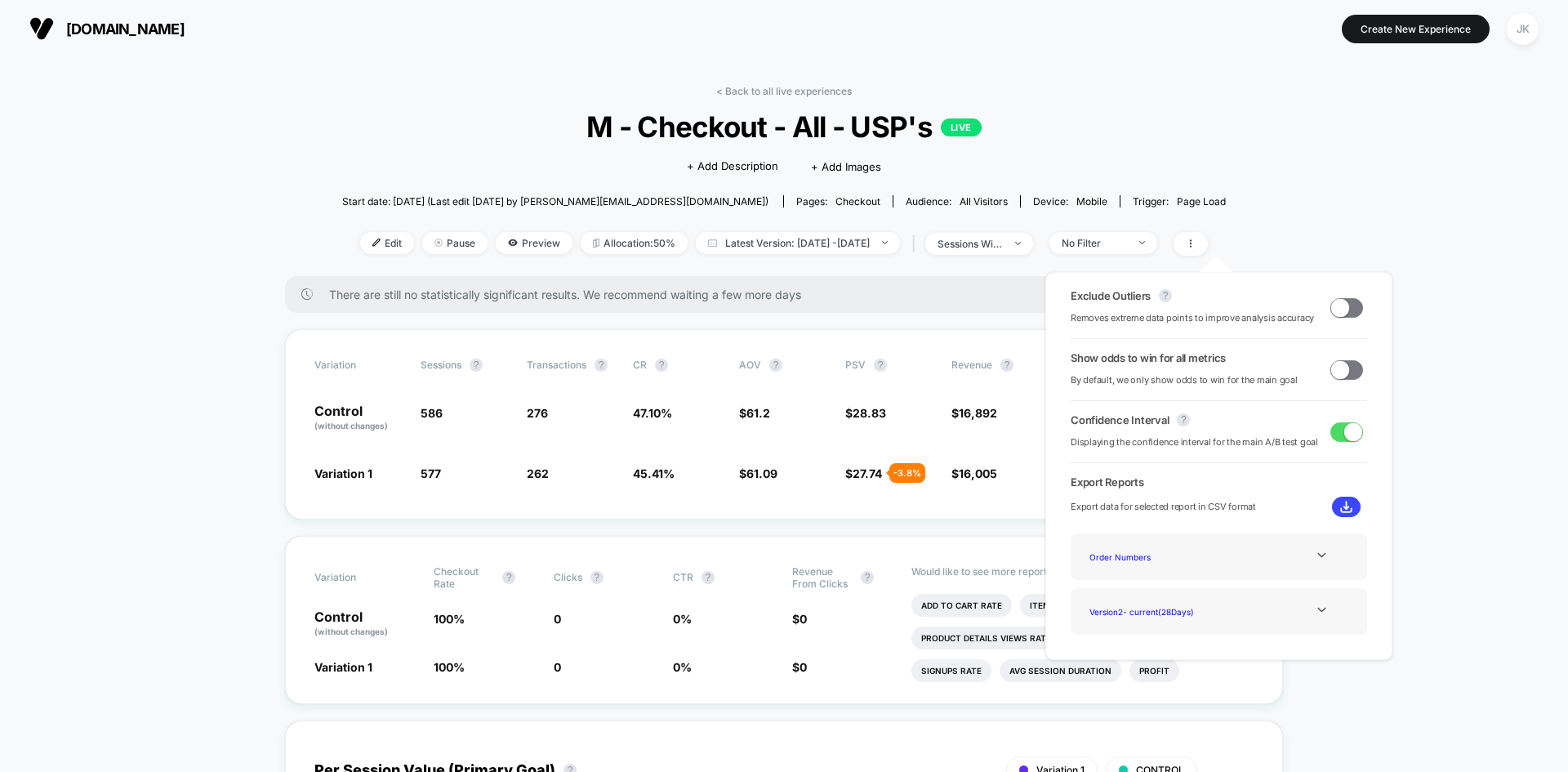
click at [1225, 177] on div "< Back to all live experiences M - Checkout - All - USP's LIVE Click to edit ex…" at bounding box center [783, 180] width 883 height 191
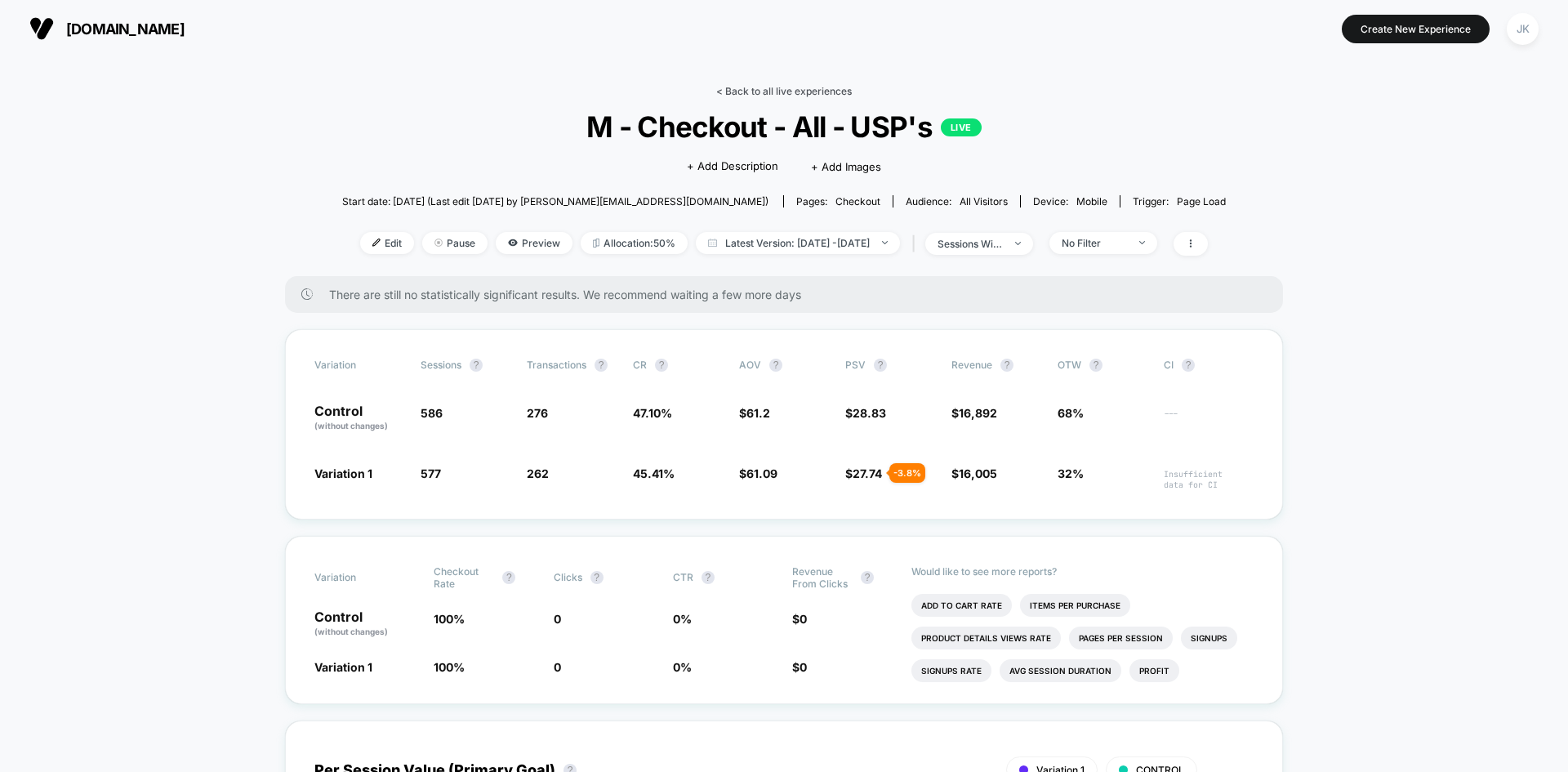
click at [805, 87] on link "< Back to all live experiences" at bounding box center [783, 91] width 135 height 12
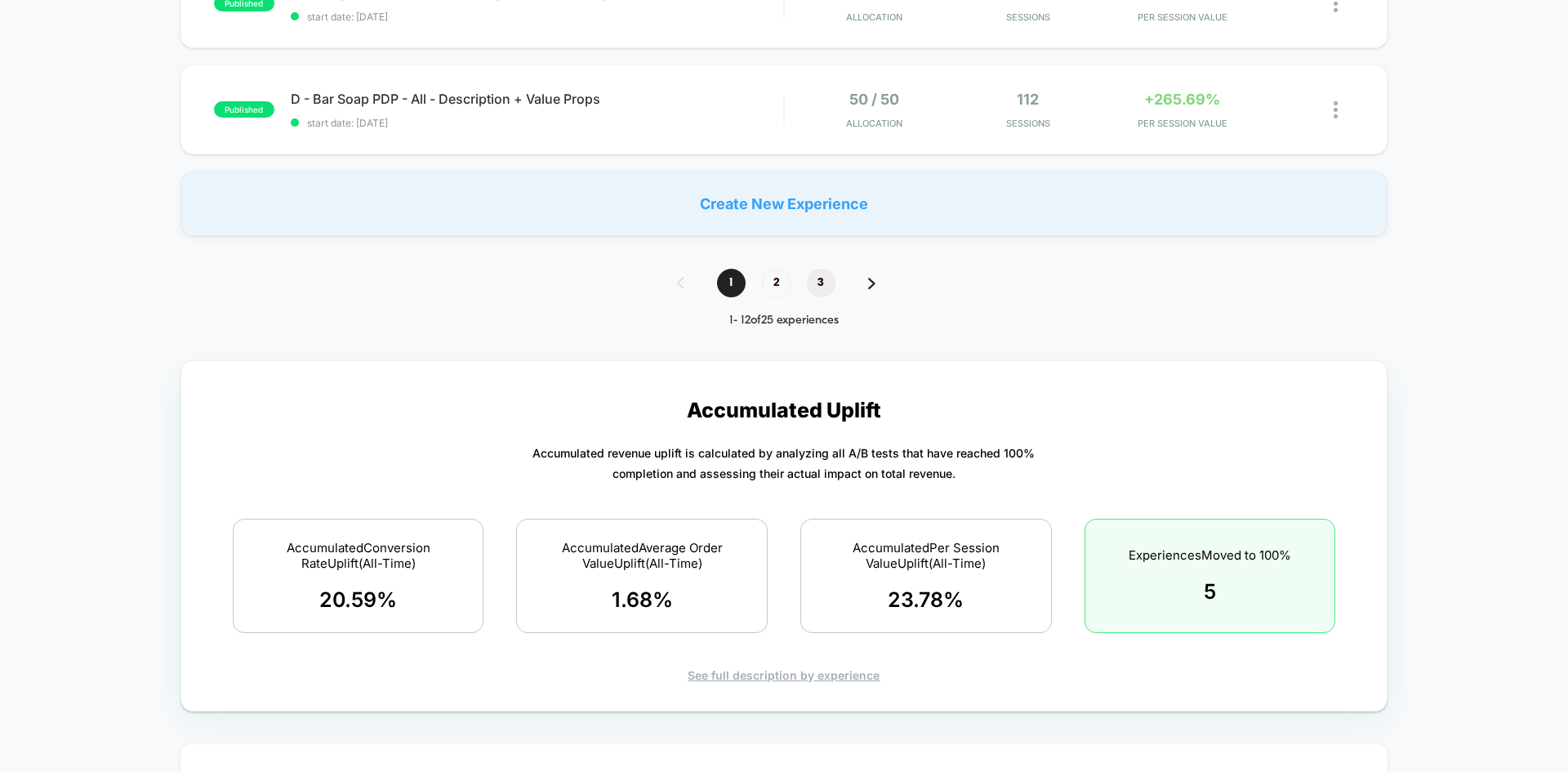
click at [827, 280] on span "3" at bounding box center [821, 283] width 28 height 28
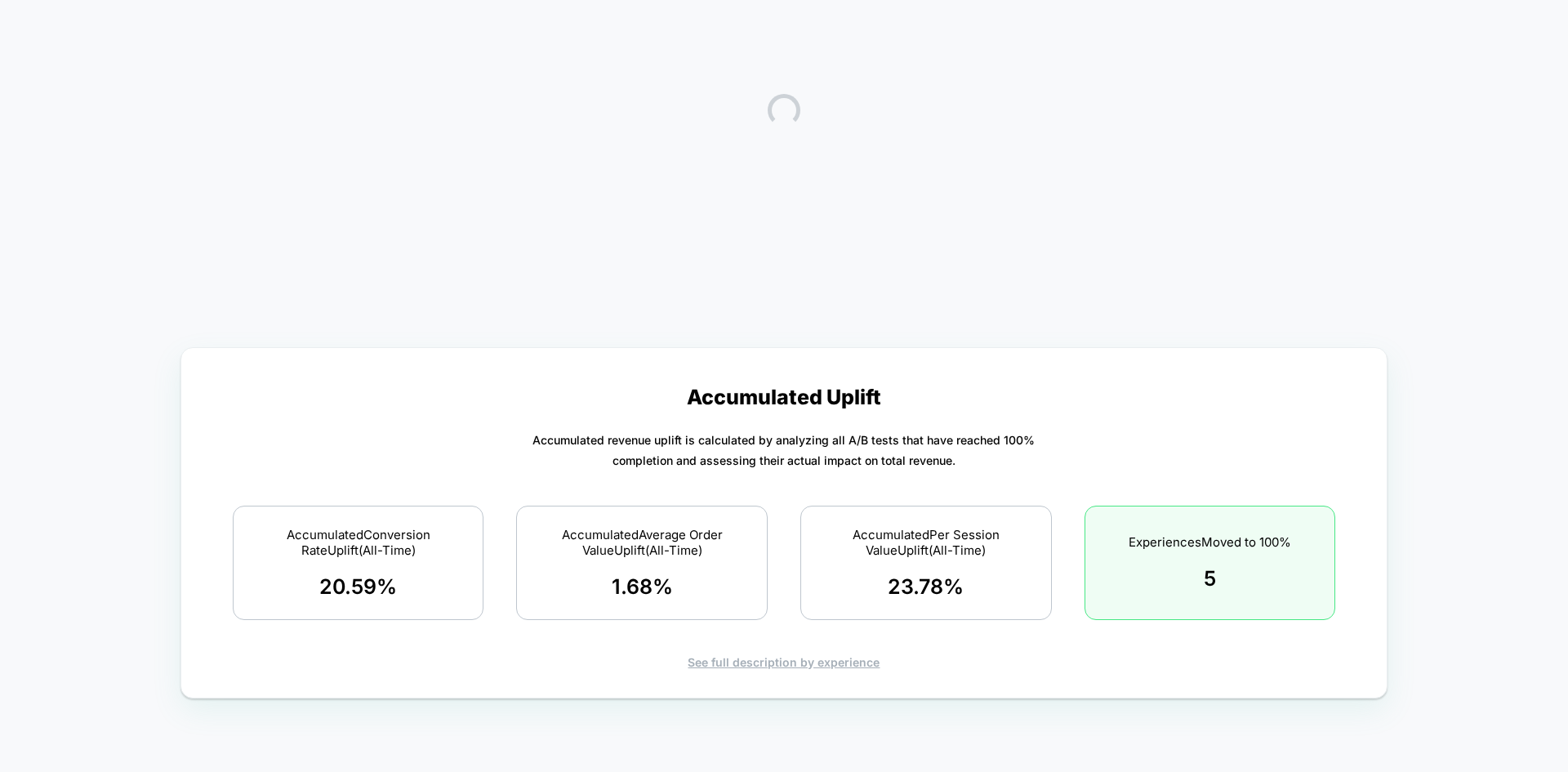
scroll to position [113, 0]
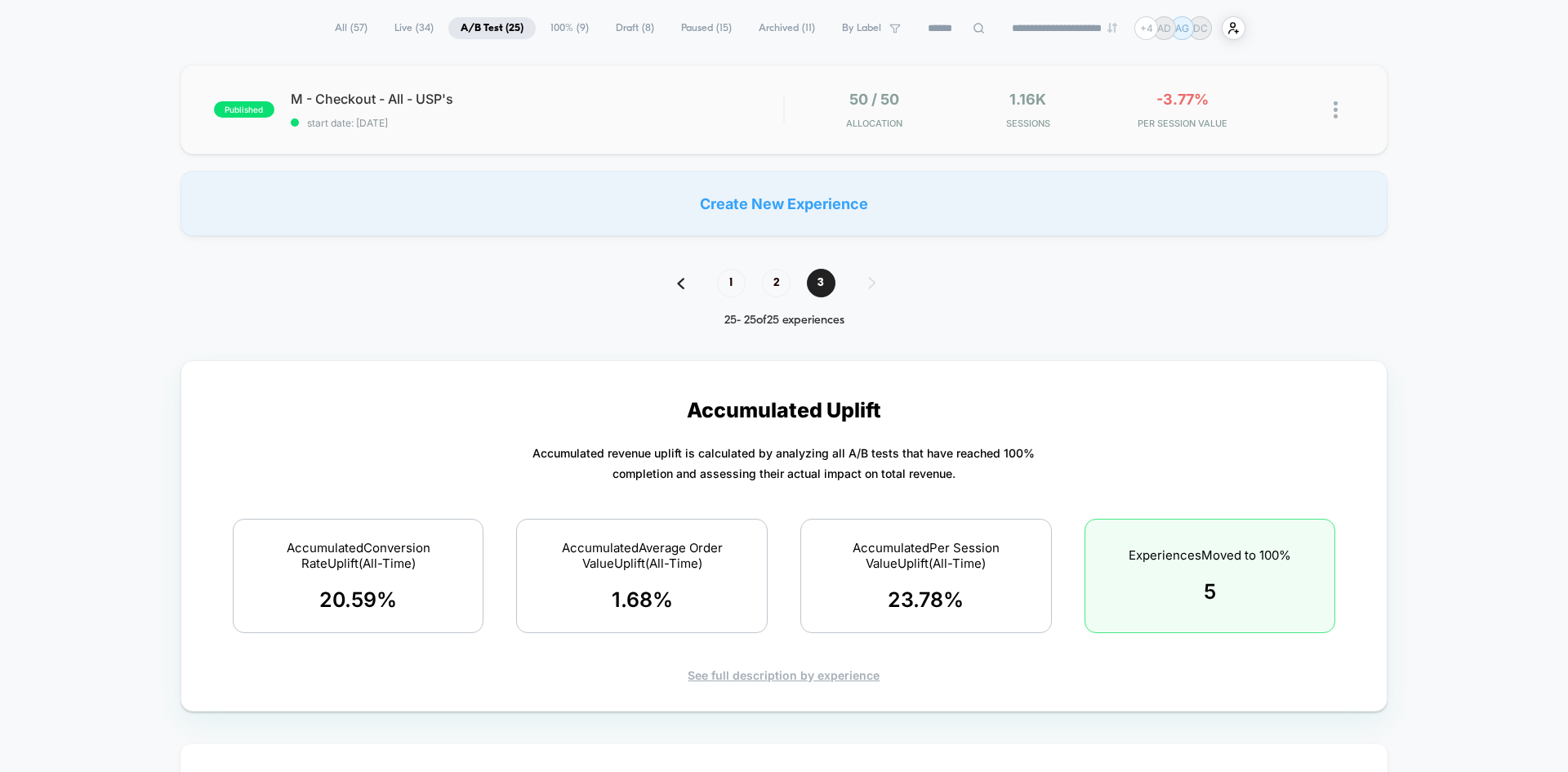
click at [1337, 113] on img at bounding box center [1335, 110] width 4 height 17
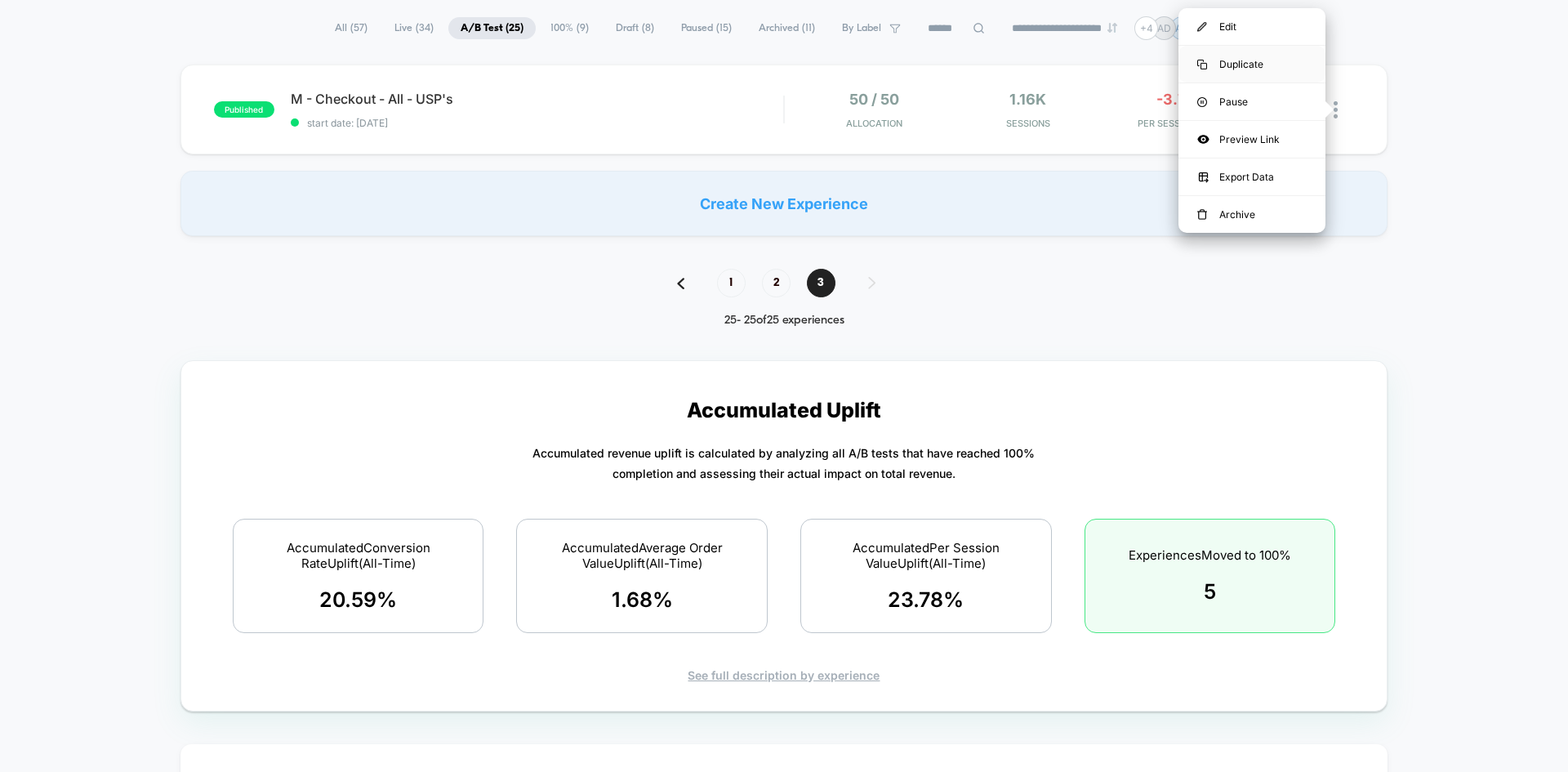
click at [1282, 68] on div "Duplicate" at bounding box center [1252, 63] width 147 height 37
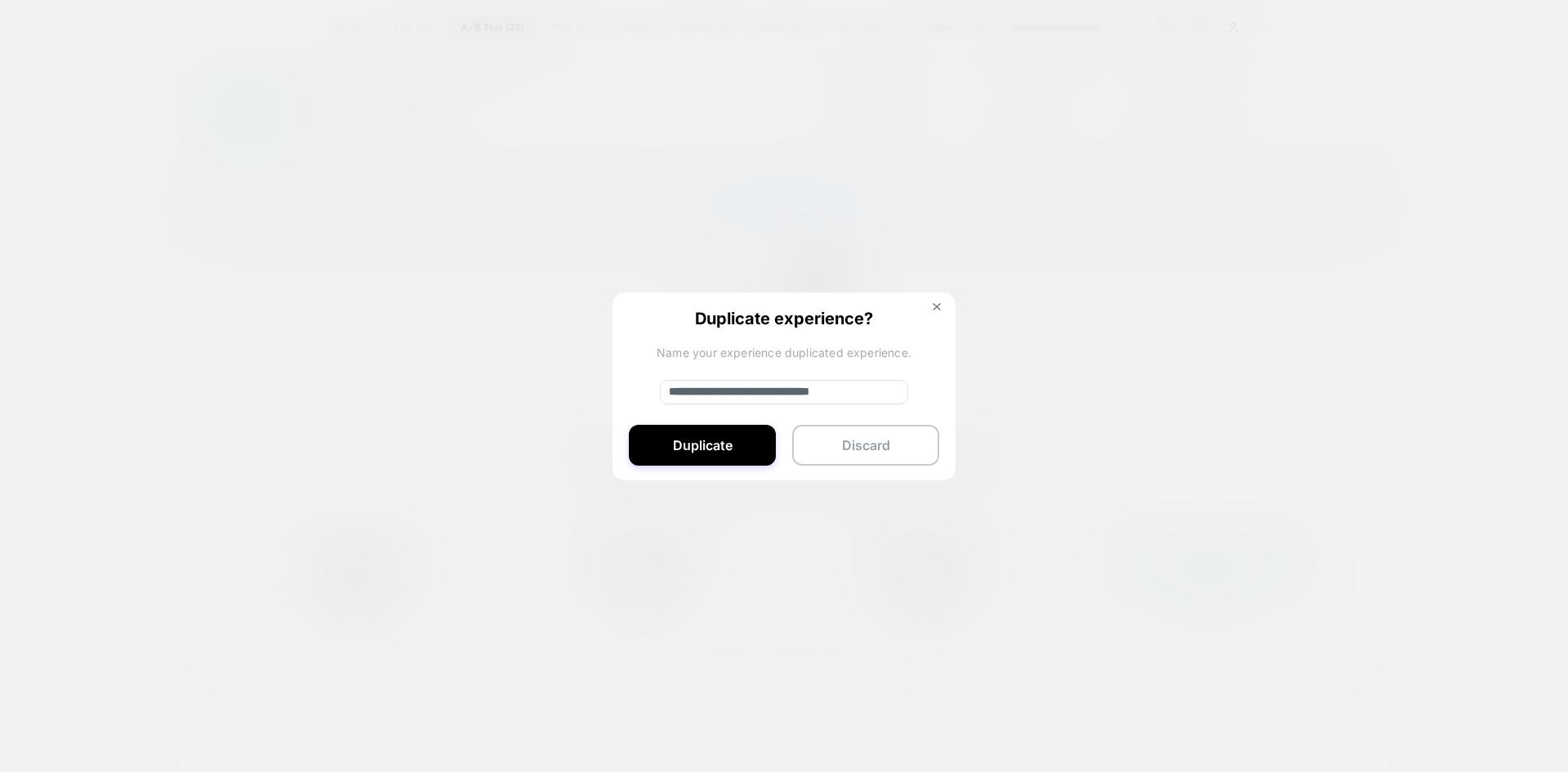
drag, startPoint x: 722, startPoint y: 389, endPoint x: 508, endPoint y: 382, distance: 214.1
click at [1333, 129] on div "**********" at bounding box center [1343, 110] width 21 height 39
type input "**********"
click at [702, 450] on button "Duplicate" at bounding box center [703, 444] width 147 height 41
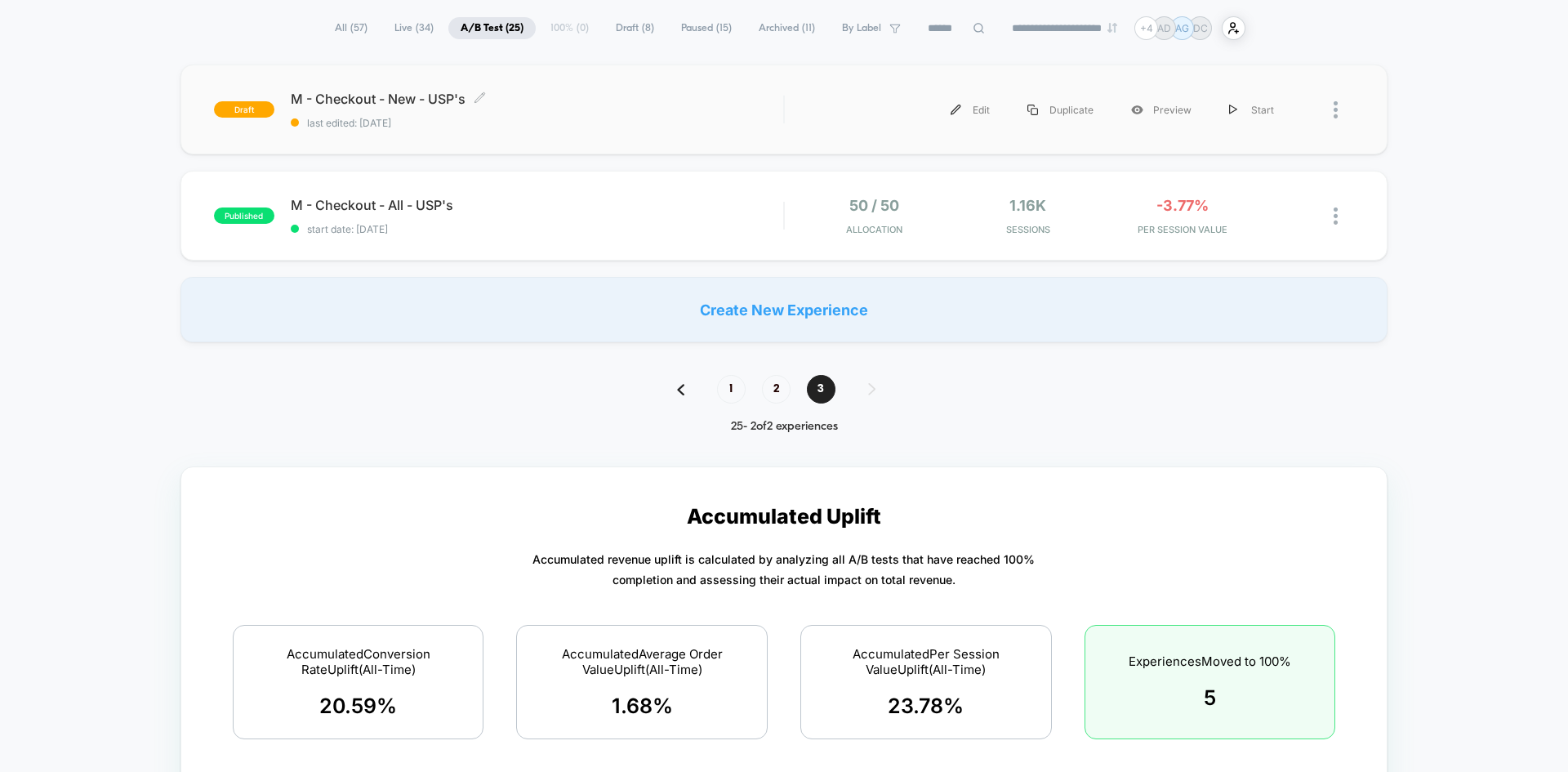
click at [401, 94] on span "M - Checkout - New - USP's Click to edit experience details" at bounding box center [537, 98] width 492 height 16
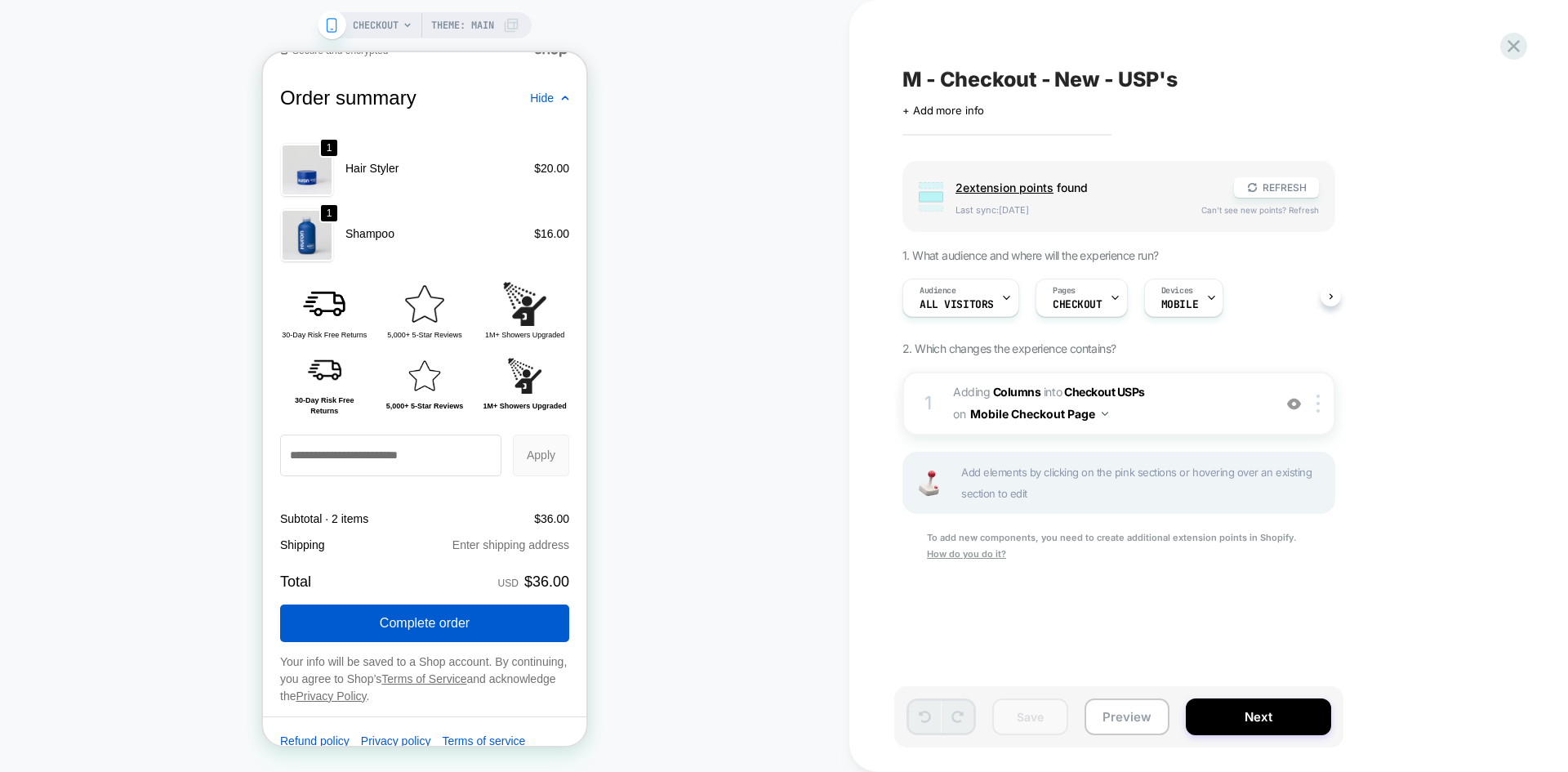
scroll to position [2048, 0]
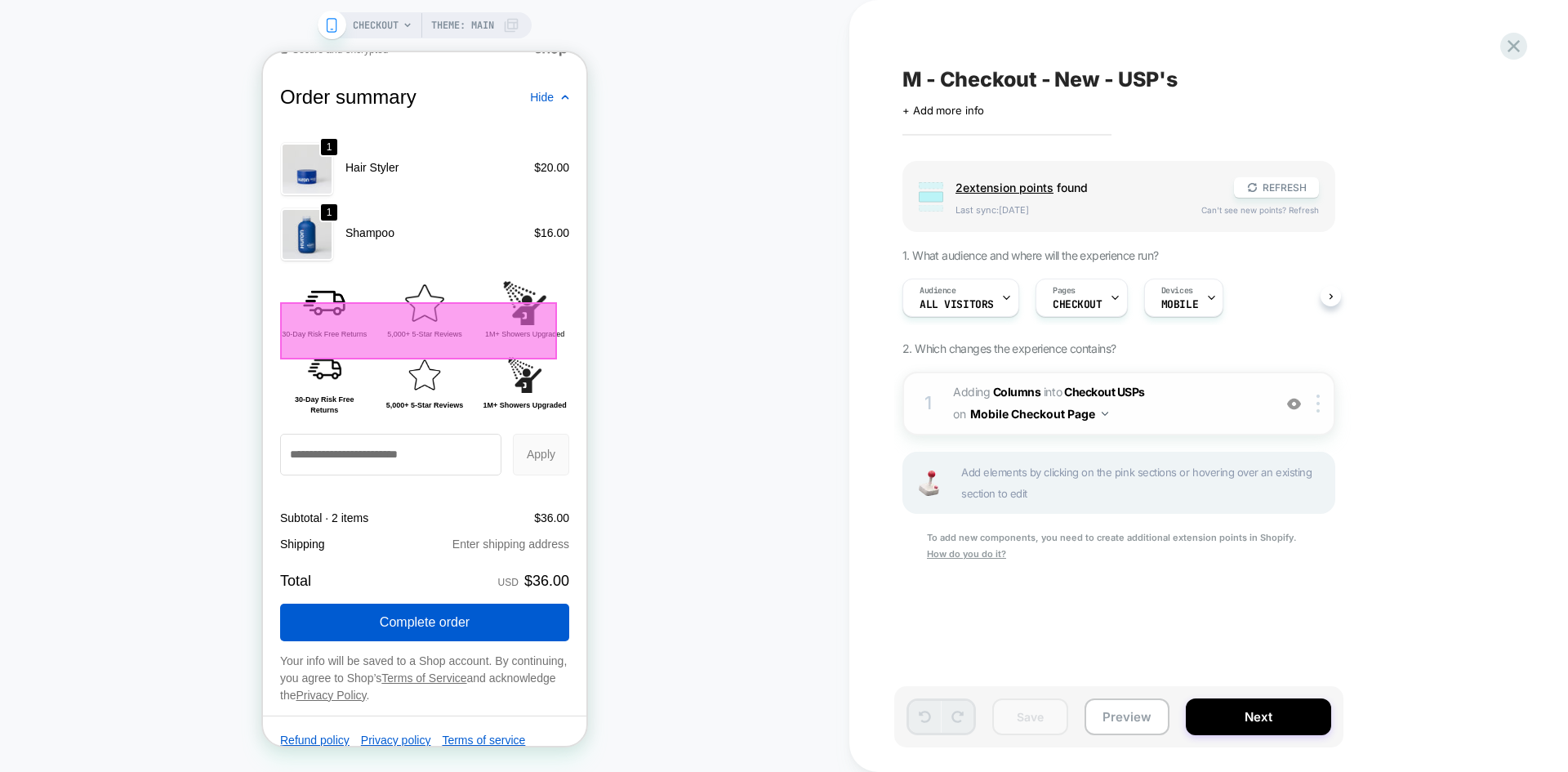
click at [1015, 382] on span "#_loomi_addon_1756840753869_dup1759254358 Adding Columns INTO Checkout USPs Che…" at bounding box center [1108, 403] width 311 height 44
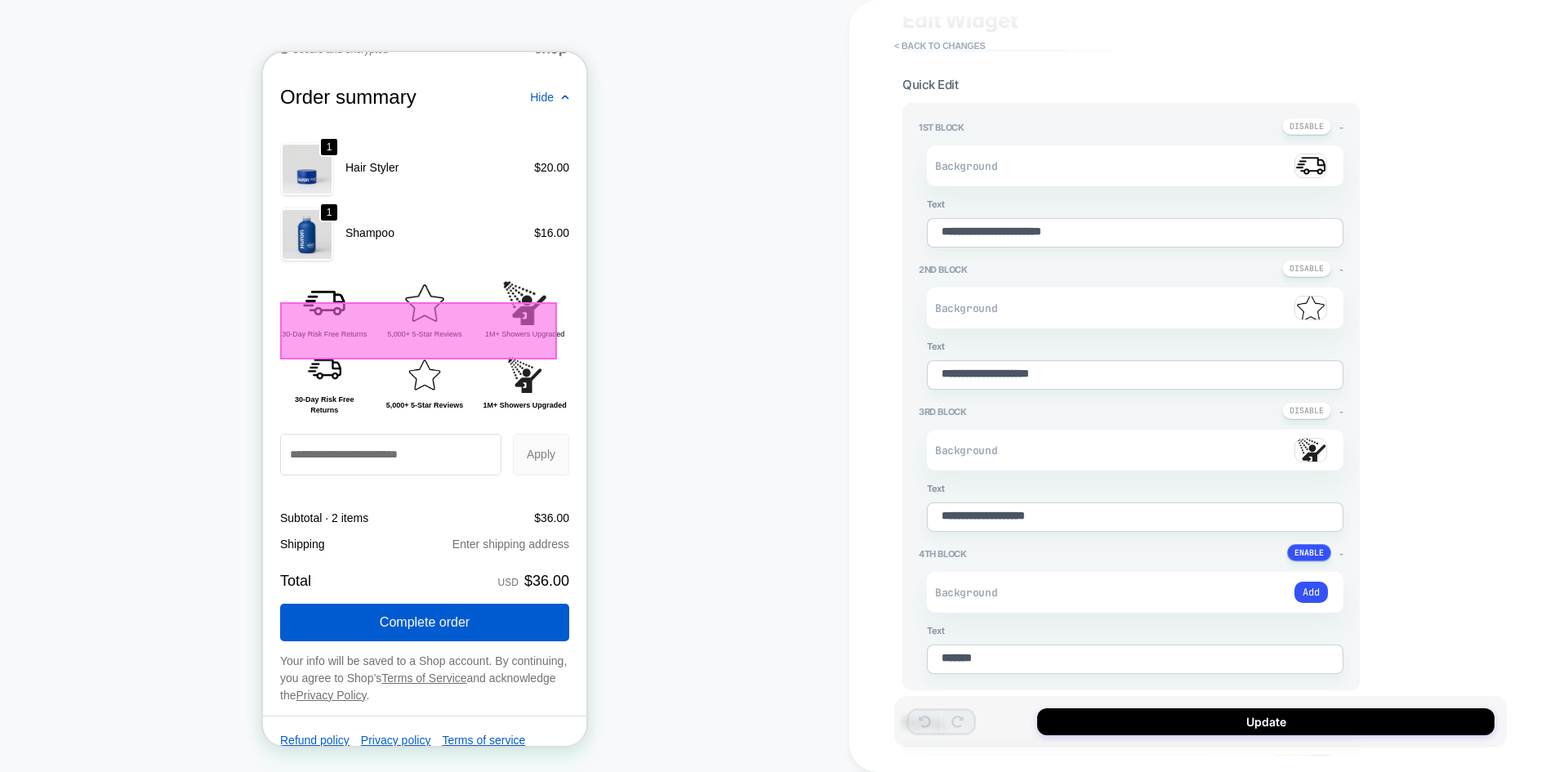
scroll to position [69, 0]
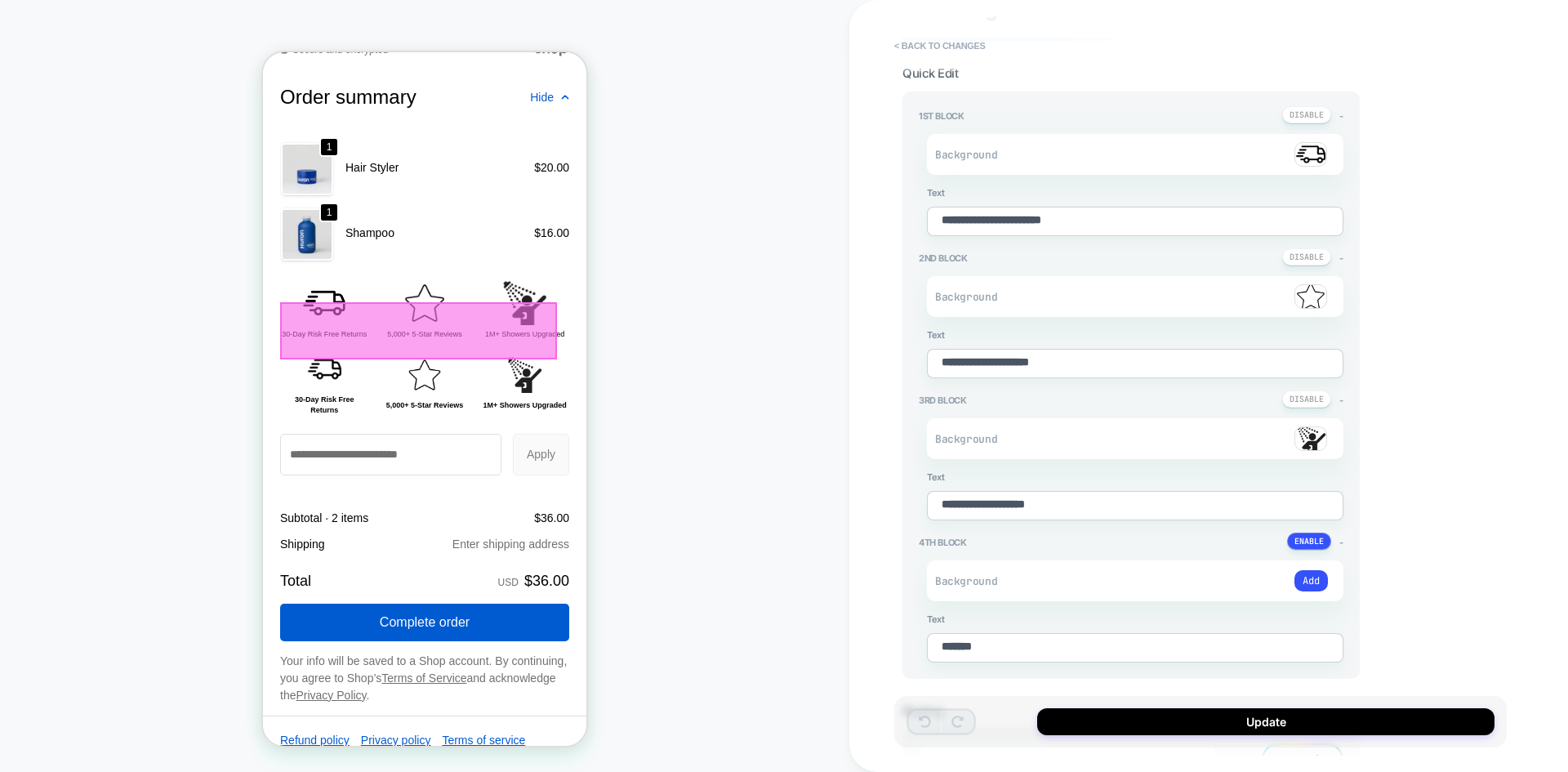
click at [514, 325] on img at bounding box center [524, 302] width 44 height 44
click at [950, 39] on button "< Back to changes" at bounding box center [940, 46] width 108 height 26
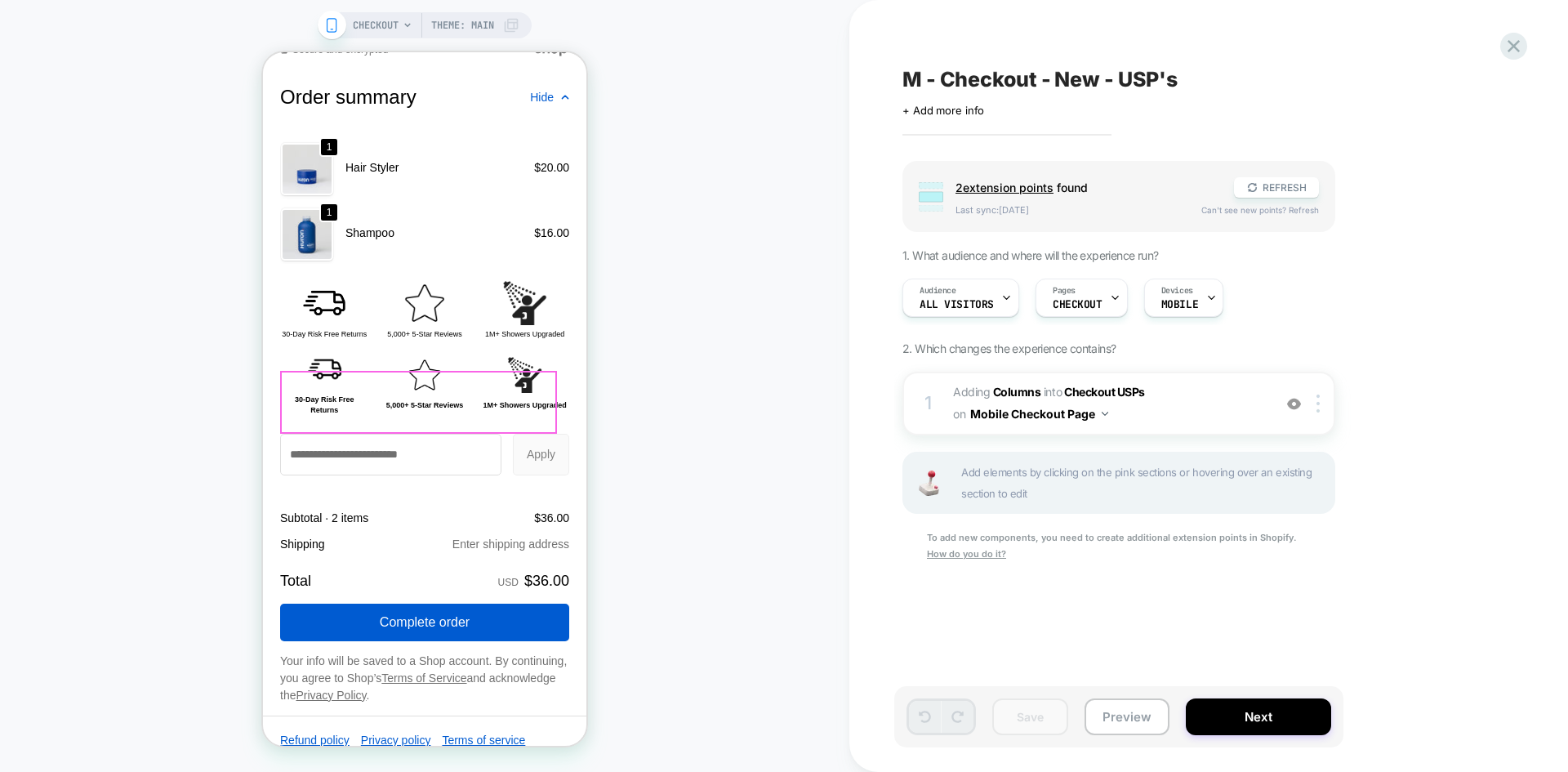
click at [480, 383] on div at bounding box center [524, 374] width 89 height 35
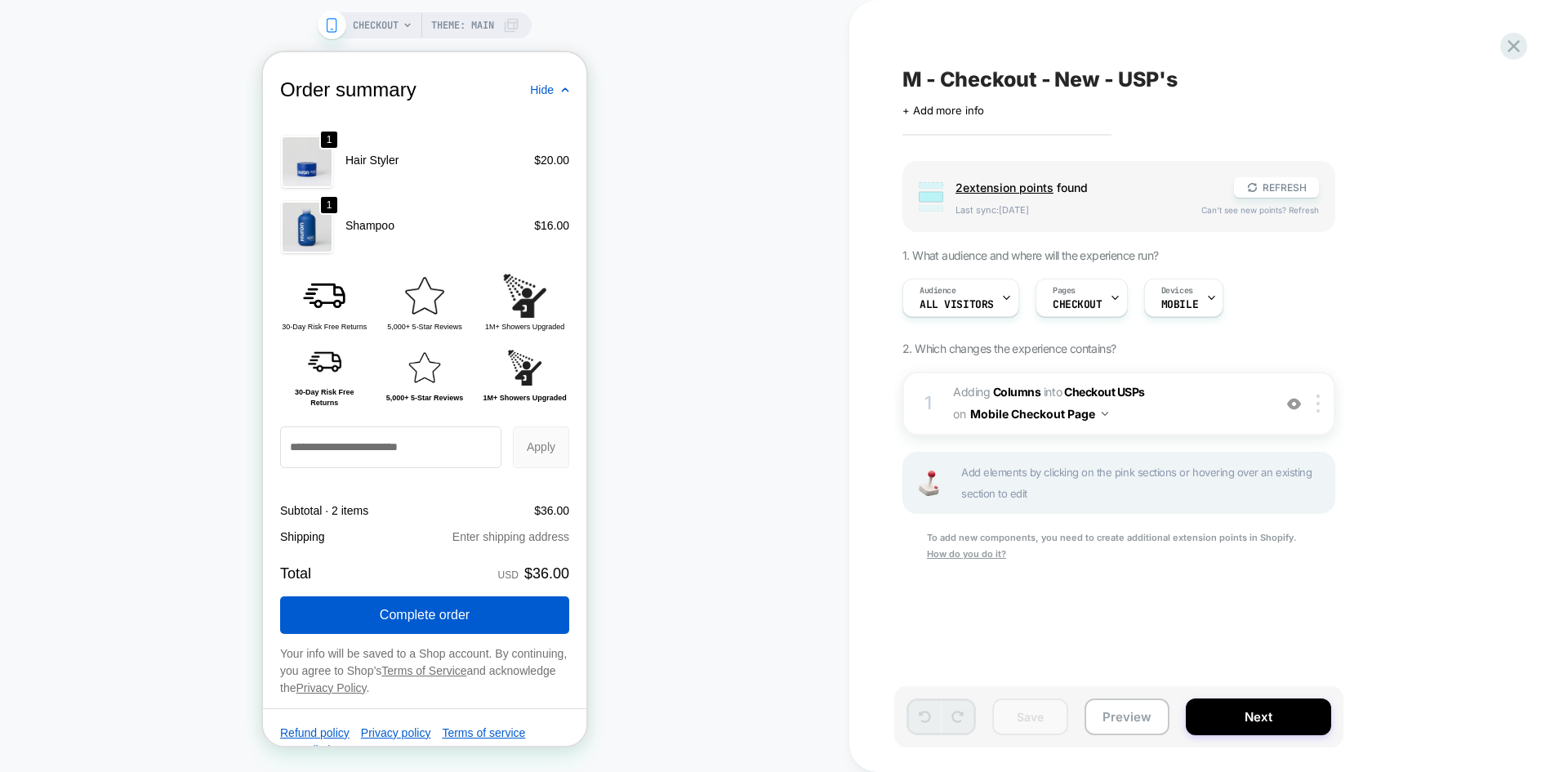
scroll to position [2074, 0]
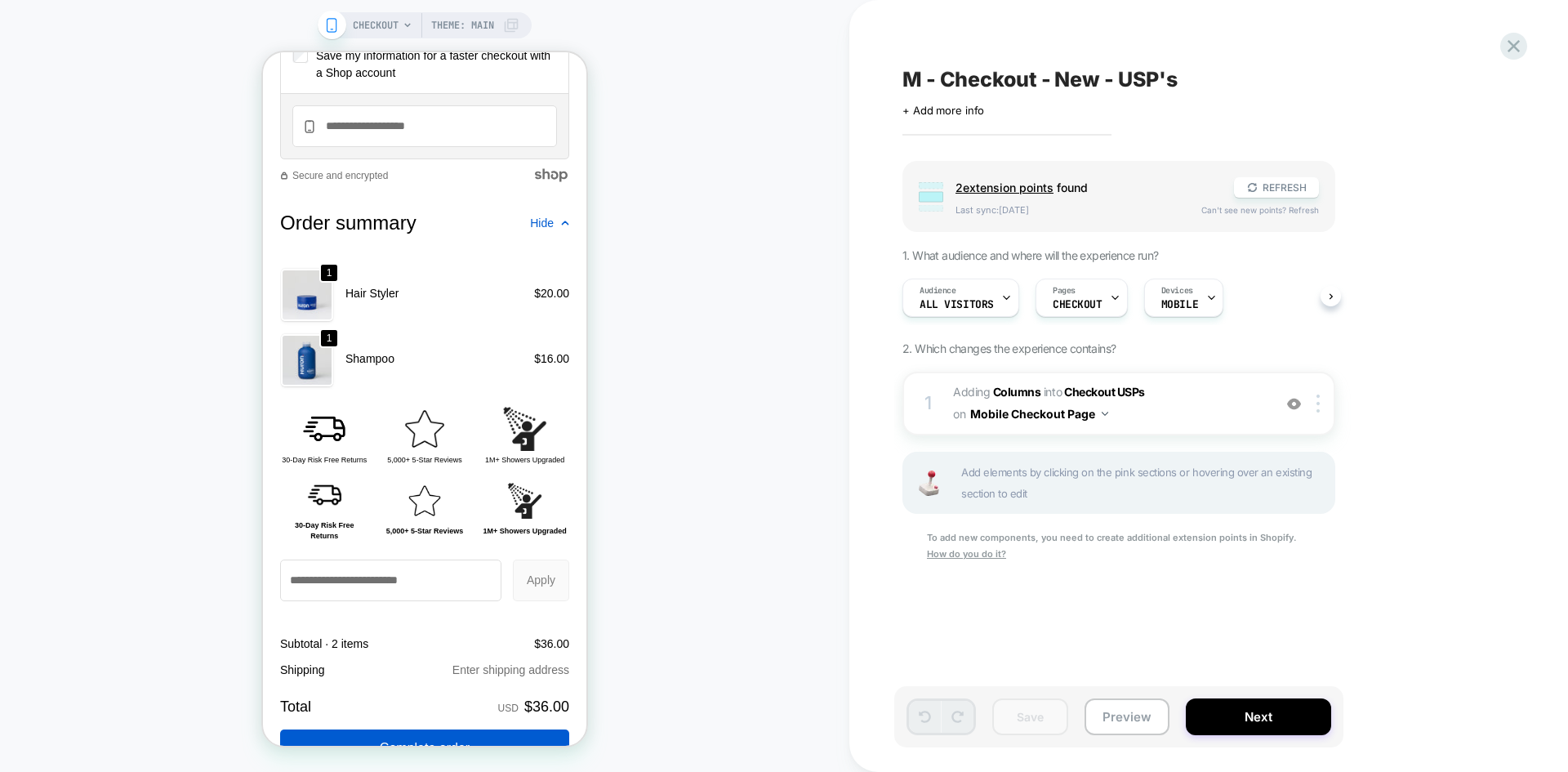
scroll to position [2113, 0]
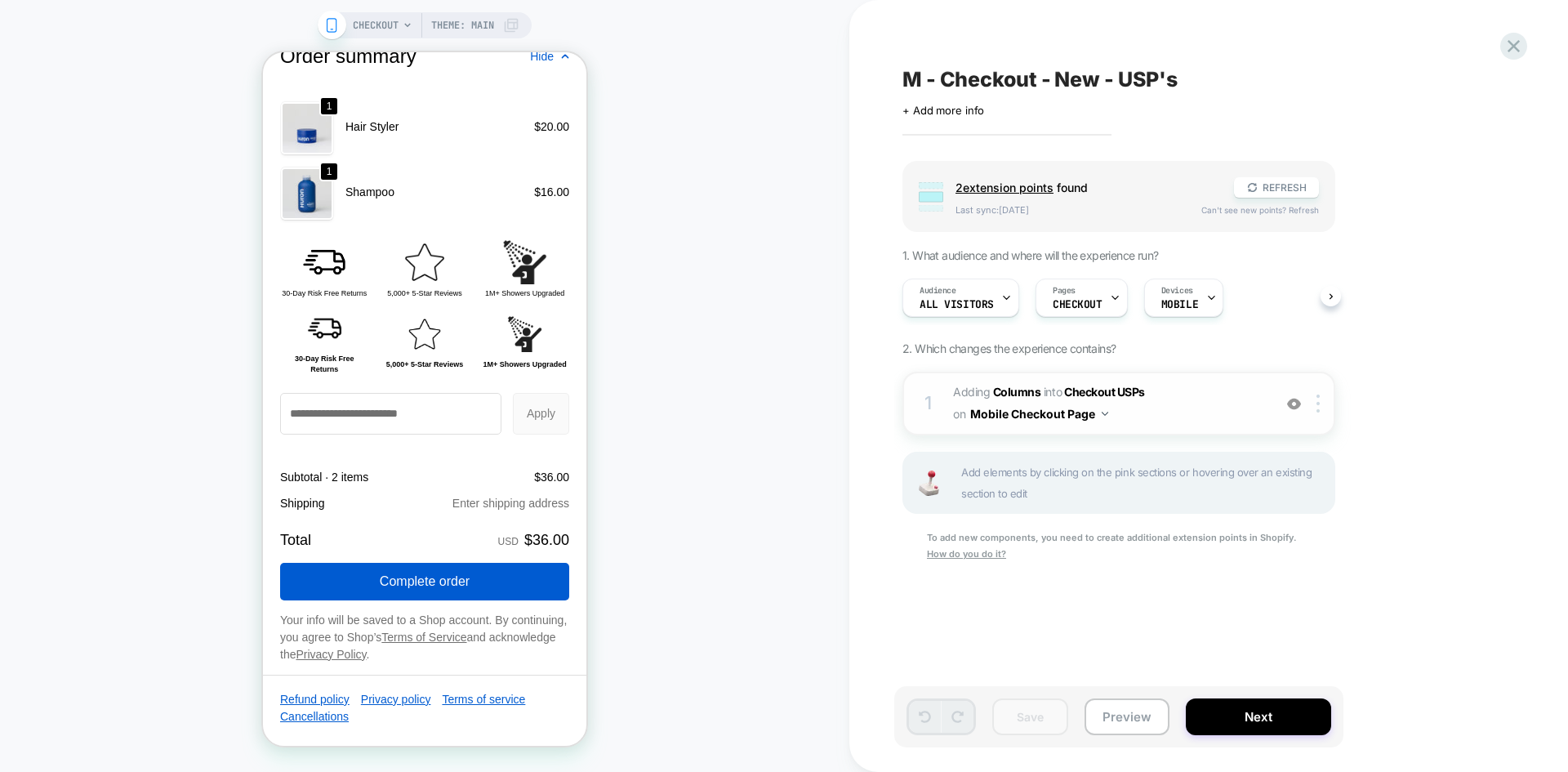
click at [1293, 406] on img at bounding box center [1293, 403] width 14 height 14
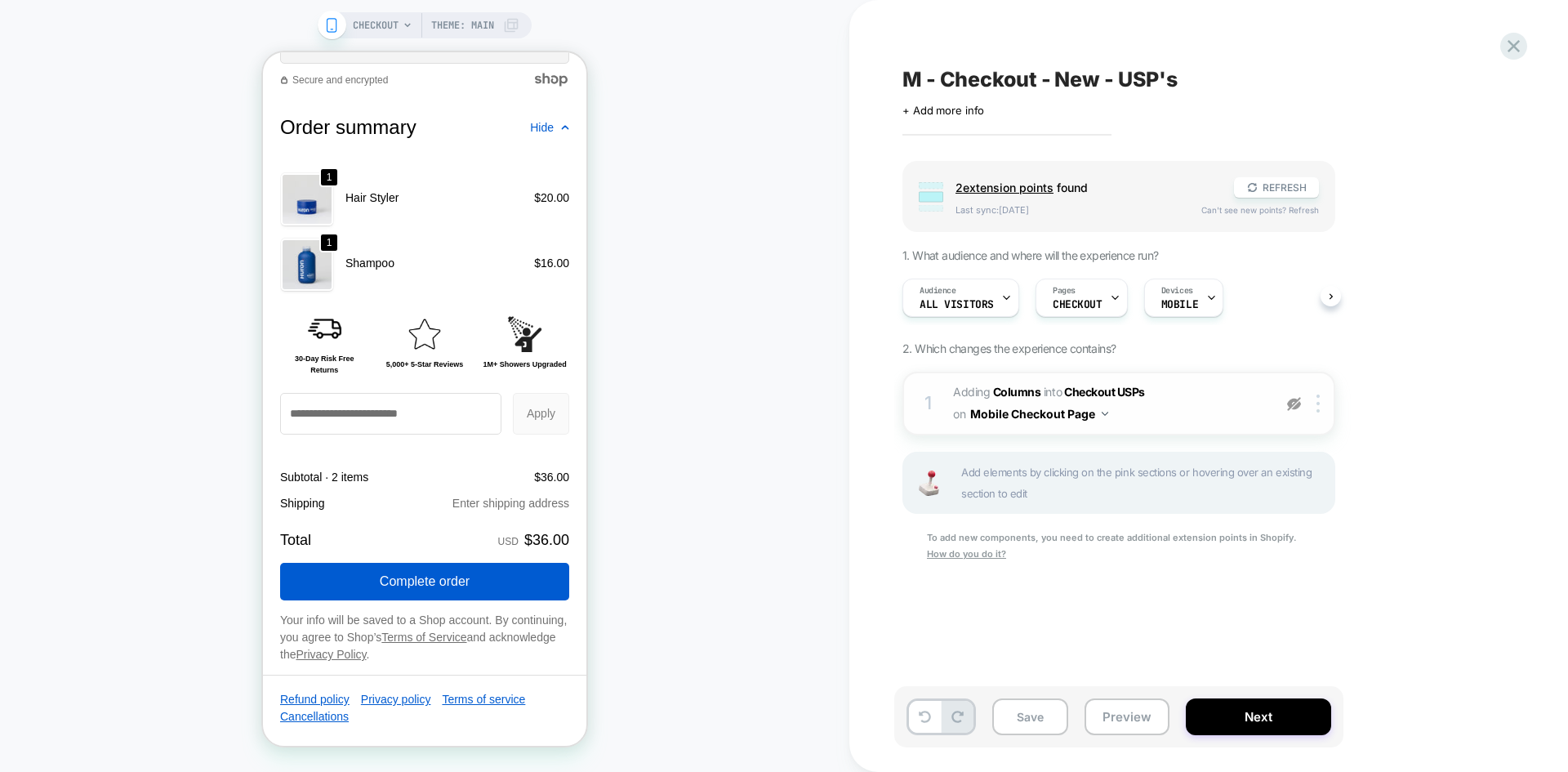
click at [1293, 406] on img at bounding box center [1293, 403] width 14 height 14
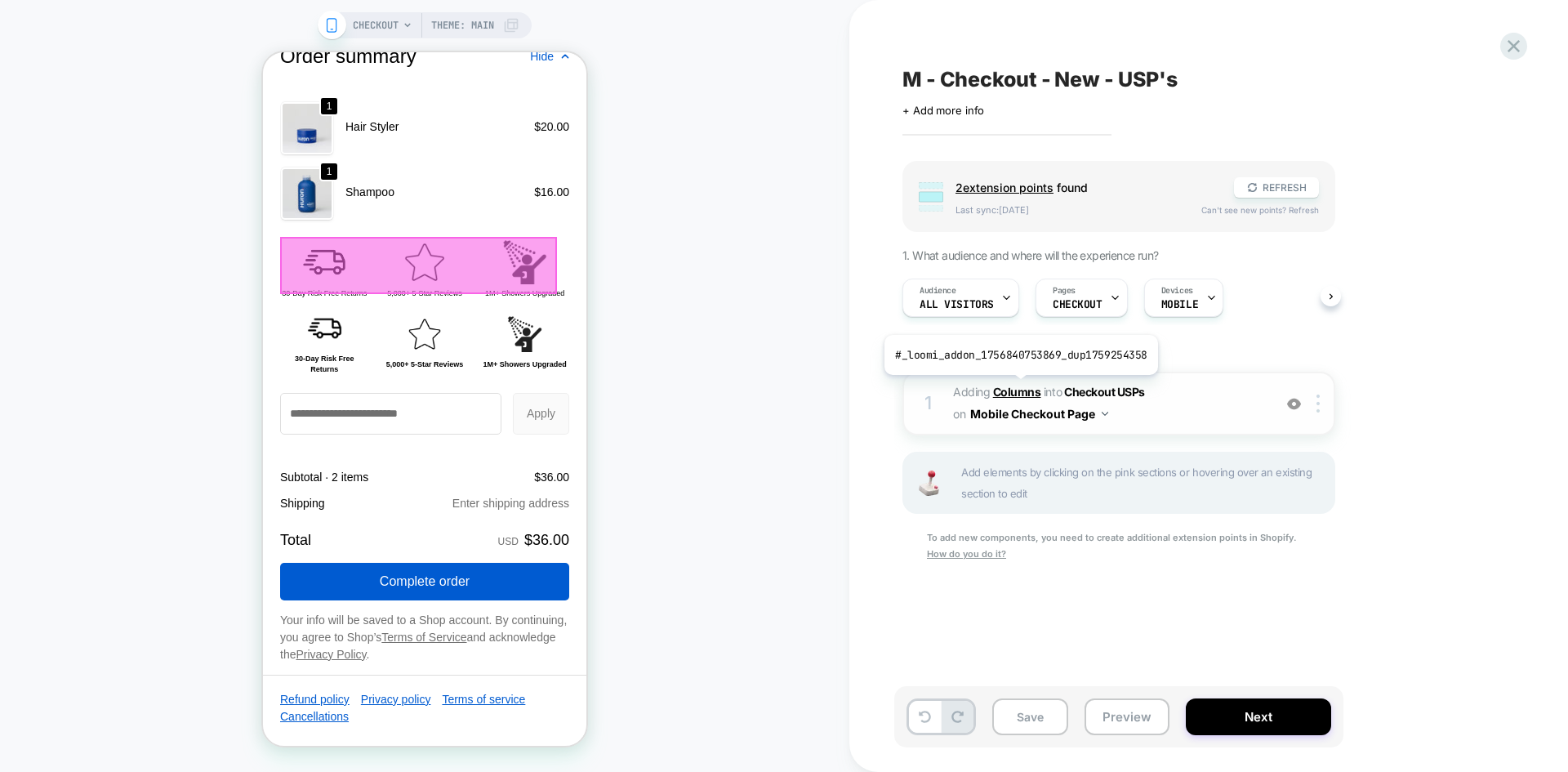
click at [1017, 387] on b "Columns" at bounding box center [1016, 391] width 48 height 14
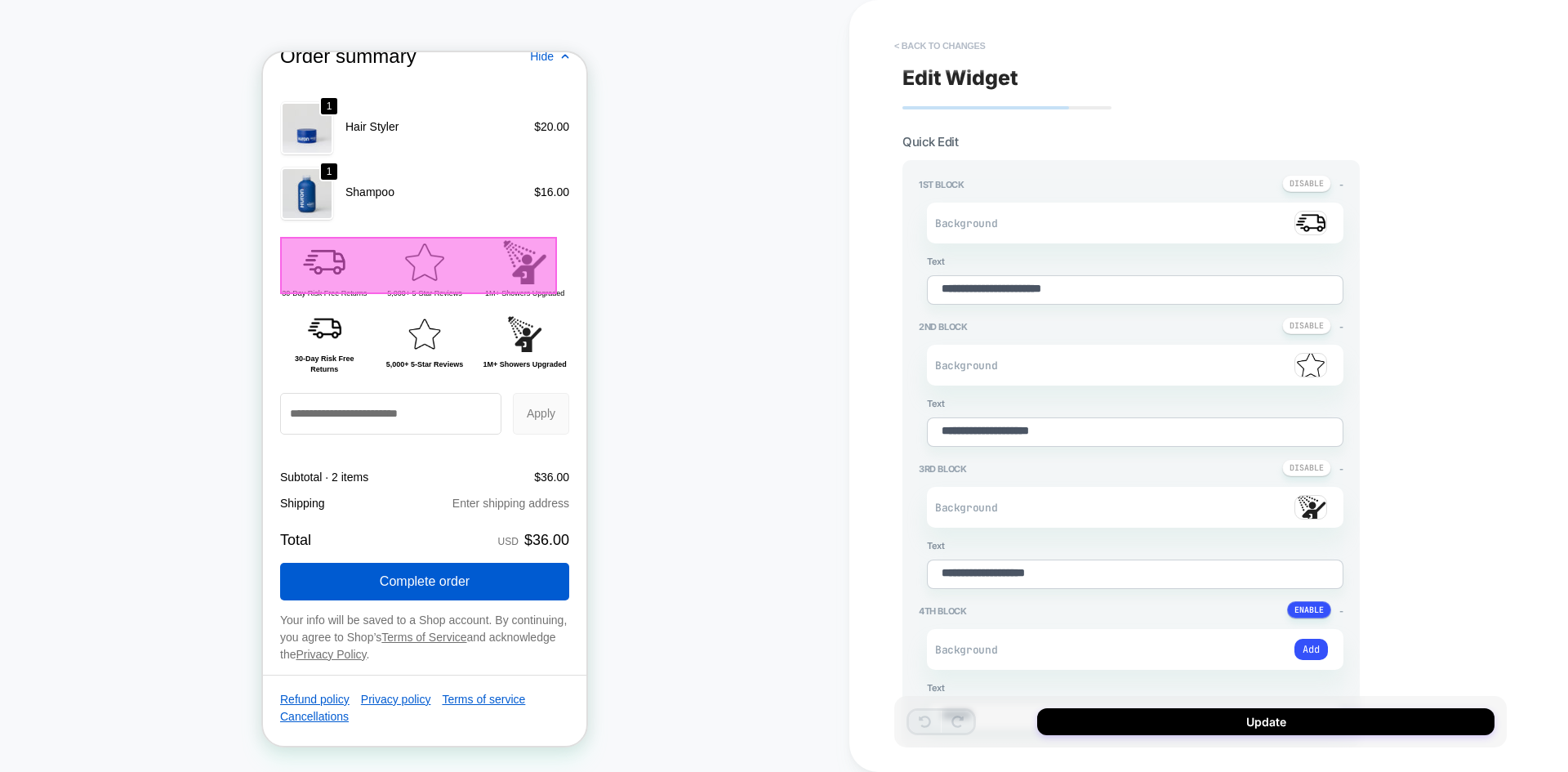
click at [964, 48] on button "< Back to changes" at bounding box center [940, 46] width 108 height 26
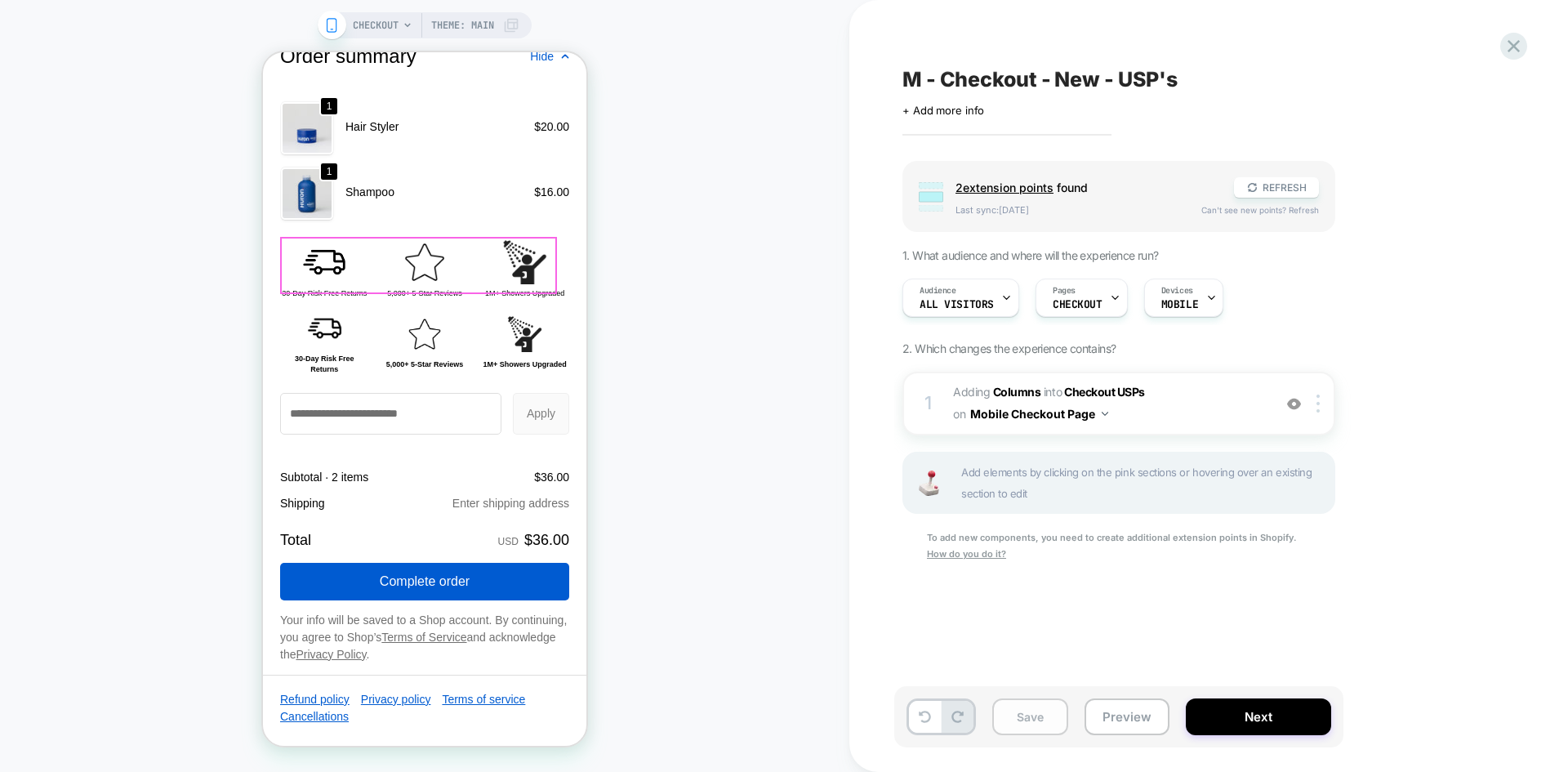
click at [1031, 713] on button "Save" at bounding box center [1030, 716] width 76 height 37
click at [1202, 713] on button "Next" at bounding box center [1258, 716] width 145 height 37
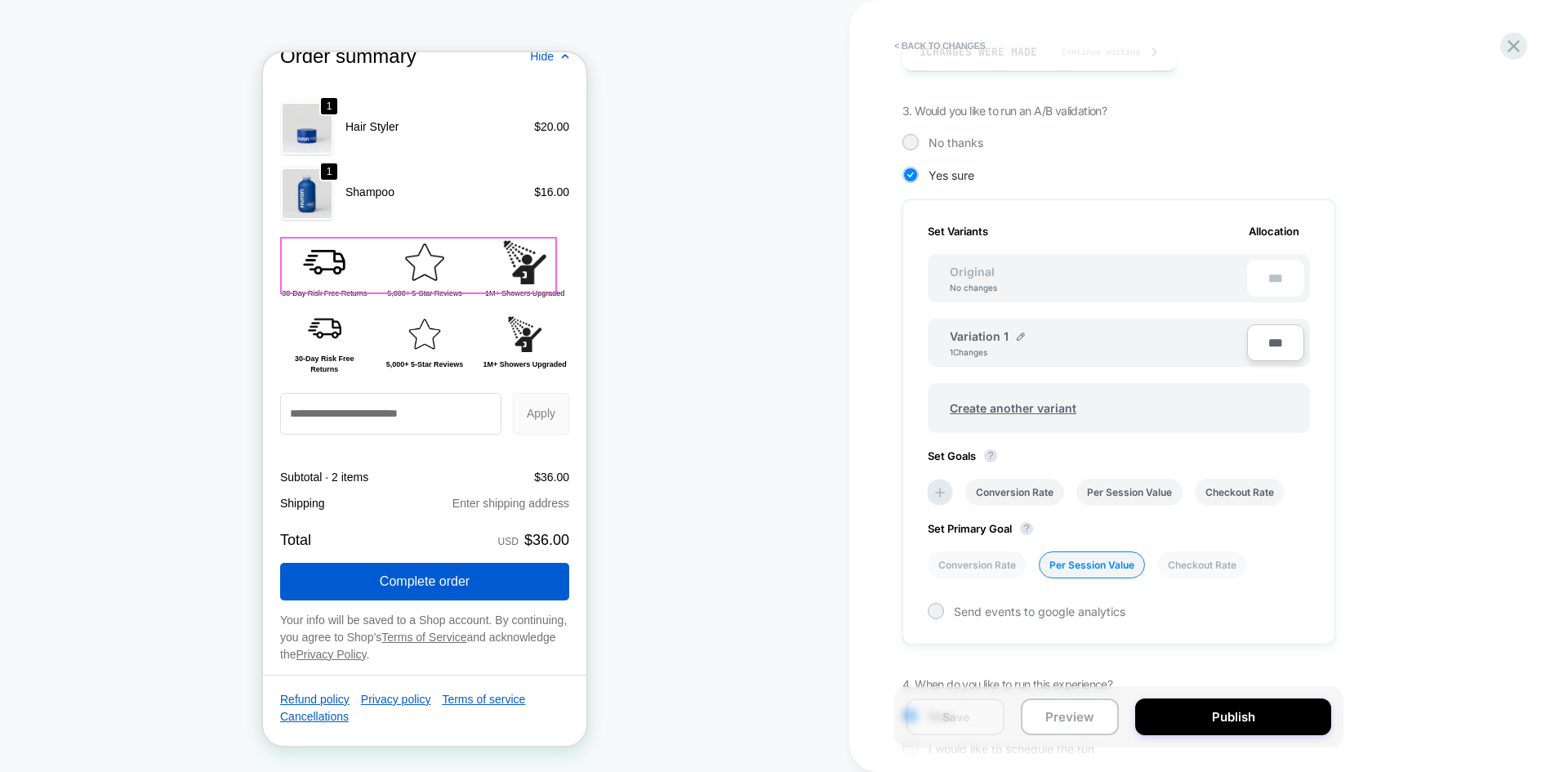
scroll to position [316, 0]
click at [1039, 403] on span "Create another variant" at bounding box center [1013, 407] width 160 height 39
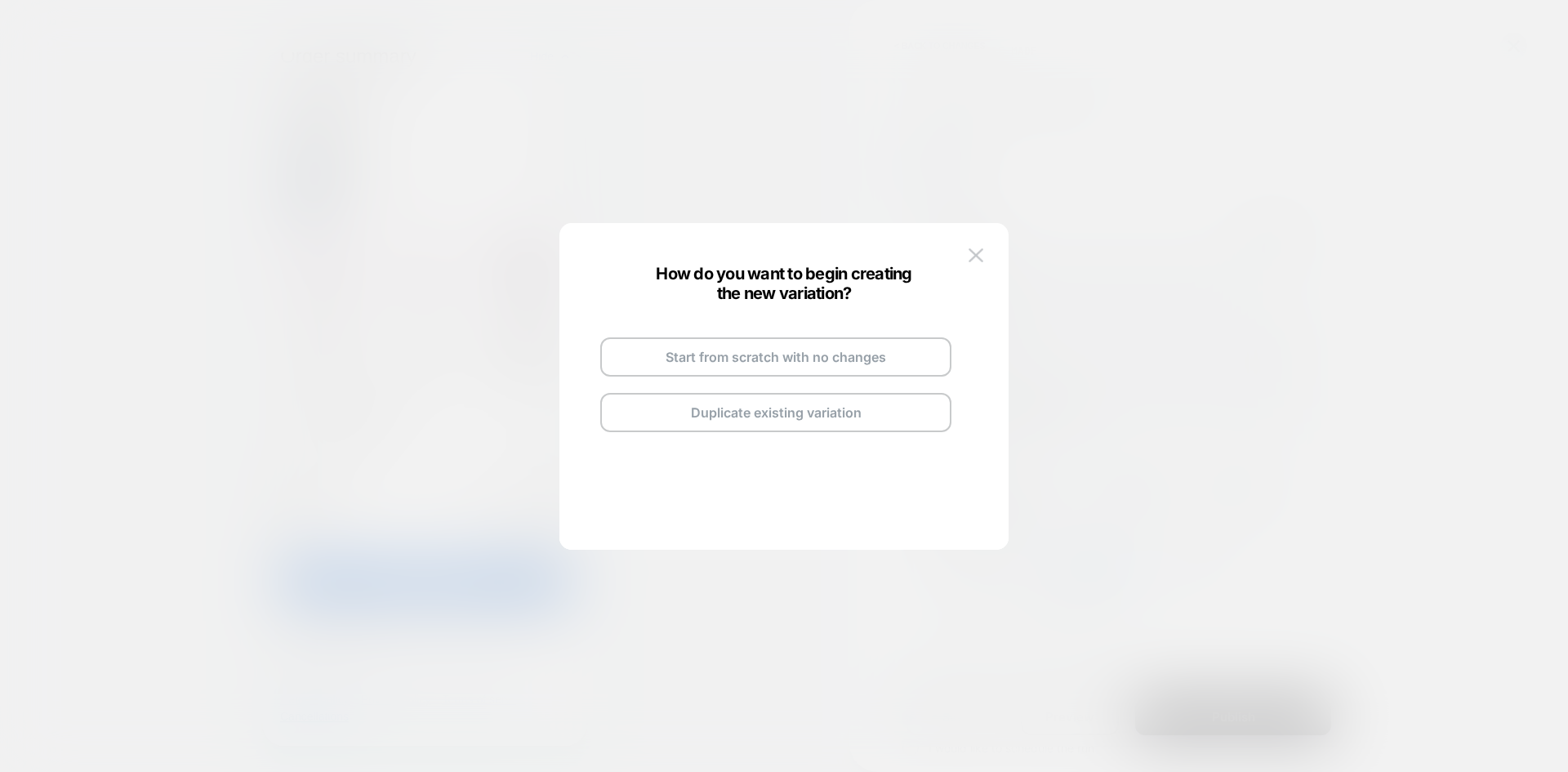
drag, startPoint x: 737, startPoint y: 345, endPoint x: 726, endPoint y: 254, distance: 91.7
click at [726, 254] on div "Start from scratch with no changes Duplicate existing variation" at bounding box center [784, 394] width 401 height 310
click at [754, 419] on button "Duplicate existing variation" at bounding box center [775, 412] width 351 height 39
click at [849, 338] on img at bounding box center [851, 338] width 9 height 9
click at [716, 337] on input "**********" at bounding box center [755, 337] width 118 height 32
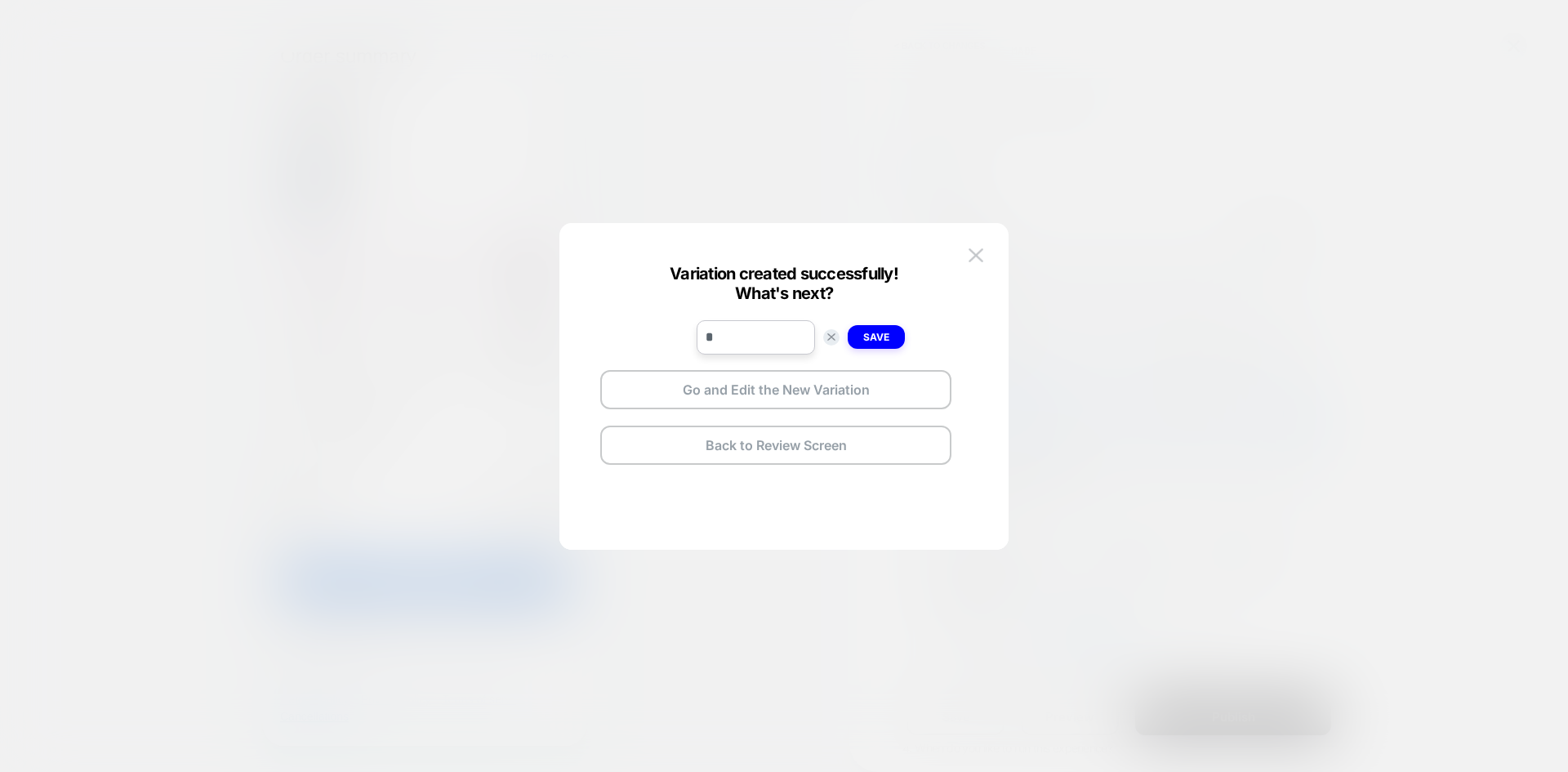
scroll to position [0, 0]
type input "******"
click at [888, 337] on strong "Save" at bounding box center [877, 336] width 26 height 12
click at [817, 394] on button "Go and Edit the New Variation" at bounding box center [775, 389] width 351 height 39
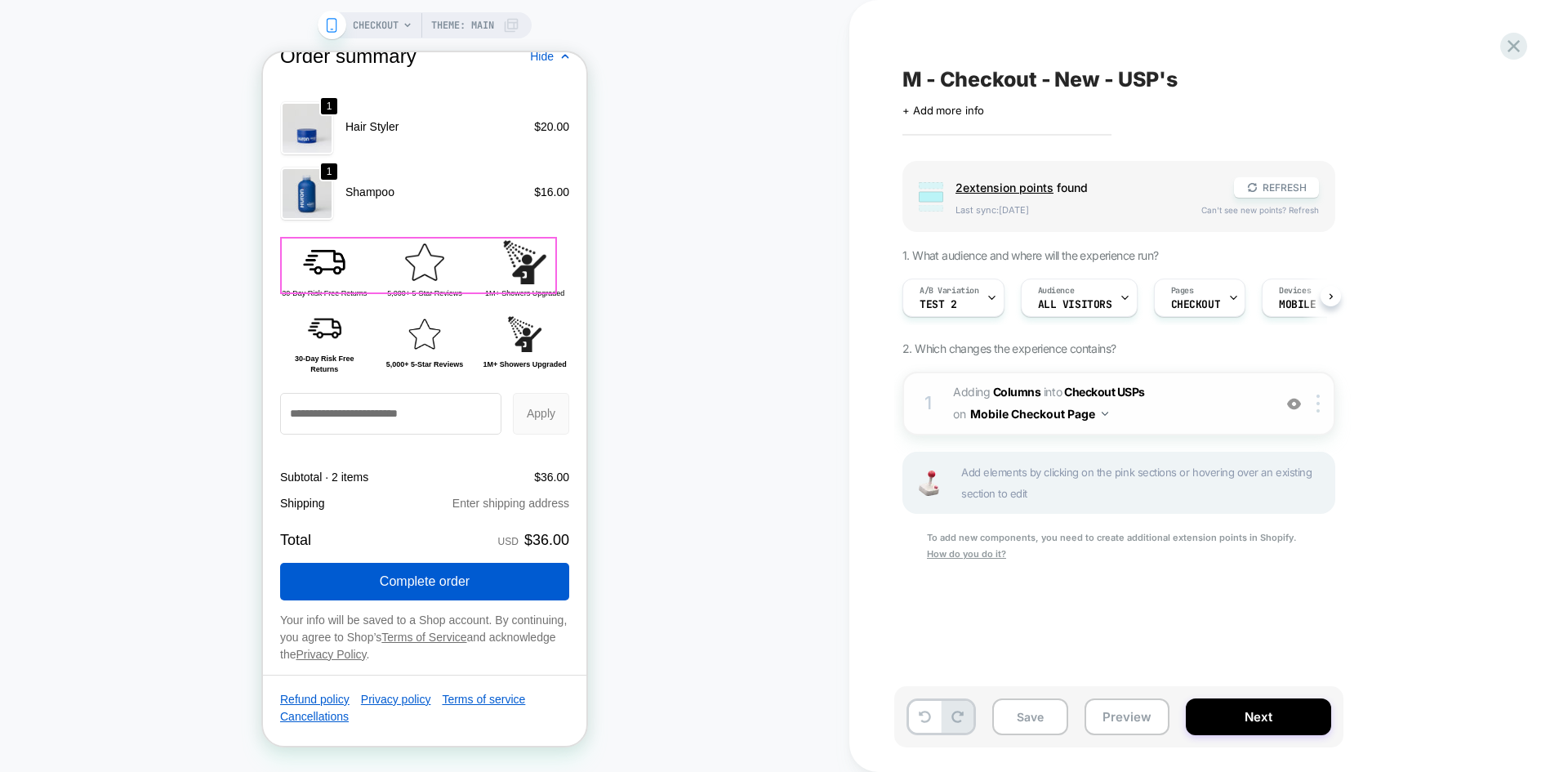
scroll to position [0, 1]
click at [1011, 392] on b "Columns" at bounding box center [1016, 391] width 48 height 14
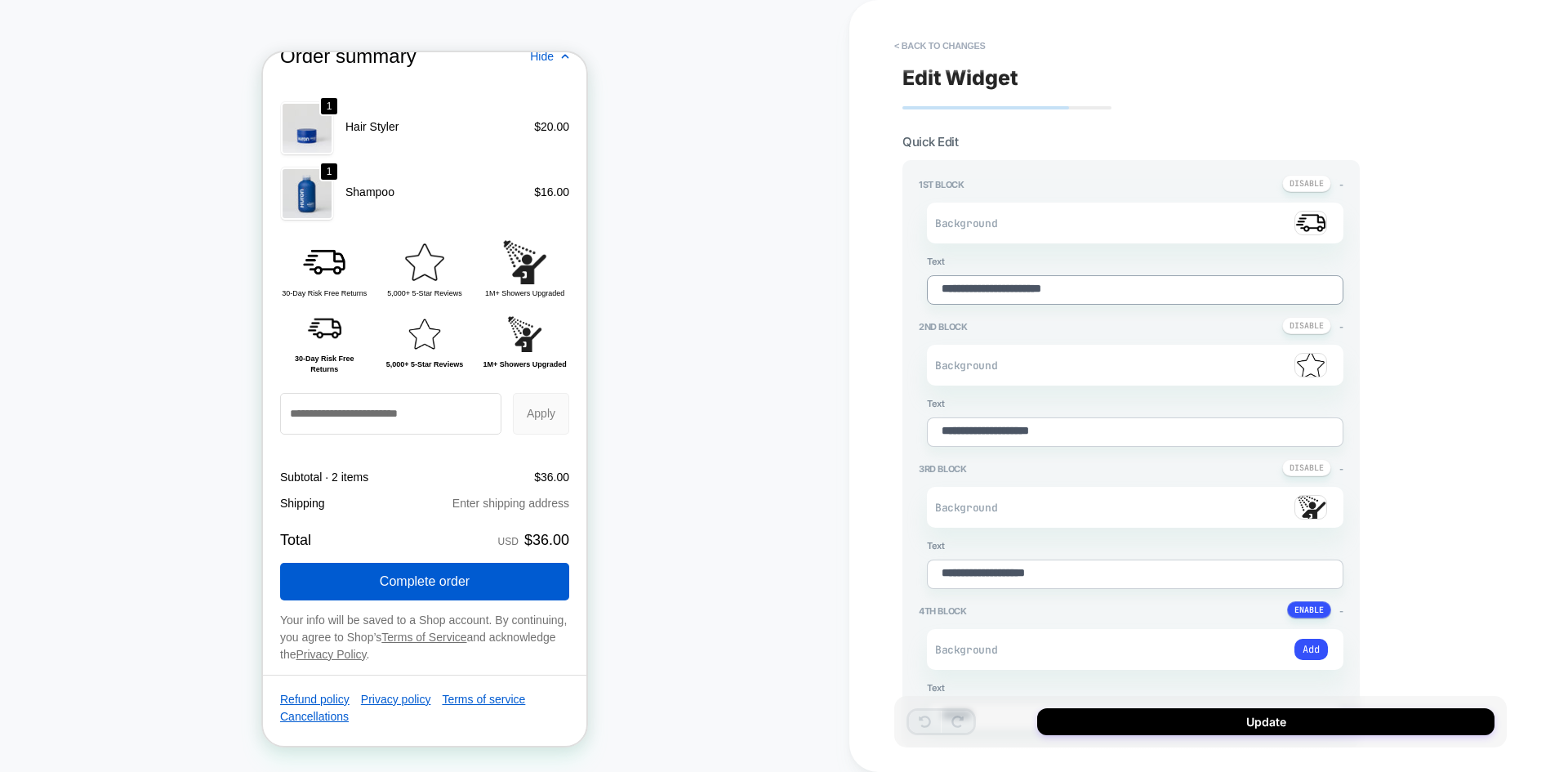
click at [1104, 292] on textarea "**********" at bounding box center [1134, 289] width 417 height 29
type textarea "*"
type textarea "**********"
type textarea "*"
type textarea "**********"
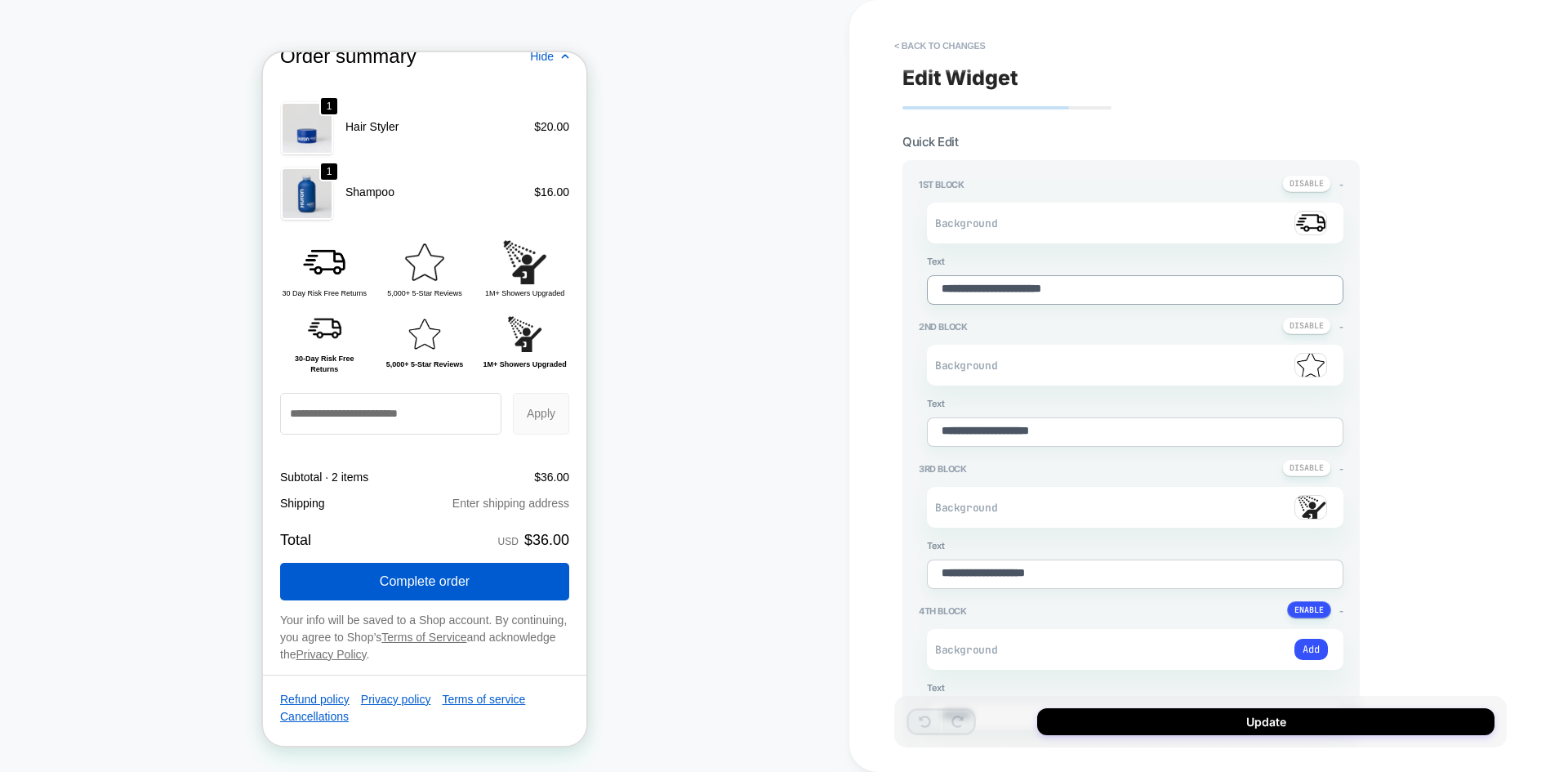
type textarea "*"
type textarea "**********"
type textarea "*"
type textarea "**********"
type textarea "*"
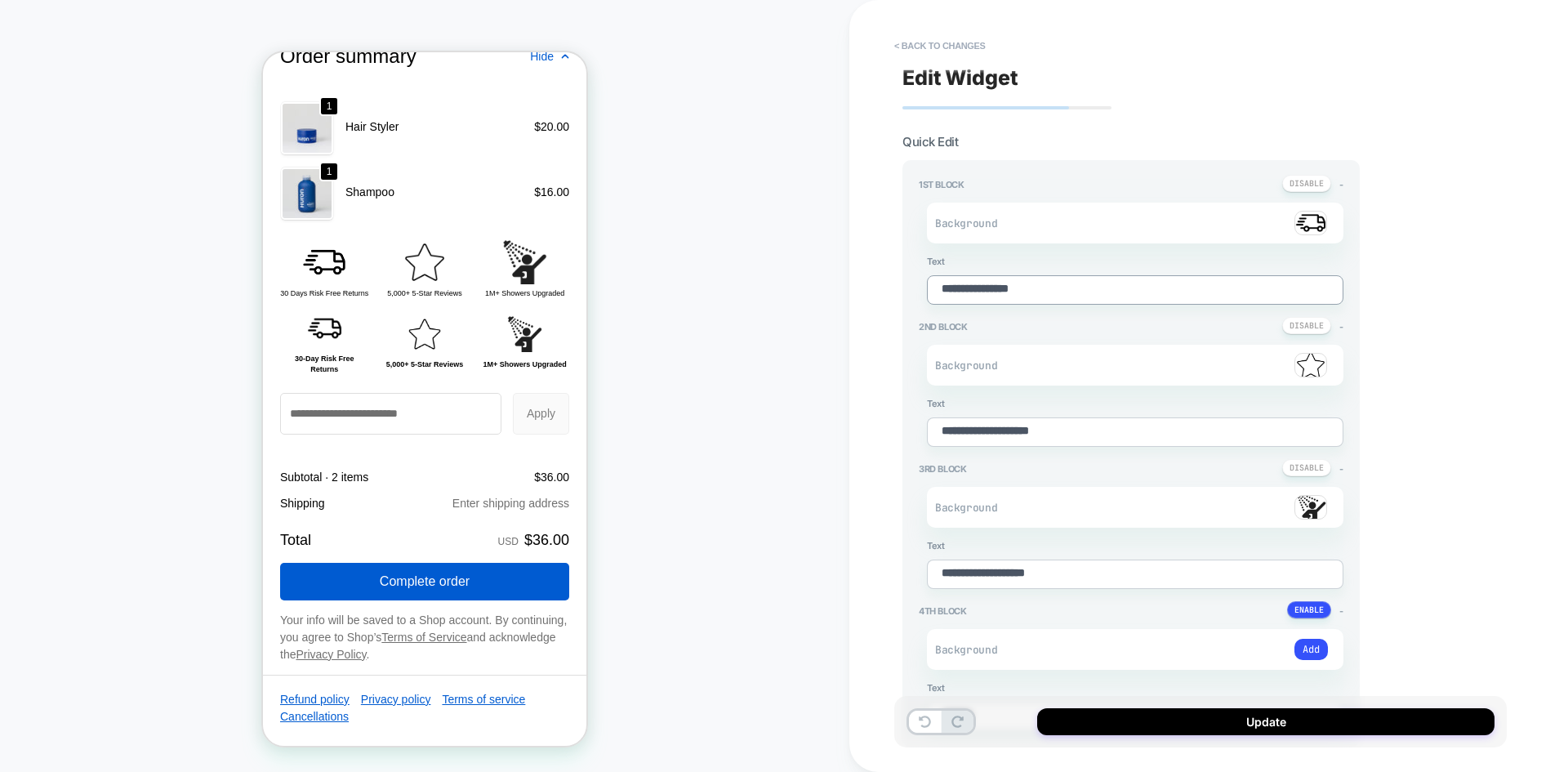
type textarea "**********"
type textarea "*"
type textarea "**********"
type textarea "*"
type textarea "**********"
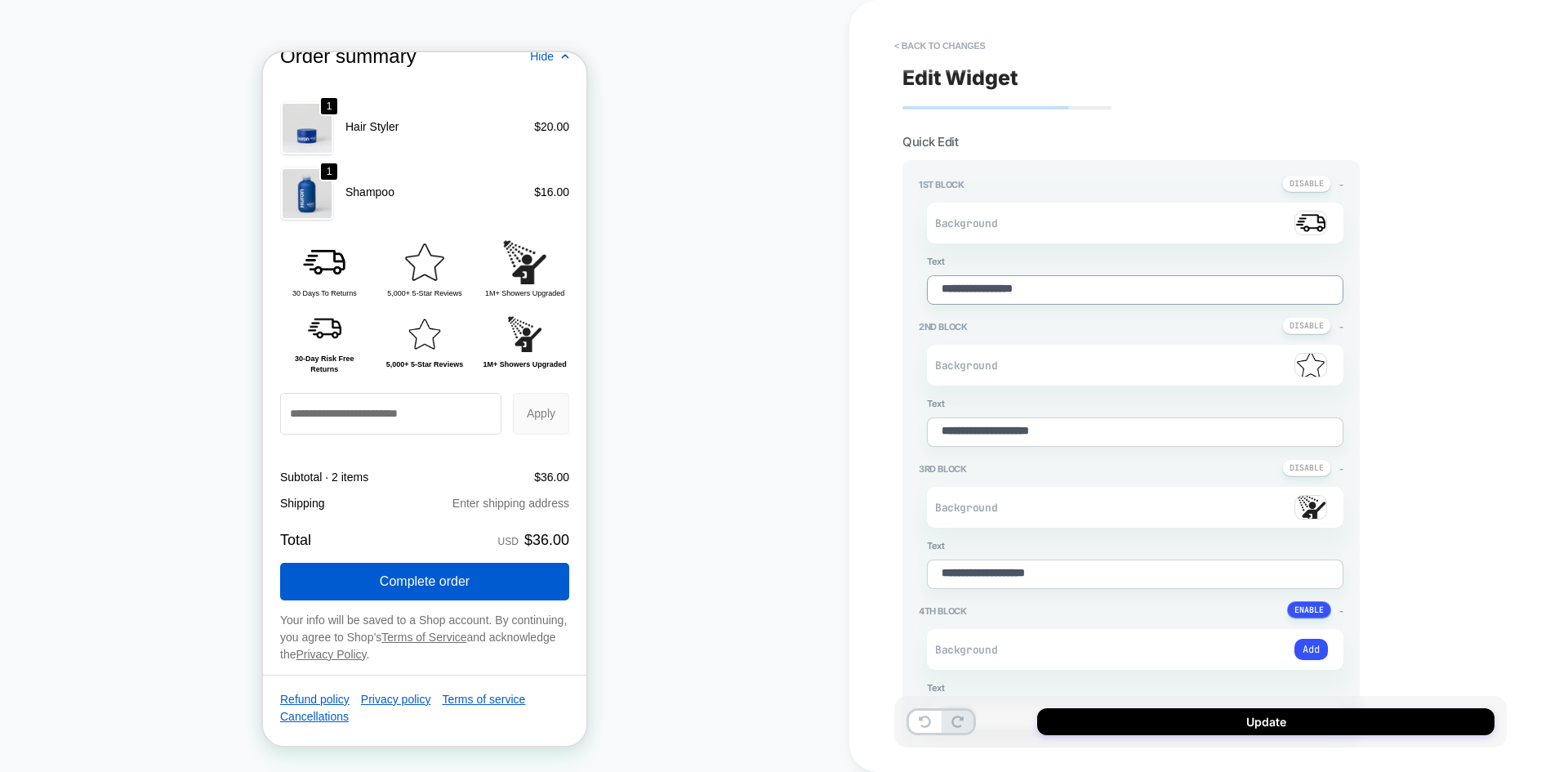
type textarea "*"
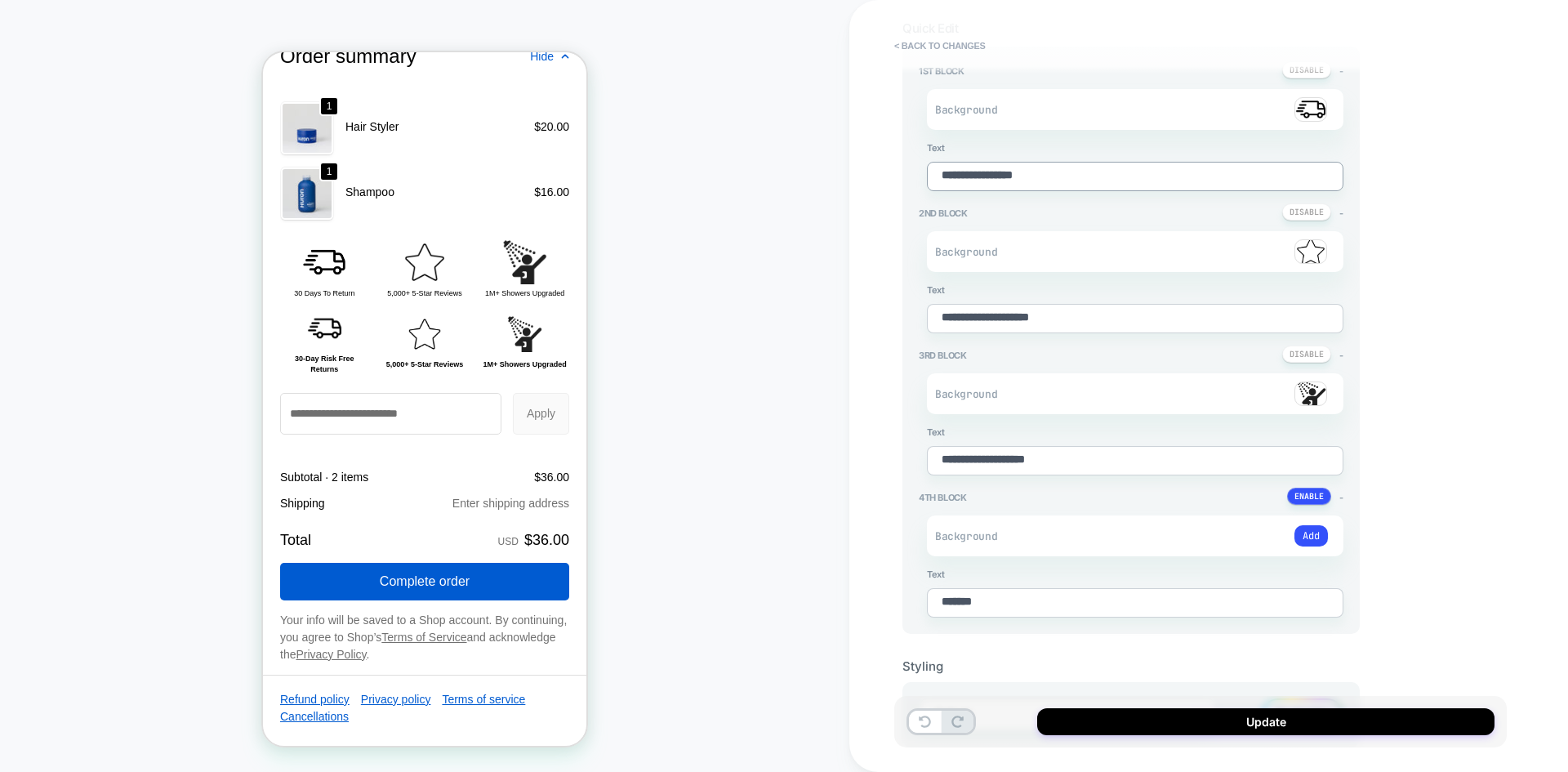
type textarea "**********"
click at [1086, 464] on textarea "**********" at bounding box center [1134, 460] width 417 height 29
click at [1110, 459] on textarea "**********" at bounding box center [1134, 460] width 417 height 29
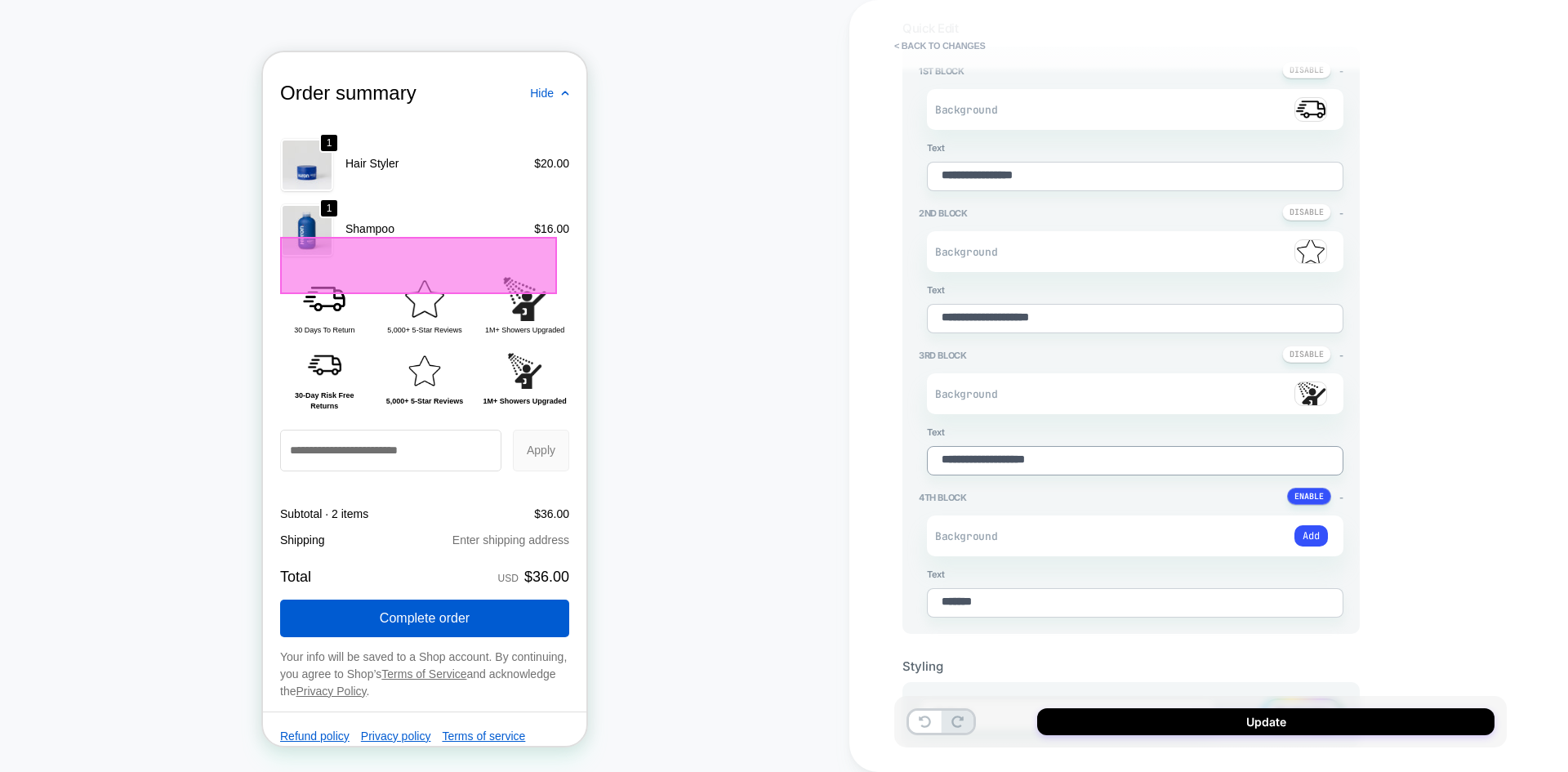
scroll to position [2113, 0]
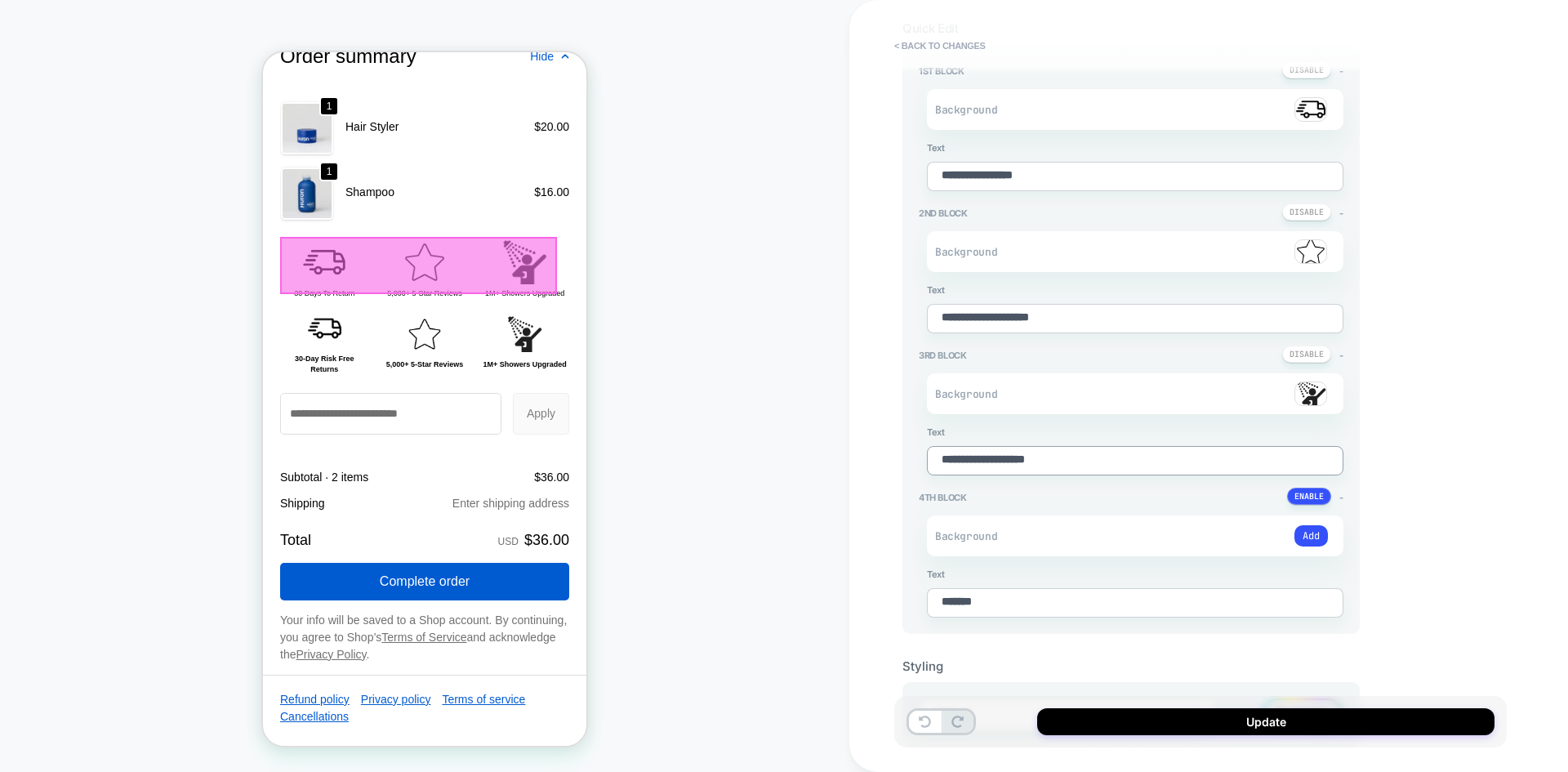
click at [1111, 460] on textarea "**********" at bounding box center [1134, 460] width 417 height 29
type textarea "*"
click at [876, 513] on div "**********" at bounding box center [1208, 386] width 719 height 772
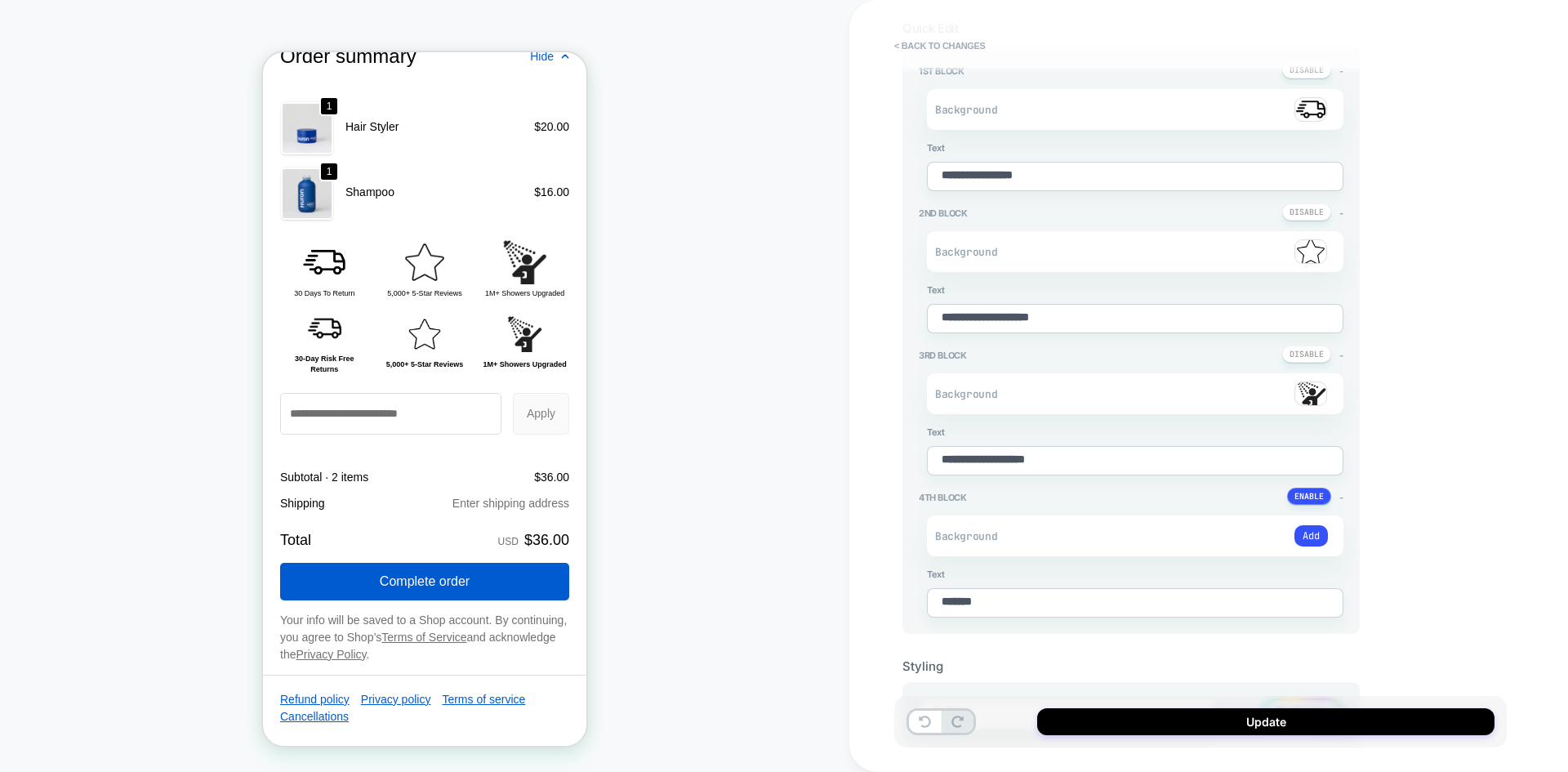
click at [769, 530] on div "CHECKOUT Theme: MAIN" at bounding box center [424, 386] width 849 height 739
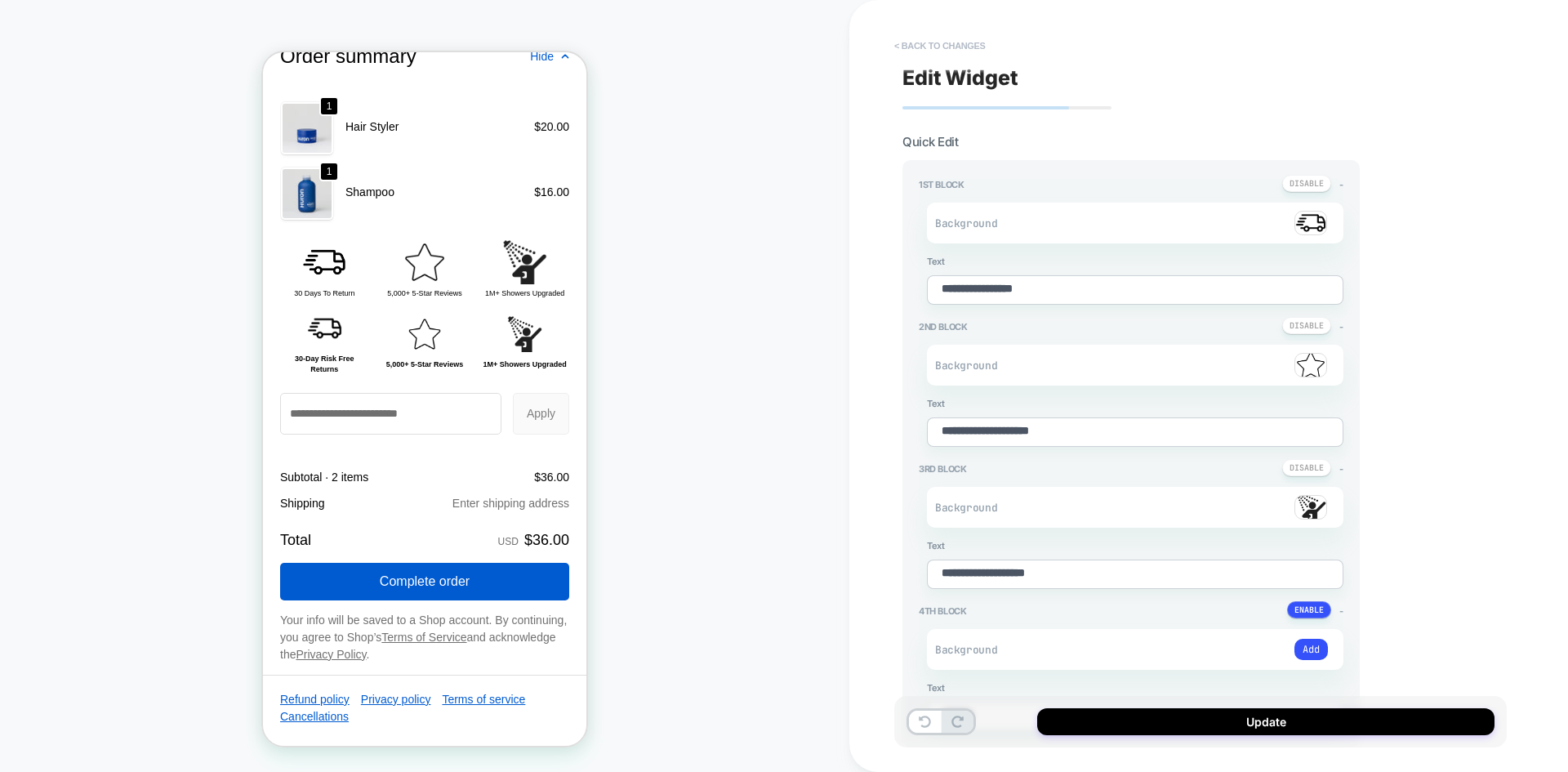
click at [975, 39] on button "< Back to changes" at bounding box center [940, 46] width 108 height 26
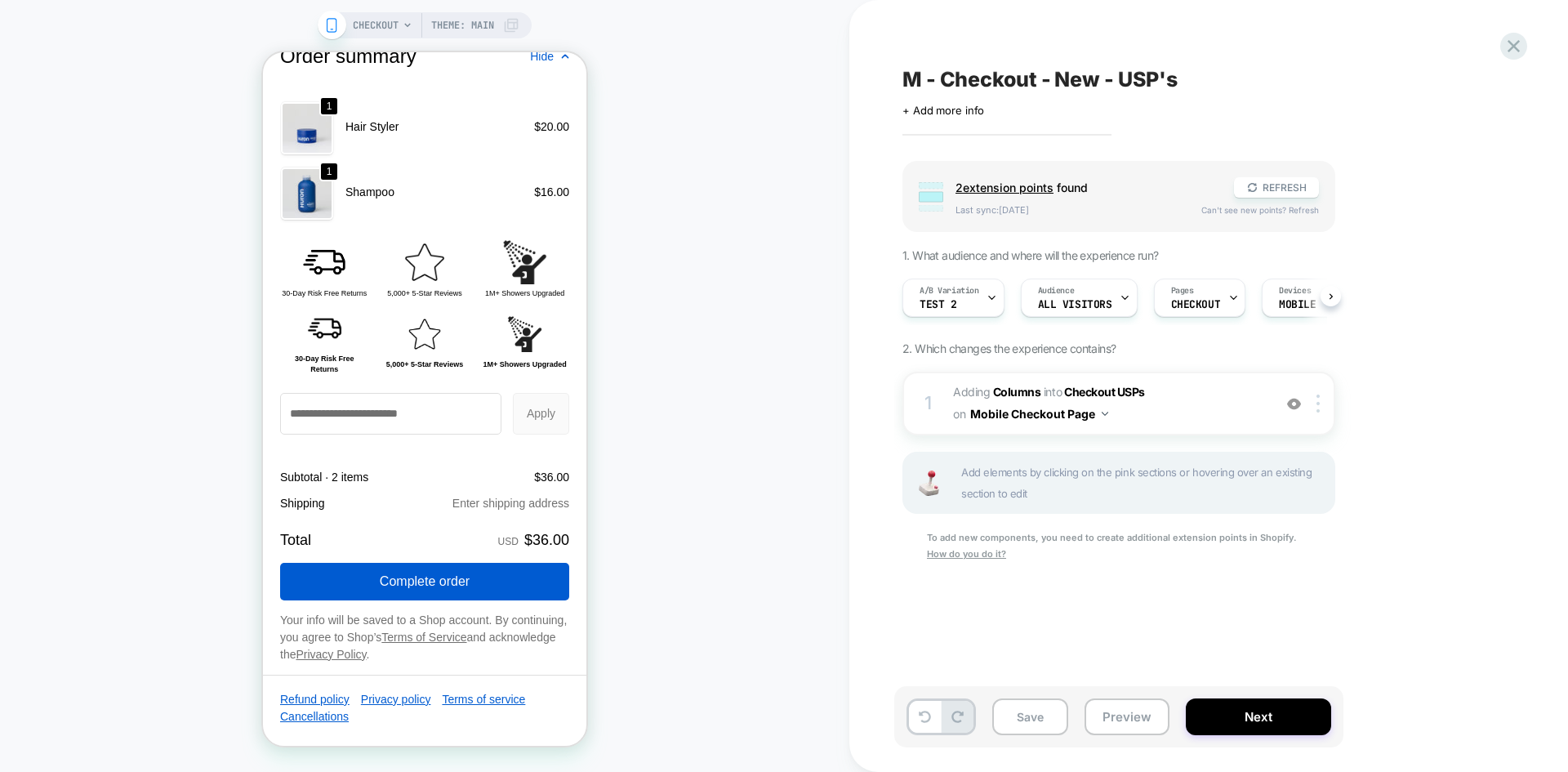
scroll to position [0, 1]
click at [1521, 55] on icon at bounding box center [1512, 45] width 22 height 22
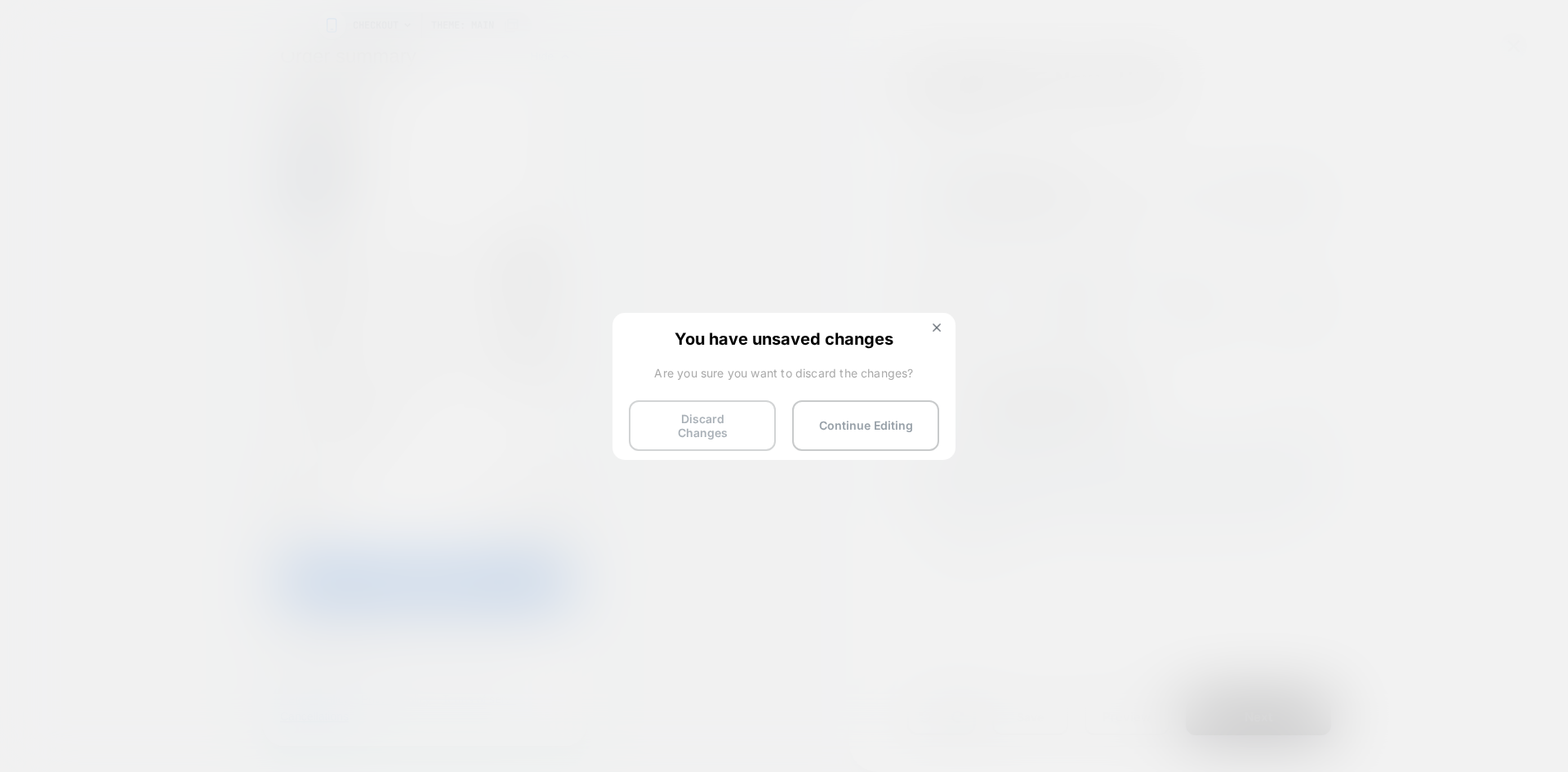
click at [725, 426] on button "Discard Changes" at bounding box center [703, 426] width 147 height 51
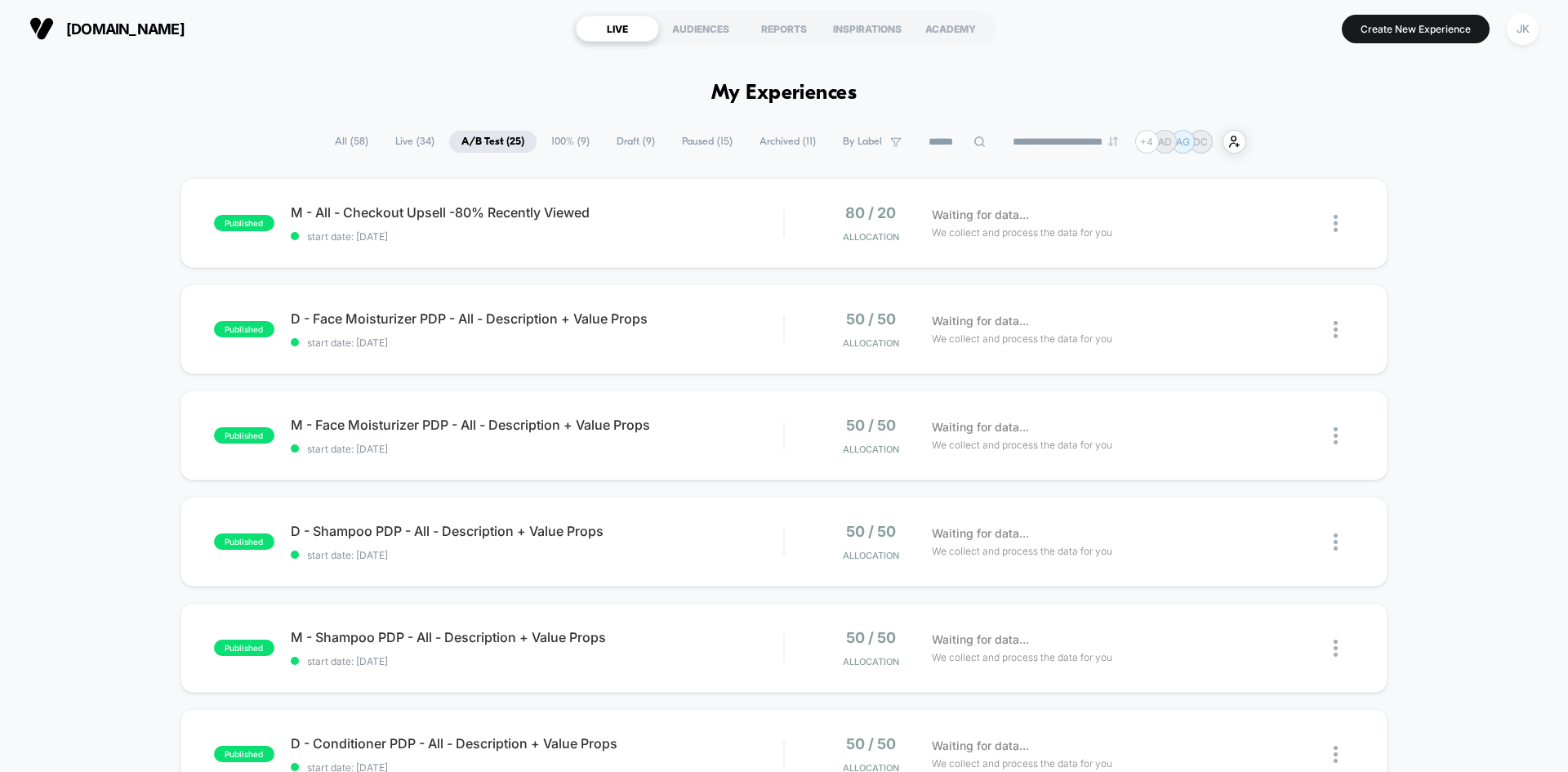
click at [622, 141] on span "Draft ( 9 )" at bounding box center [636, 141] width 63 height 22
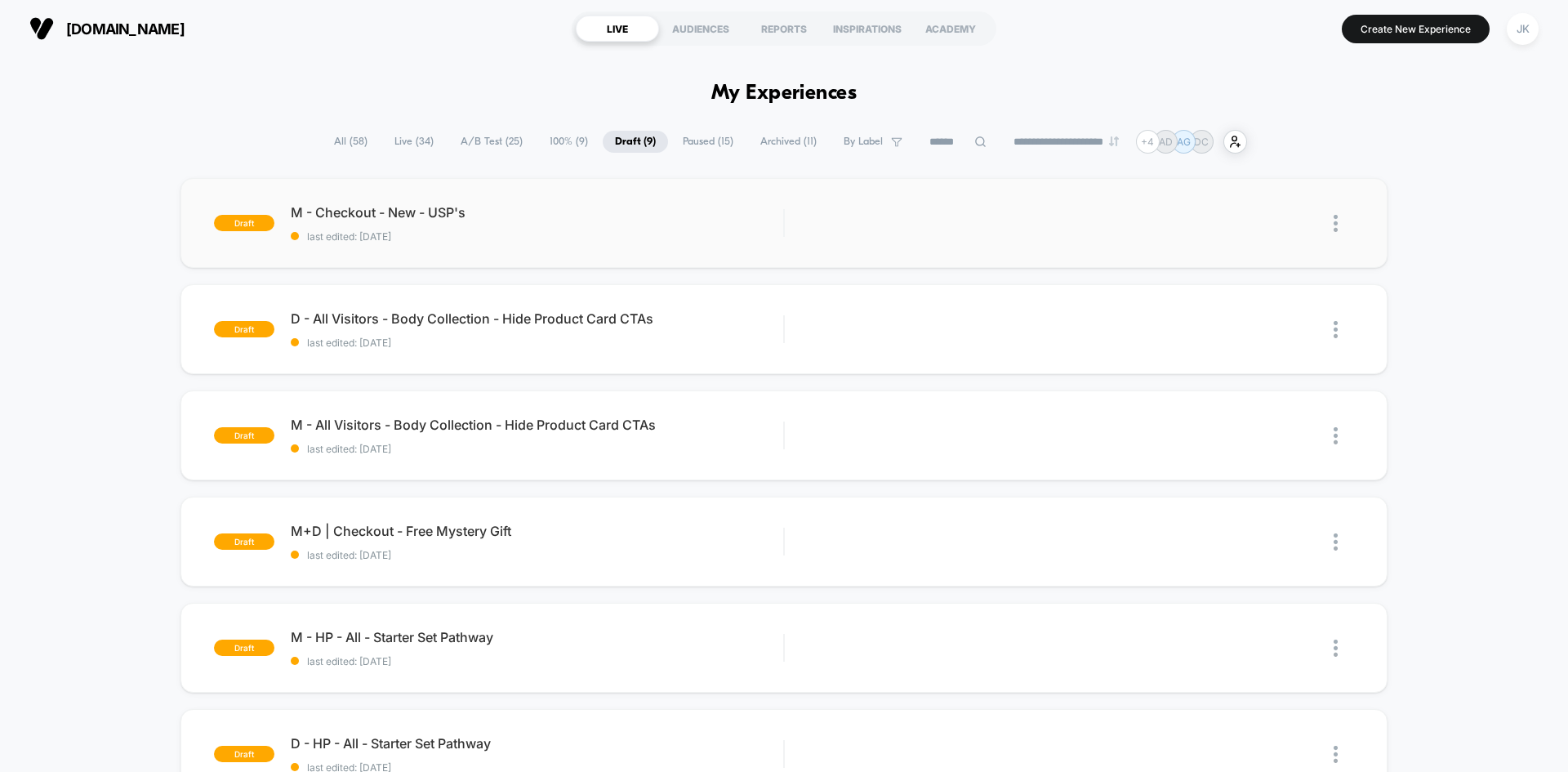
click at [1334, 228] on img at bounding box center [1335, 223] width 4 height 17
click at [1265, 292] on div "Delete" at bounding box center [1252, 298] width 147 height 37
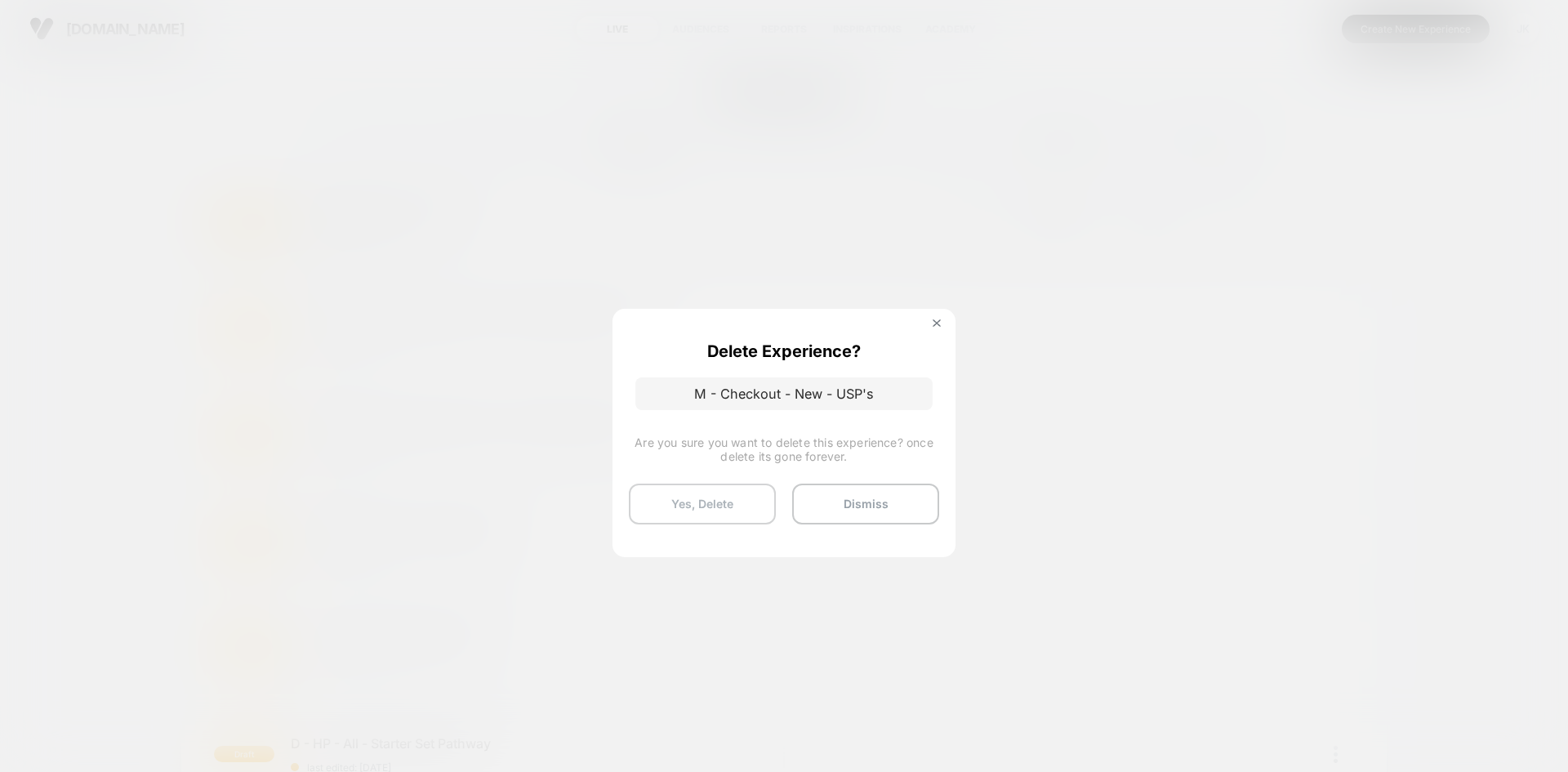
click at [706, 513] on button "Yes, Delete" at bounding box center [703, 504] width 147 height 41
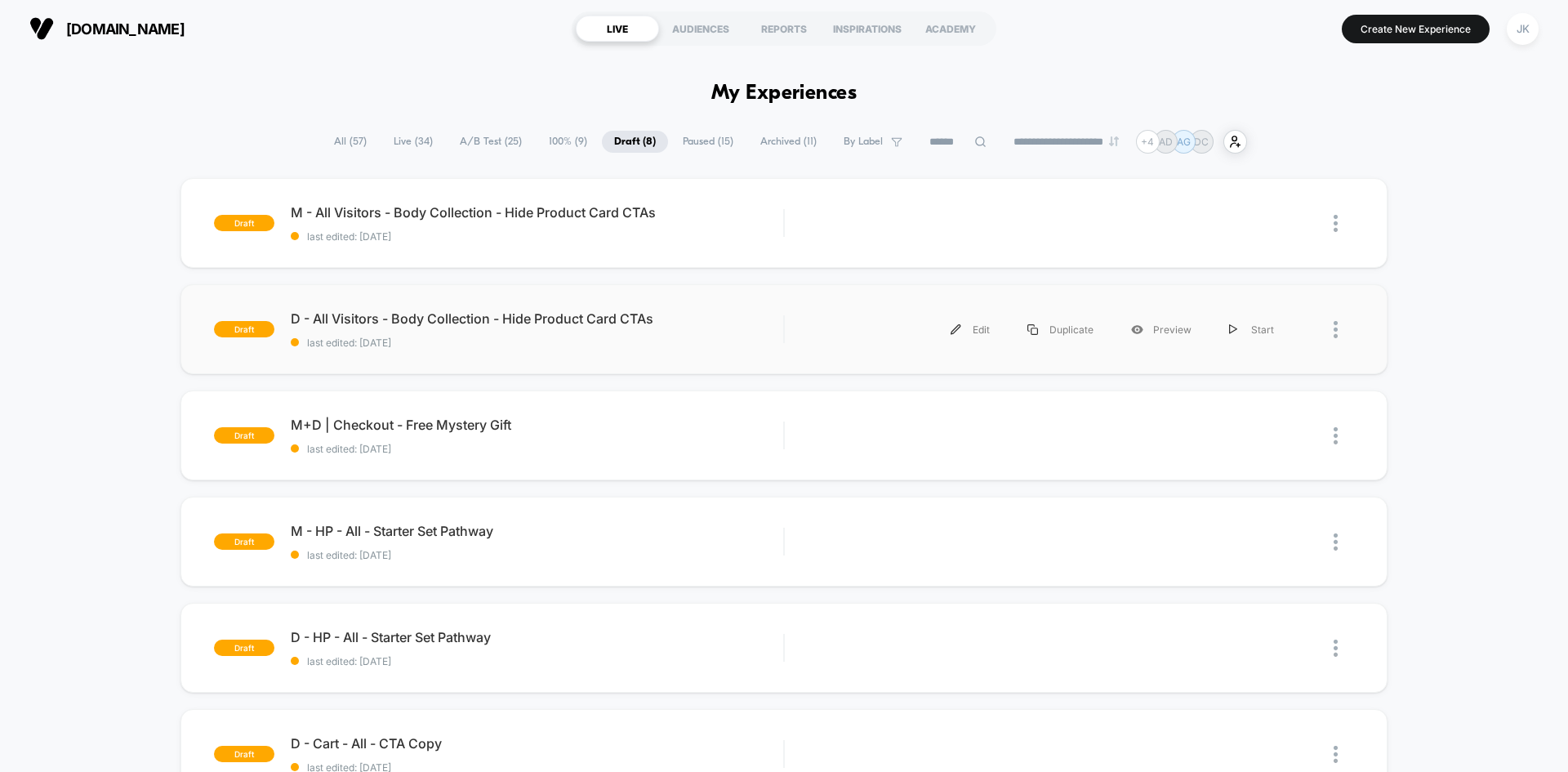
click at [400, 307] on div "draft D - All Visitors - Body Collection - Hide Product Card CTAs last edited: …" at bounding box center [784, 329] width 1207 height 90
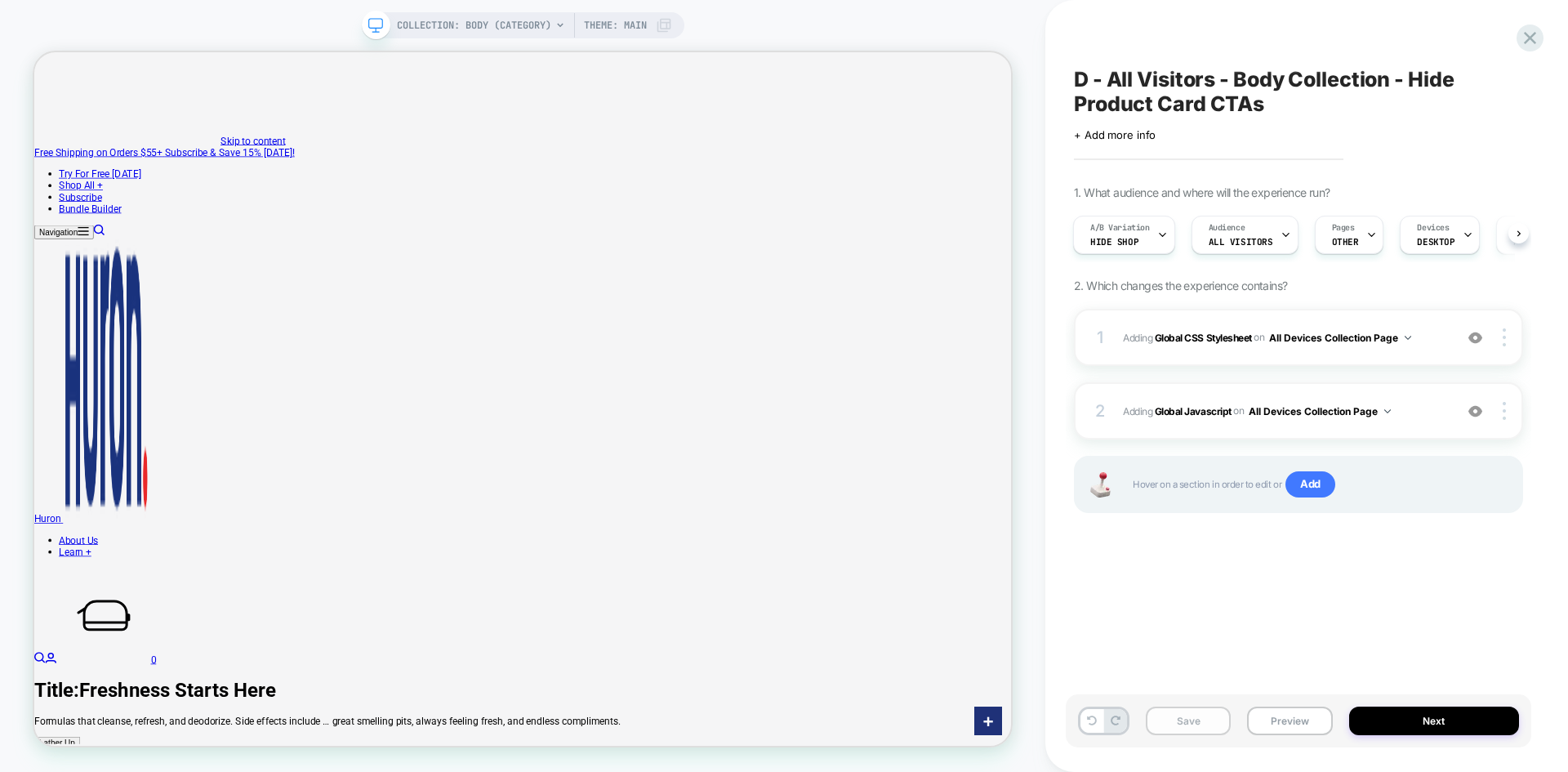
click at [1177, 734] on button "Save" at bounding box center [1188, 721] width 85 height 28
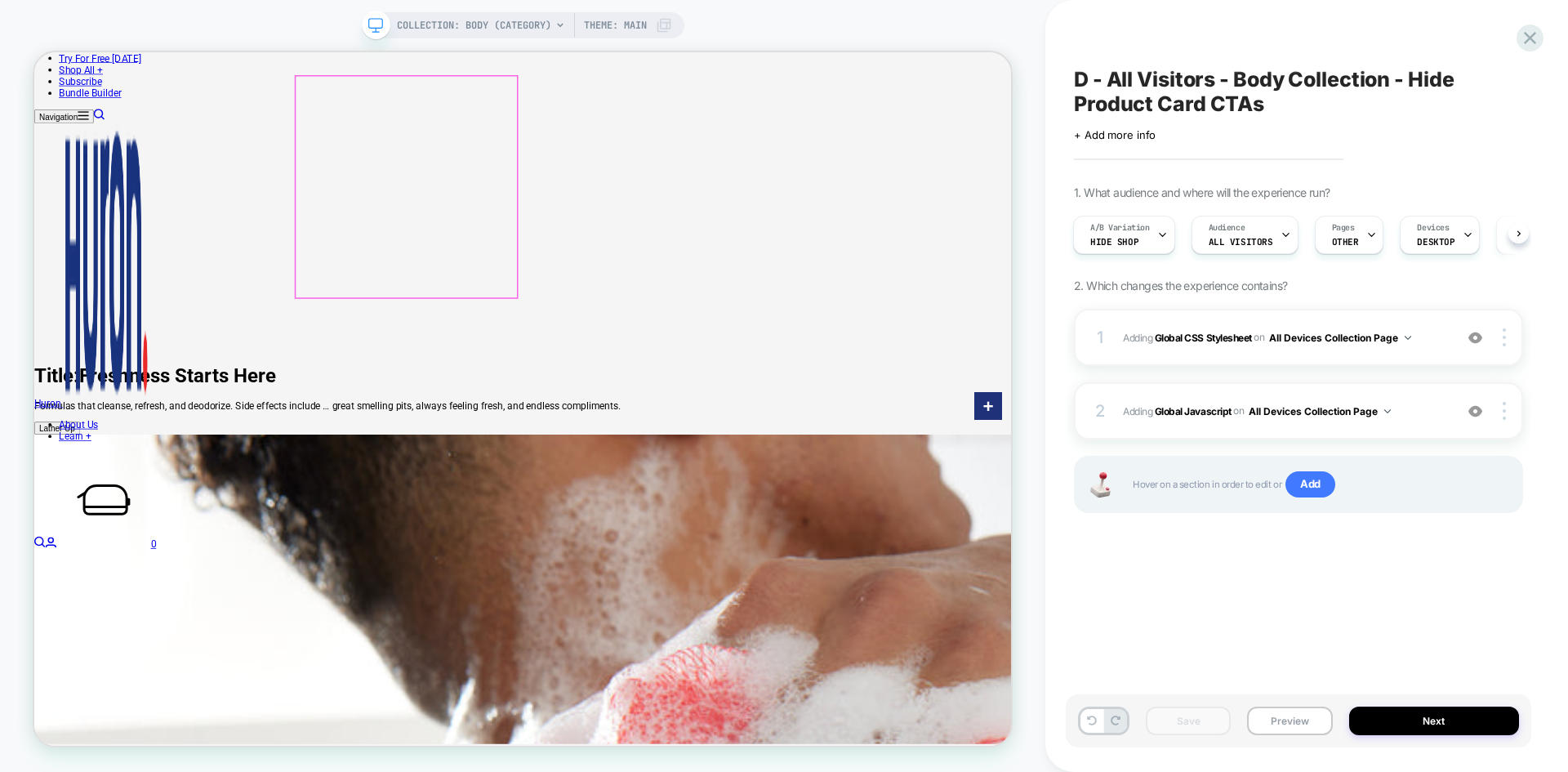
scroll to position [445, 0]
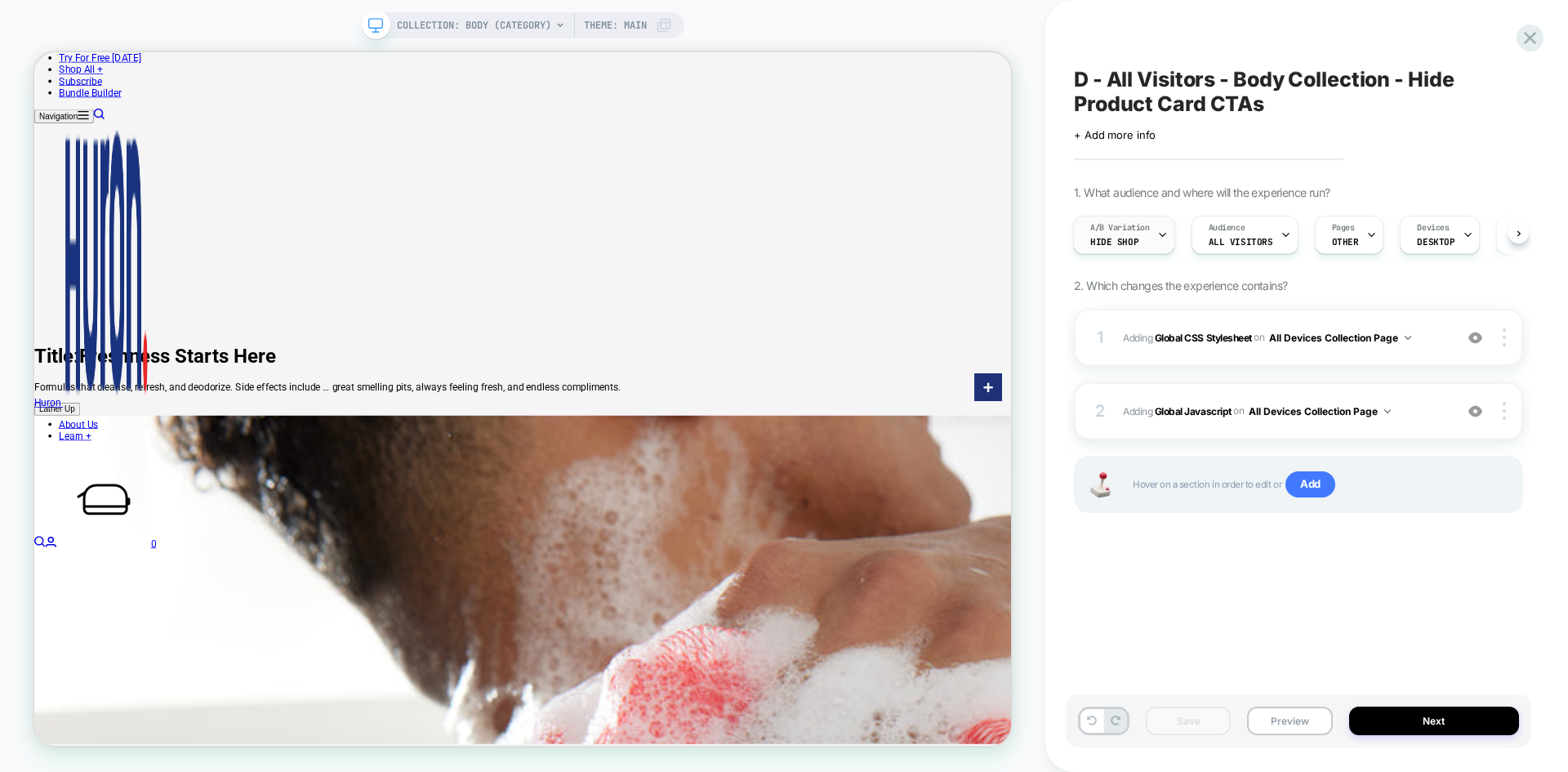
click at [1131, 238] on span "Hide Shop" at bounding box center [1114, 242] width 48 height 11
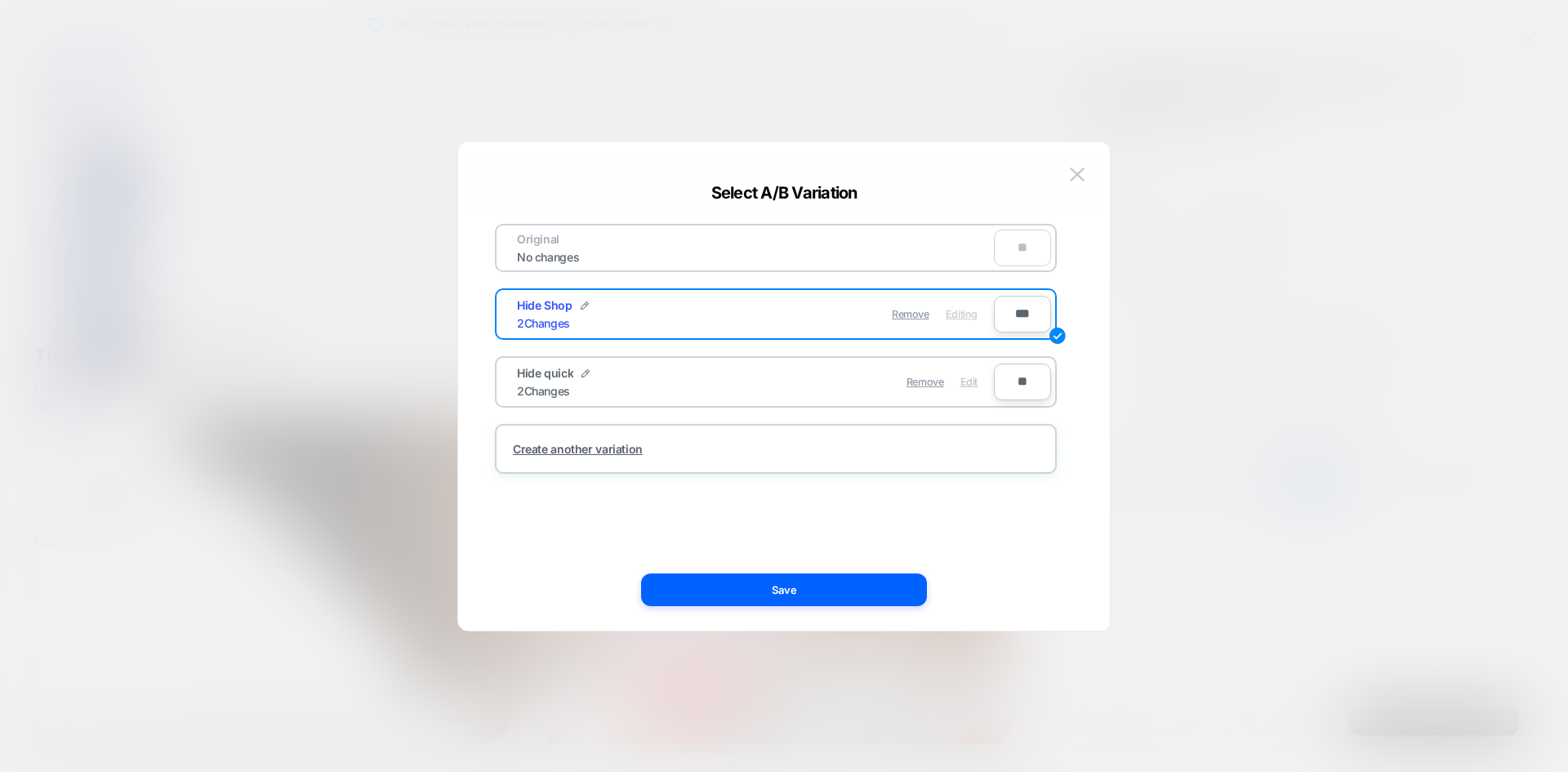
click at [973, 383] on span "Edit" at bounding box center [968, 382] width 17 height 12
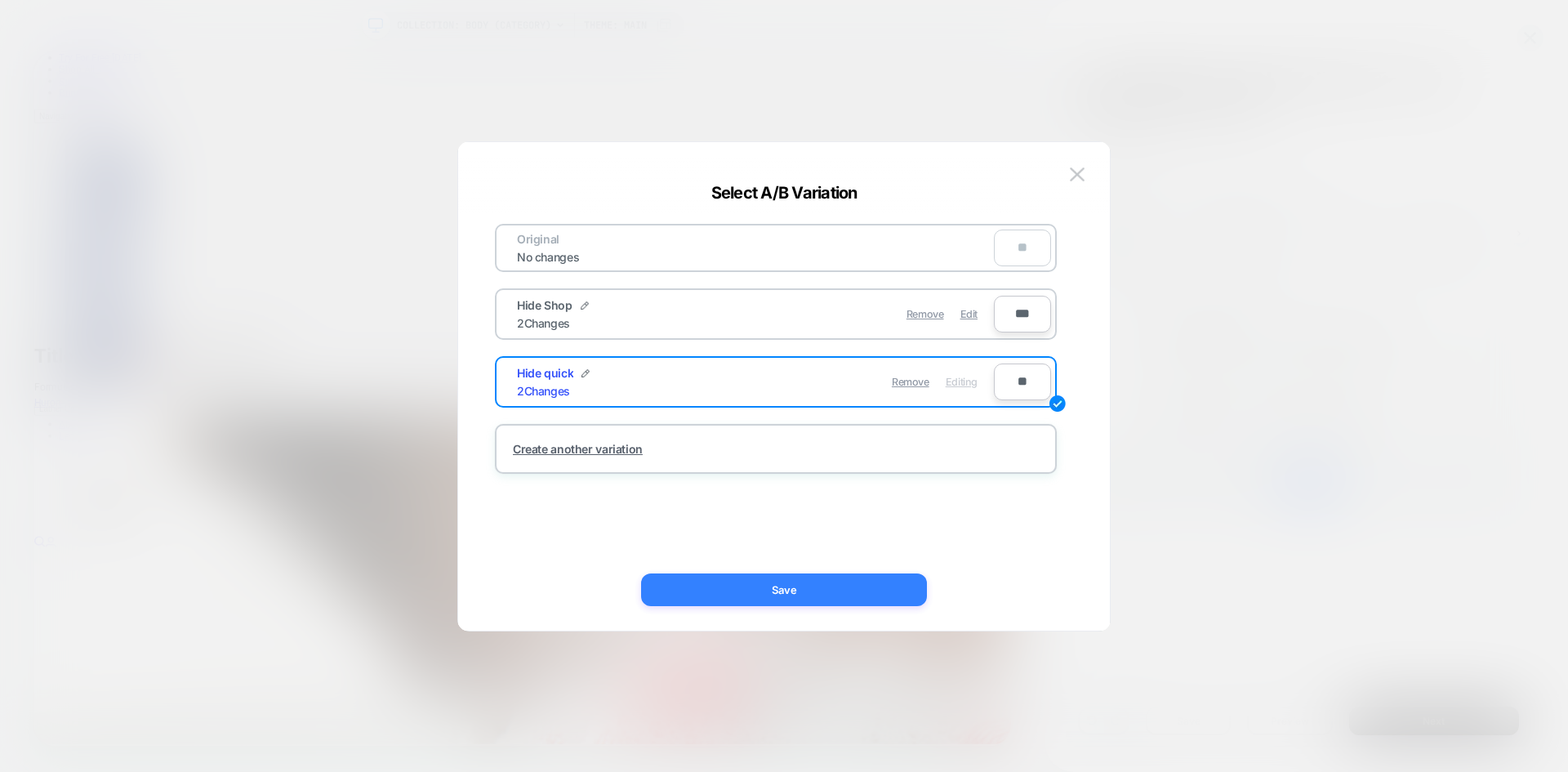
click at [841, 575] on button "Save" at bounding box center [784, 590] width 286 height 33
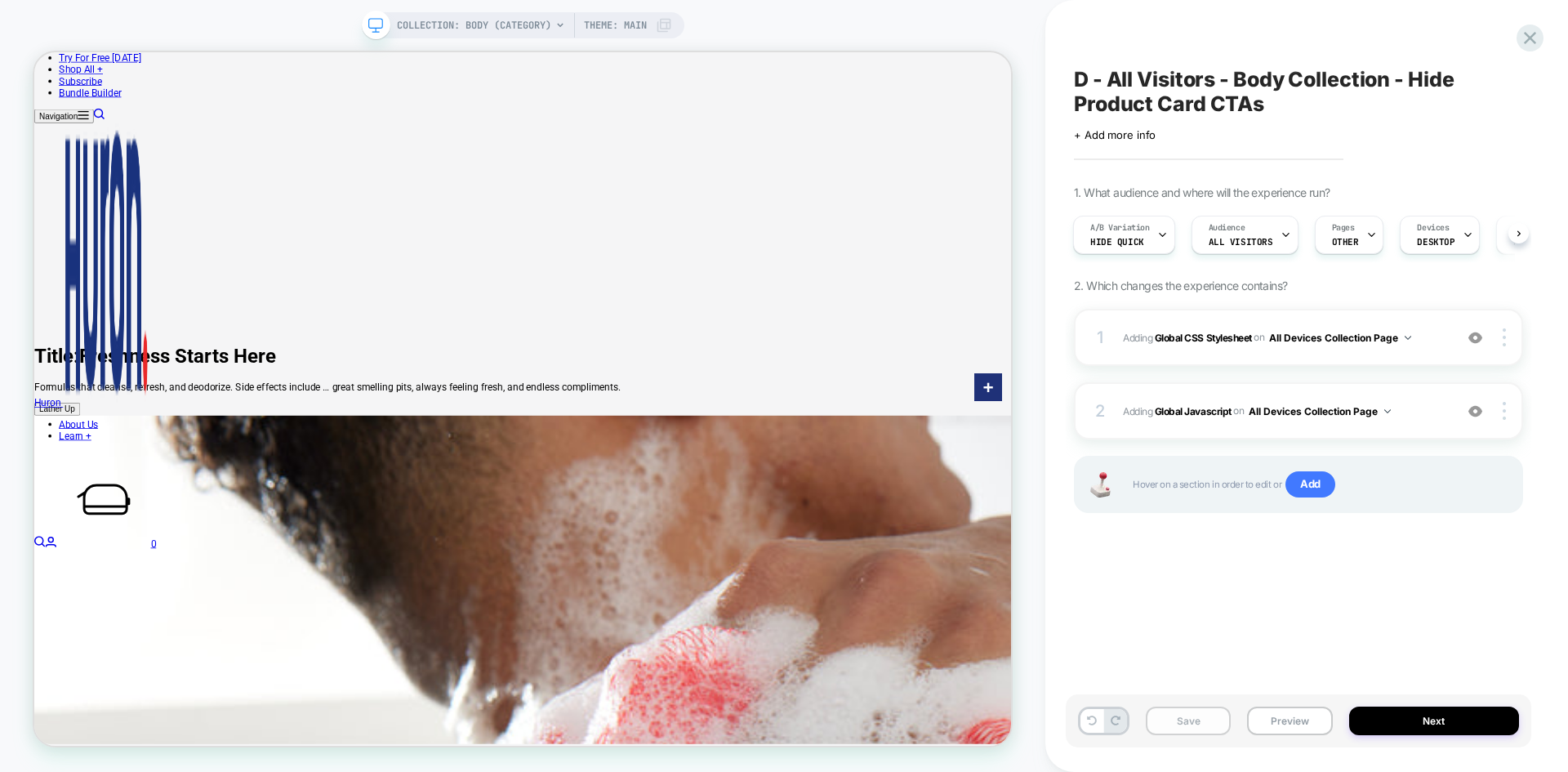
click at [1205, 716] on button "Save" at bounding box center [1188, 721] width 85 height 28
click at [1519, 40] on icon at bounding box center [1529, 38] width 22 height 22
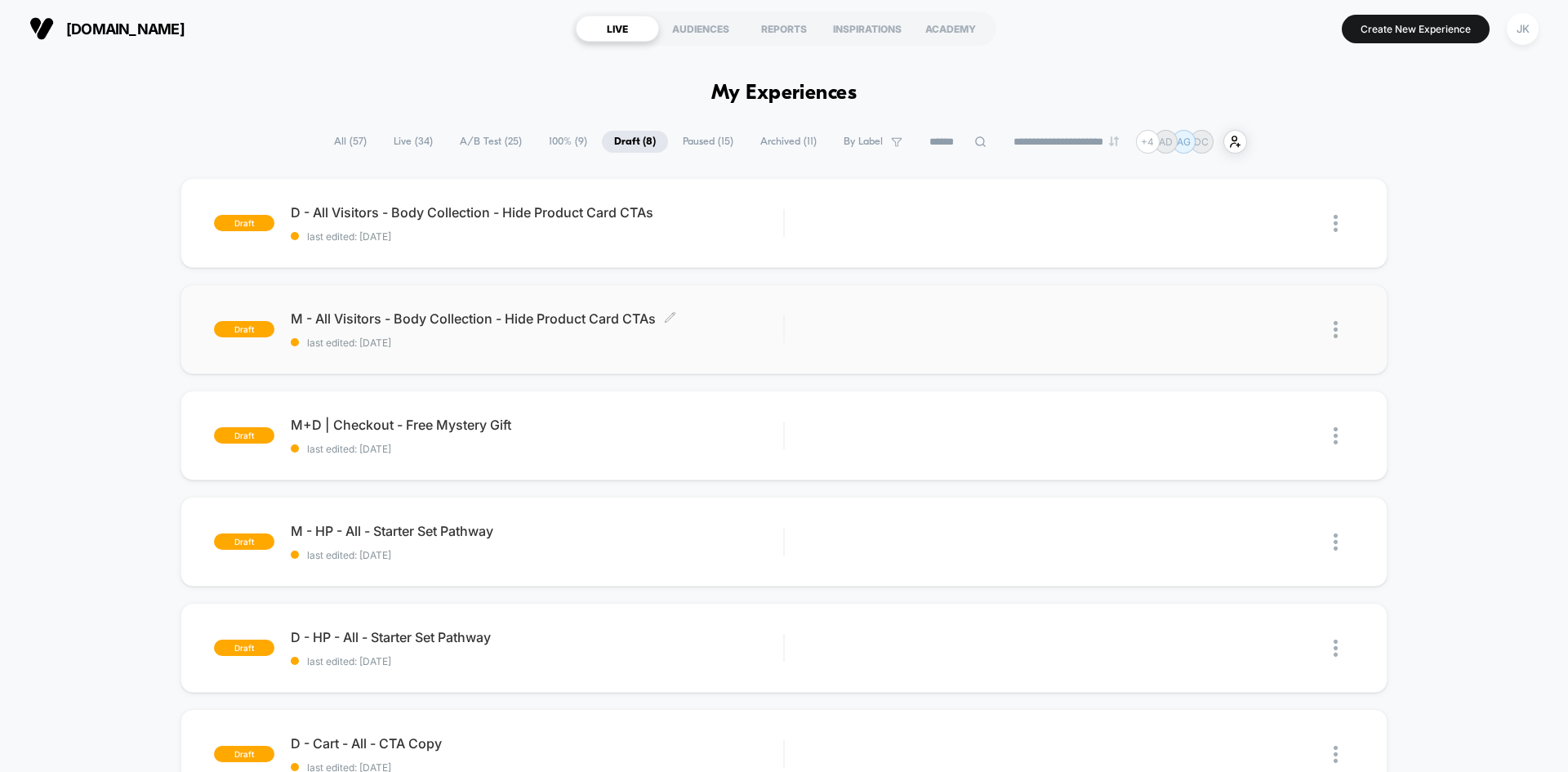
click at [420, 313] on span "M - All Visitors - Body Collection - Hide Product Card CTAs Click to edit exper…" at bounding box center [537, 317] width 492 height 16
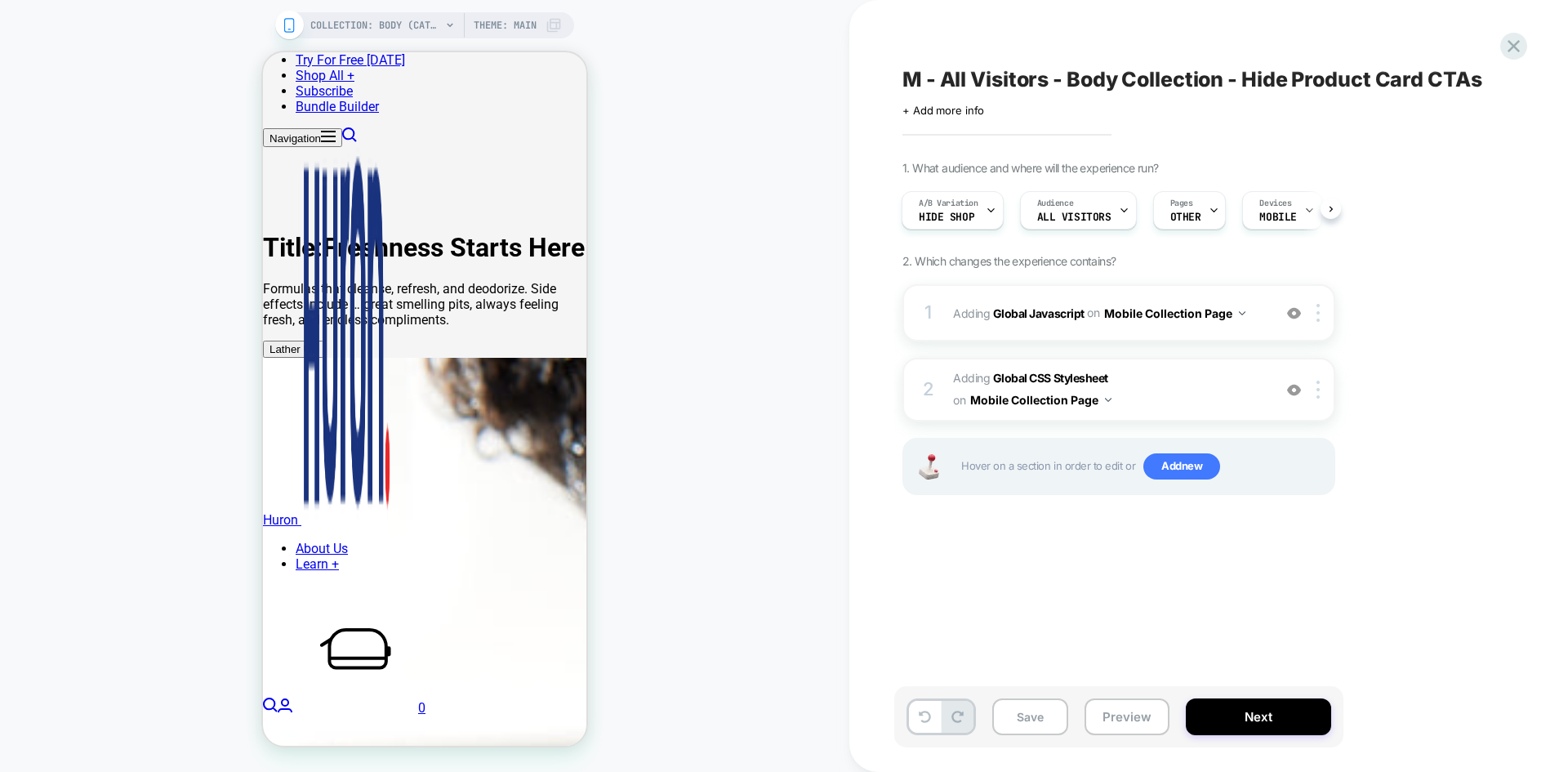
scroll to position [688, 0]
click at [993, 217] on div at bounding box center [990, 210] width 10 height 37
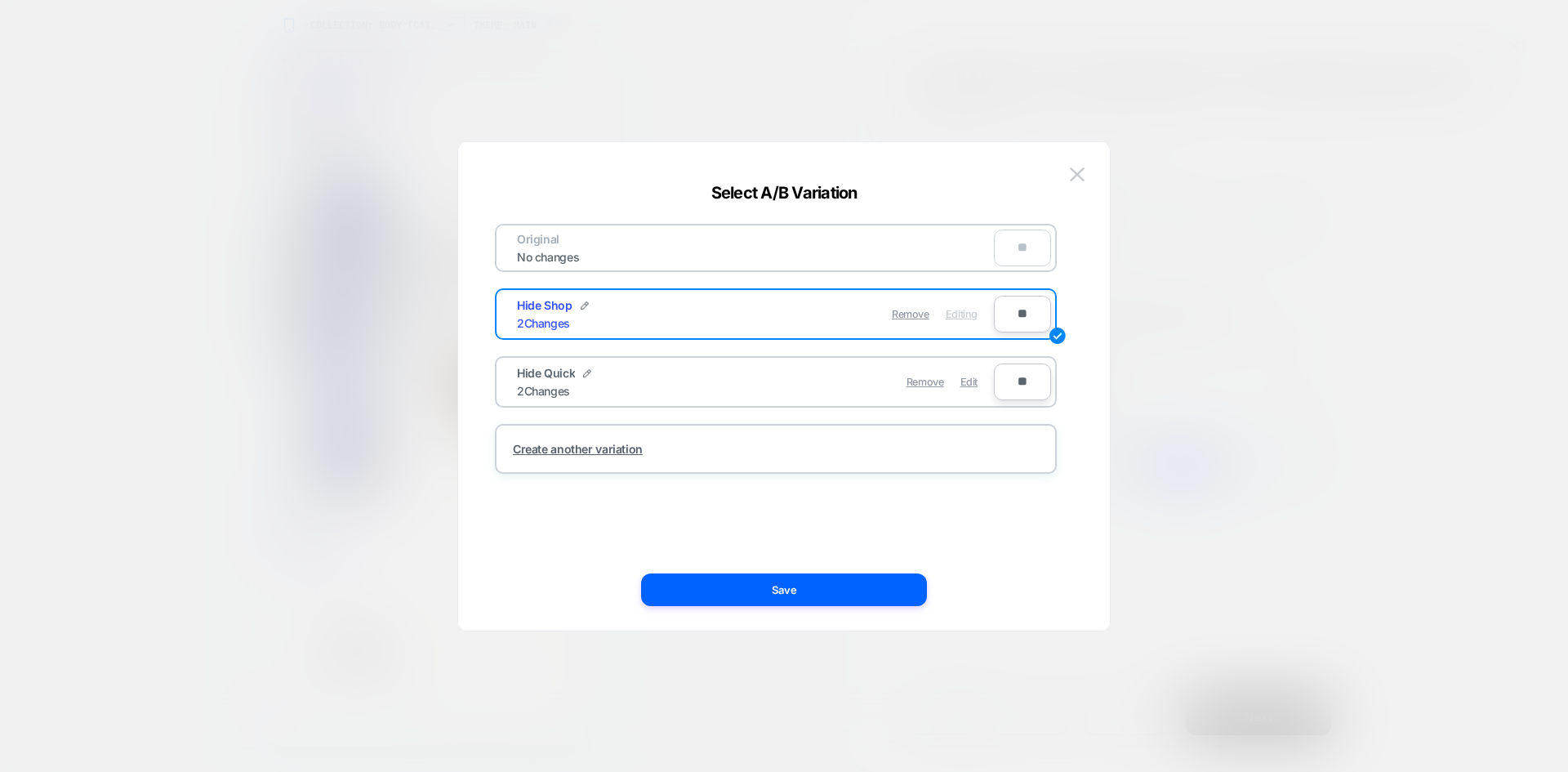
click at [1012, 45] on div at bounding box center [784, 386] width 1568 height 772
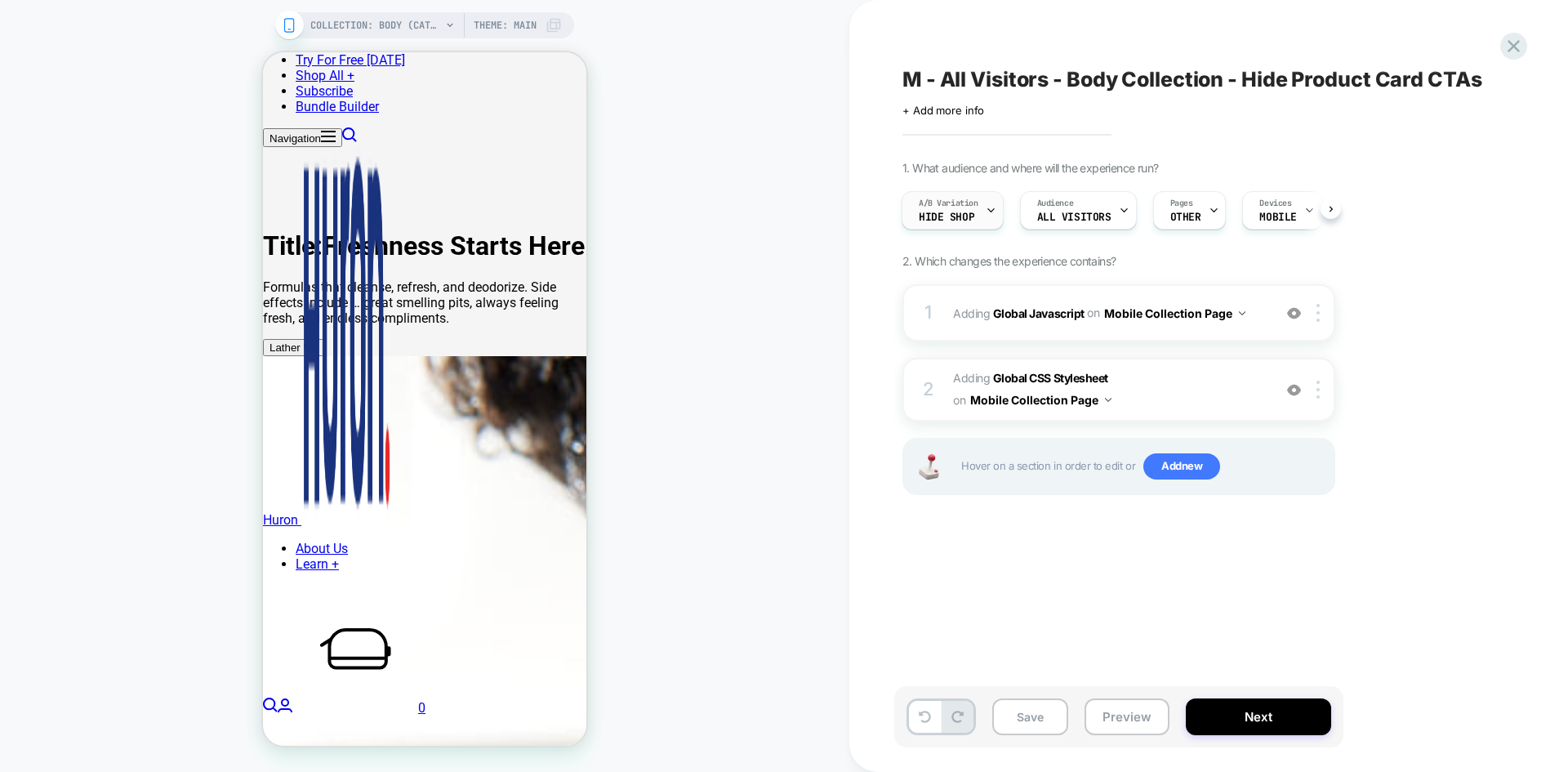
click at [955, 206] on span "A/B Variation" at bounding box center [947, 203] width 60 height 11
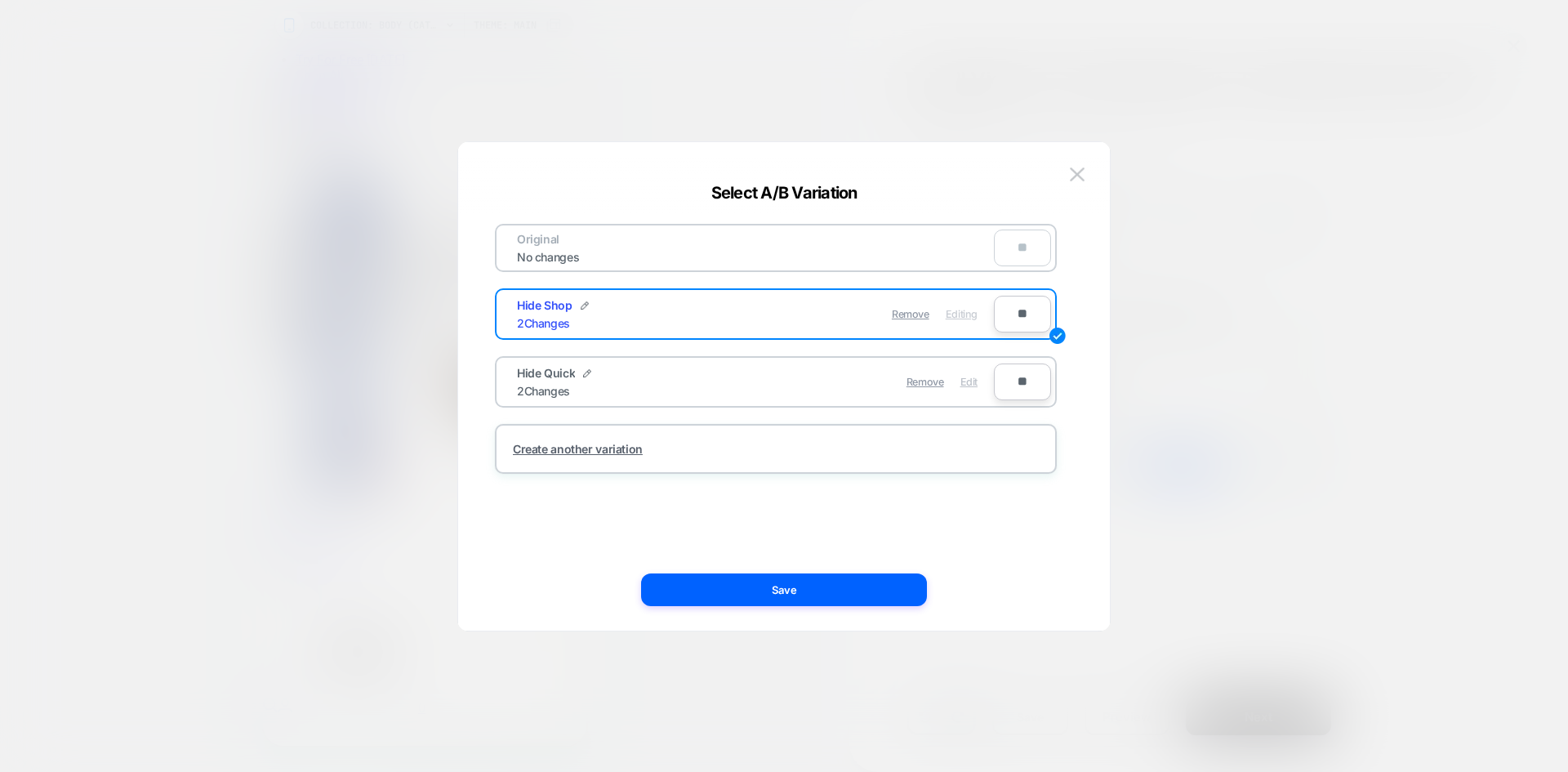
click at [962, 386] on span "Edit" at bounding box center [968, 382] width 17 height 12
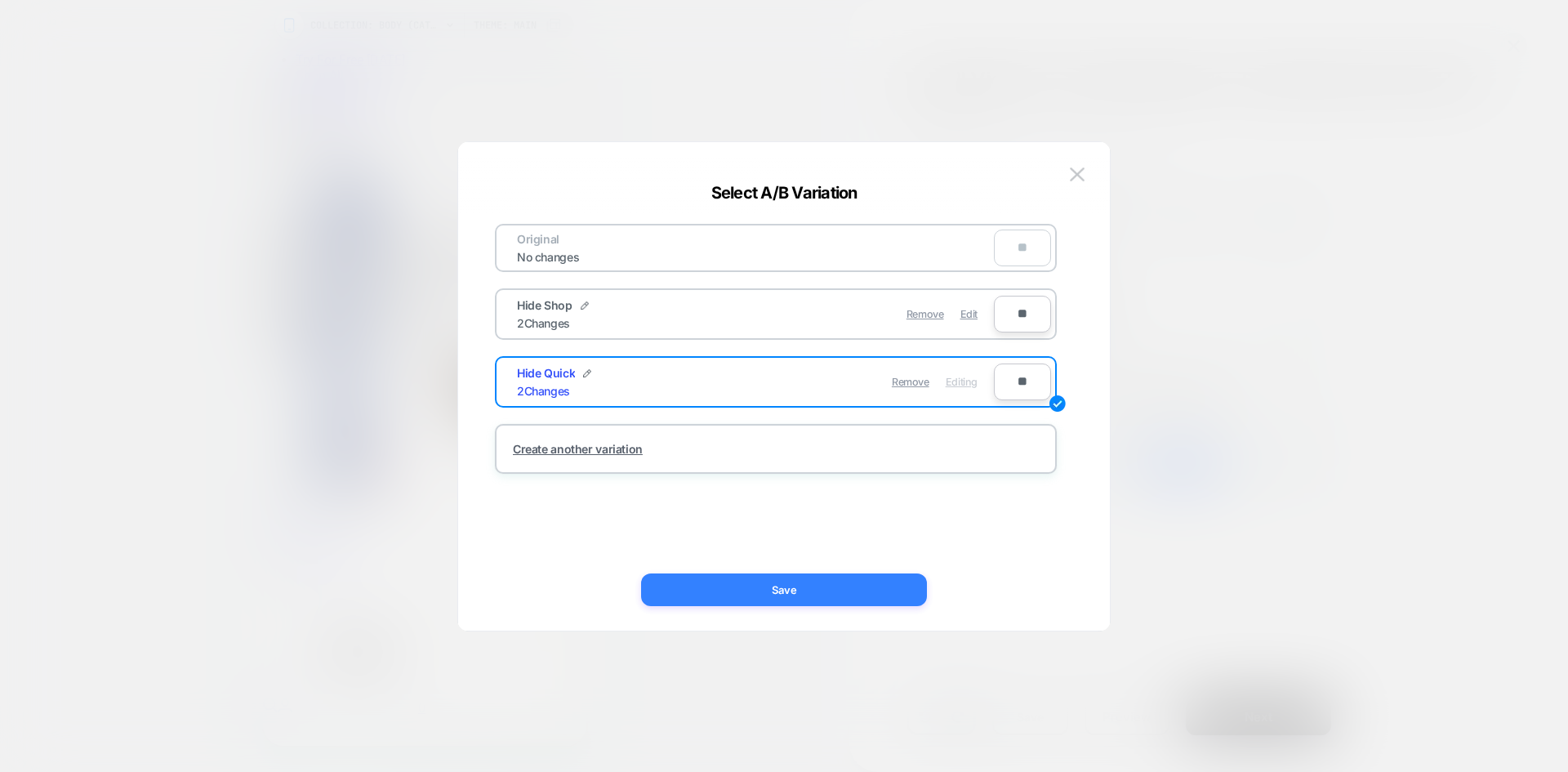
click at [806, 592] on button "Save" at bounding box center [784, 590] width 286 height 33
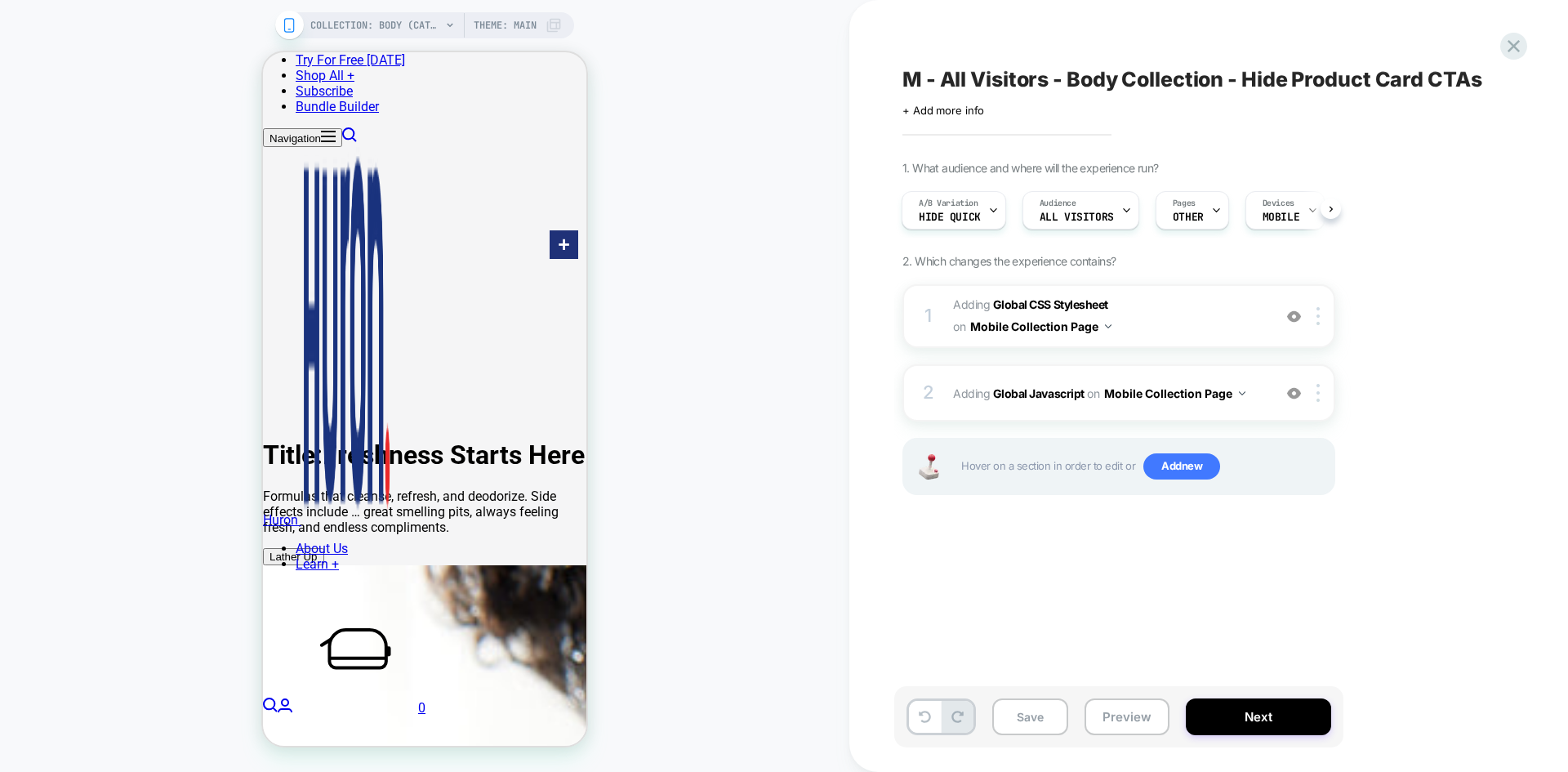
scroll to position [478, 0]
click at [961, 217] on span "Hide Quick" at bounding box center [949, 217] width 62 height 11
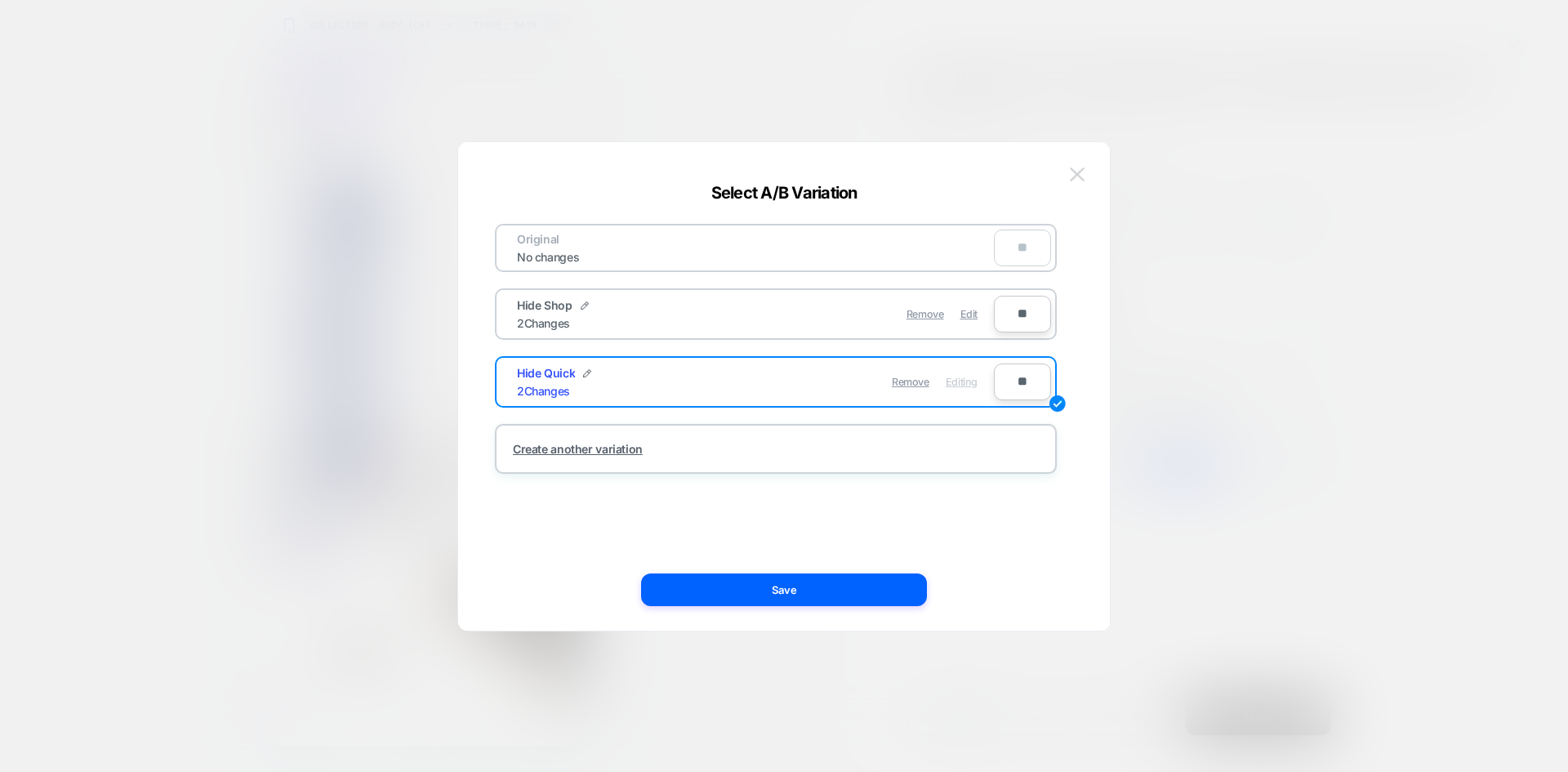
click at [1076, 176] on img at bounding box center [1077, 174] width 15 height 14
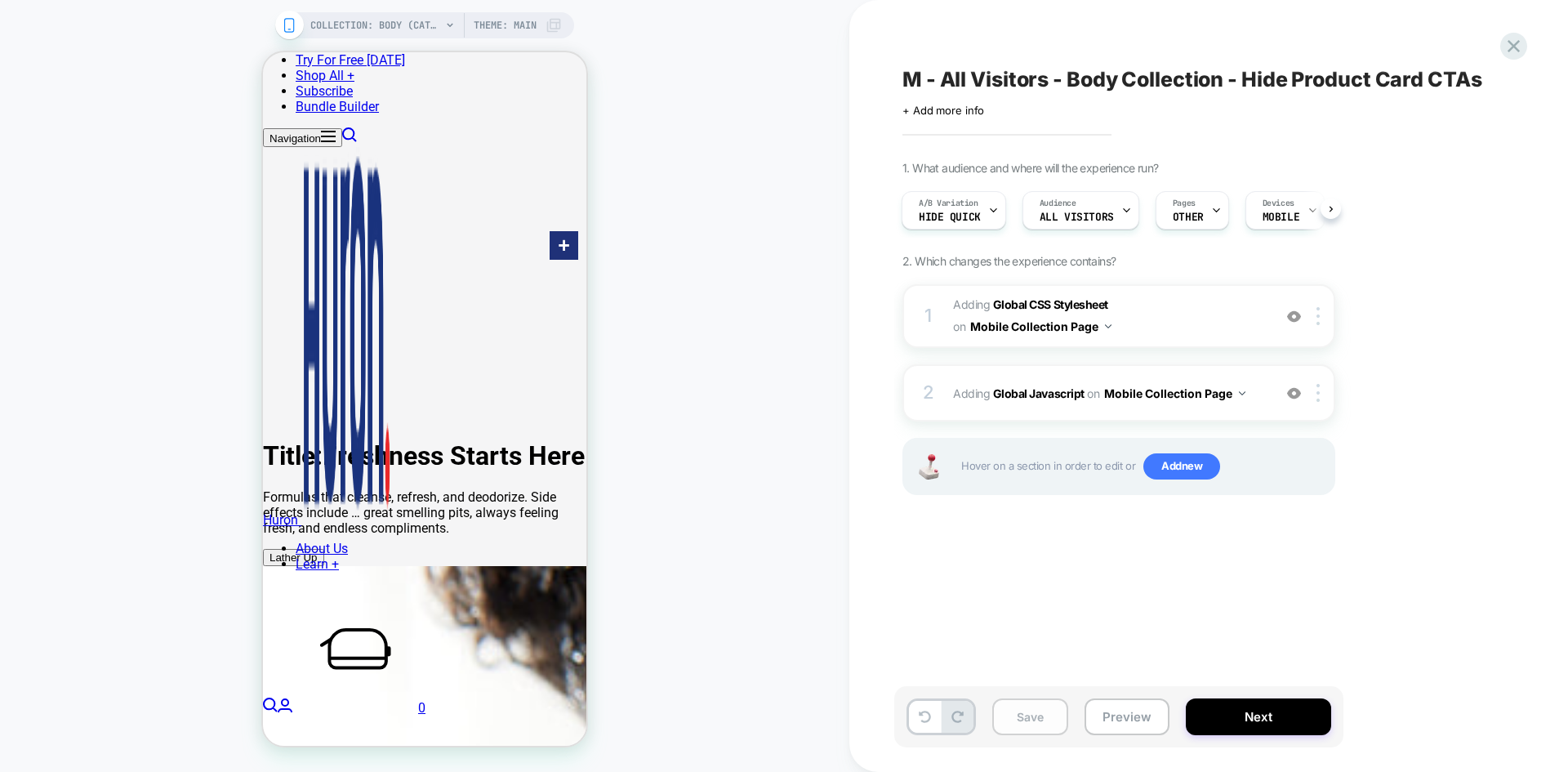
click at [1024, 712] on button "Save" at bounding box center [1030, 716] width 76 height 37
click at [978, 200] on div "A/B Variation Hide Quick" at bounding box center [949, 210] width 94 height 37
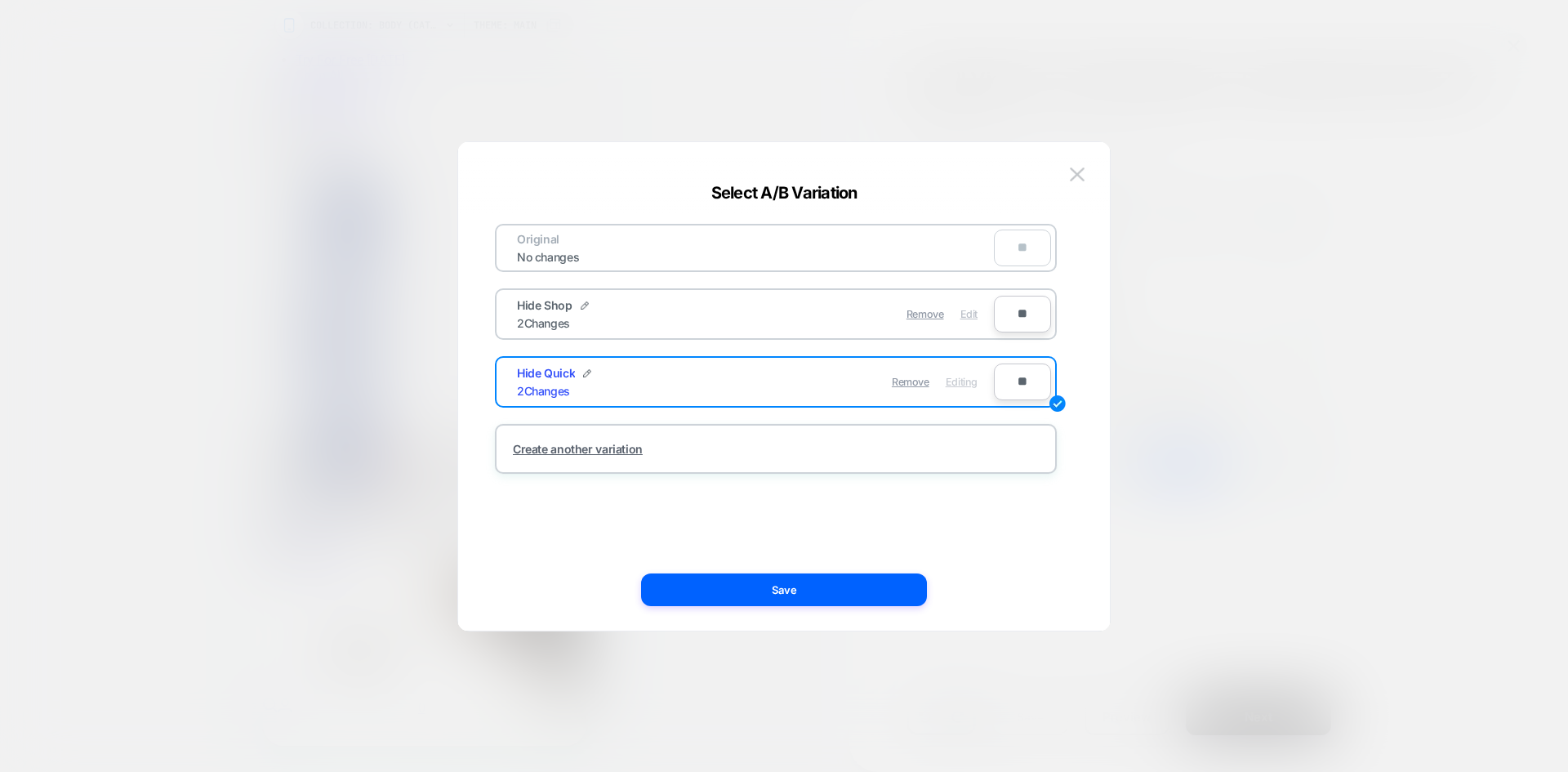
click at [960, 311] on span "Edit" at bounding box center [968, 314] width 17 height 12
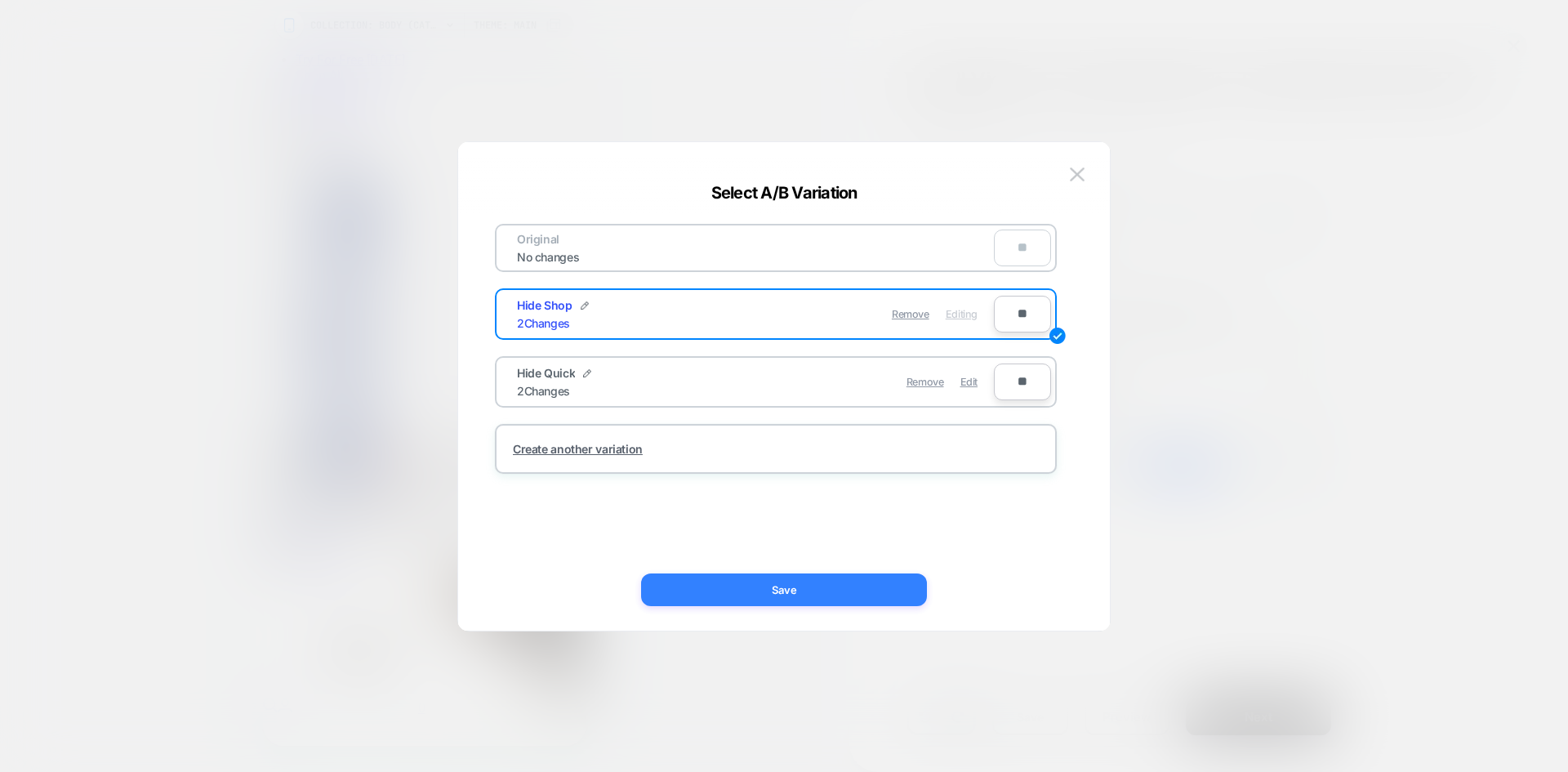
click at [804, 600] on button "Save" at bounding box center [784, 590] width 286 height 33
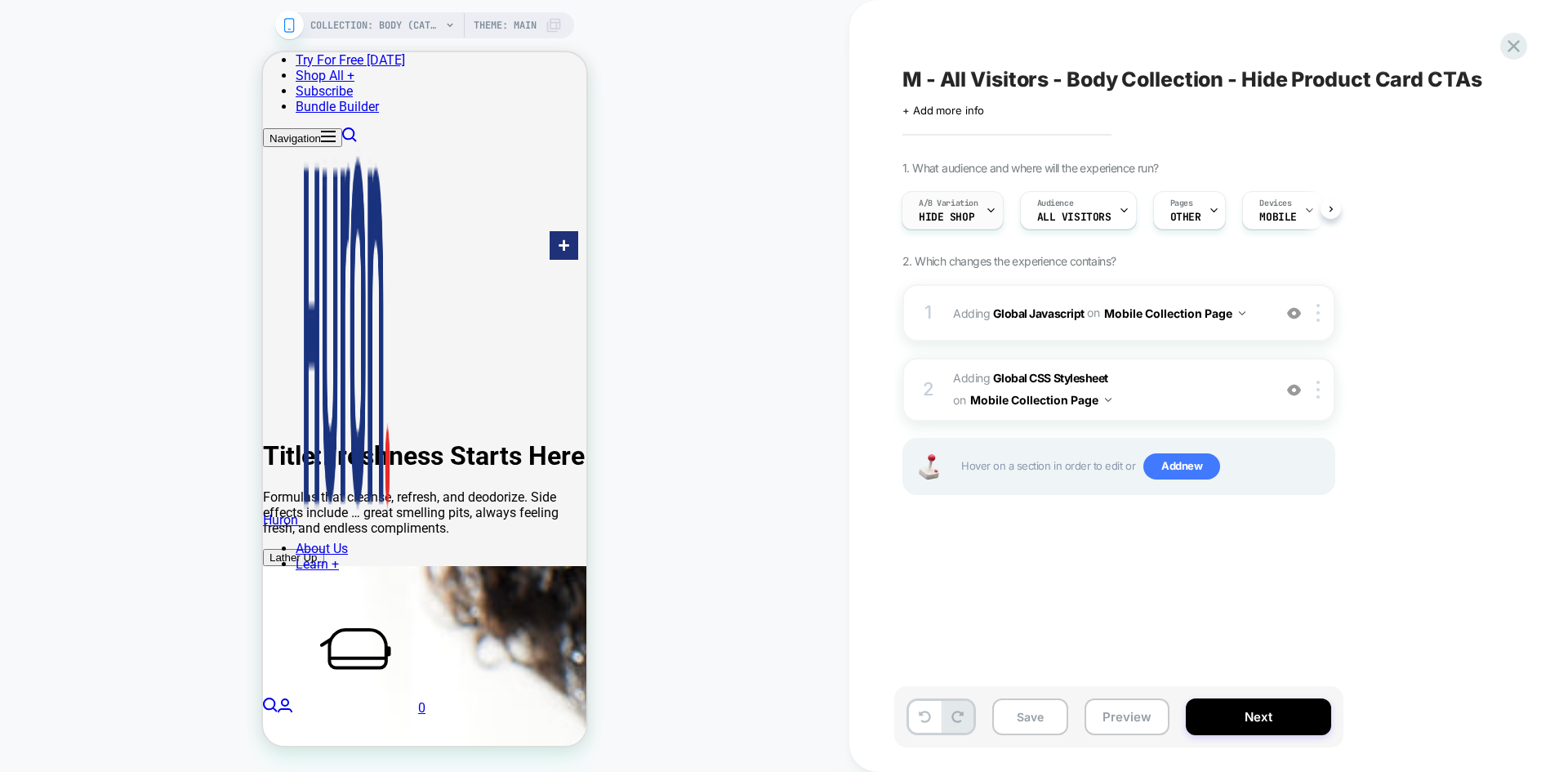
click at [981, 215] on div "A/B Variation Hide Shop" at bounding box center [948, 210] width 93 height 37
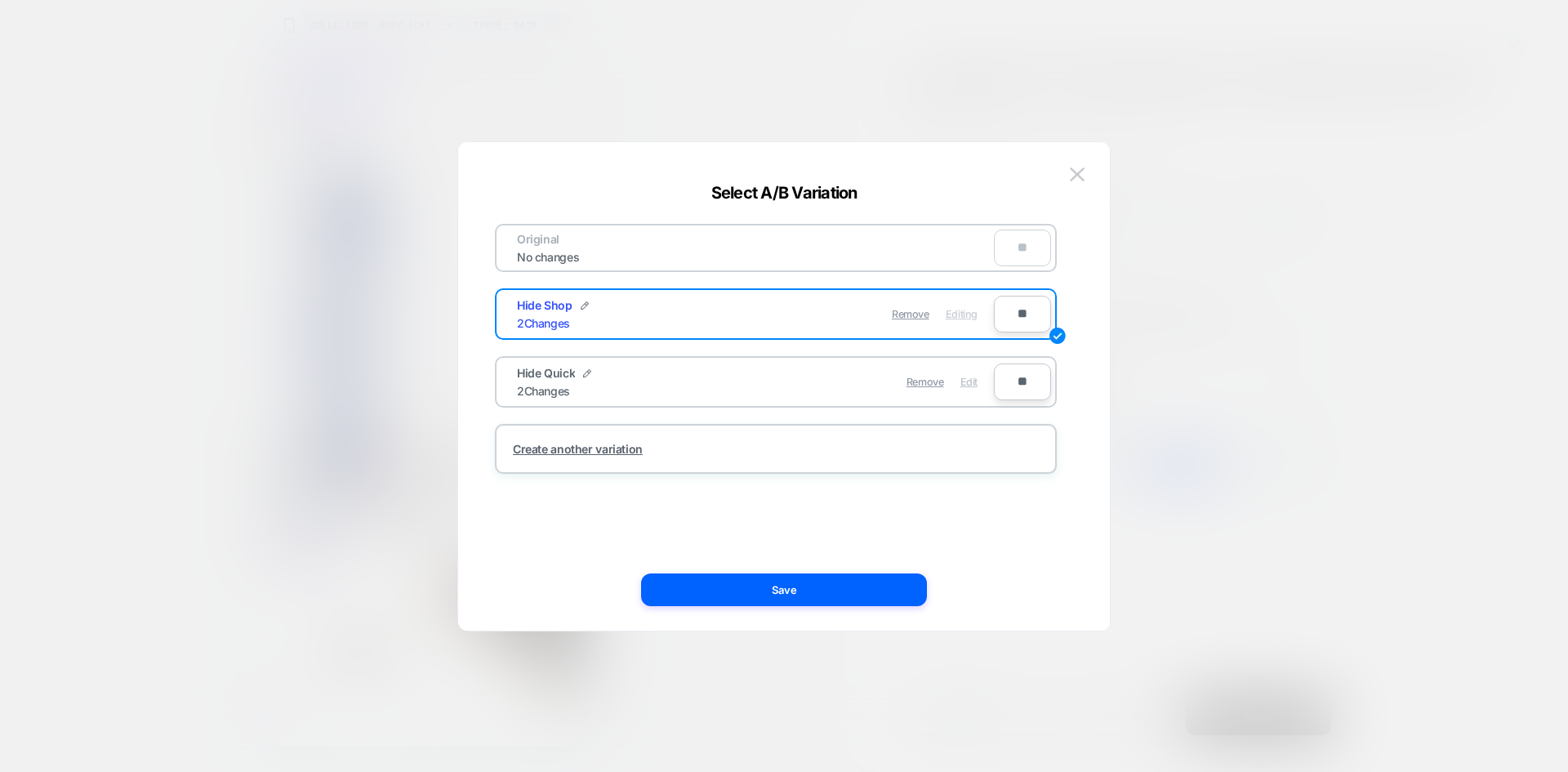
click at [964, 381] on span "Edit" at bounding box center [968, 382] width 17 height 12
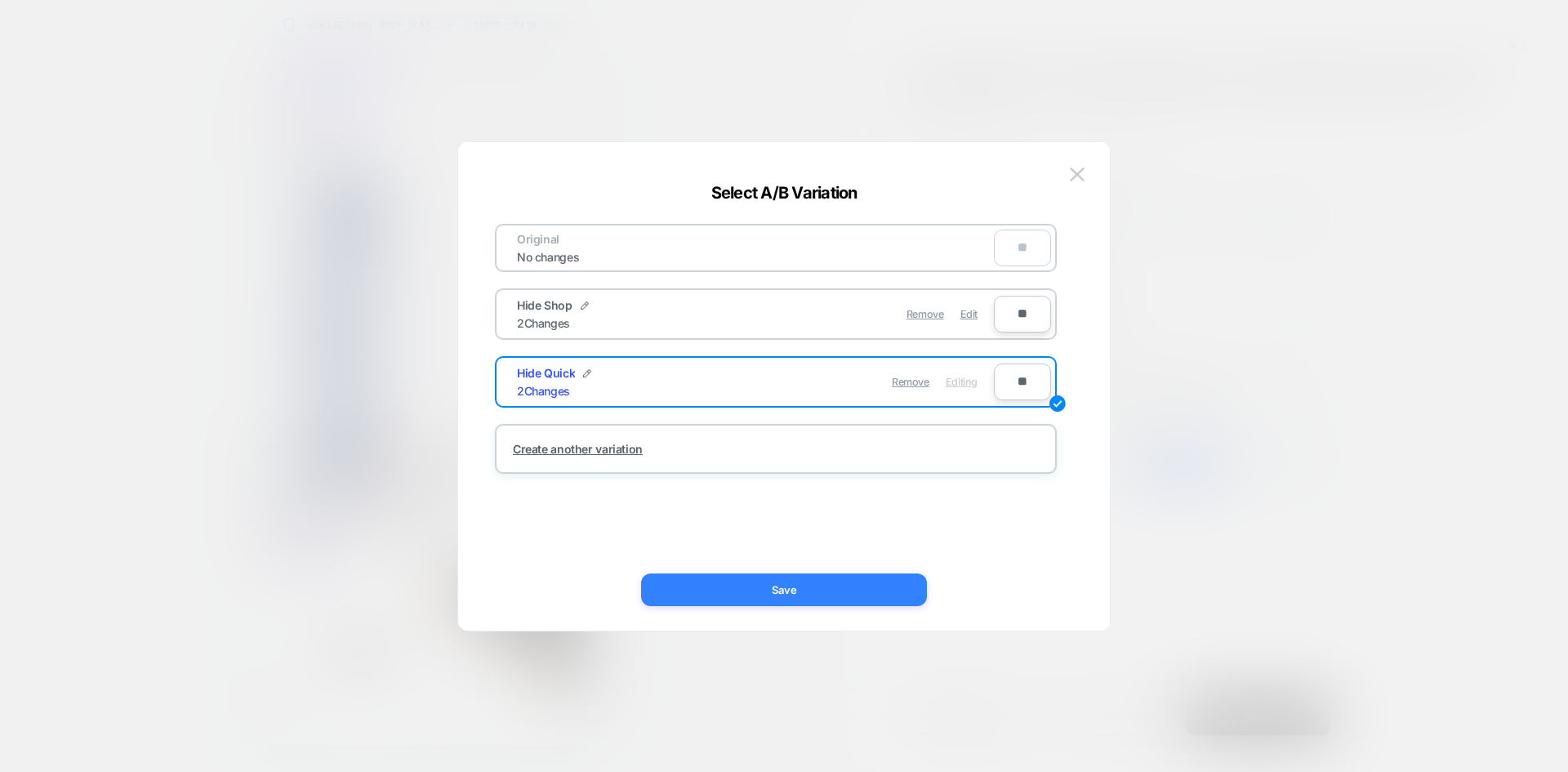
click at [769, 588] on button "Save" at bounding box center [784, 590] width 286 height 33
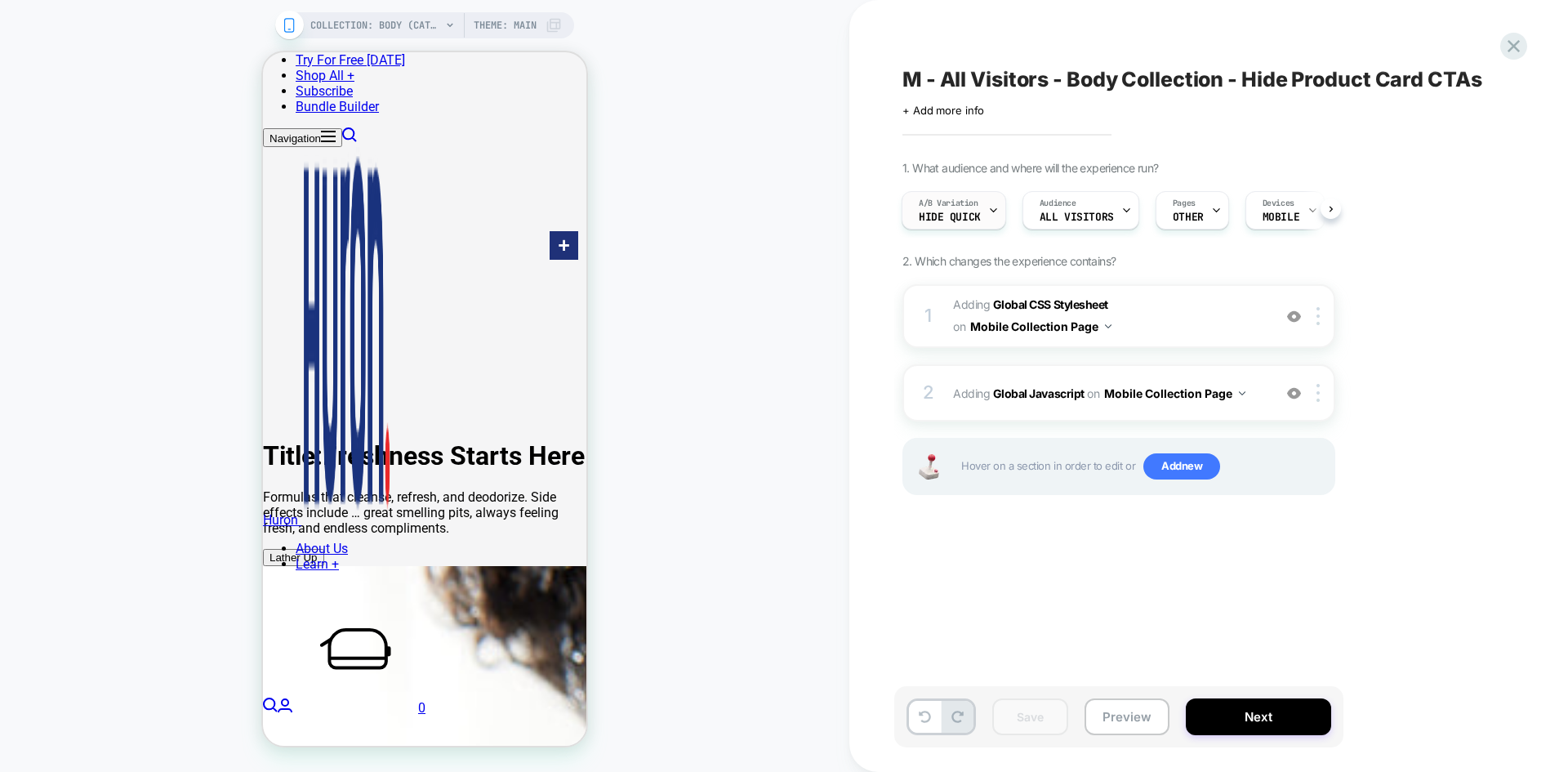
click at [994, 214] on icon at bounding box center [993, 210] width 10 height 10
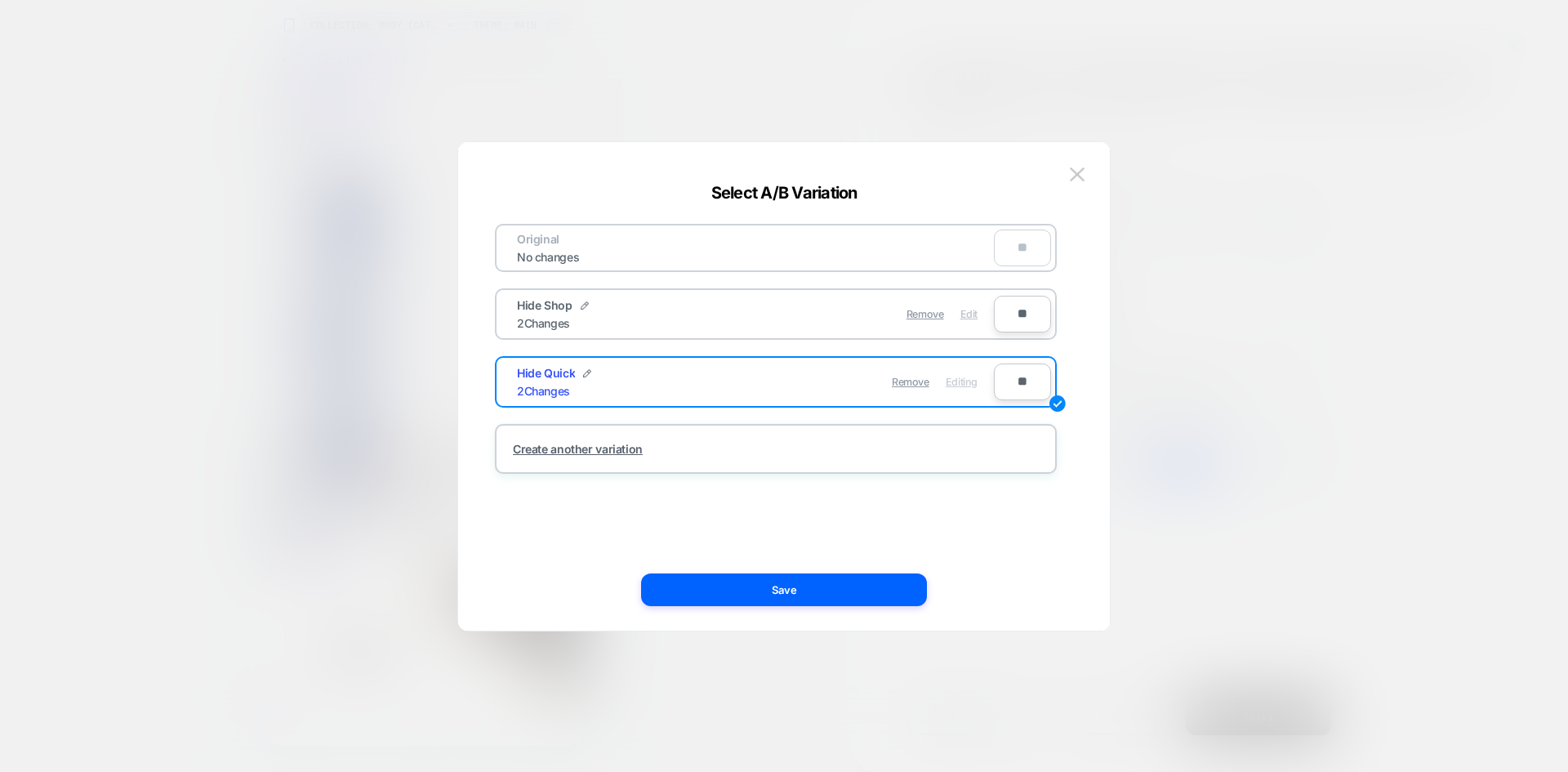
click at [966, 316] on span "Edit" at bounding box center [968, 314] width 17 height 12
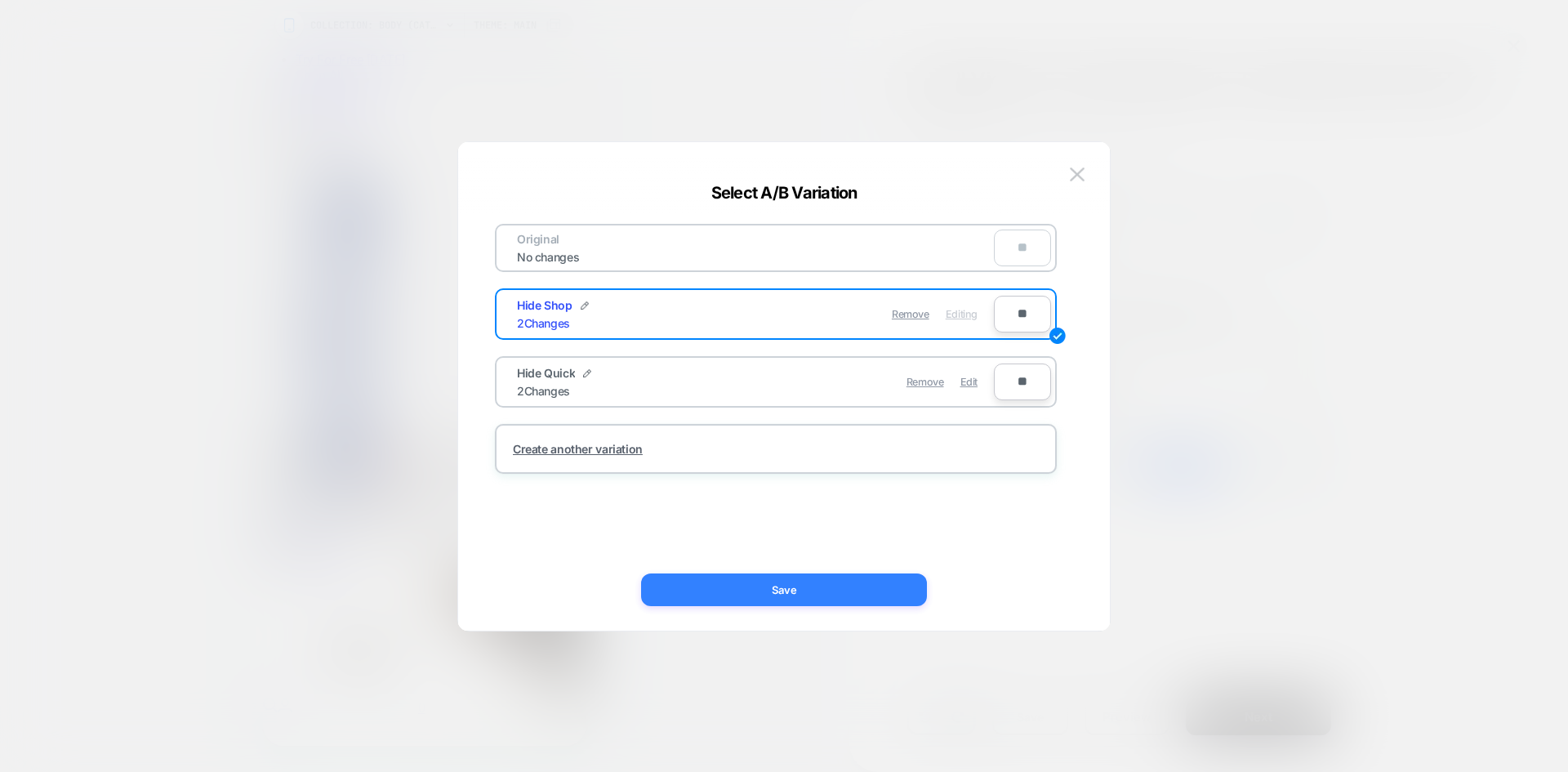
click at [765, 588] on button "Save" at bounding box center [784, 590] width 286 height 33
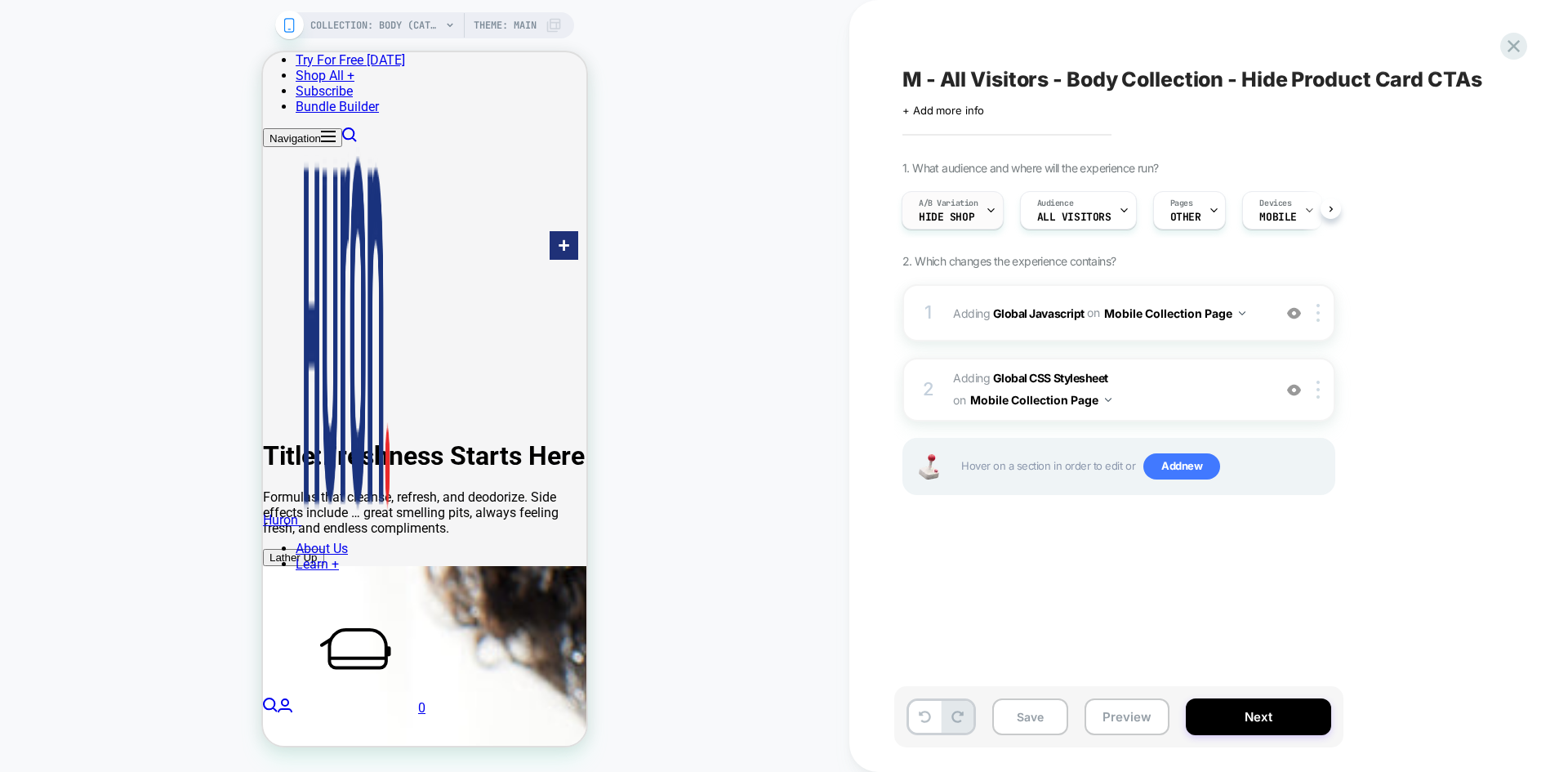
click at [972, 207] on span "A/B Variation" at bounding box center [947, 203] width 60 height 11
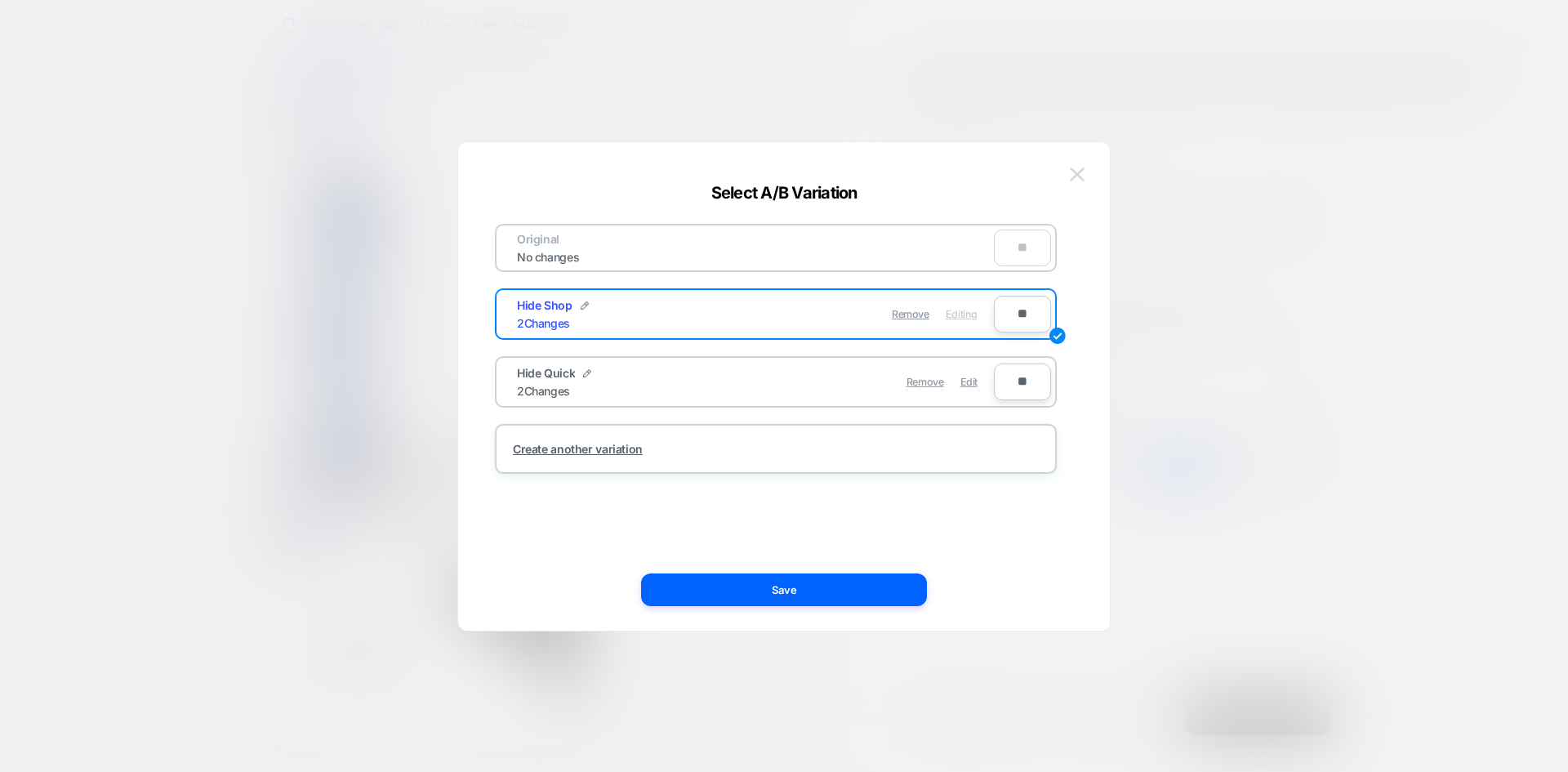
click at [1079, 181] on img at bounding box center [1077, 174] width 15 height 14
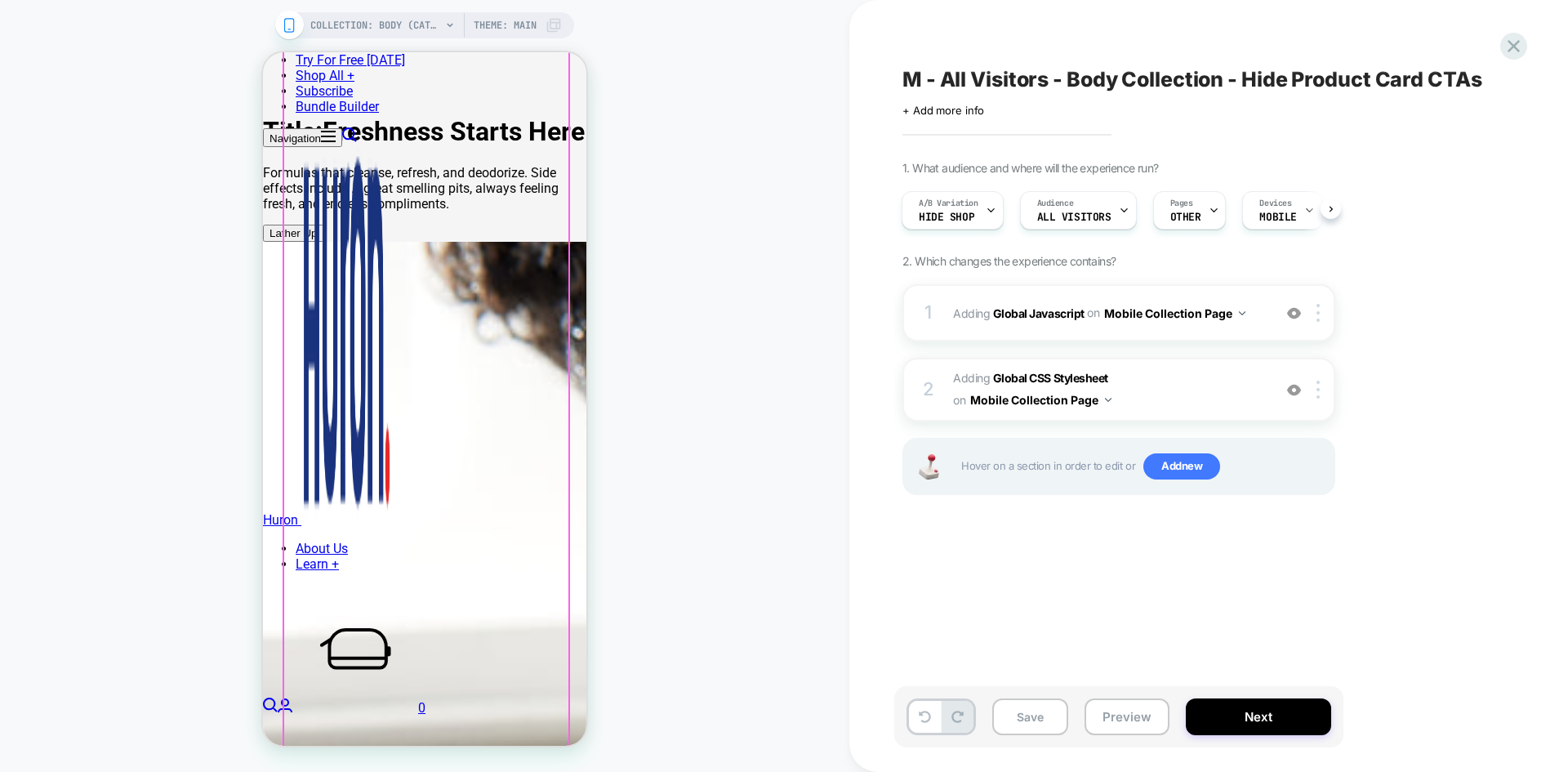
scroll to position [805, 0]
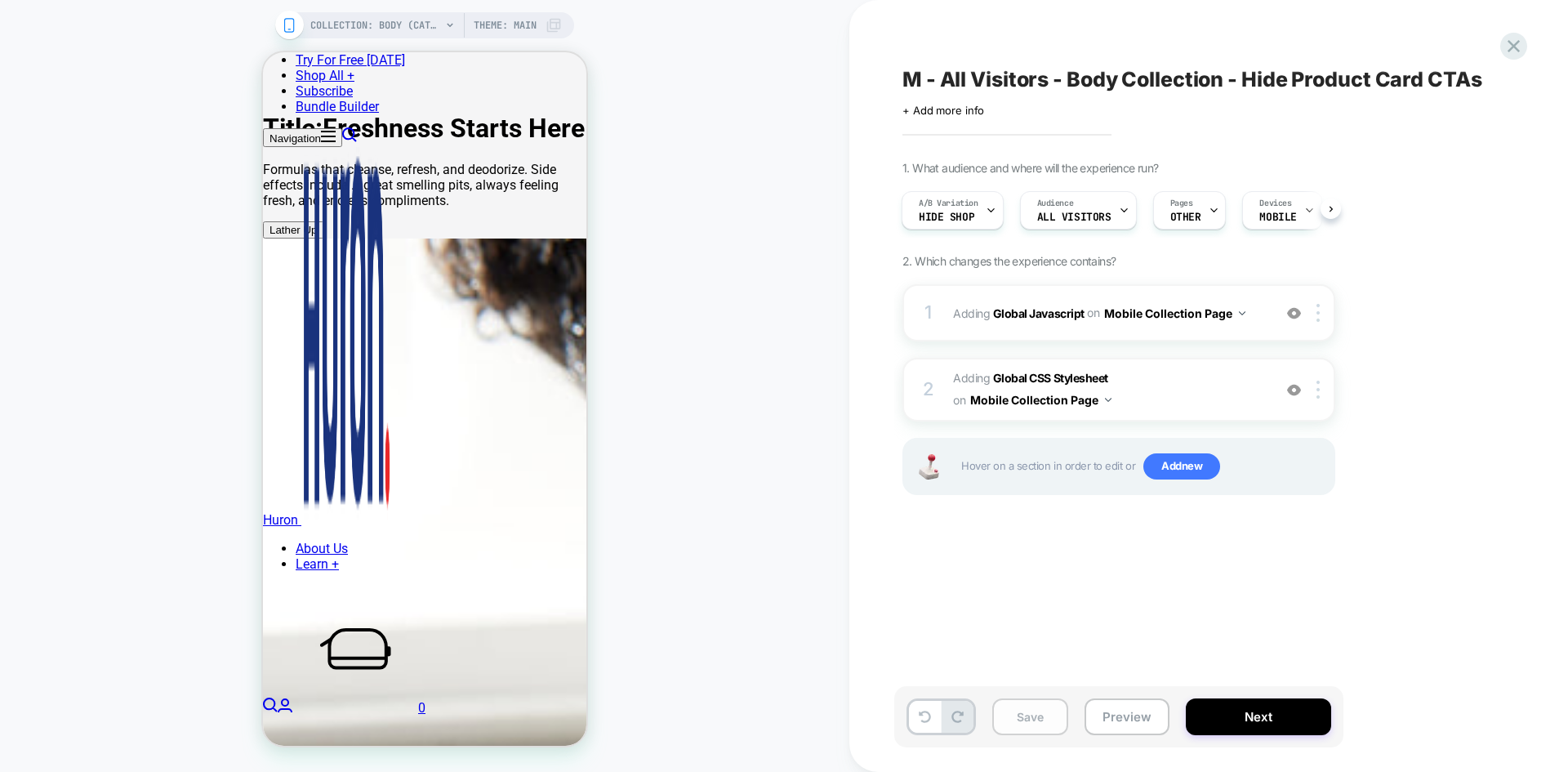
click at [1051, 712] on button "Save" at bounding box center [1030, 716] width 76 height 37
click at [1509, 53] on icon at bounding box center [1512, 45] width 22 height 22
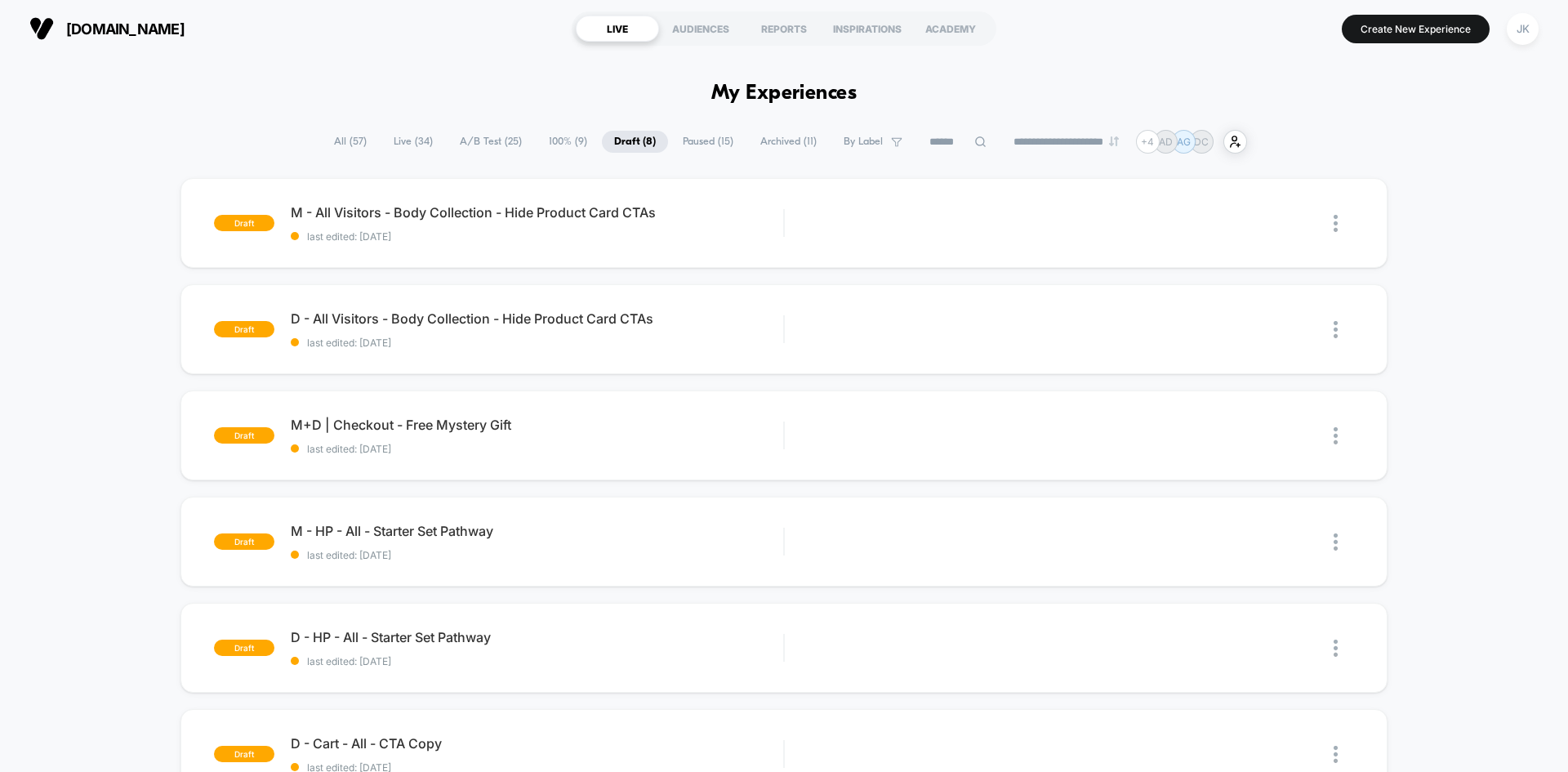
click at [492, 143] on span "A/B Test ( 25 )" at bounding box center [491, 141] width 87 height 22
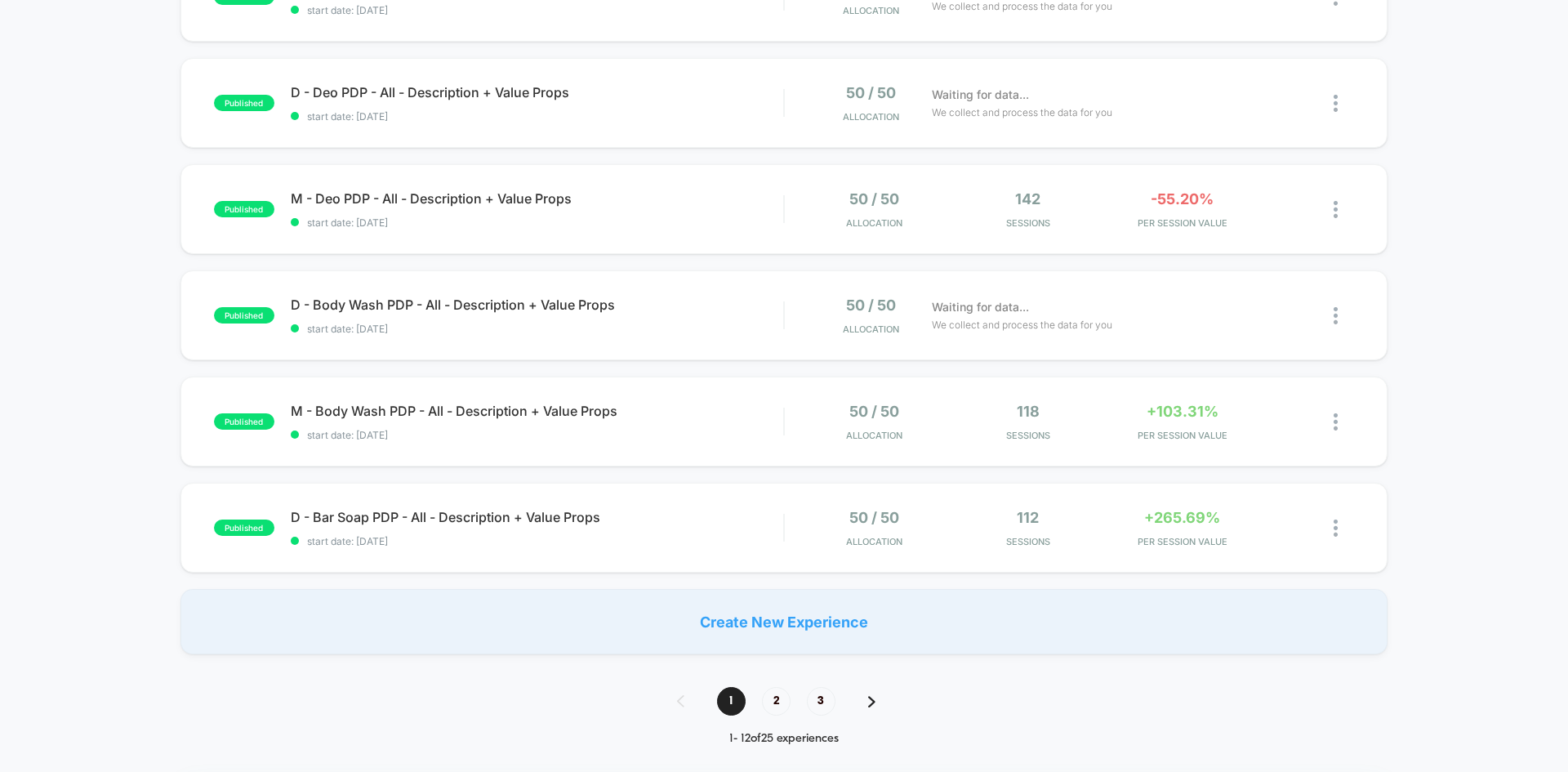
scroll to position [864, 0]
click at [766, 708] on span "2" at bounding box center [775, 700] width 28 height 28
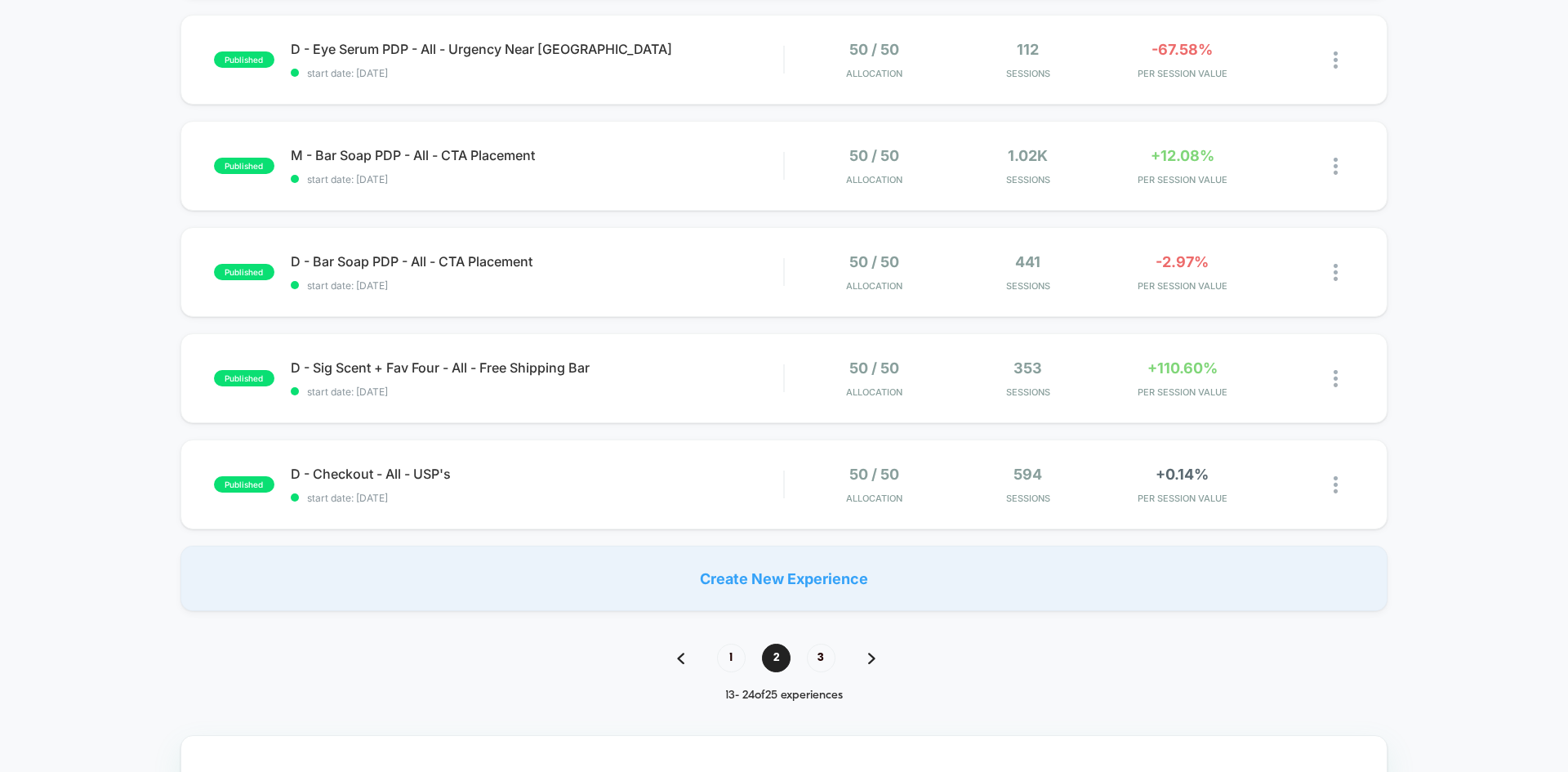
scroll to position [907, 0]
click at [825, 658] on span "3" at bounding box center [821, 657] width 28 height 28
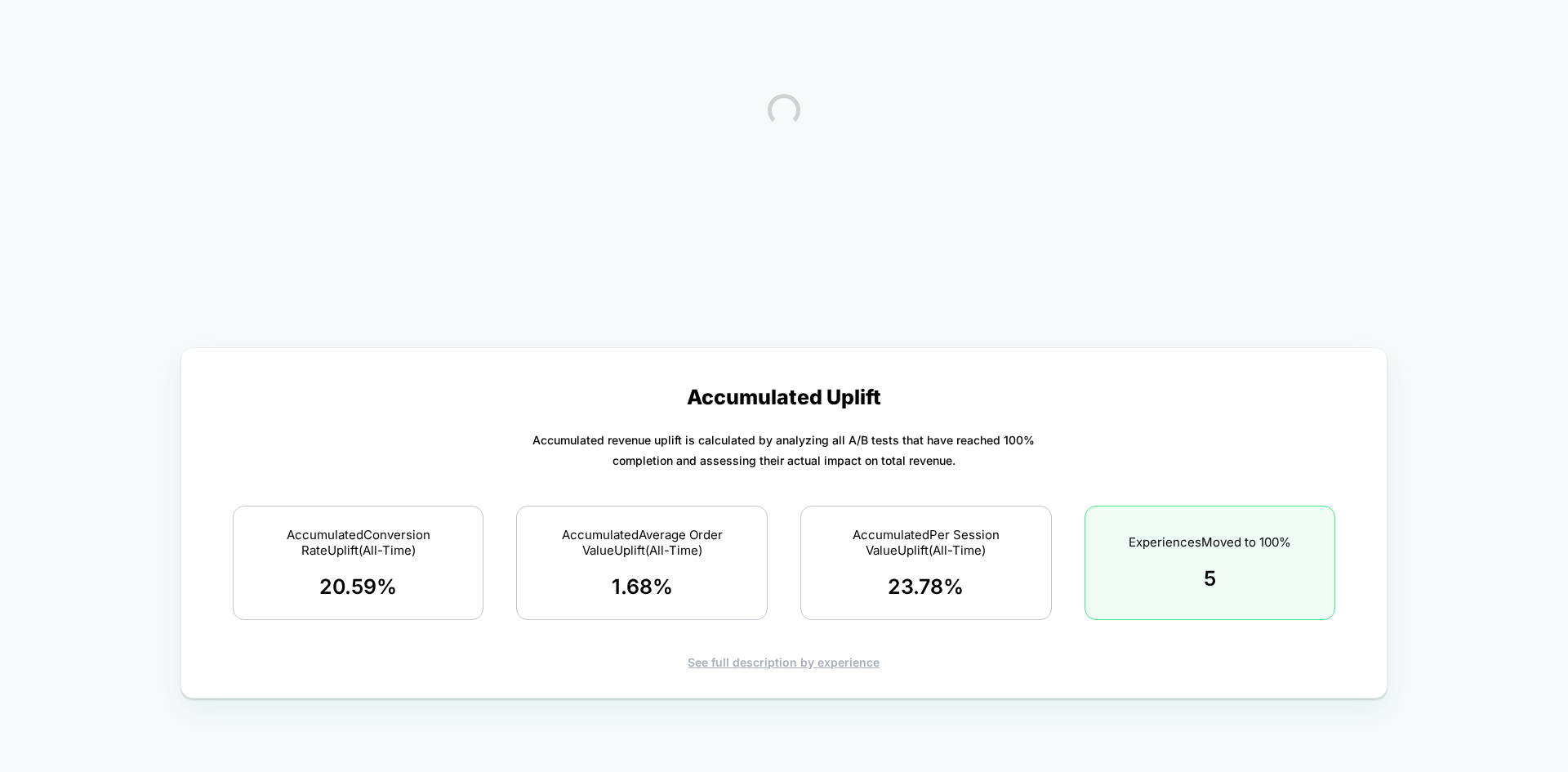
scroll to position [0, 0]
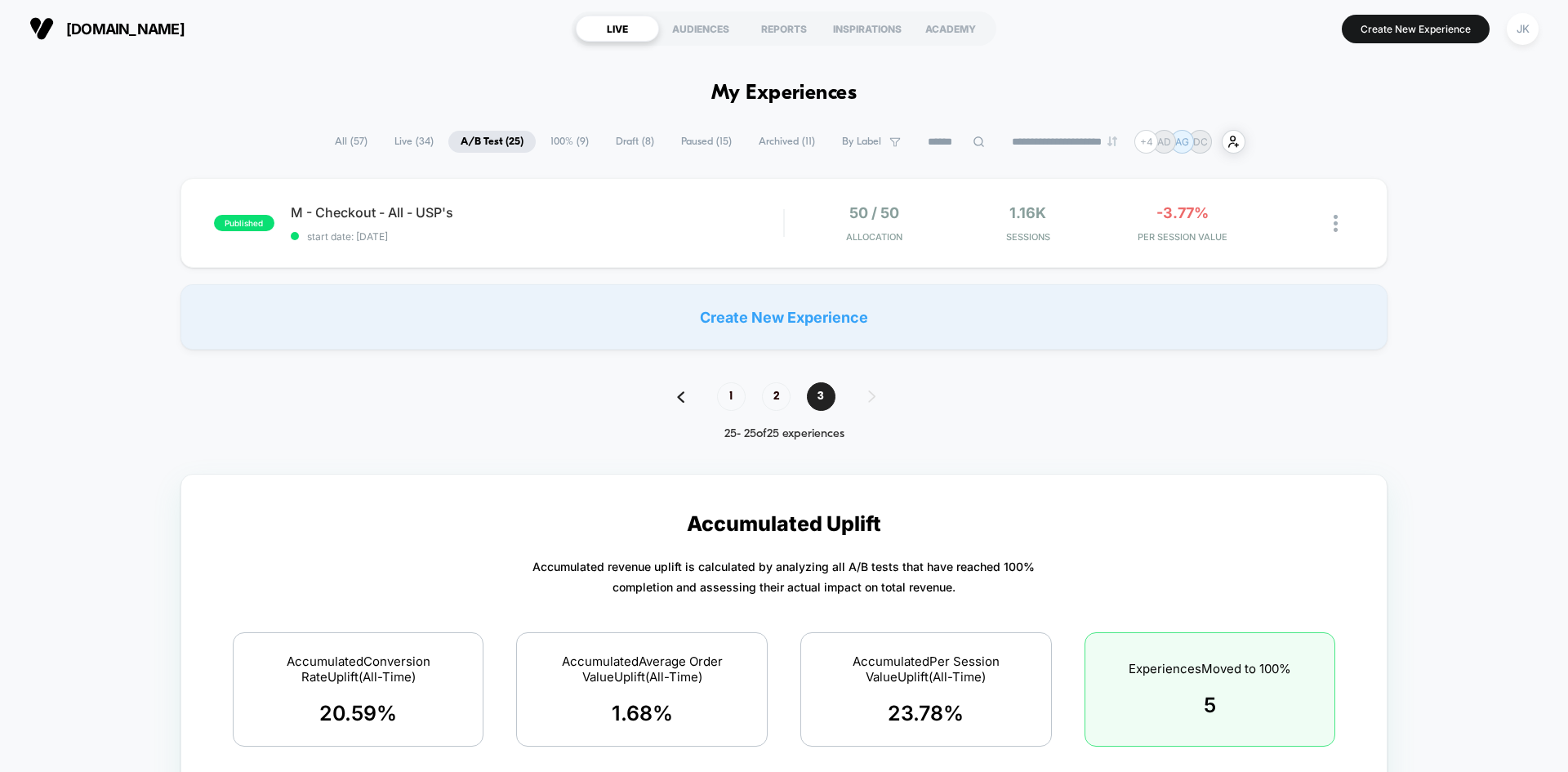
click at [690, 142] on span "Paused ( 15 )" at bounding box center [707, 141] width 76 height 22
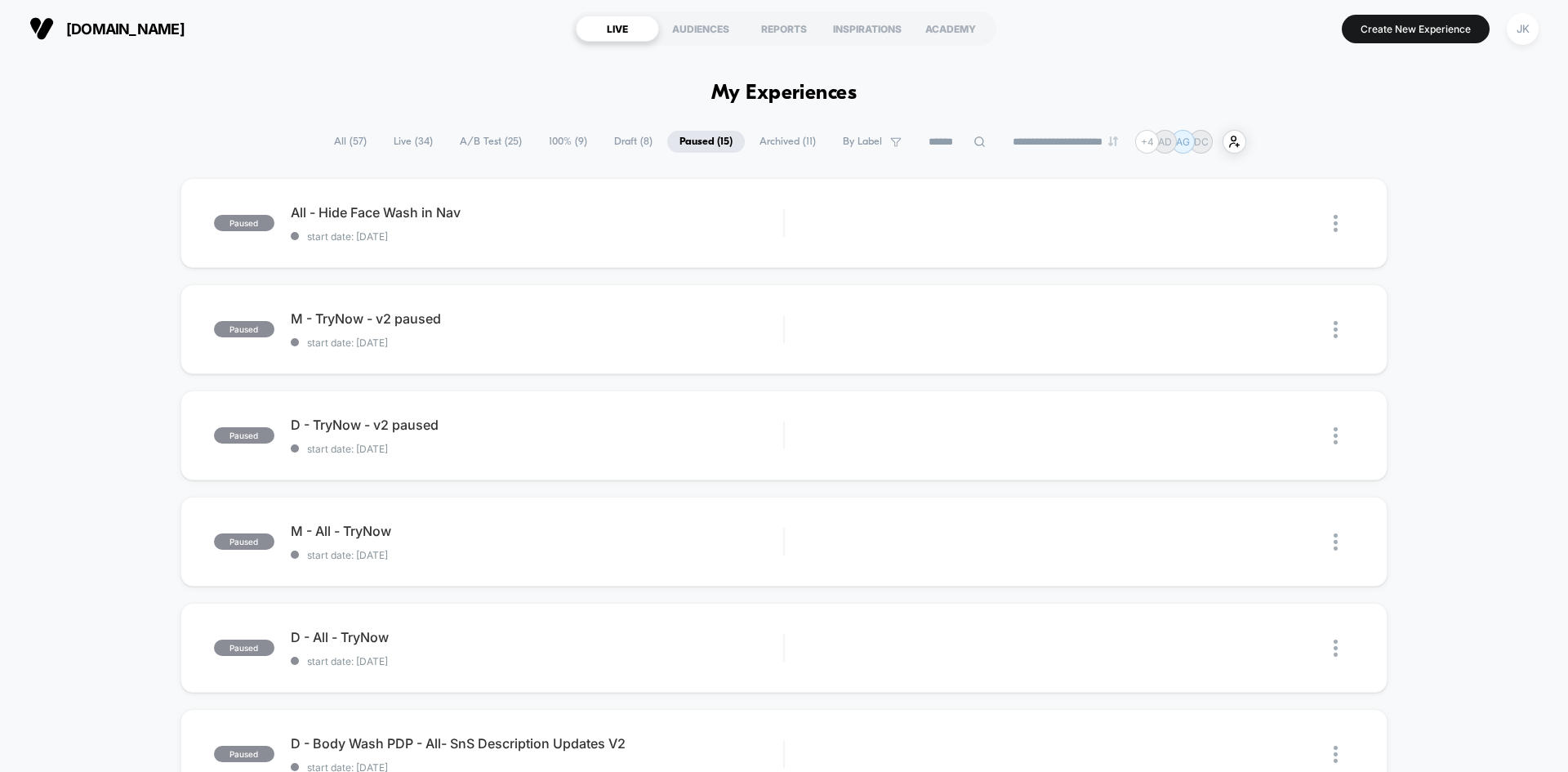
click at [621, 133] on span "Draft ( 8 )" at bounding box center [633, 141] width 63 height 22
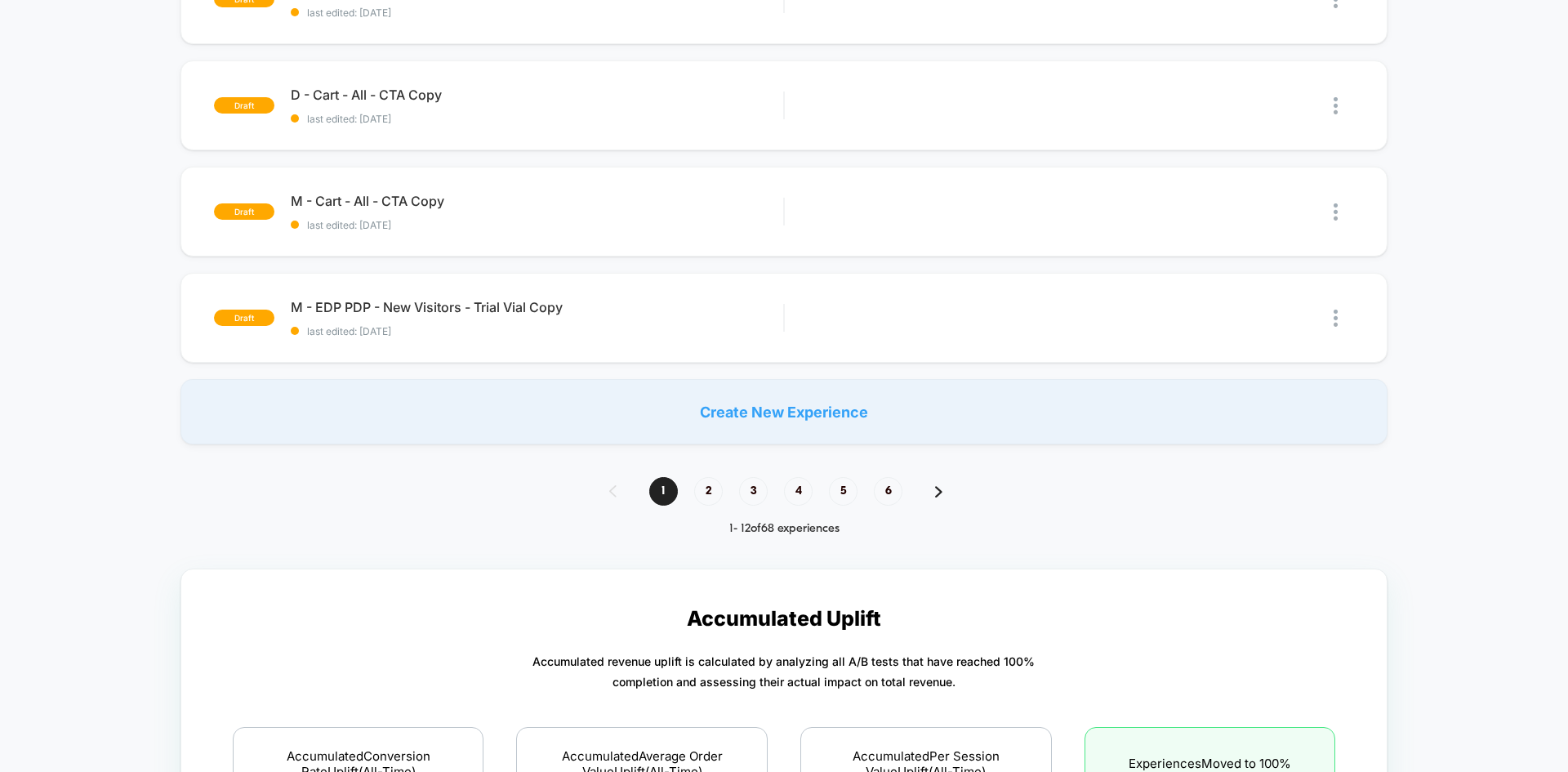
scroll to position [649, 0]
click at [707, 503] on span "2" at bounding box center [708, 490] width 28 height 28
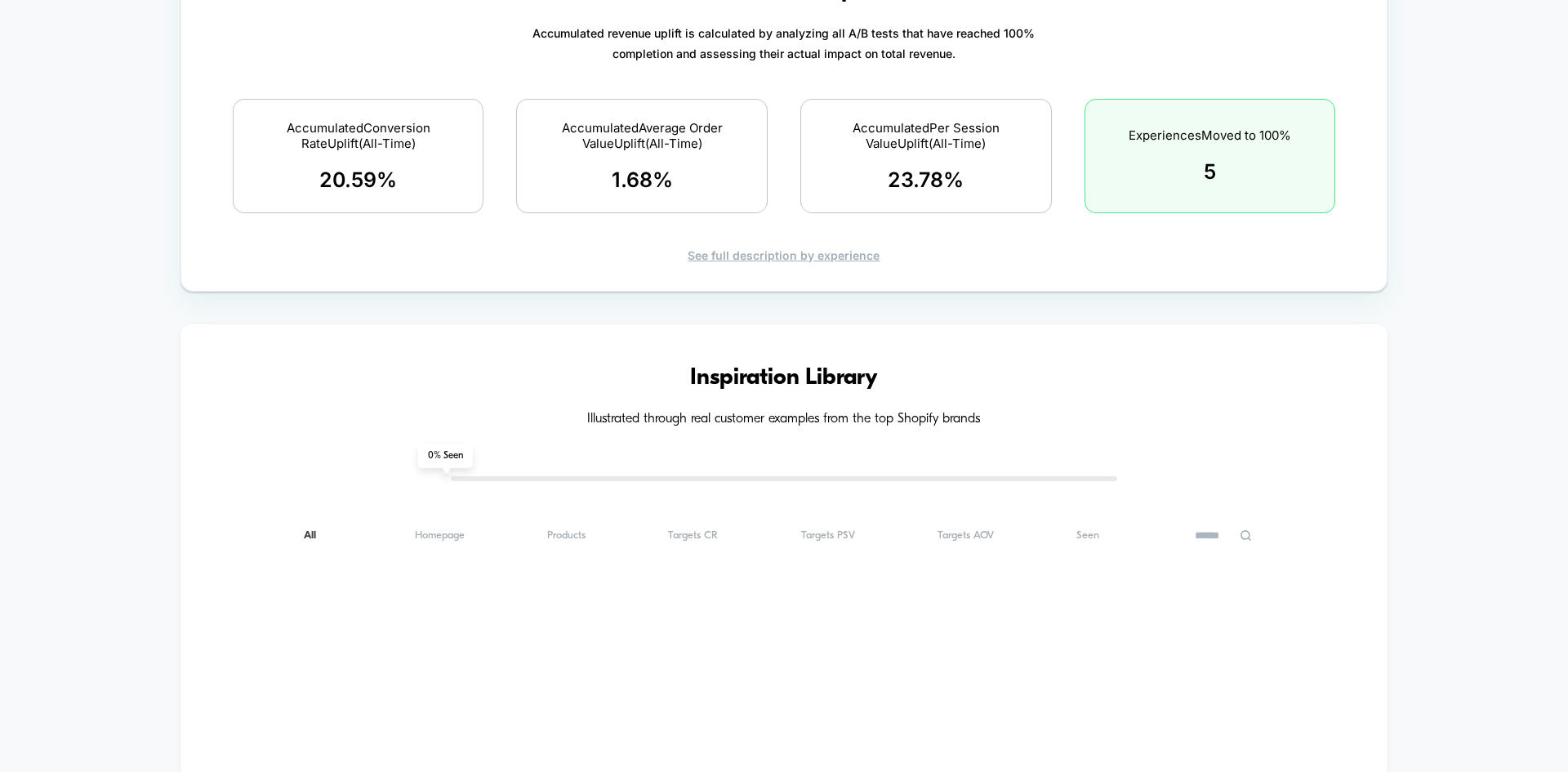
scroll to position [22, 0]
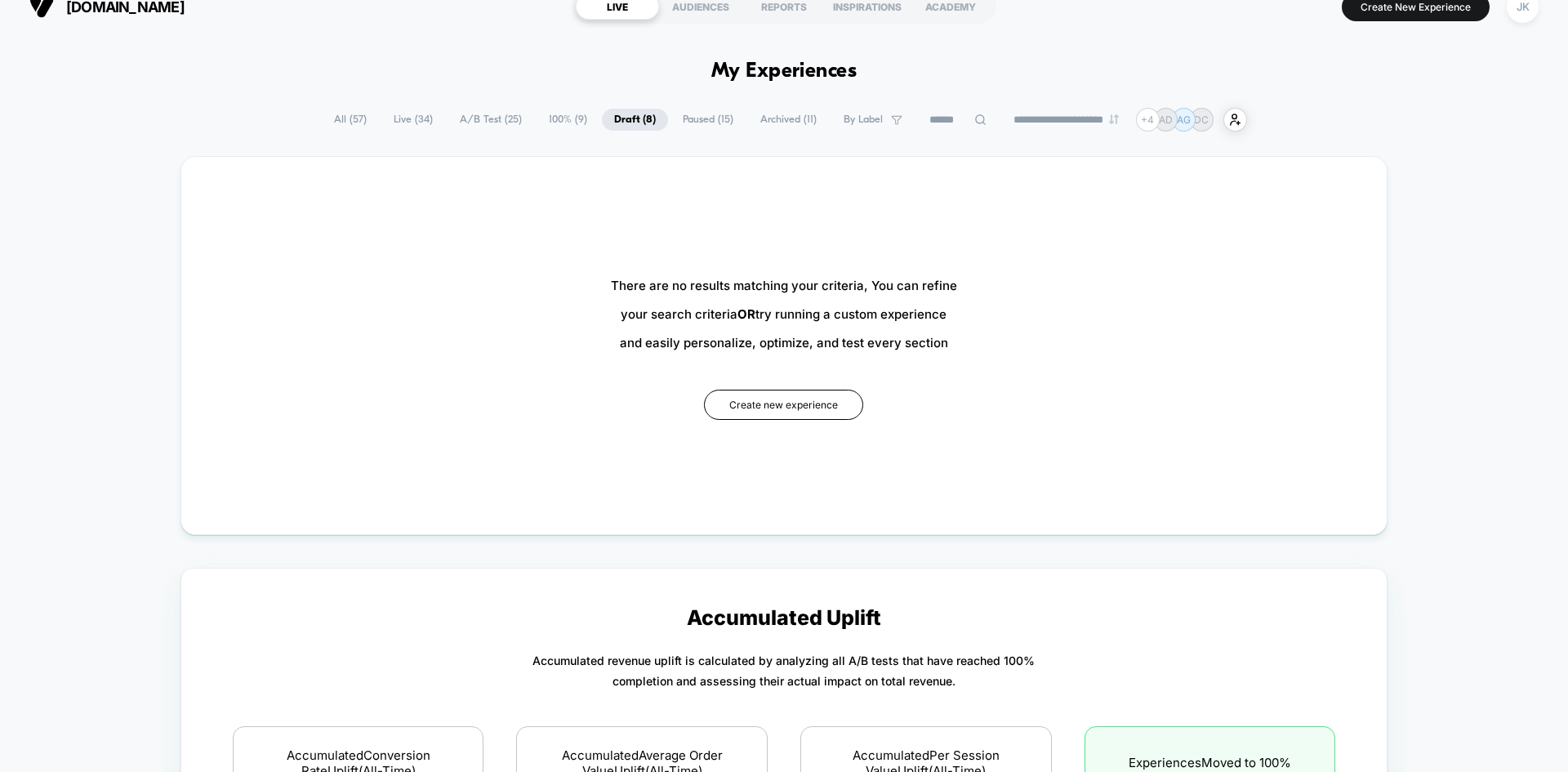
click at [542, 113] on span "100% ( 9 )" at bounding box center [568, 119] width 63 height 22
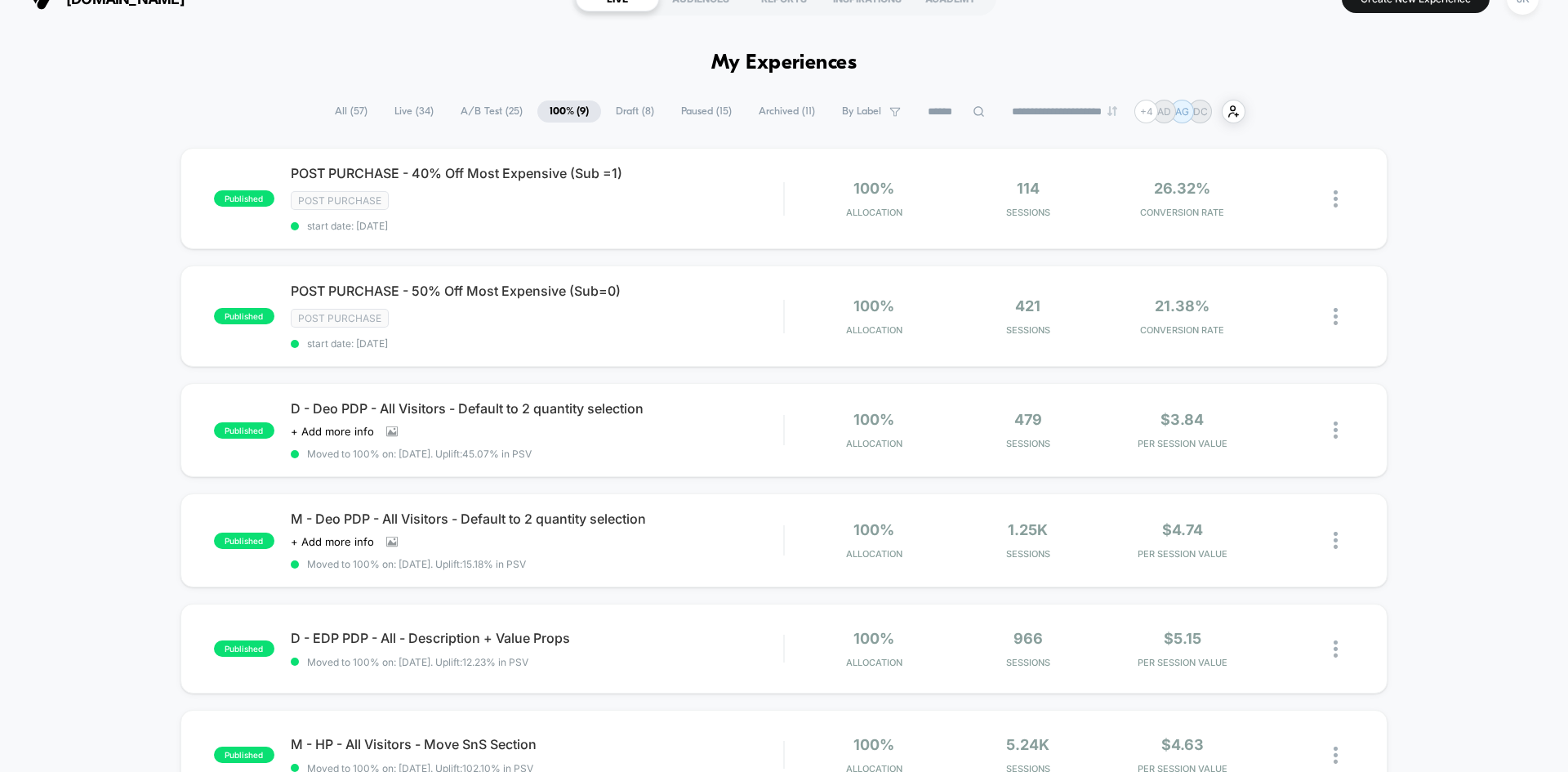
scroll to position [0, 0]
